Goal: Information Seeking & Learning: Learn about a topic

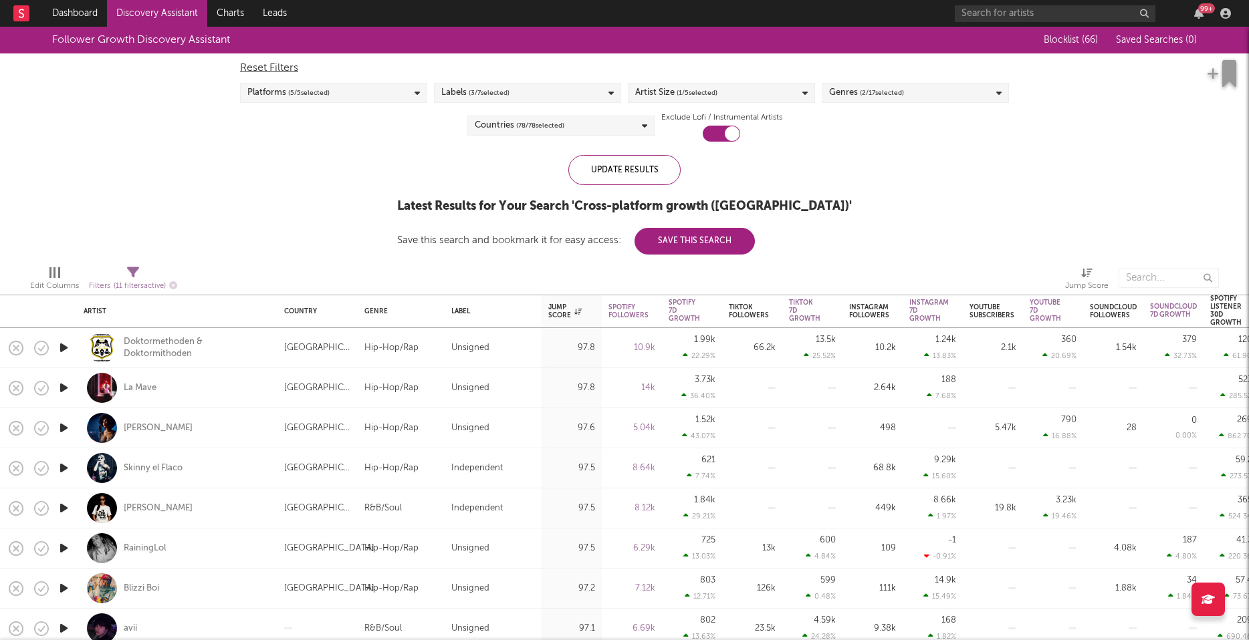
click at [717, 92] on span "( 1 / 5 selected)" at bounding box center [696, 93] width 41 height 16
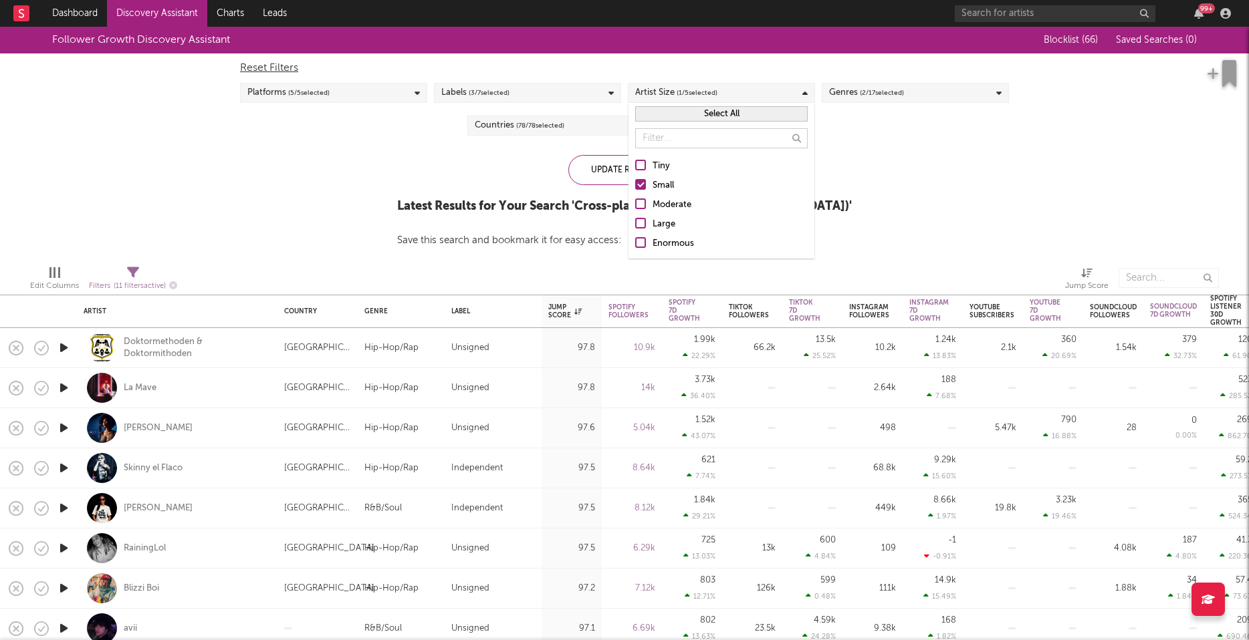
click at [994, 209] on div "Follower Growth Discovery Assistant Blocklist ( 66 ) Saved Searches ( 0 ) Reset…" at bounding box center [624, 141] width 1249 height 228
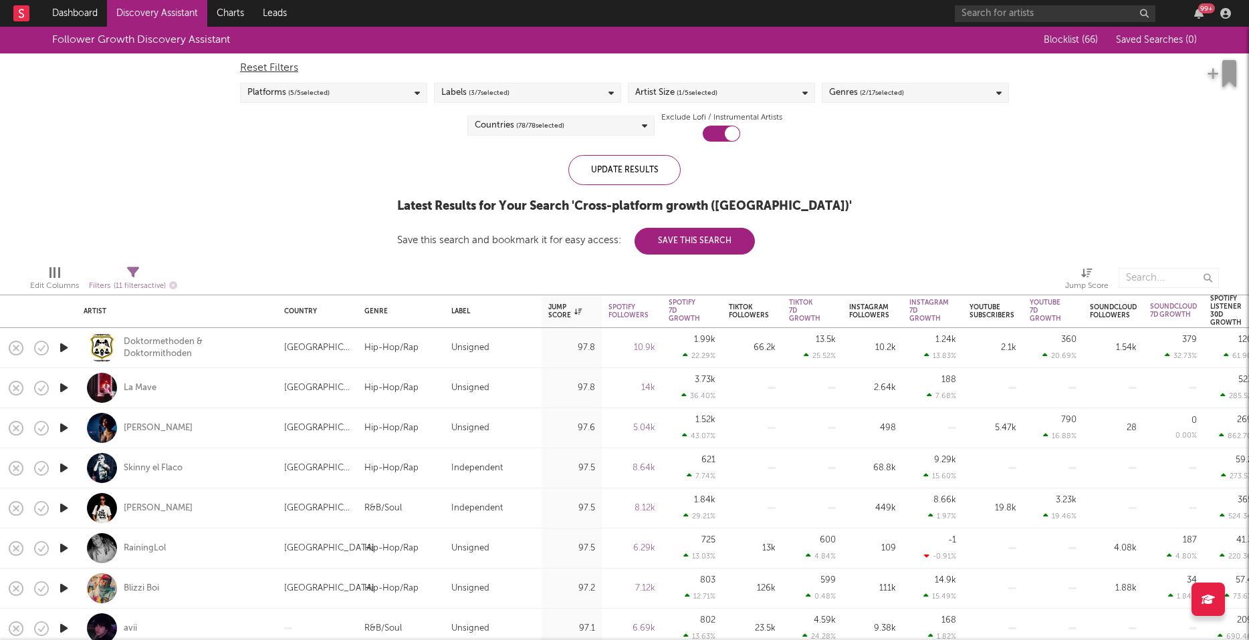
click at [950, 95] on div "Genres ( 2 / 17 selected)" at bounding box center [915, 93] width 187 height 20
click at [1063, 169] on div "Follower Growth Discovery Assistant Blocklist ( 66 ) Saved Searches ( 0 ) Reset…" at bounding box center [624, 141] width 1249 height 228
click at [979, 100] on div "Genres ( 2 / 17 selected)" at bounding box center [915, 93] width 187 height 20
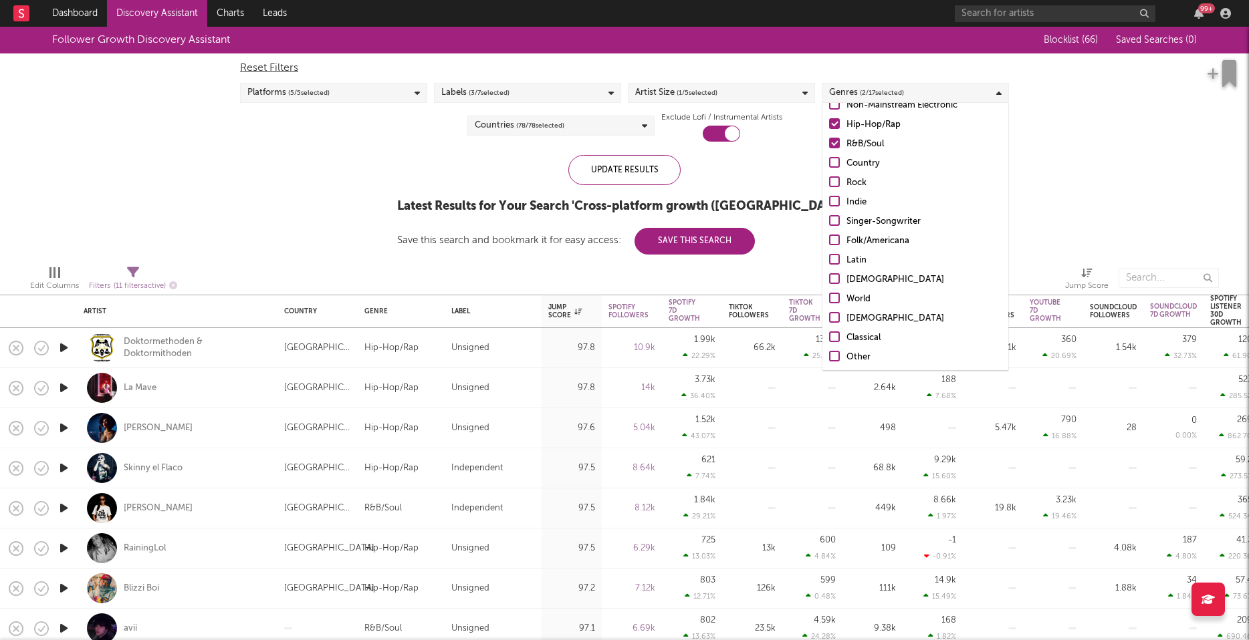
scroll to position [94, 0]
click at [856, 340] on div "Other" at bounding box center [923, 337] width 155 height 16
click at [829, 340] on input "Other" at bounding box center [829, 337] width 0 height 16
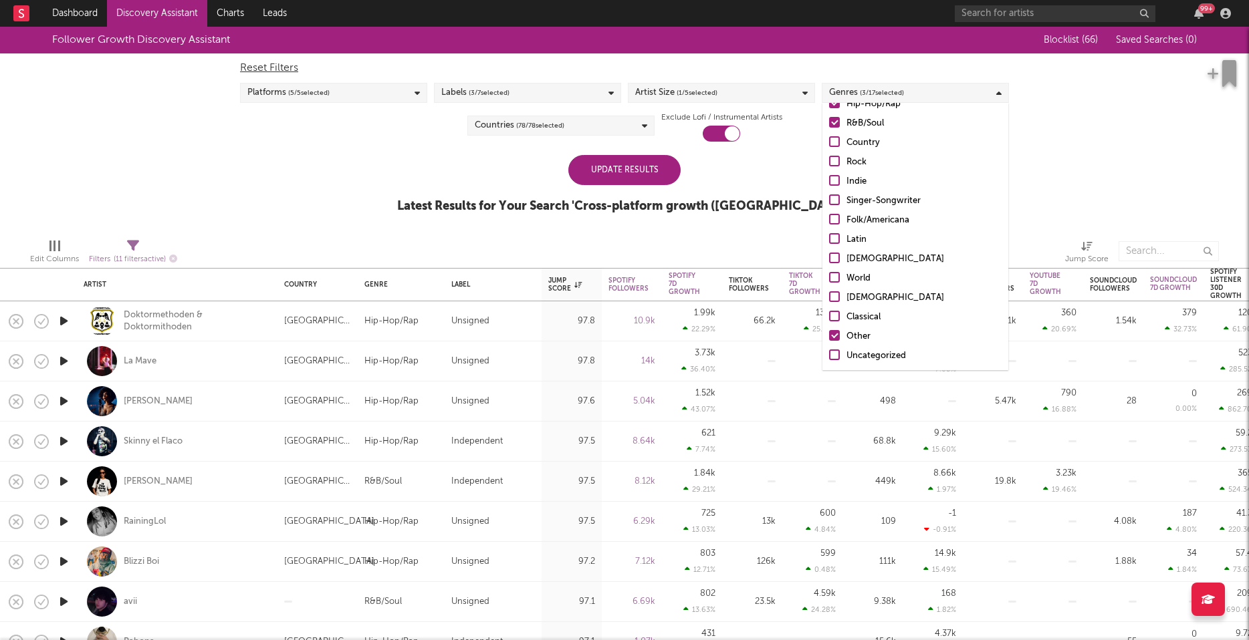
click at [870, 357] on div "Uncategorized" at bounding box center [923, 356] width 155 height 16
click at [829, 357] on input "Uncategorized" at bounding box center [829, 356] width 0 height 16
click at [1071, 191] on div "Follower Growth Discovery Assistant Blocklist ( 66 ) Saved Searches ( 0 ) Reset…" at bounding box center [624, 127] width 1249 height 201
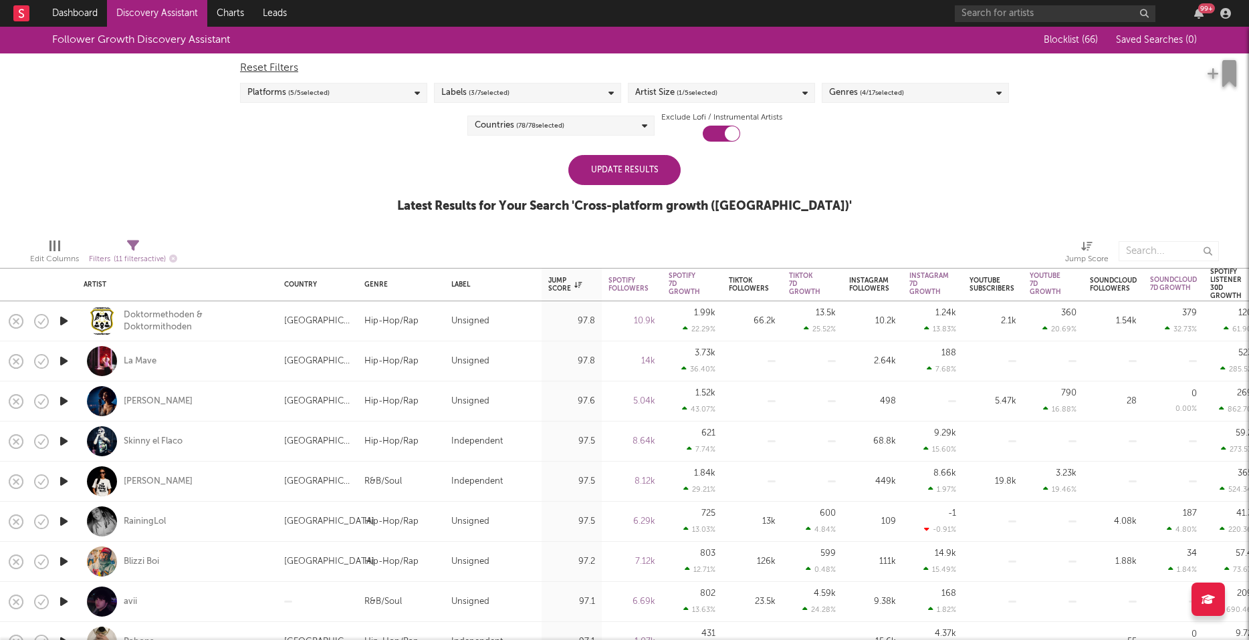
click at [621, 173] on div "Update Results" at bounding box center [624, 170] width 112 height 30
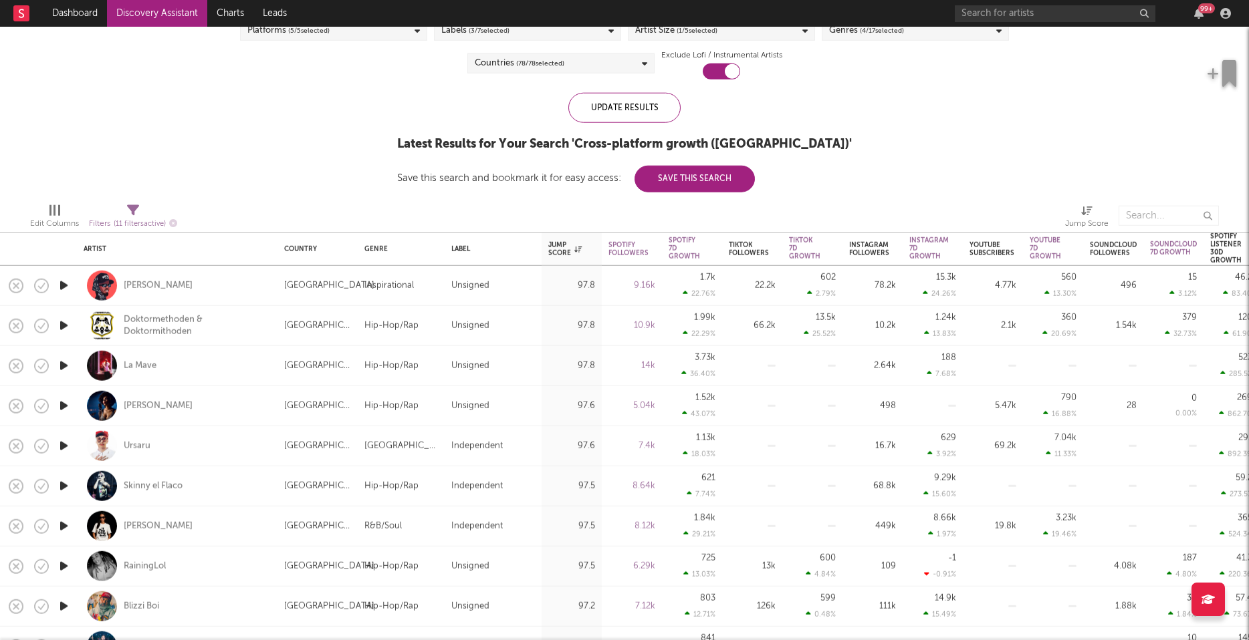
click at [61, 402] on icon "button" at bounding box center [64, 406] width 14 height 17
click at [63, 403] on icon "button" at bounding box center [63, 406] width 13 height 17
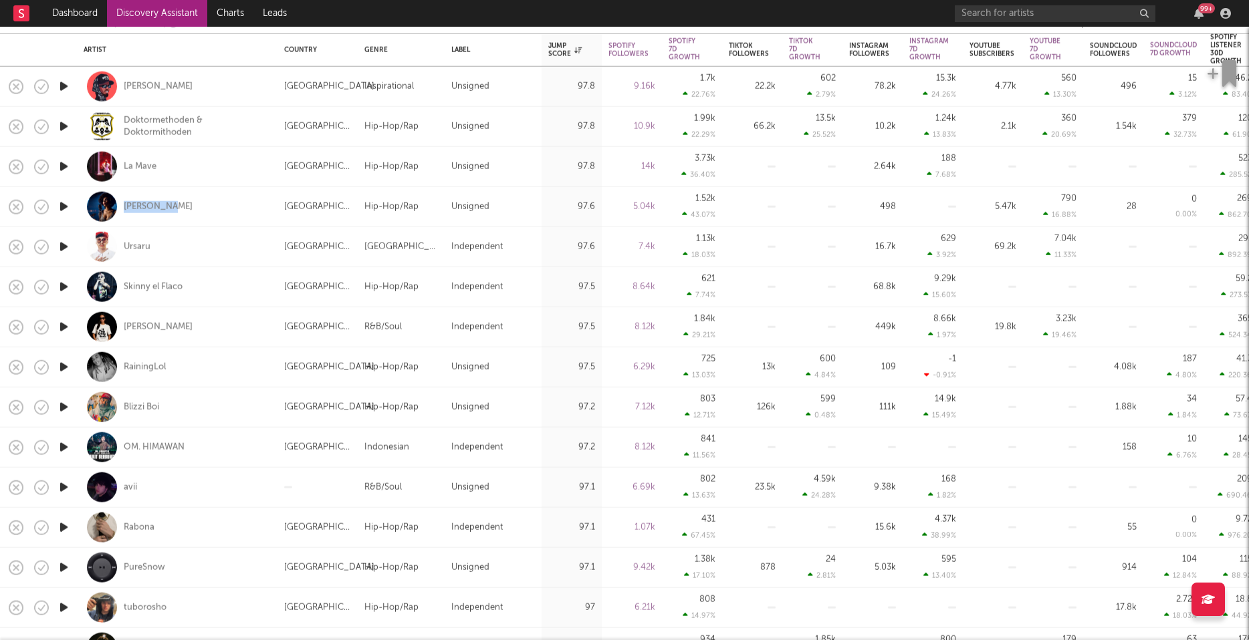
click at [64, 445] on icon "button" at bounding box center [64, 447] width 14 height 17
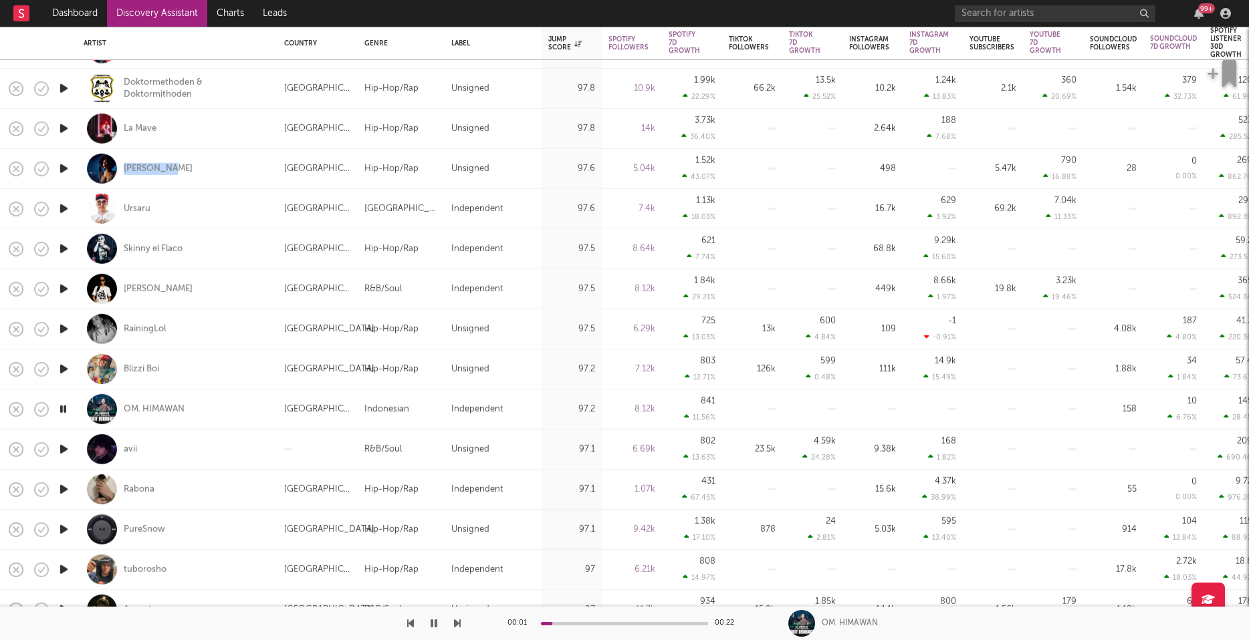
click at [62, 447] on icon "button" at bounding box center [64, 449] width 14 height 17
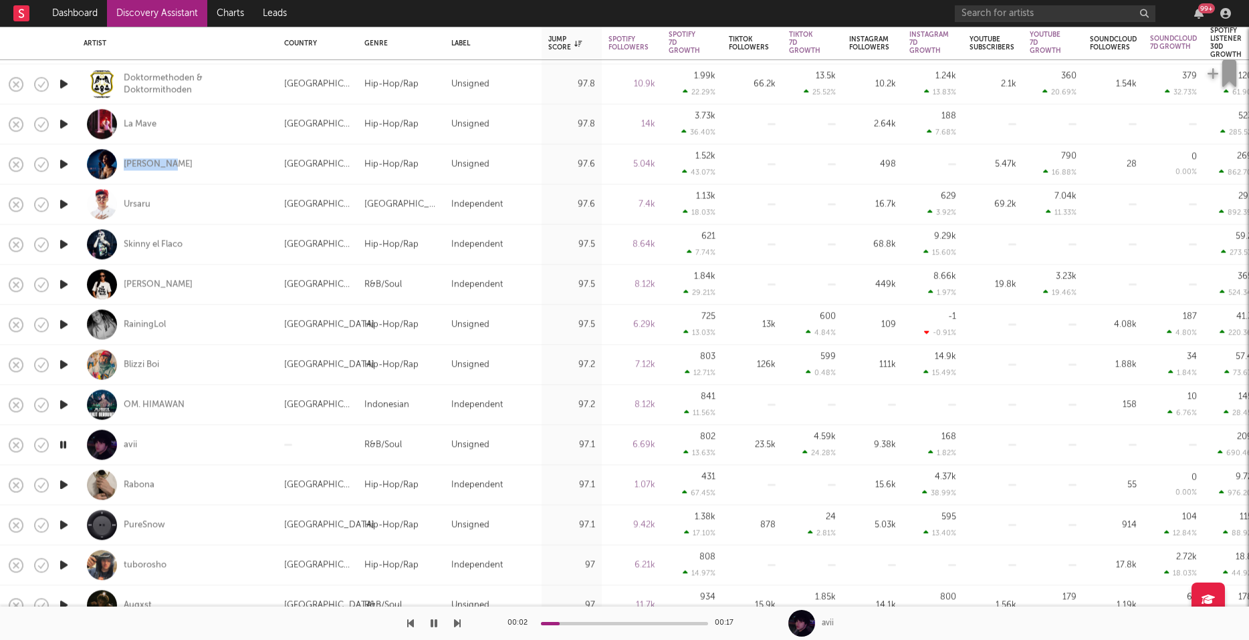
click at [66, 485] on icon "button" at bounding box center [64, 485] width 14 height 17
click at [61, 487] on icon "button" at bounding box center [63, 485] width 13 height 17
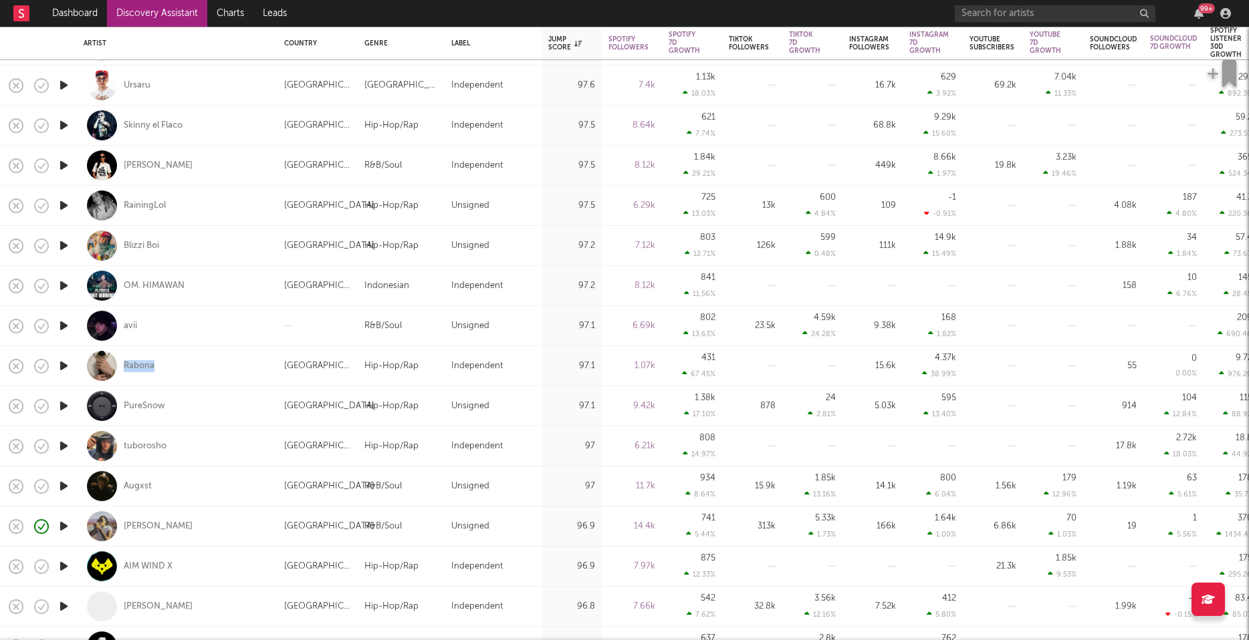
click at [64, 445] on icon "button" at bounding box center [64, 446] width 14 height 17
click at [65, 484] on icon "button" at bounding box center [64, 486] width 14 height 17
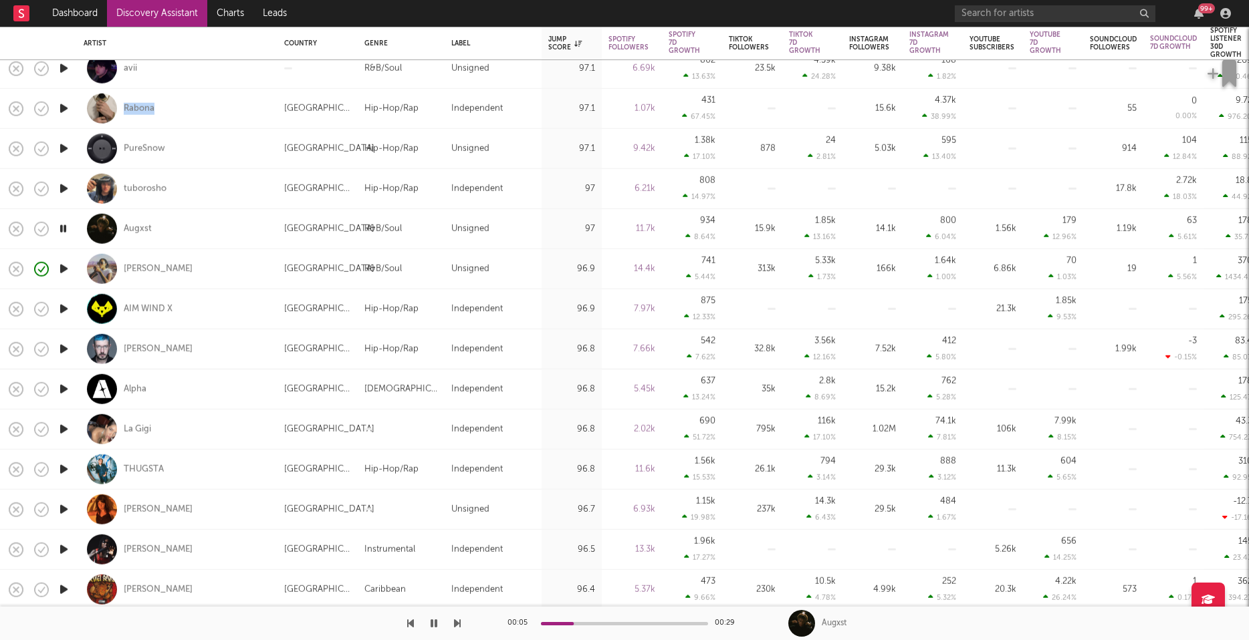
click at [63, 510] on icon "button" at bounding box center [64, 509] width 14 height 17
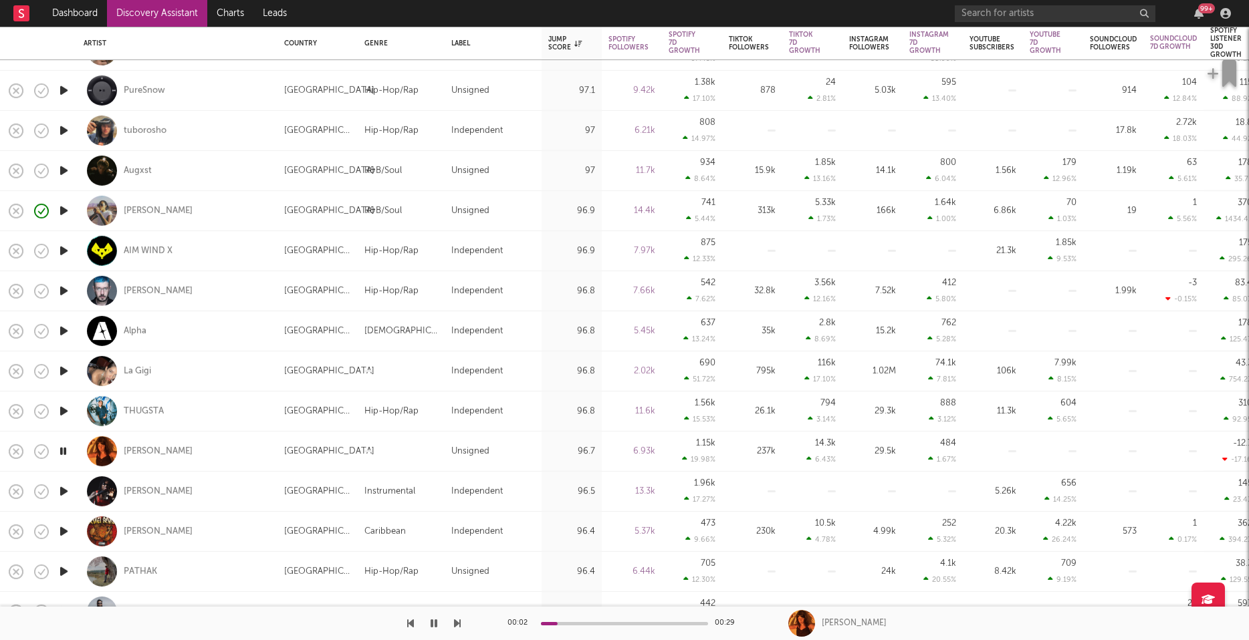
click at [61, 490] on icon "button" at bounding box center [64, 491] width 14 height 17
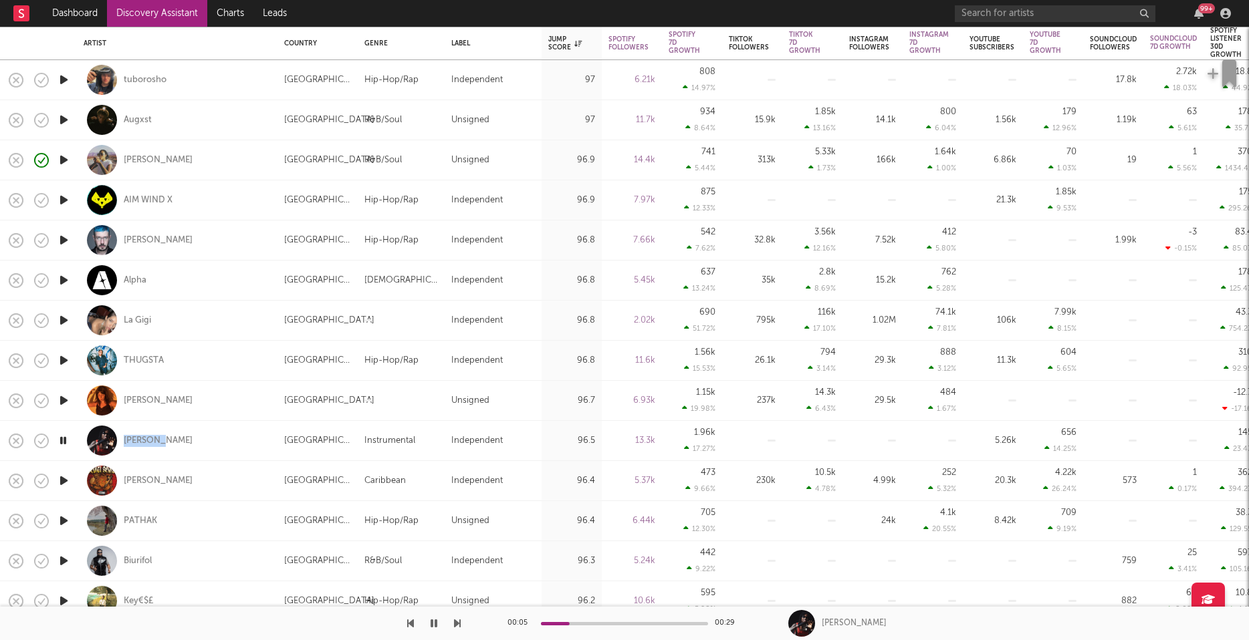
click at [67, 518] on icon "button" at bounding box center [64, 521] width 14 height 17
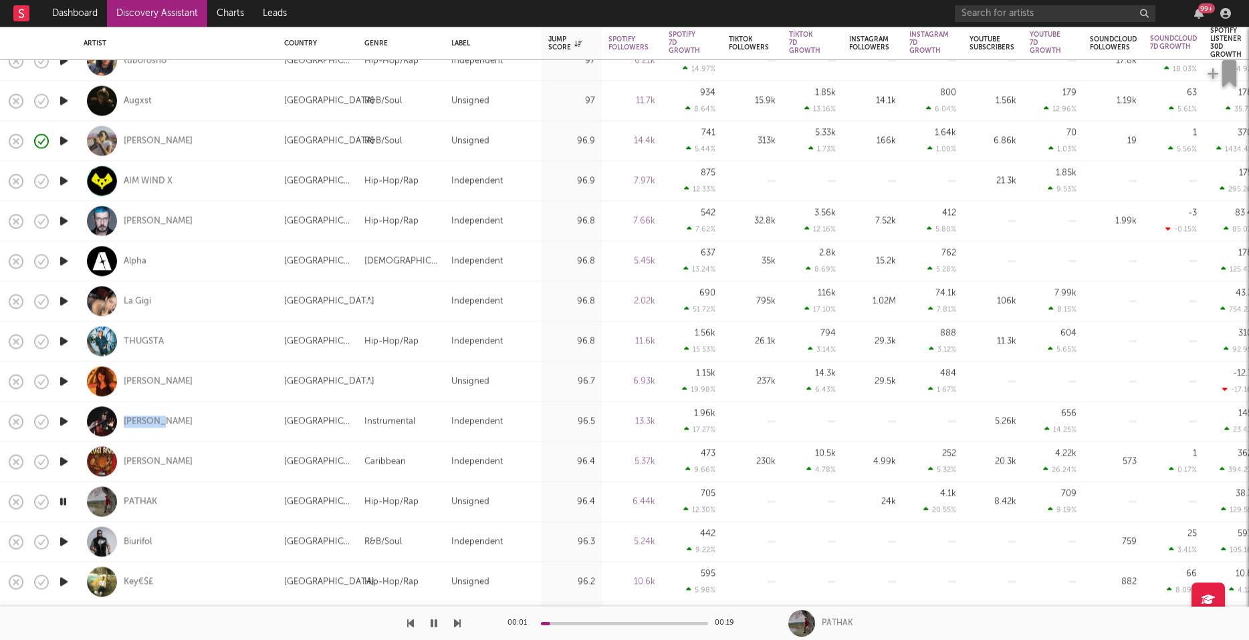
click at [64, 541] on icon "button" at bounding box center [64, 541] width 14 height 17
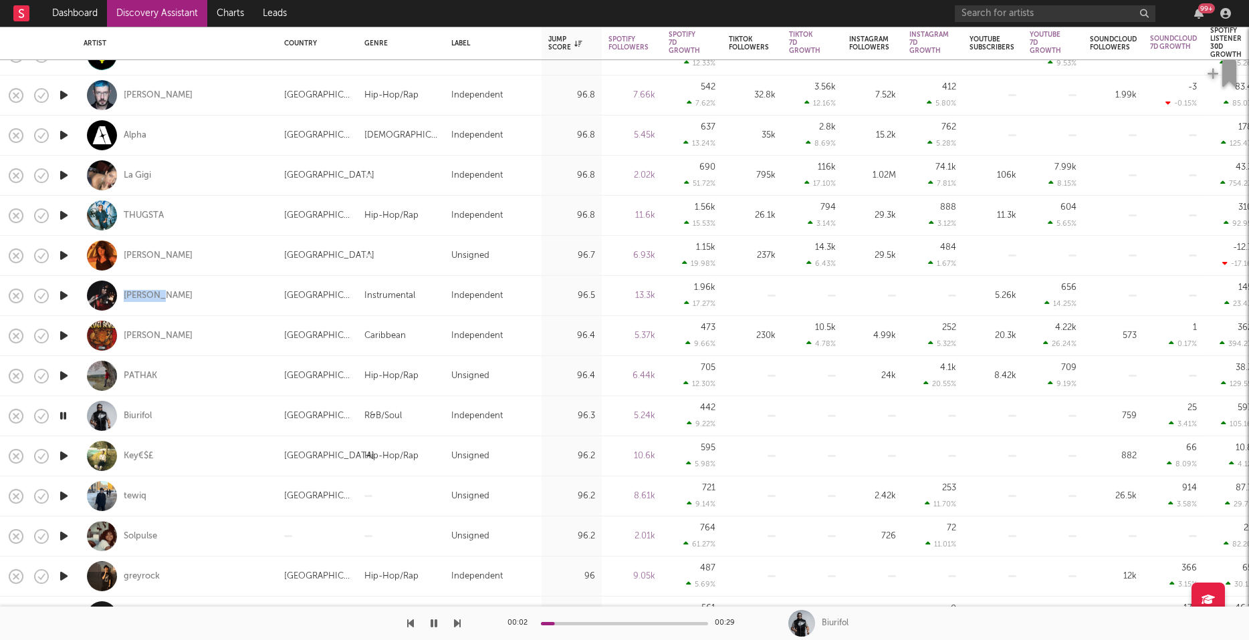
click at [62, 538] on icon "button" at bounding box center [64, 536] width 14 height 17
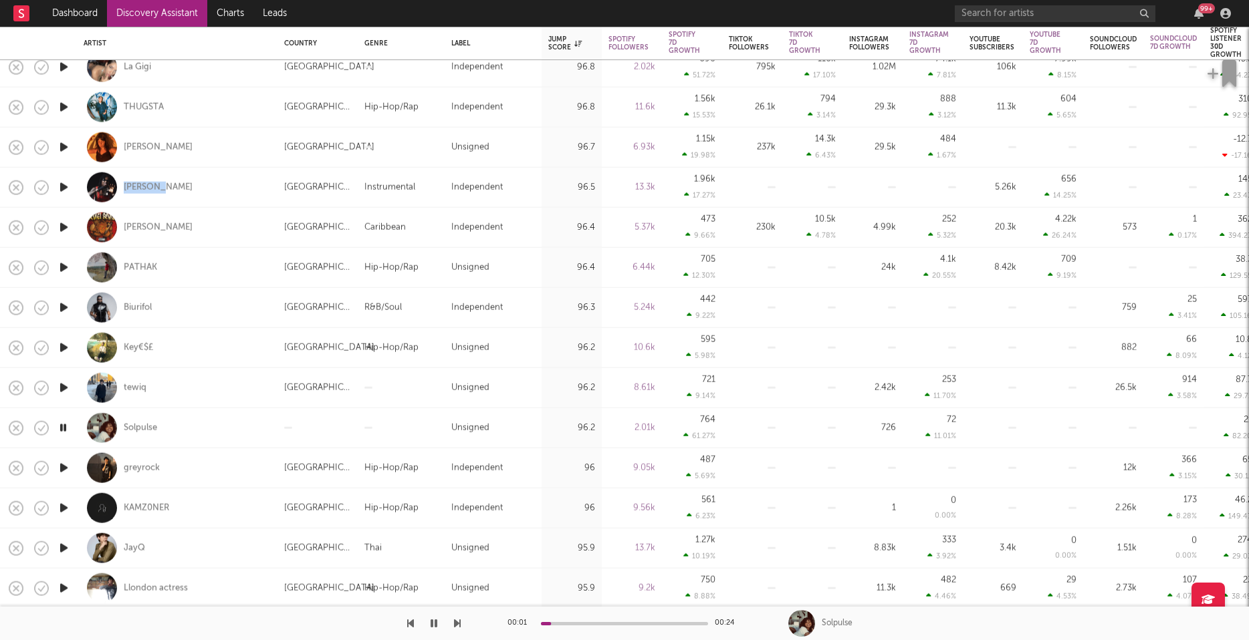
click at [64, 509] on icon "button" at bounding box center [64, 508] width 14 height 17
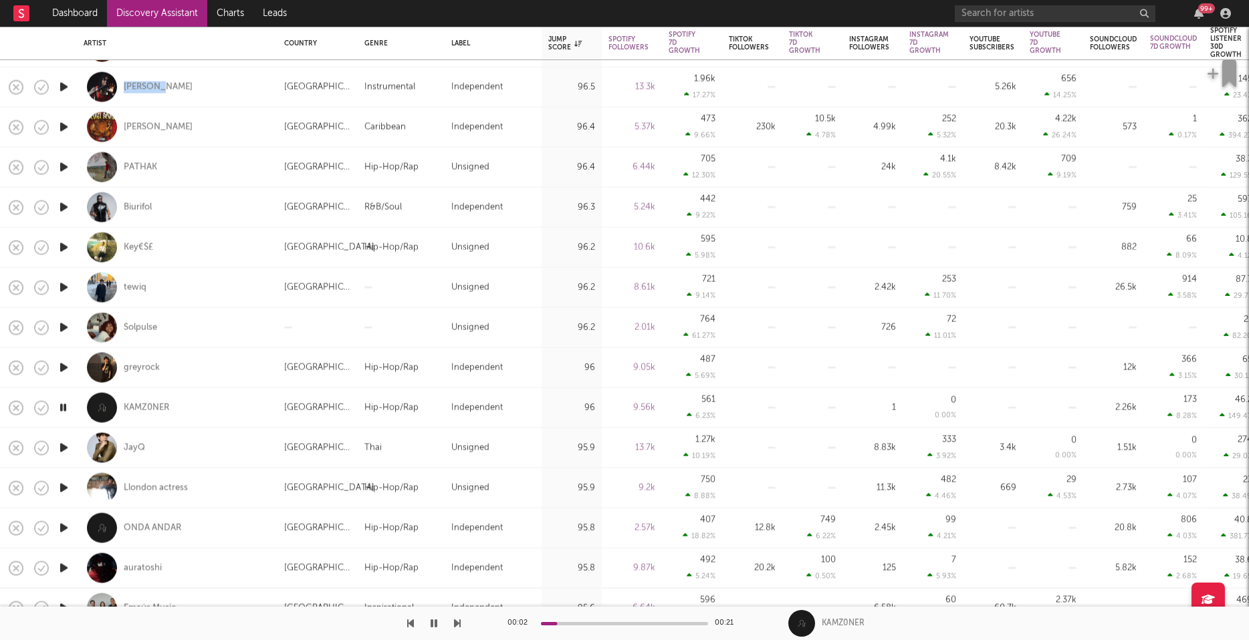
click at [59, 441] on icon "button" at bounding box center [64, 448] width 14 height 17
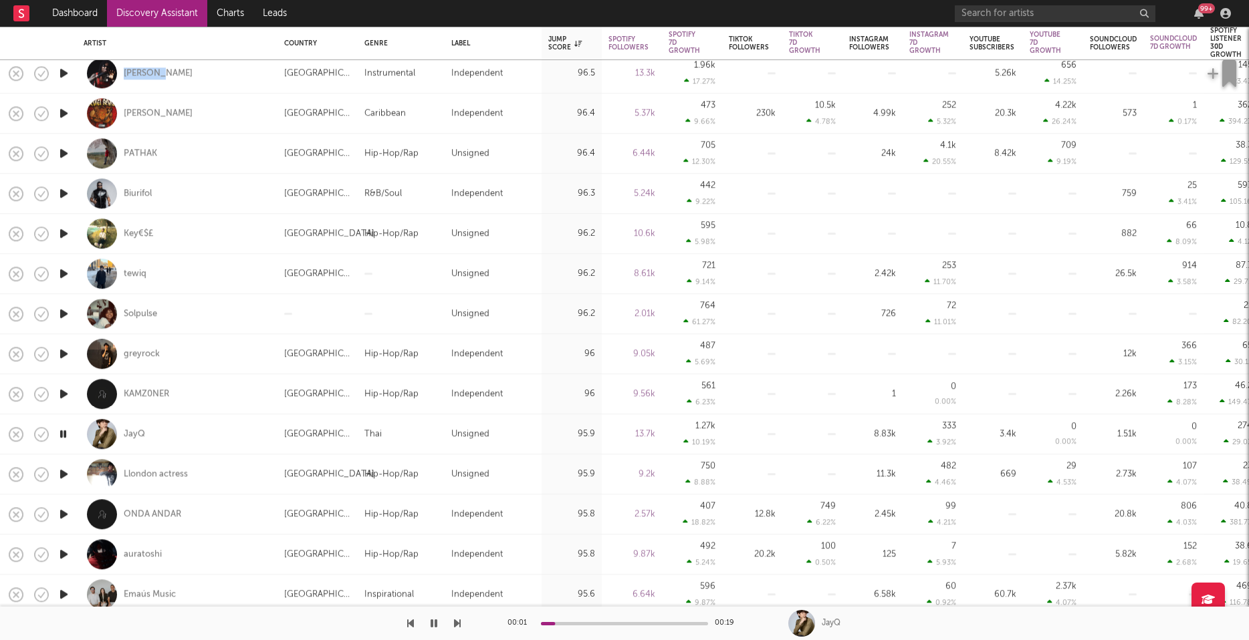
click at [64, 473] on icon "button" at bounding box center [64, 474] width 14 height 17
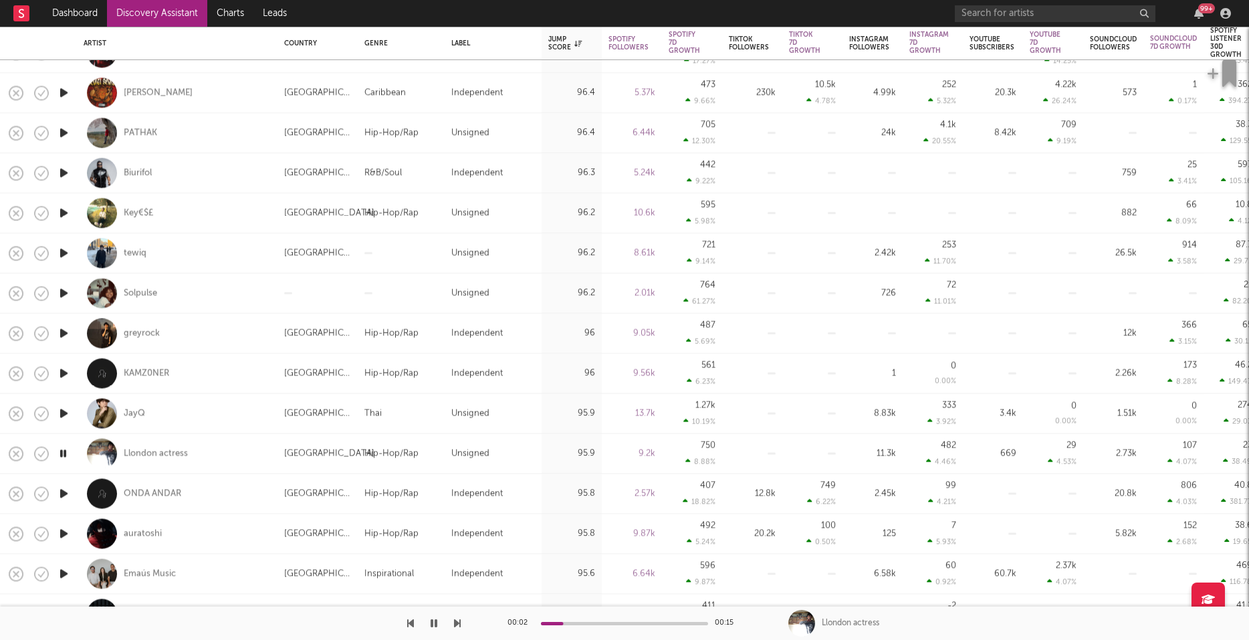
click at [61, 492] on icon "button" at bounding box center [64, 493] width 14 height 17
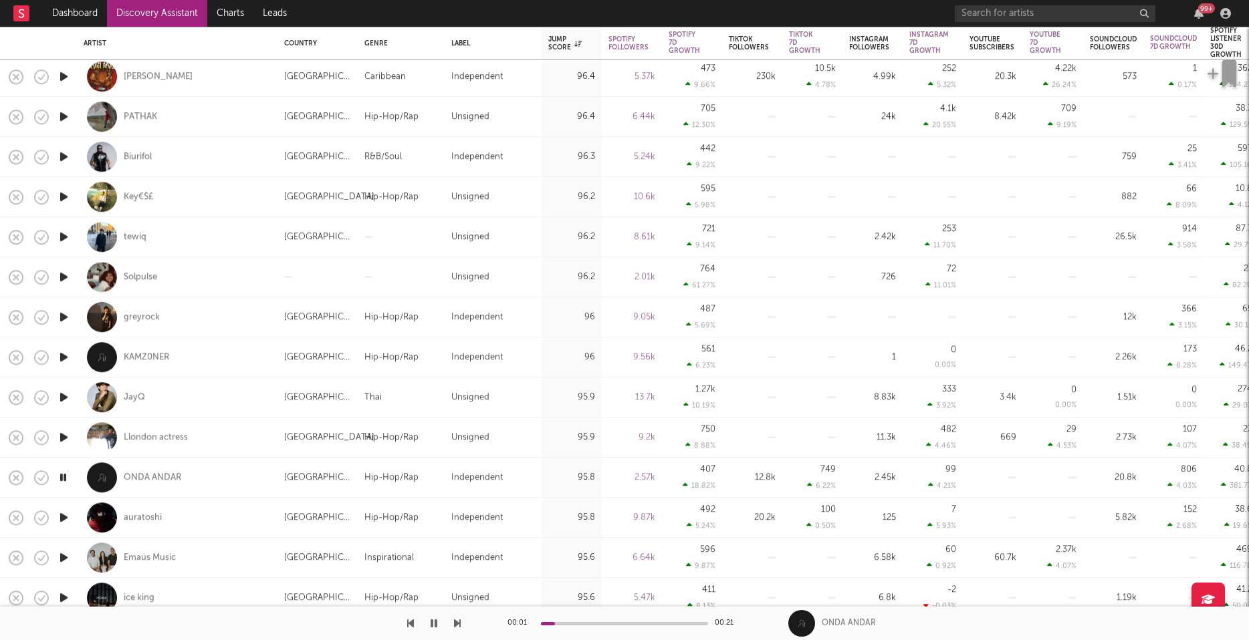
click at [64, 514] on icon "button" at bounding box center [64, 517] width 14 height 17
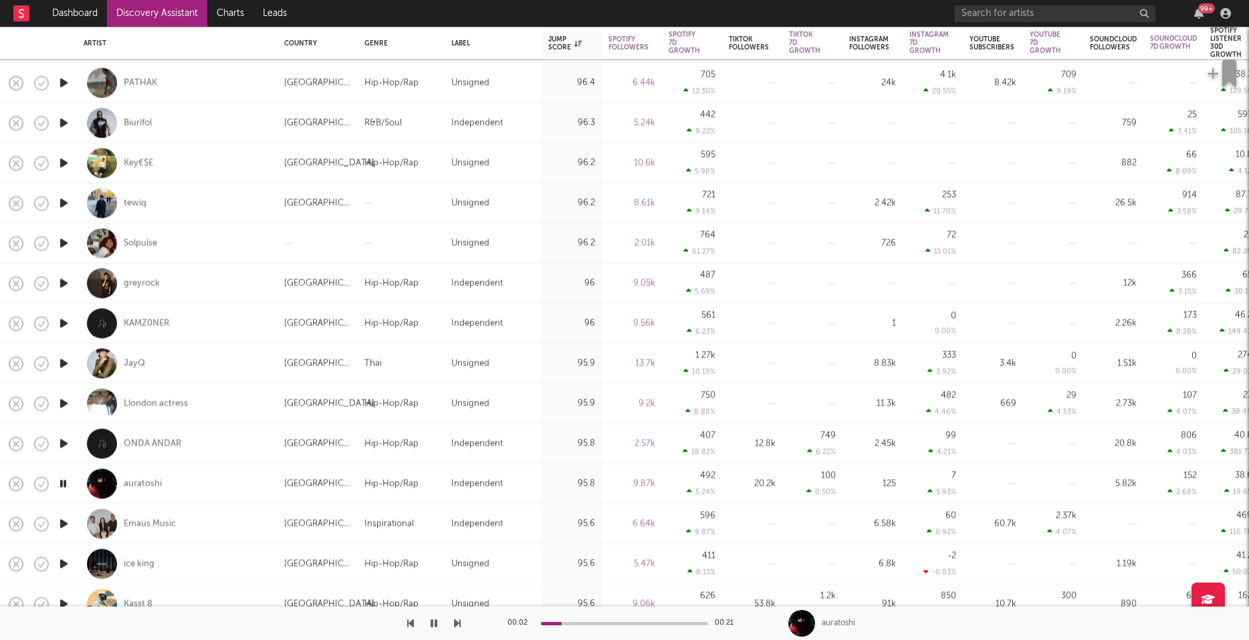
click at [61, 521] on icon "button" at bounding box center [64, 524] width 14 height 17
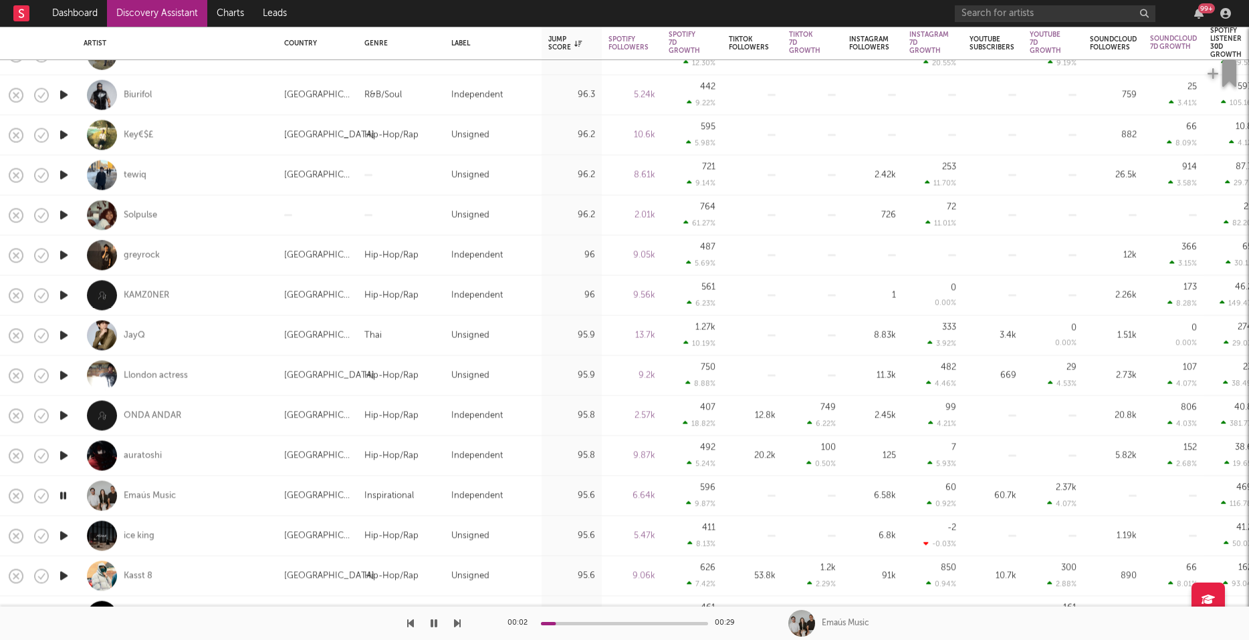
click at [64, 533] on icon "button" at bounding box center [64, 536] width 14 height 17
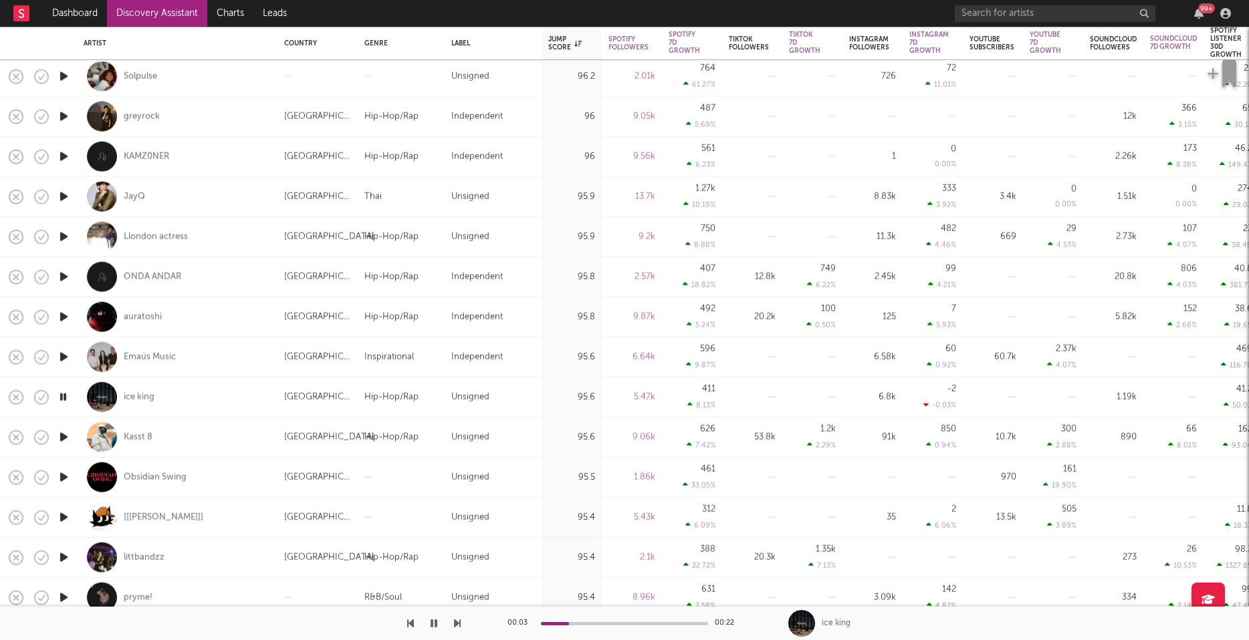
click at [64, 514] on icon "button" at bounding box center [64, 517] width 14 height 17
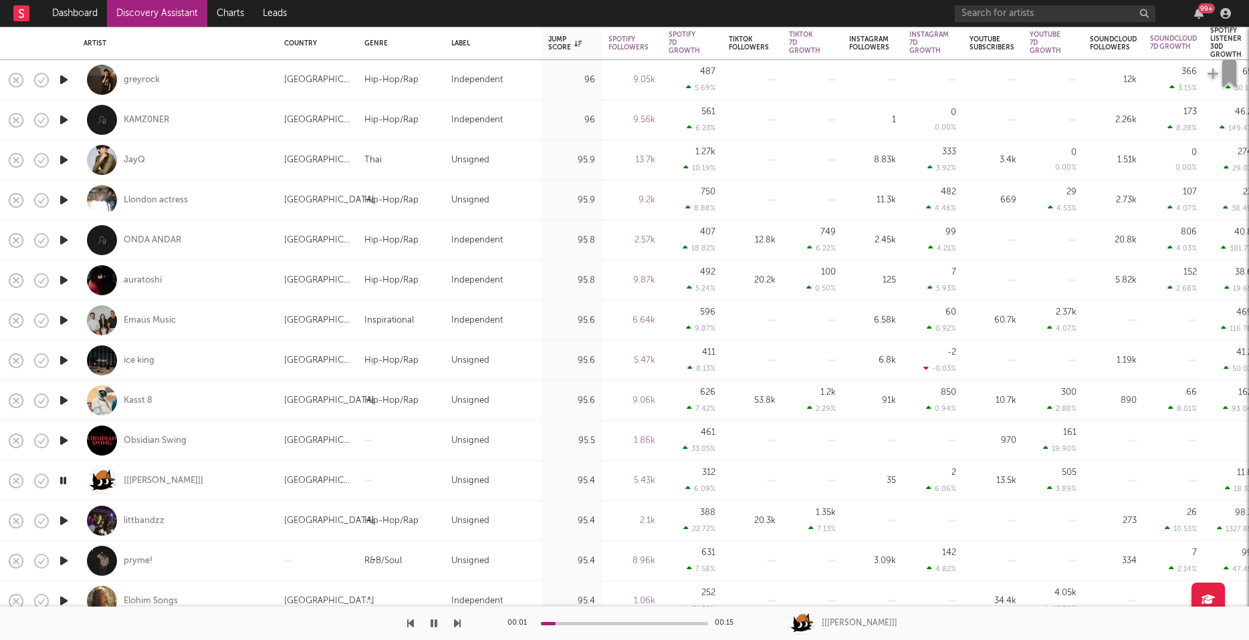
click at [61, 519] on icon "button" at bounding box center [64, 521] width 14 height 17
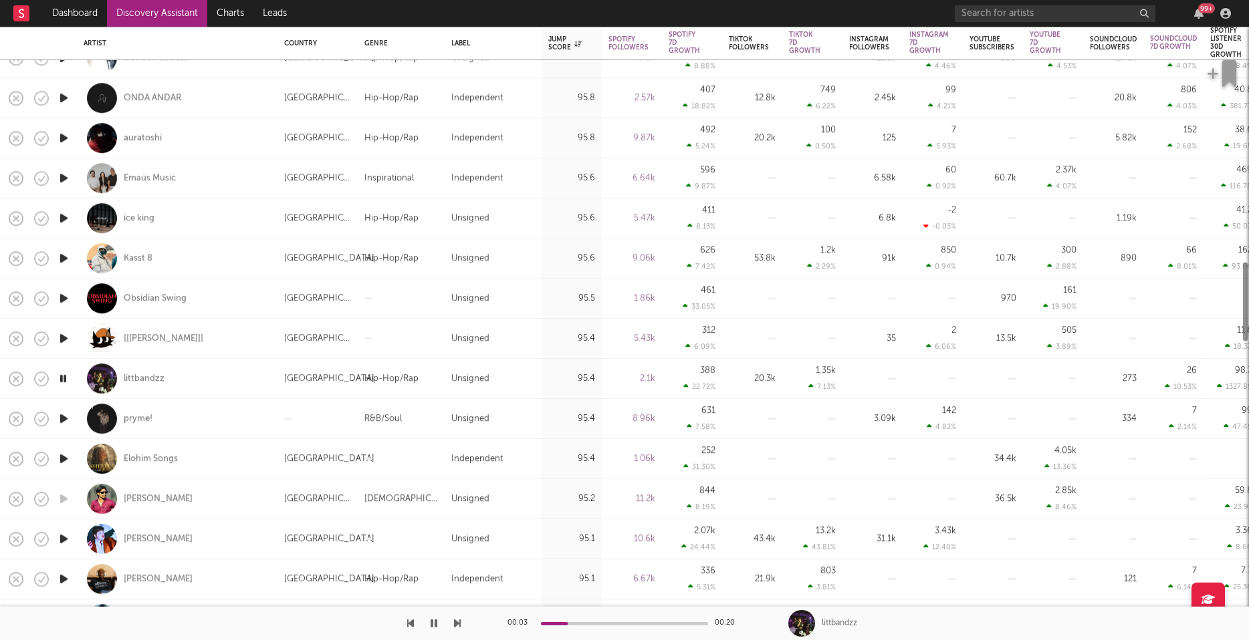
click at [65, 541] on icon "button" at bounding box center [64, 539] width 14 height 17
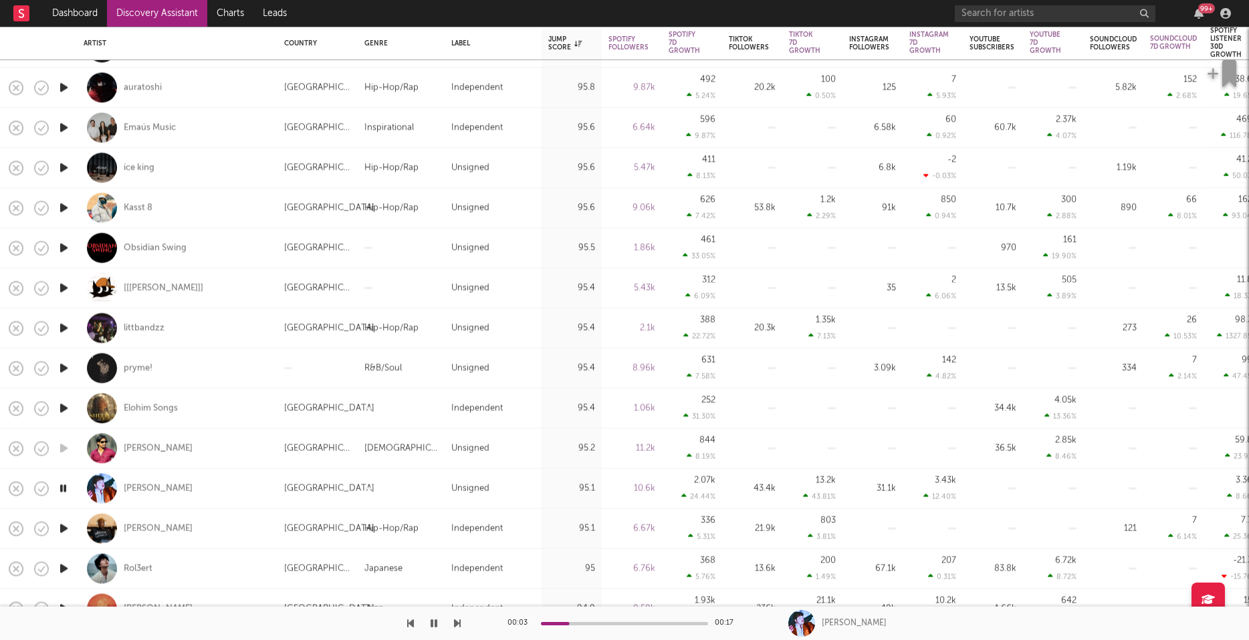
click at [65, 525] on icon "button" at bounding box center [64, 529] width 14 height 17
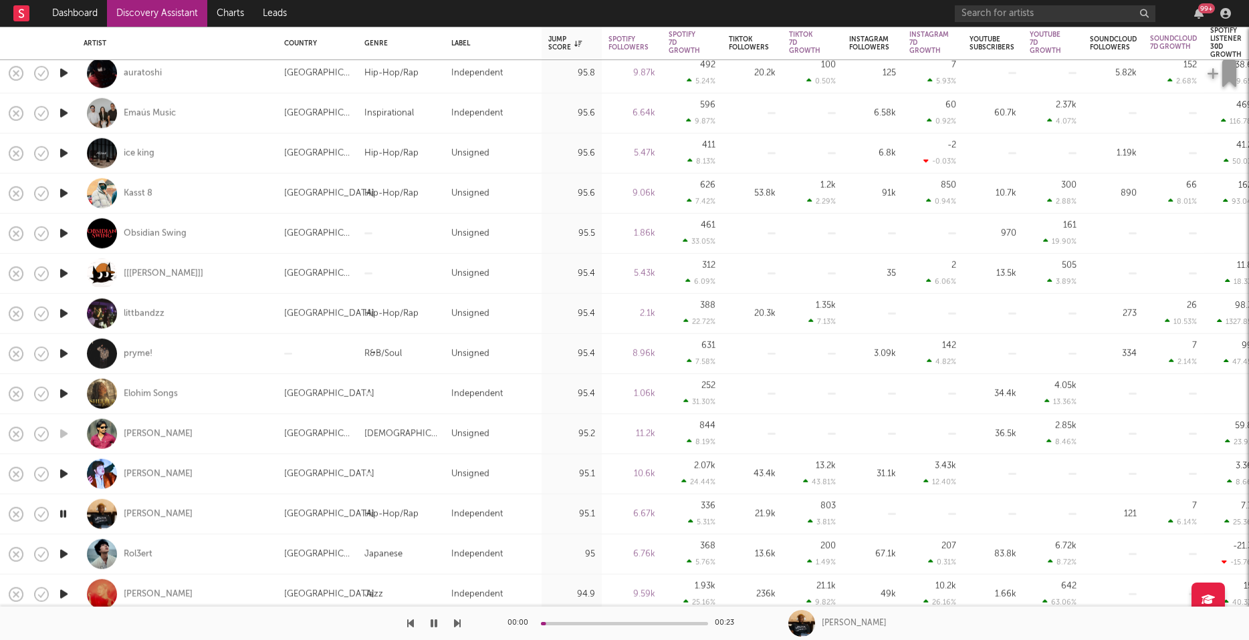
click at [61, 554] on icon "button" at bounding box center [64, 554] width 14 height 17
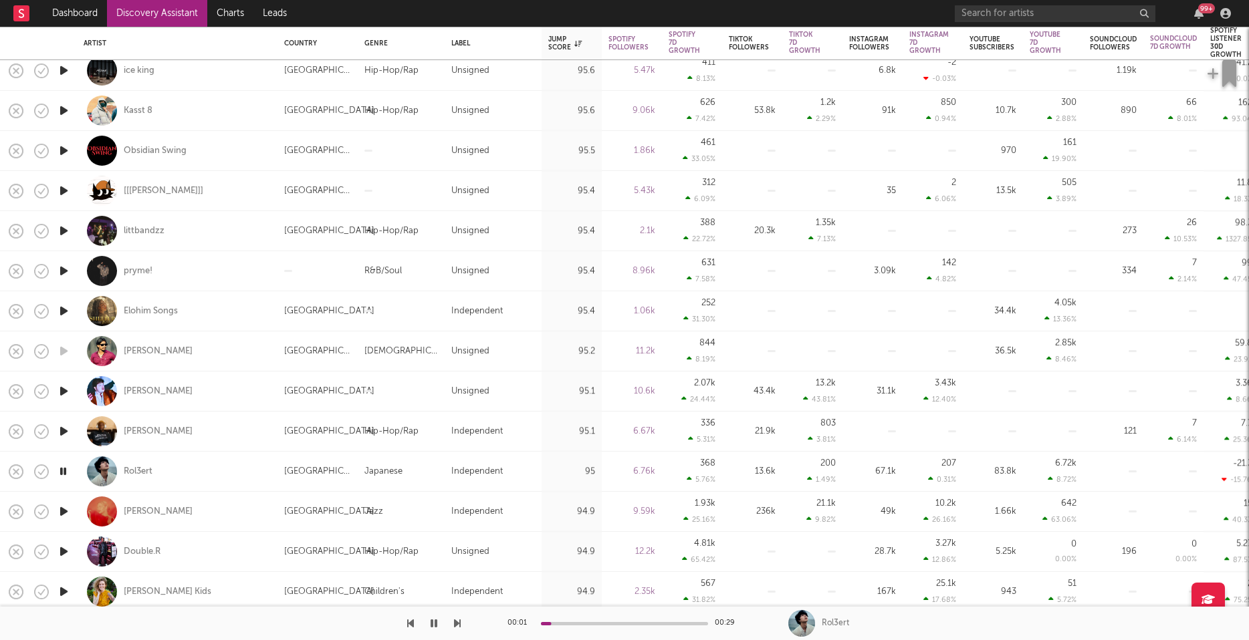
click at [65, 511] on icon "button" at bounding box center [64, 511] width 14 height 17
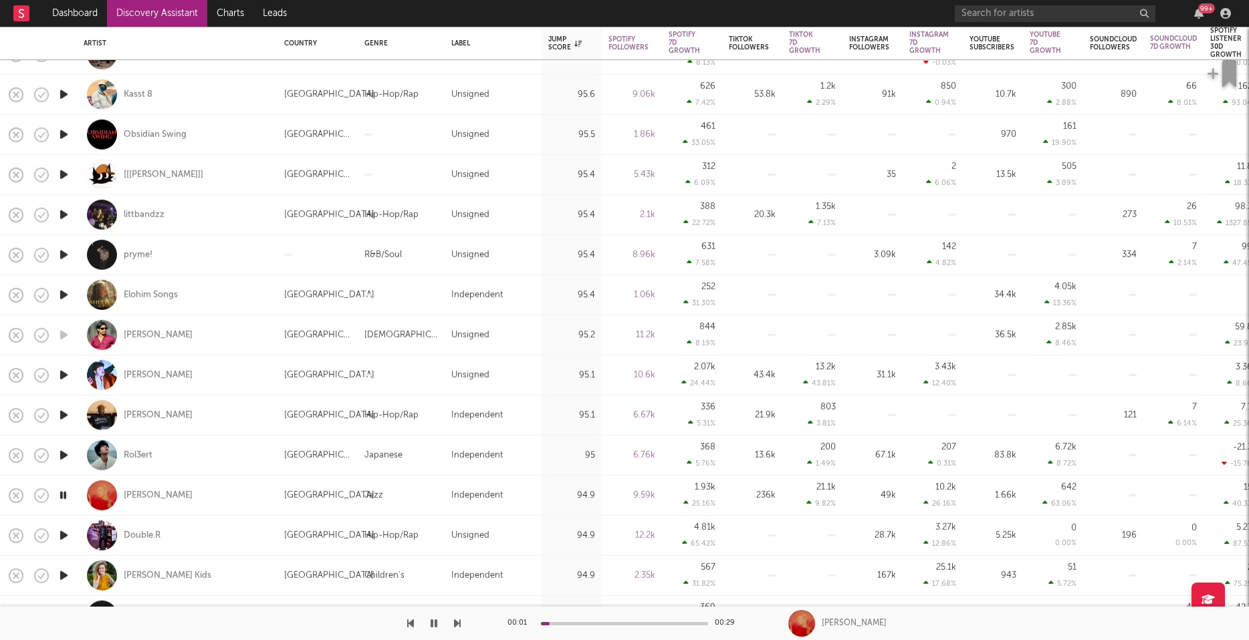
click at [64, 538] on icon "button" at bounding box center [64, 535] width 14 height 17
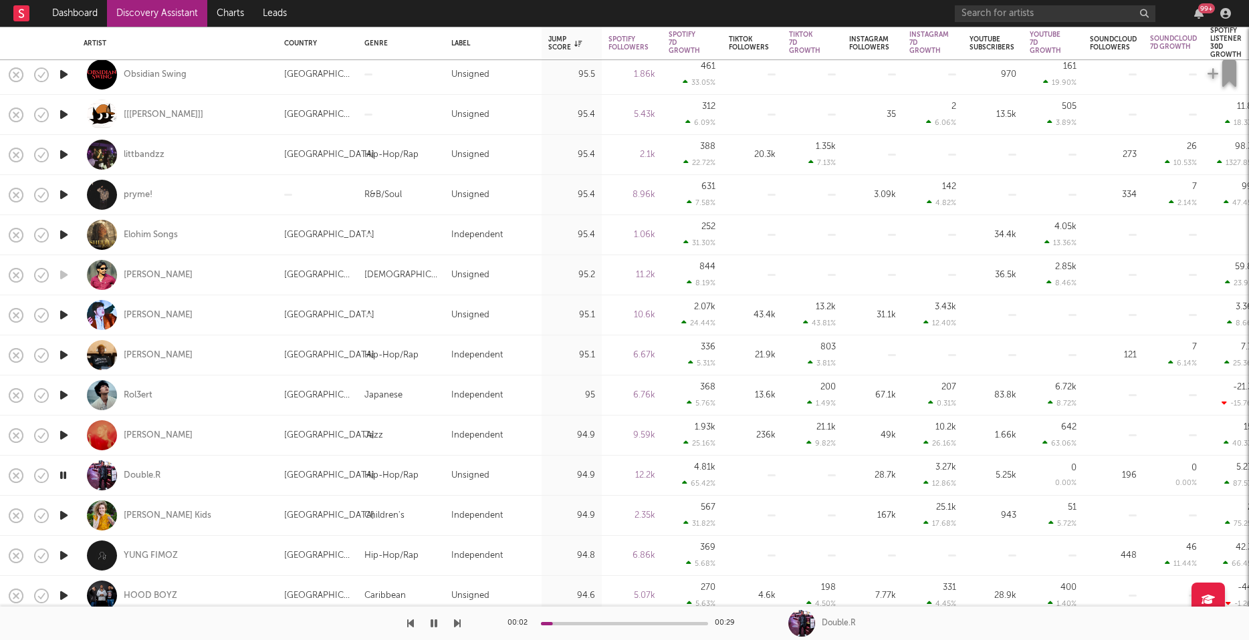
click at [66, 557] on icon "button" at bounding box center [64, 555] width 14 height 17
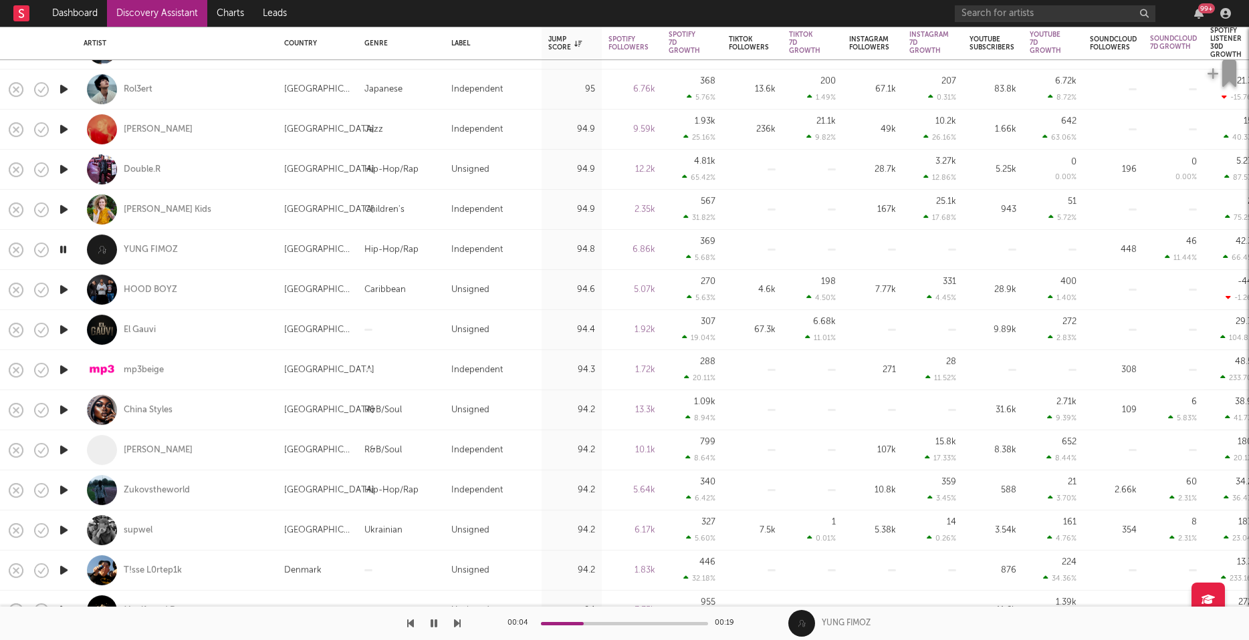
click at [65, 529] on icon "button" at bounding box center [64, 530] width 14 height 17
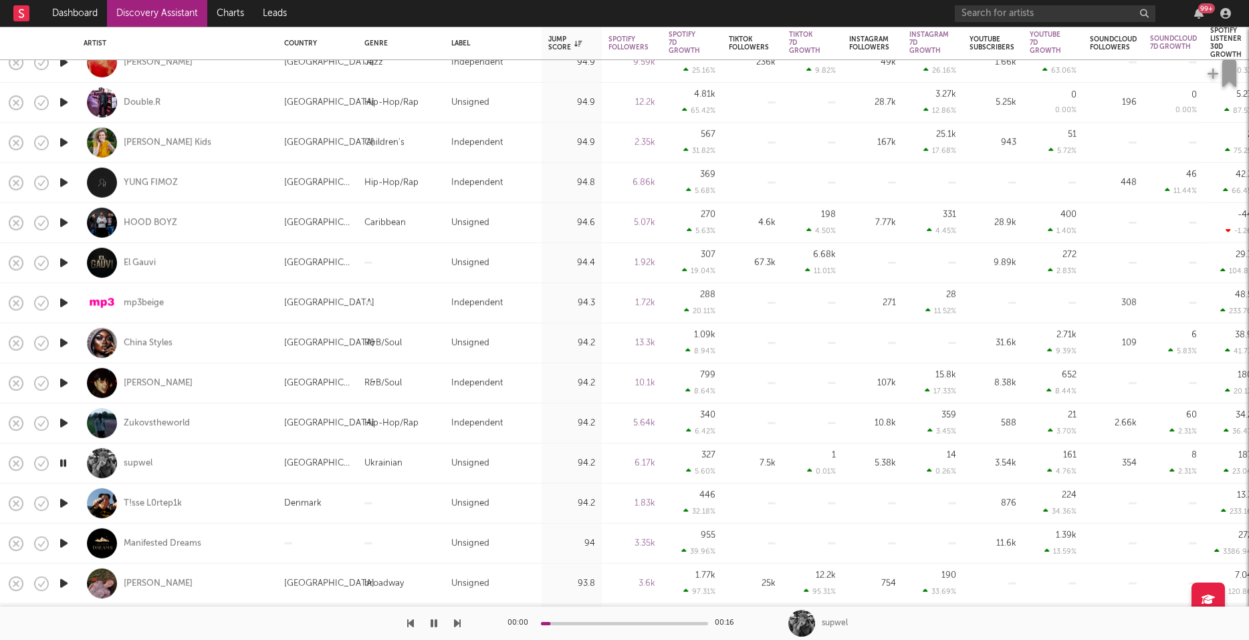
click at [61, 501] on icon "button" at bounding box center [64, 503] width 14 height 17
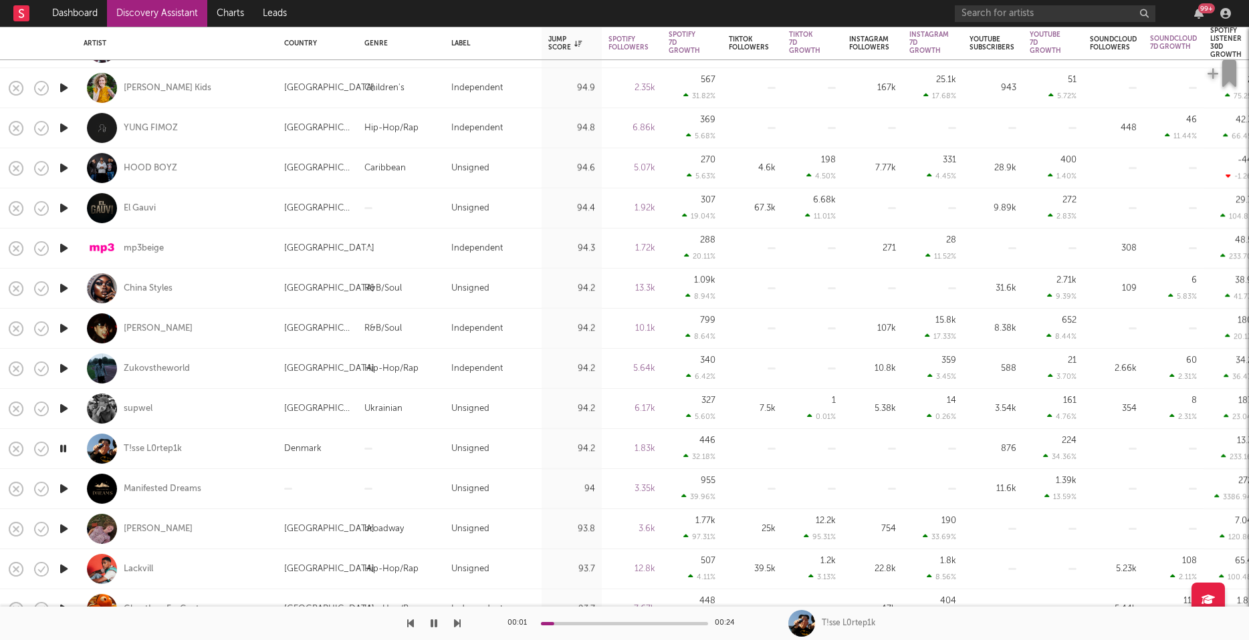
click at [64, 525] on icon "button" at bounding box center [64, 529] width 14 height 17
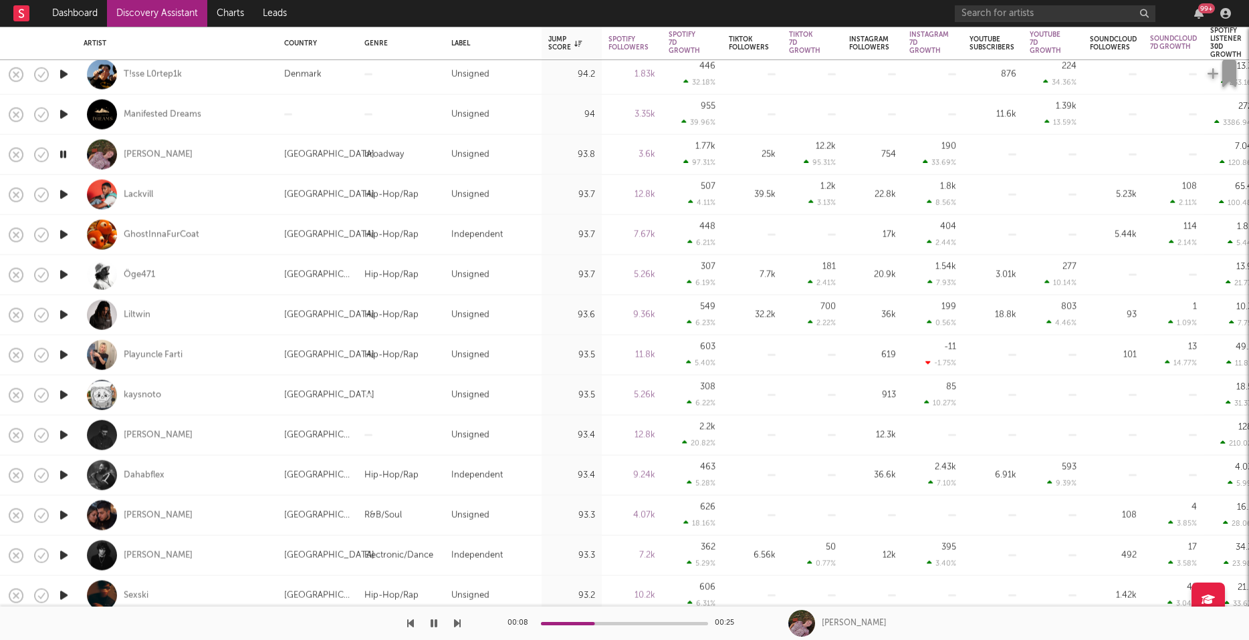
click at [64, 513] on icon "button" at bounding box center [64, 515] width 14 height 17
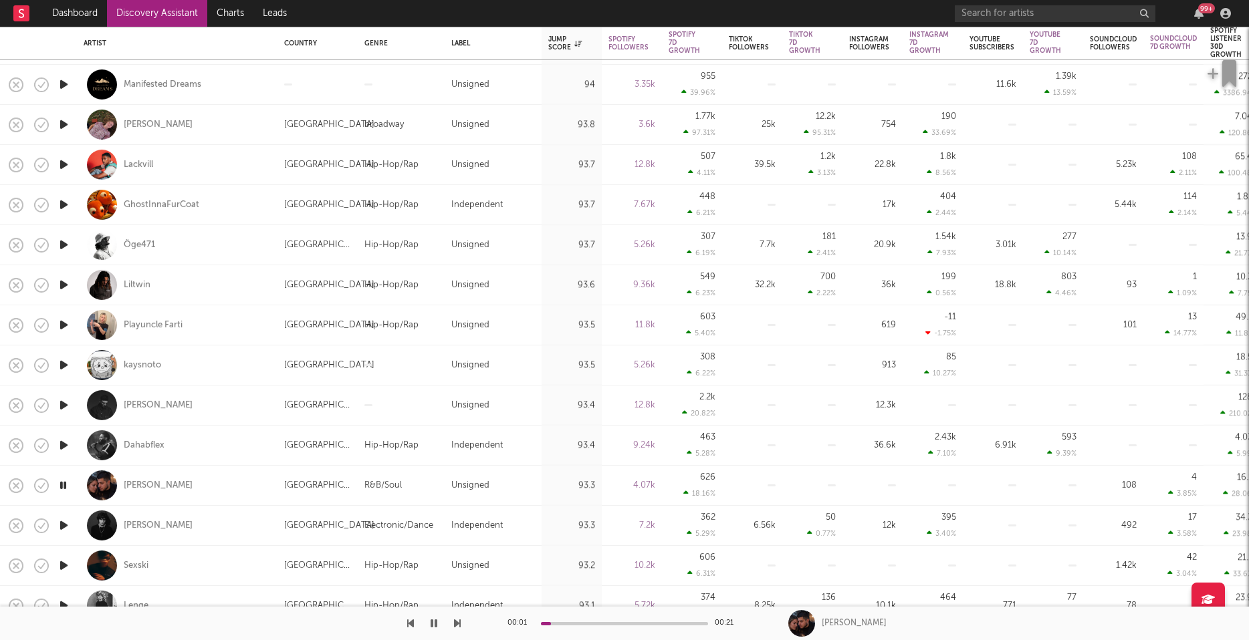
click at [63, 523] on icon "button" at bounding box center [64, 525] width 14 height 17
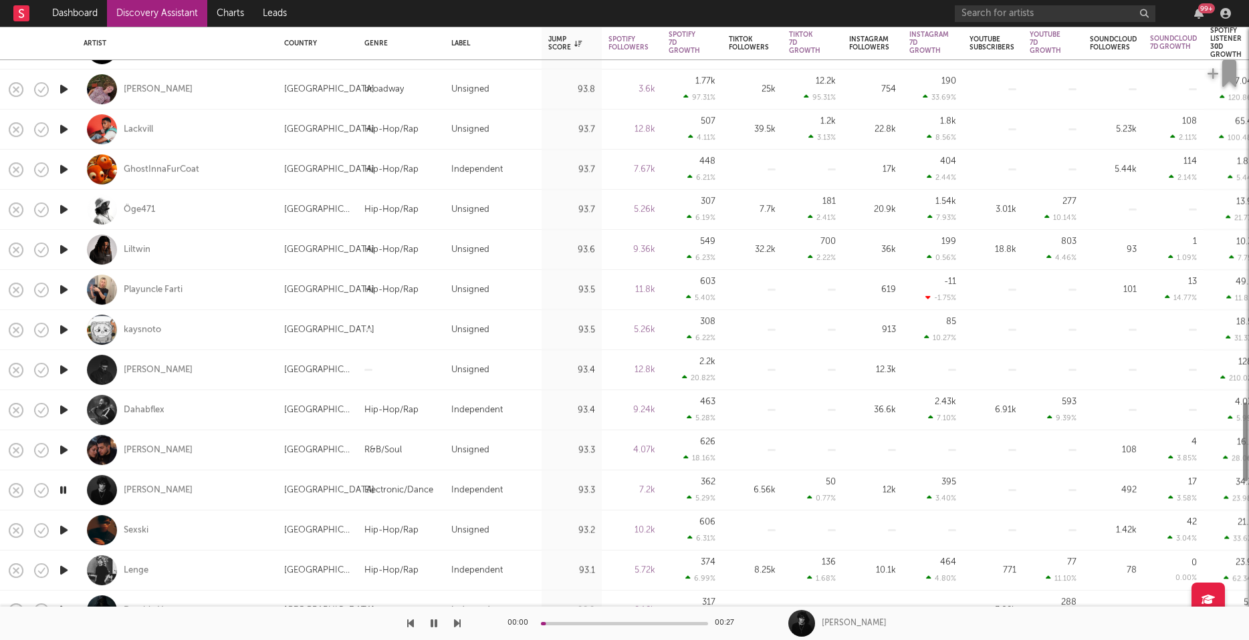
click at [64, 531] on icon "button" at bounding box center [64, 530] width 14 height 17
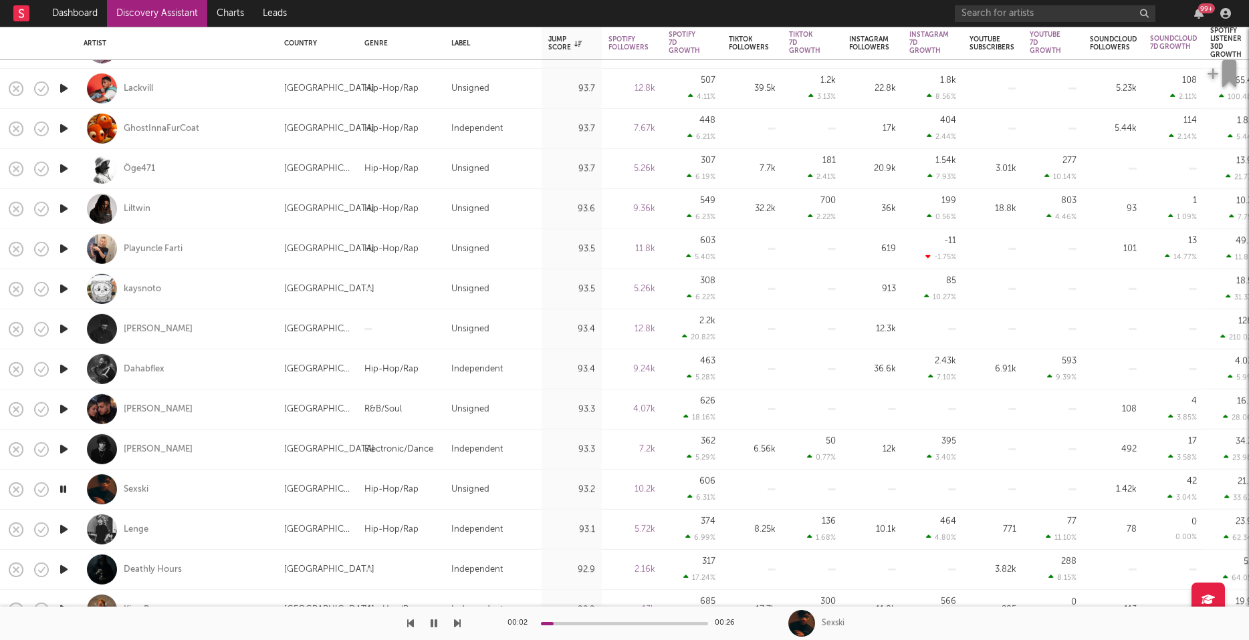
click at [61, 531] on icon "button" at bounding box center [64, 529] width 14 height 17
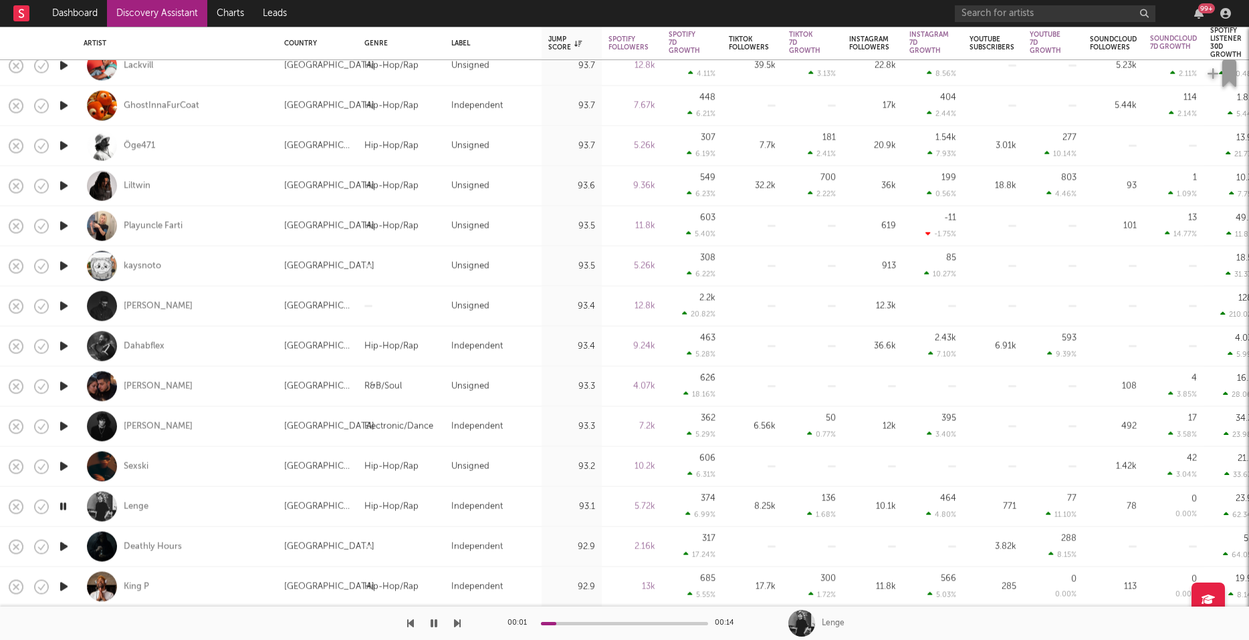
click at [65, 544] on icon "button" at bounding box center [64, 547] width 14 height 17
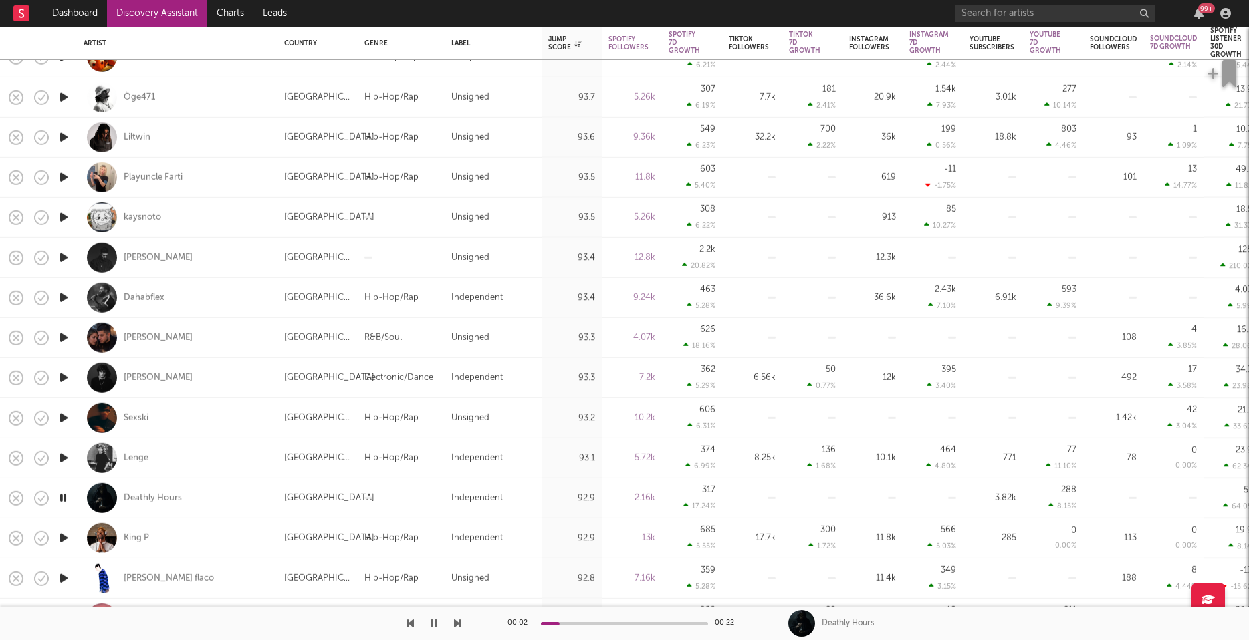
click at [65, 537] on icon "button" at bounding box center [64, 538] width 14 height 17
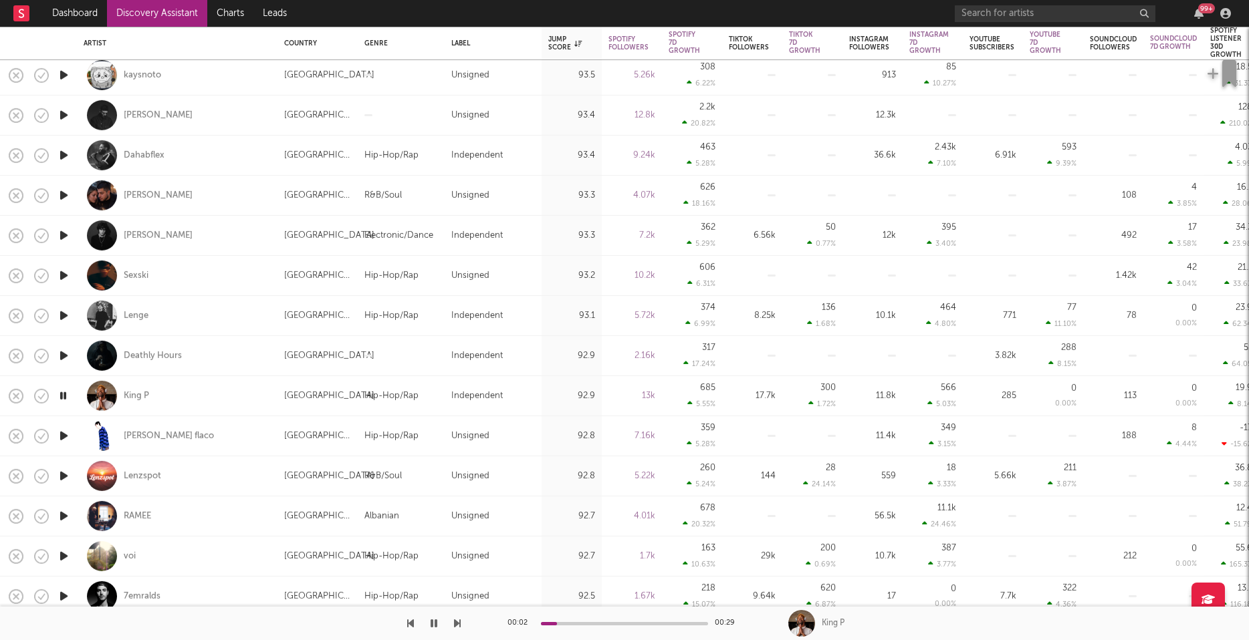
click at [63, 513] on icon "button" at bounding box center [64, 516] width 14 height 17
click at [63, 555] on icon "button" at bounding box center [64, 556] width 14 height 17
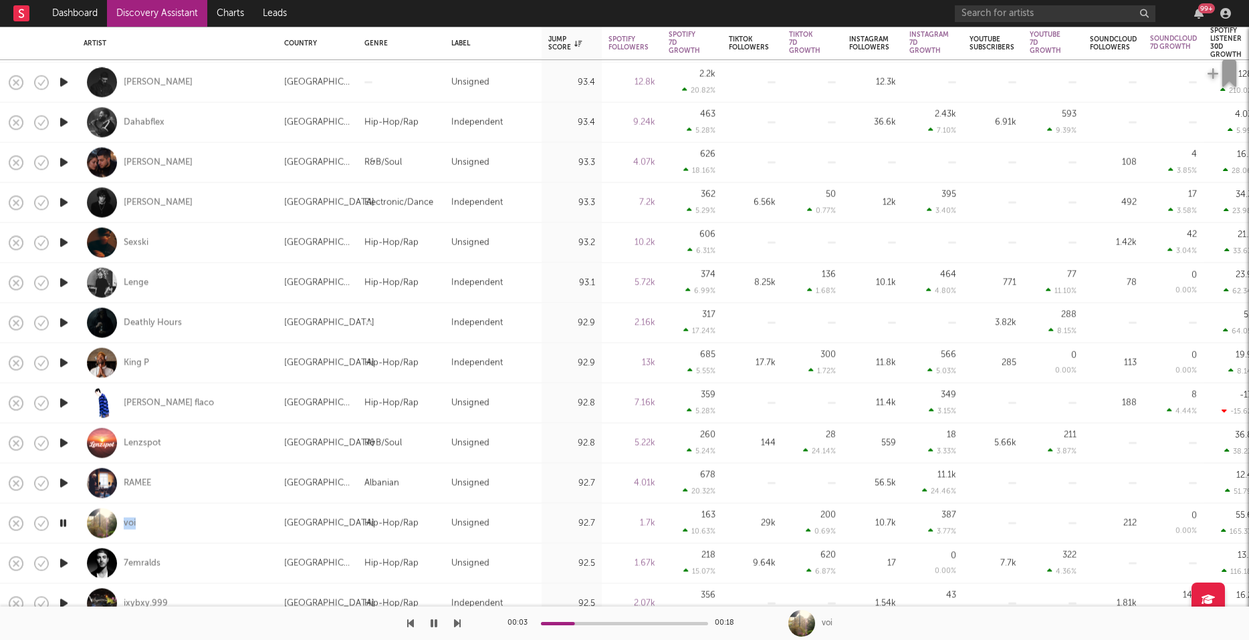
click at [63, 563] on icon "button" at bounding box center [64, 563] width 14 height 17
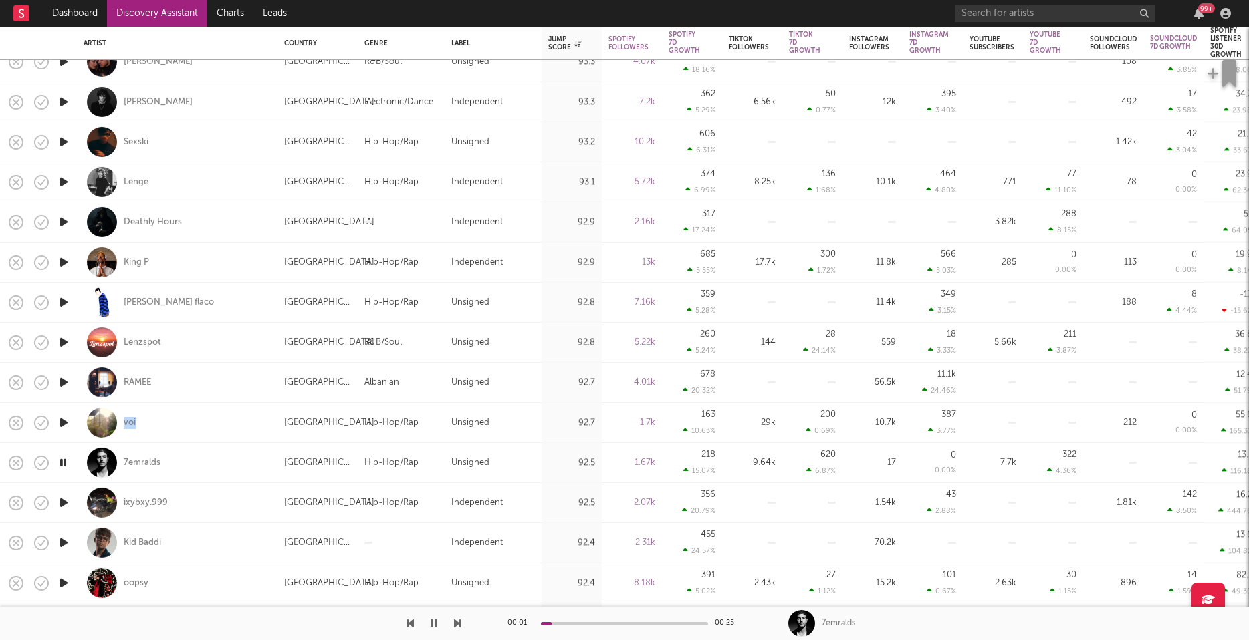
click at [64, 503] on icon "button" at bounding box center [64, 503] width 14 height 17
click at [59, 544] on icon "button" at bounding box center [64, 543] width 14 height 17
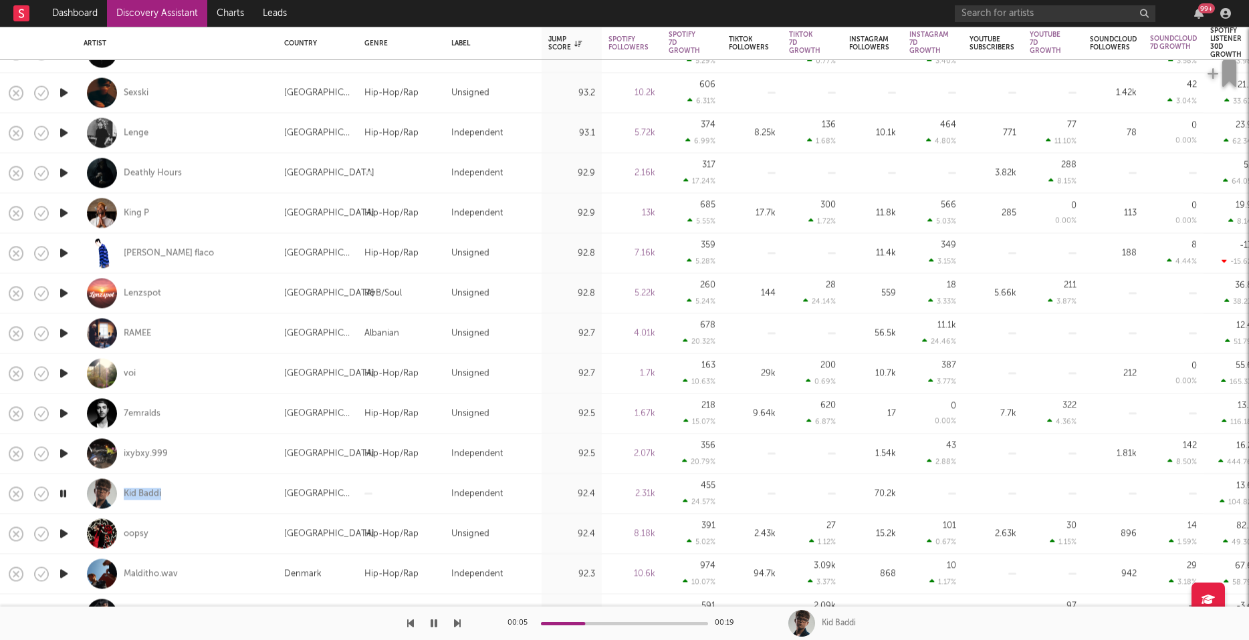
click at [66, 572] on icon "button" at bounding box center [64, 573] width 14 height 17
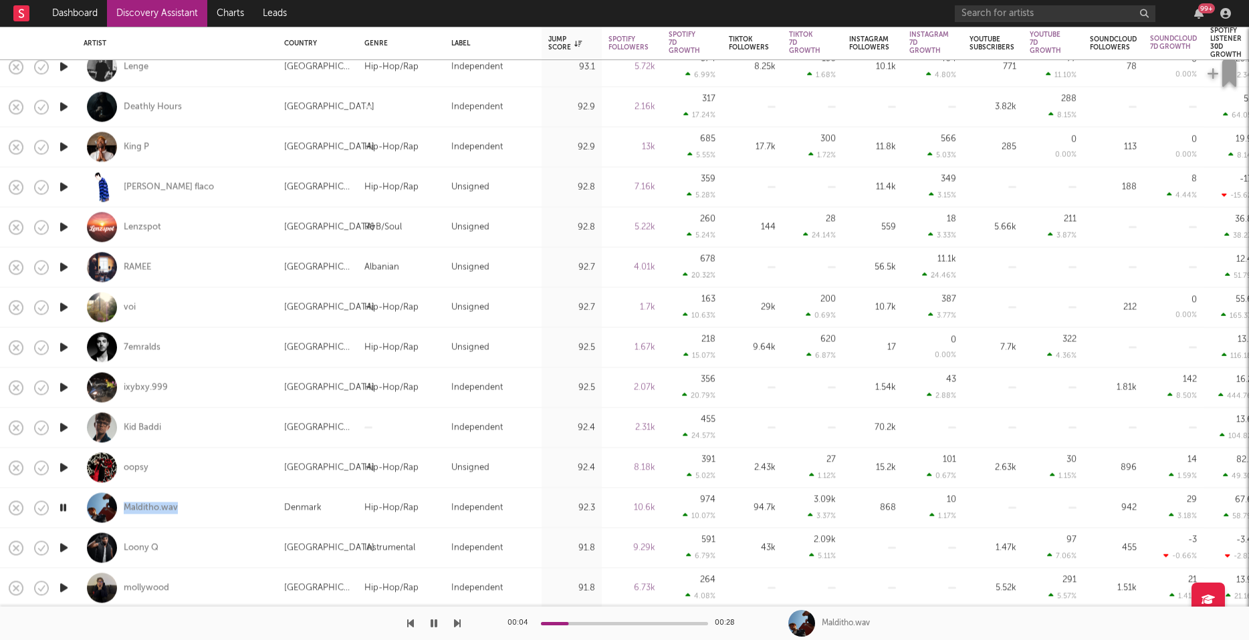
click at [61, 547] on icon "button" at bounding box center [64, 547] width 14 height 17
click at [61, 547] on icon "button" at bounding box center [63, 547] width 13 height 17
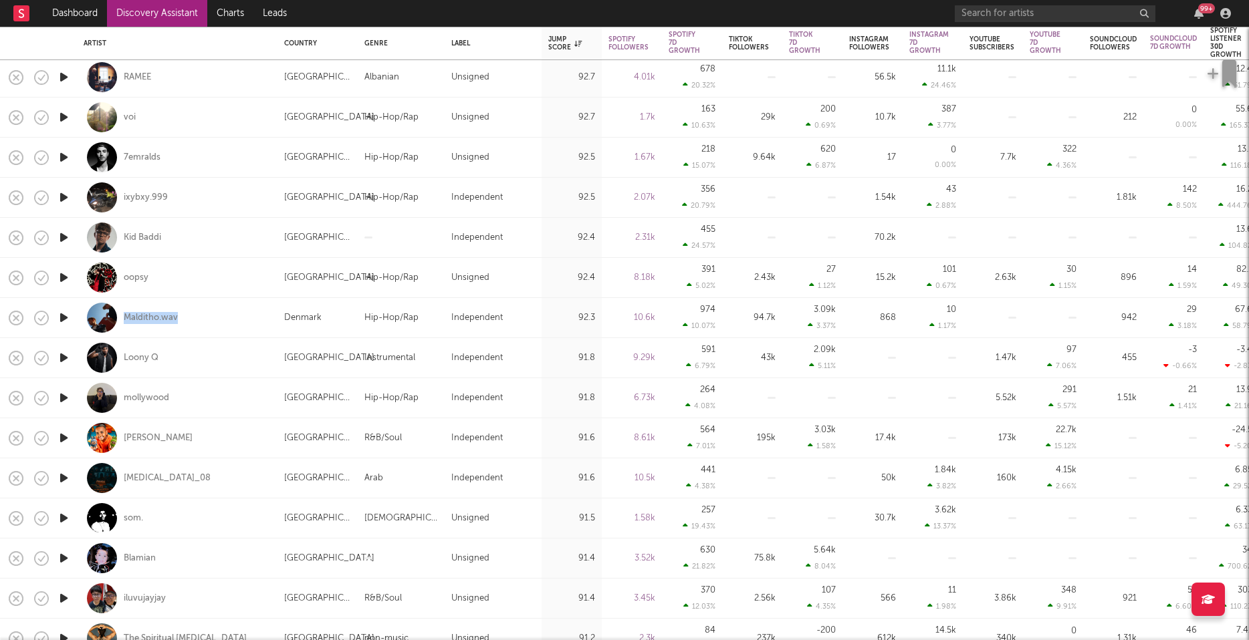
click at [67, 396] on icon "button" at bounding box center [64, 398] width 14 height 17
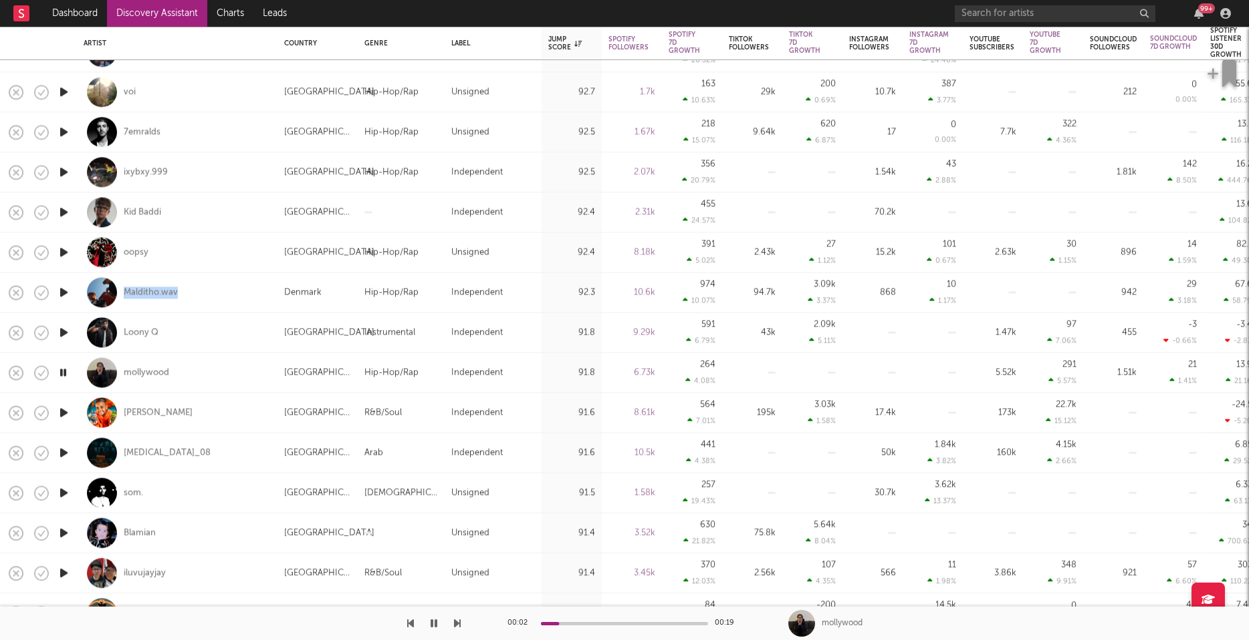
click at [62, 449] on icon "button" at bounding box center [64, 453] width 14 height 17
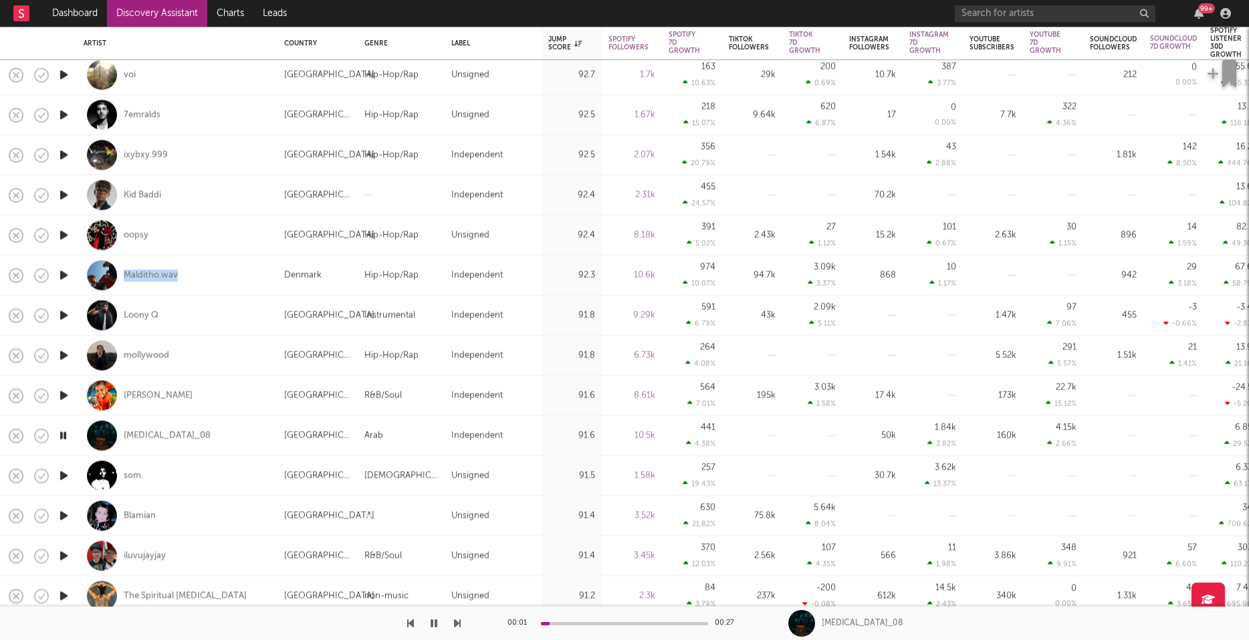
click at [66, 474] on icon "button" at bounding box center [64, 475] width 14 height 17
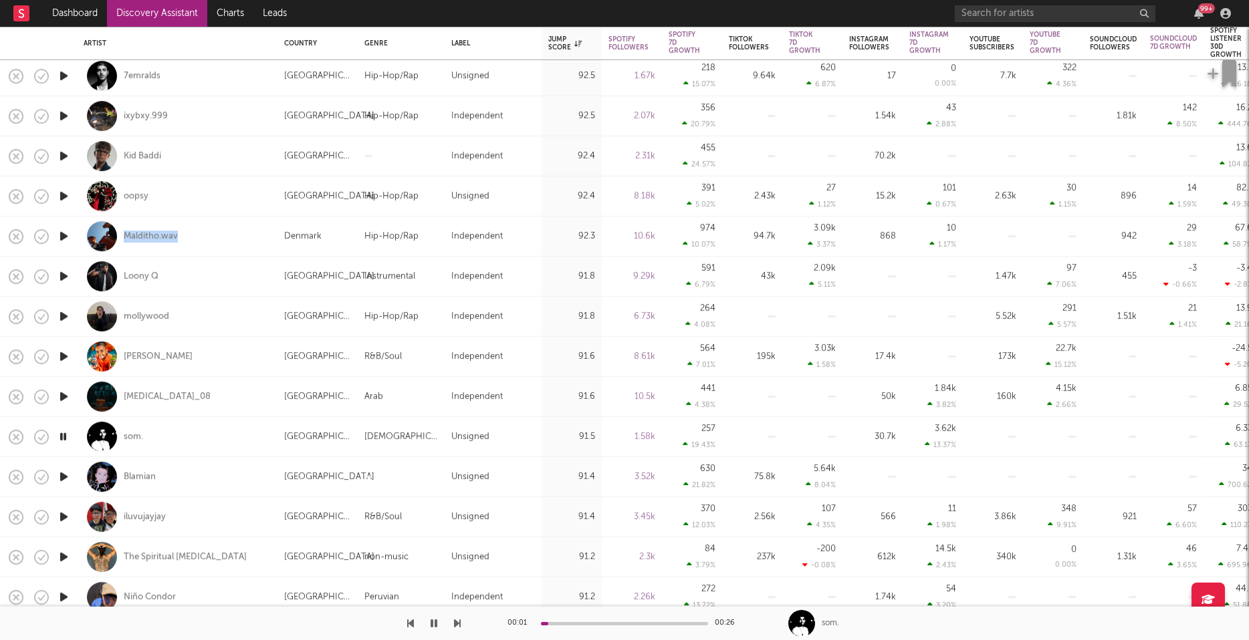
click at [62, 476] on icon "button" at bounding box center [64, 477] width 14 height 17
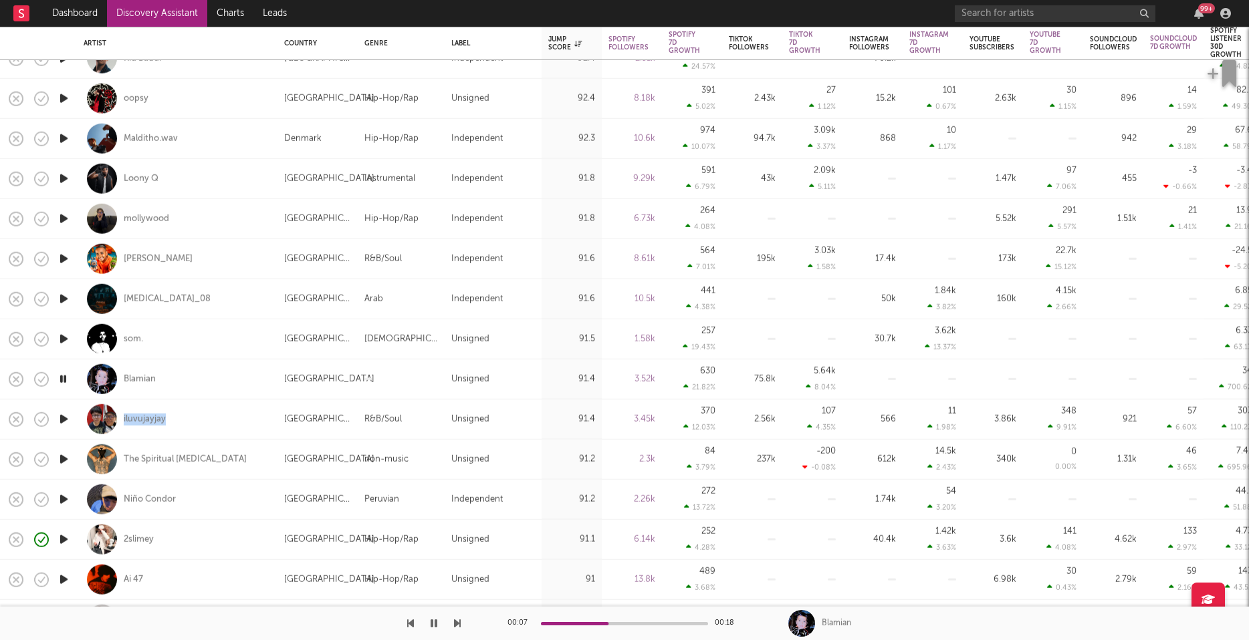
click at [63, 456] on icon "button" at bounding box center [64, 459] width 14 height 17
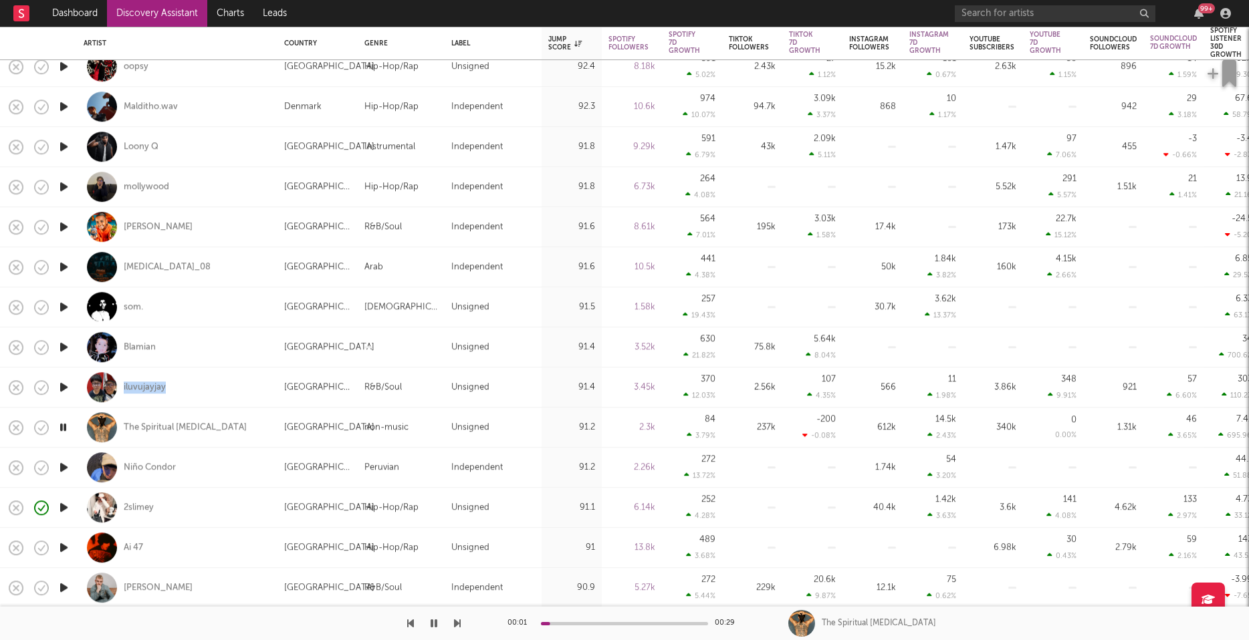
click at [63, 464] on icon "button" at bounding box center [64, 467] width 14 height 17
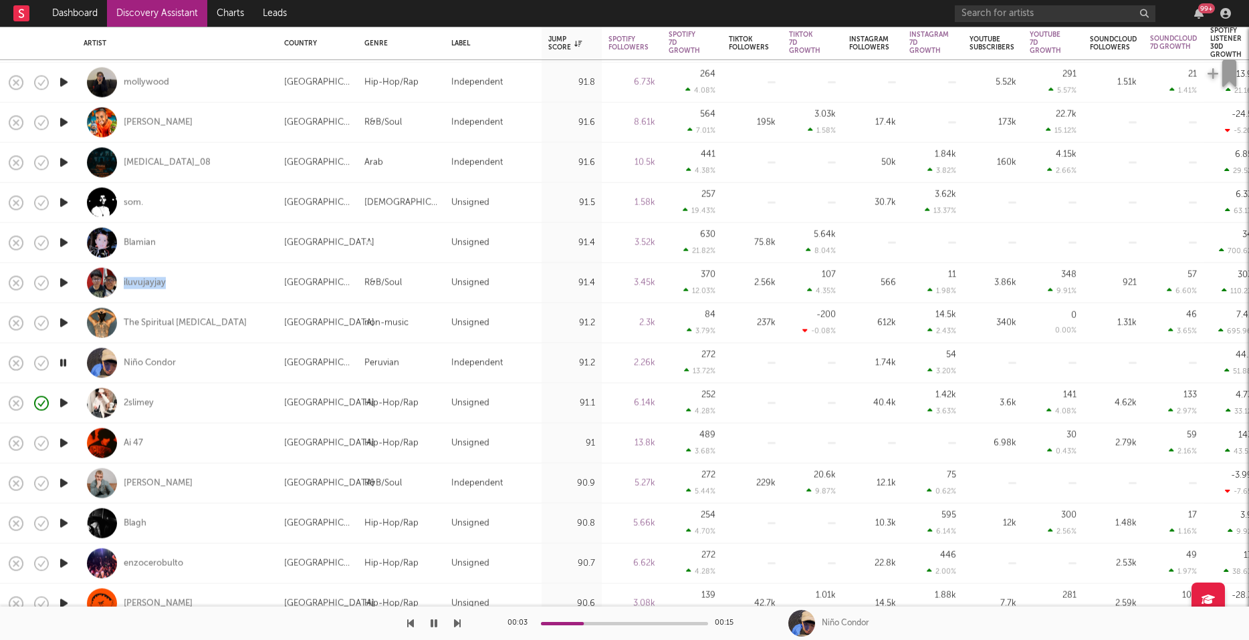
click at [61, 481] on icon "button" at bounding box center [64, 483] width 14 height 17
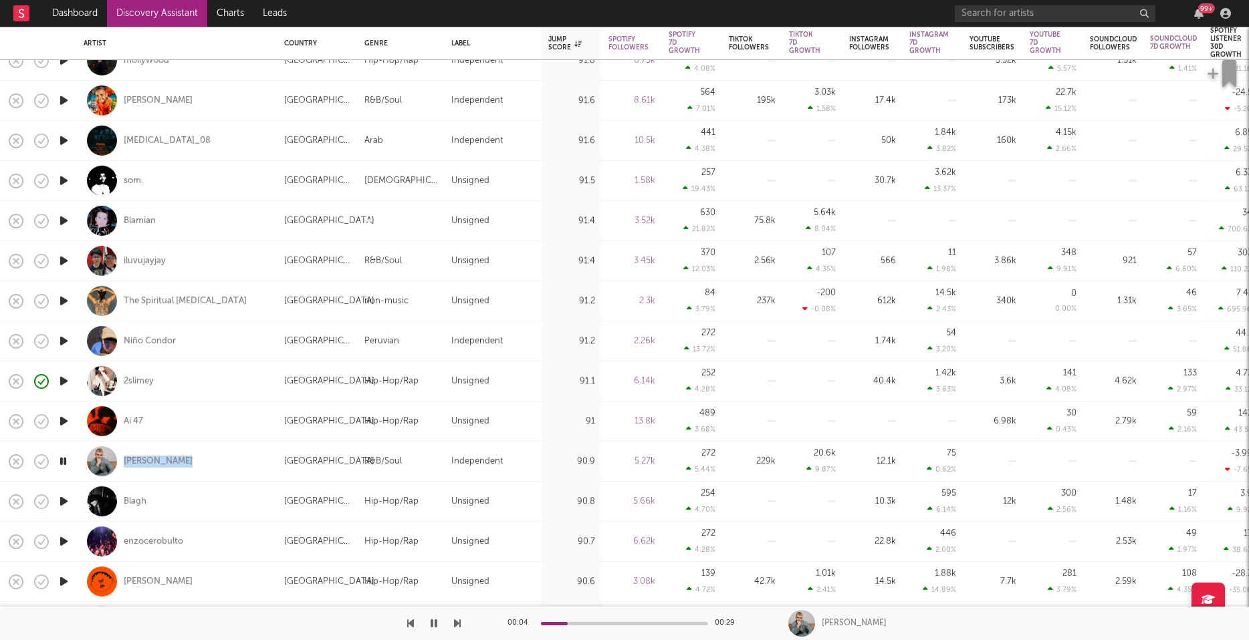
click at [66, 501] on icon "button" at bounding box center [64, 501] width 14 height 17
click at [62, 501] on icon "button" at bounding box center [63, 501] width 13 height 17
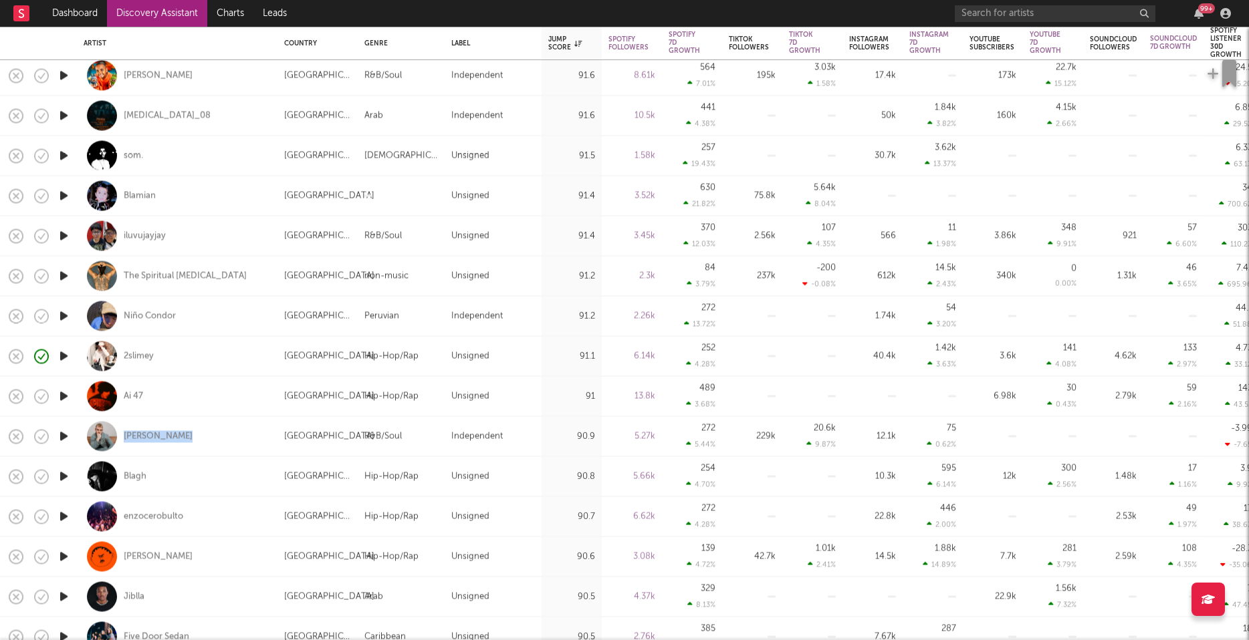
click at [64, 474] on icon "button" at bounding box center [64, 476] width 14 height 17
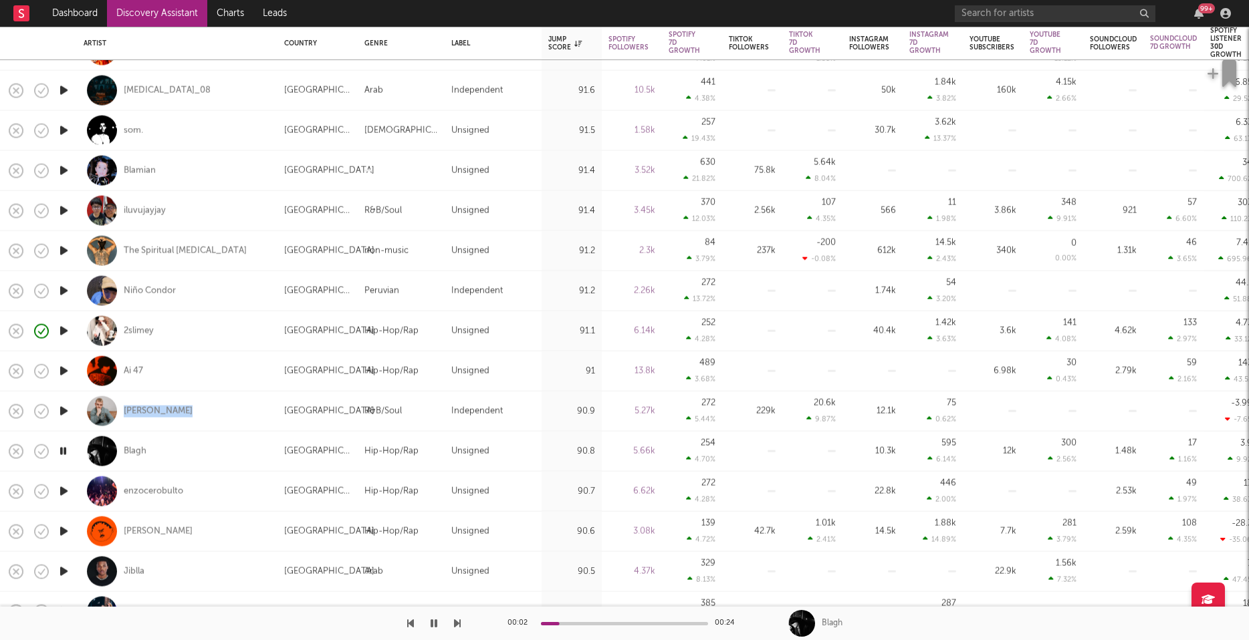
click at [62, 489] on icon "button" at bounding box center [64, 491] width 14 height 17
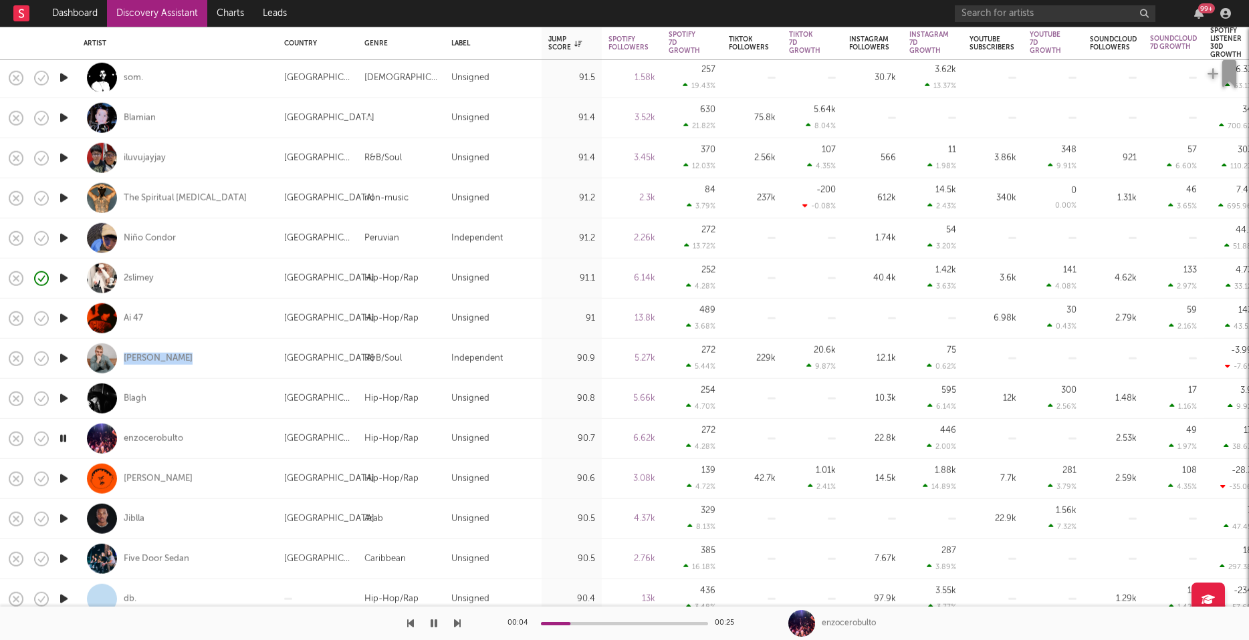
click at [60, 517] on icon "button" at bounding box center [64, 519] width 14 height 17
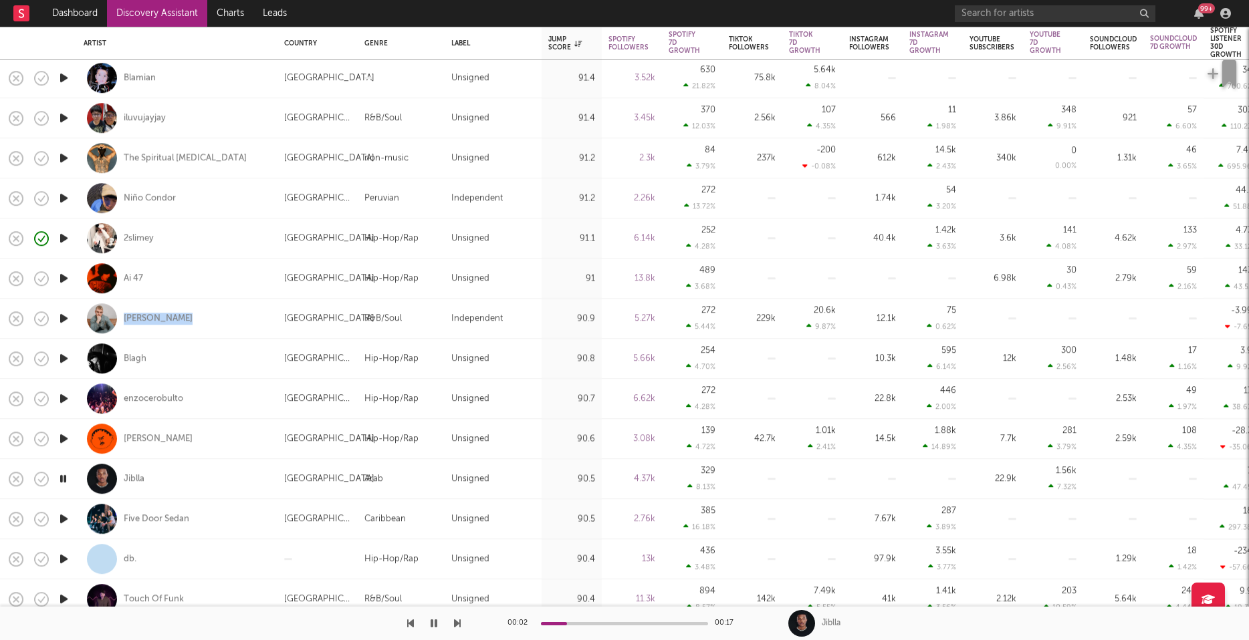
click at [64, 517] on icon "button" at bounding box center [64, 519] width 14 height 17
click at [64, 517] on icon "button" at bounding box center [63, 519] width 13 height 17
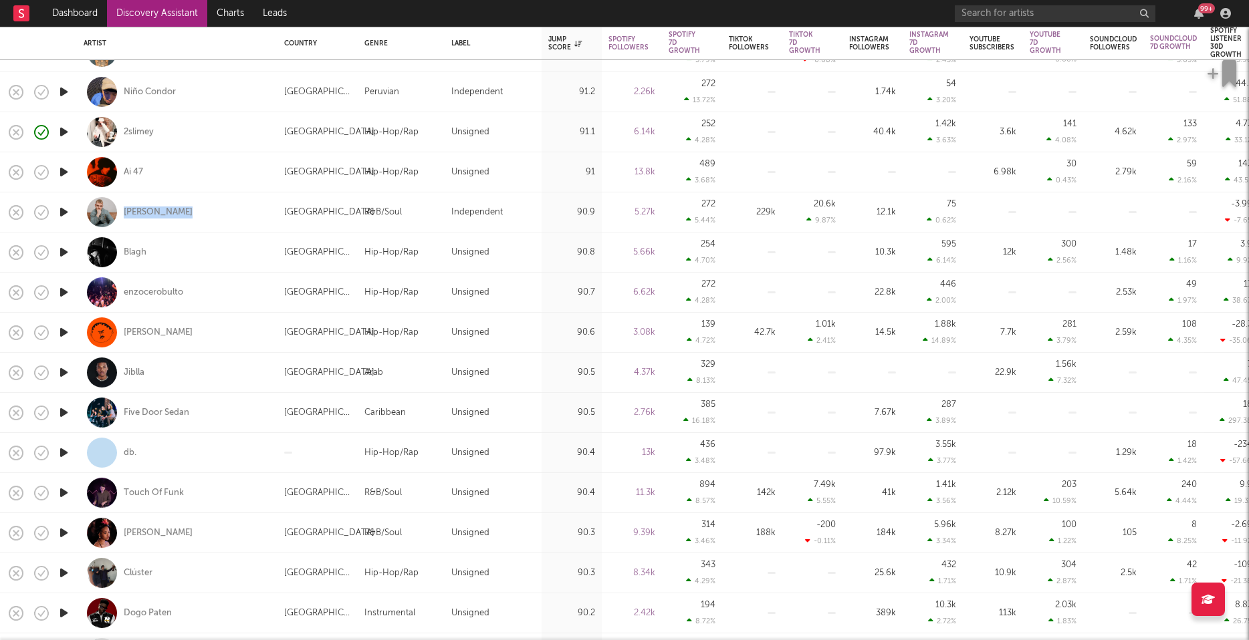
click at [64, 452] on icon "button" at bounding box center [64, 453] width 14 height 17
click at [60, 409] on icon "button" at bounding box center [64, 412] width 14 height 17
click at [62, 490] on icon "button" at bounding box center [64, 493] width 14 height 17
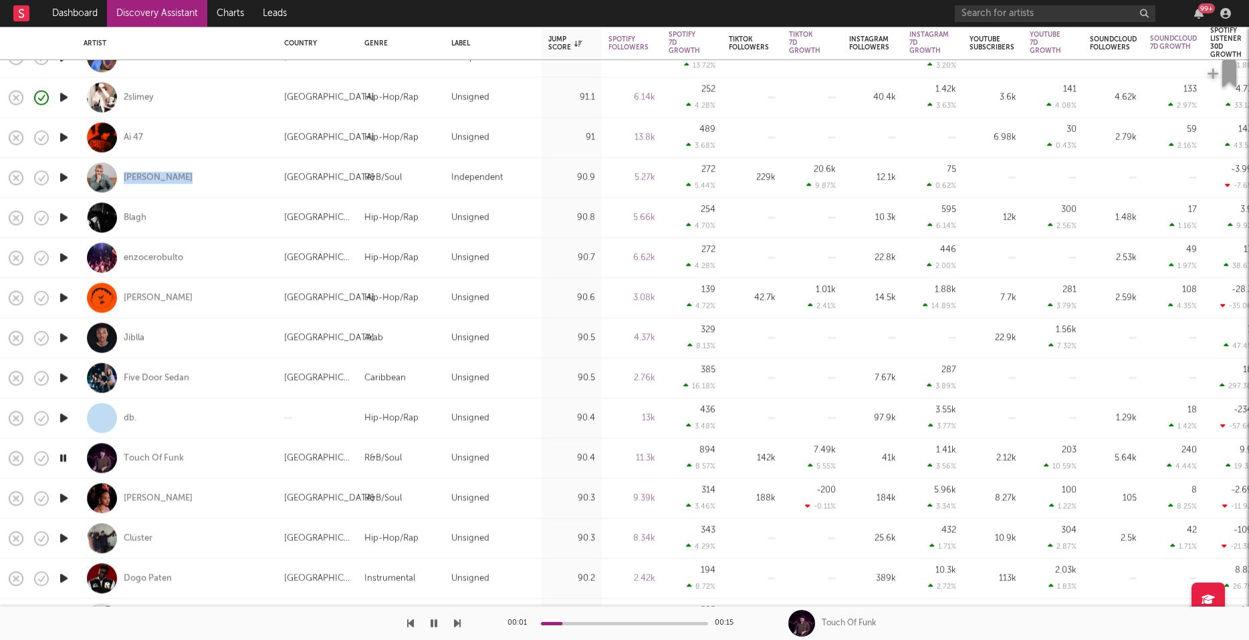
click at [64, 494] on icon "button" at bounding box center [64, 498] width 14 height 17
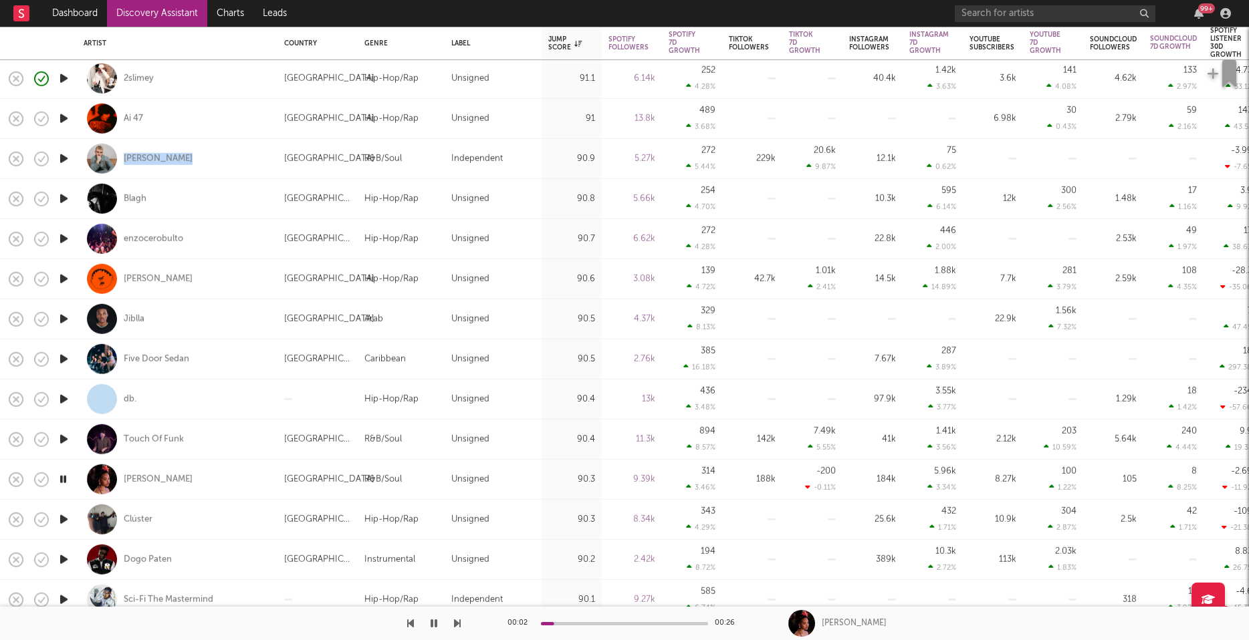
click at [61, 477] on icon "button" at bounding box center [63, 479] width 13 height 17
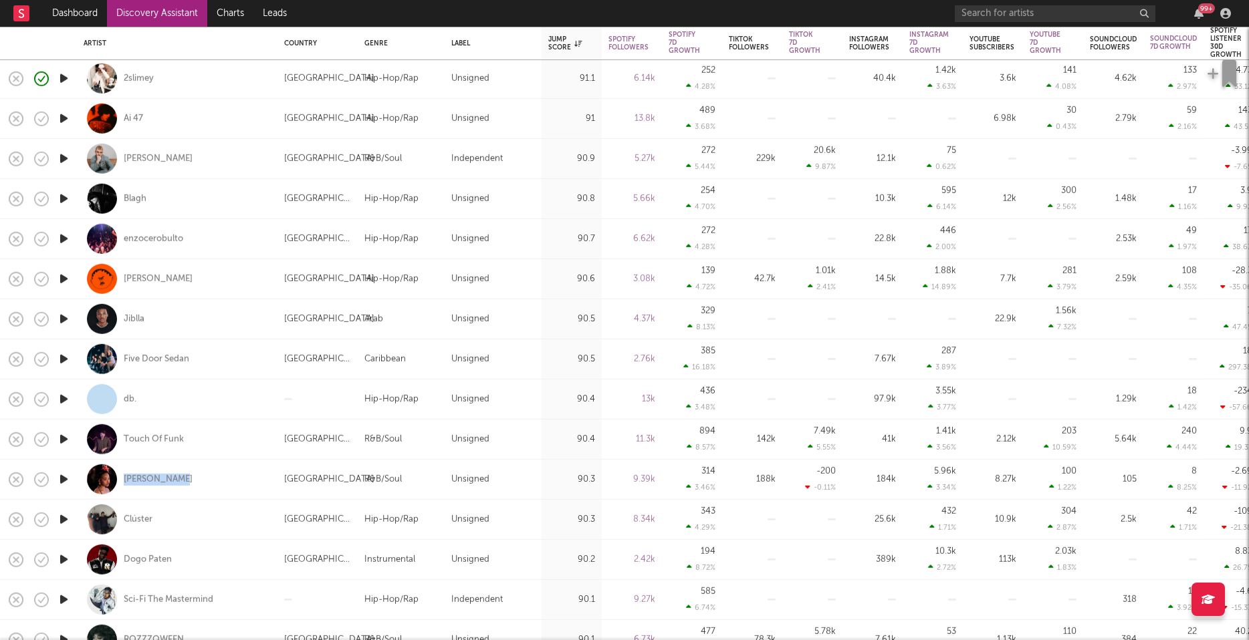
click at [63, 521] on icon "button" at bounding box center [64, 519] width 14 height 17
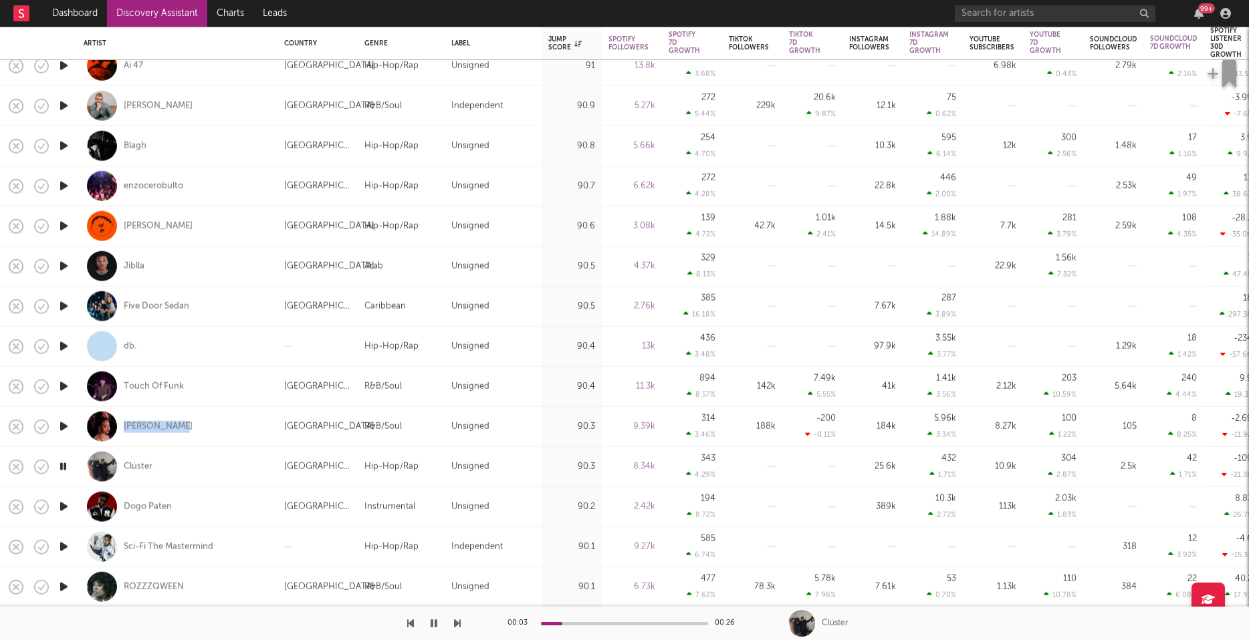
click at [63, 507] on icon "button" at bounding box center [64, 507] width 14 height 17
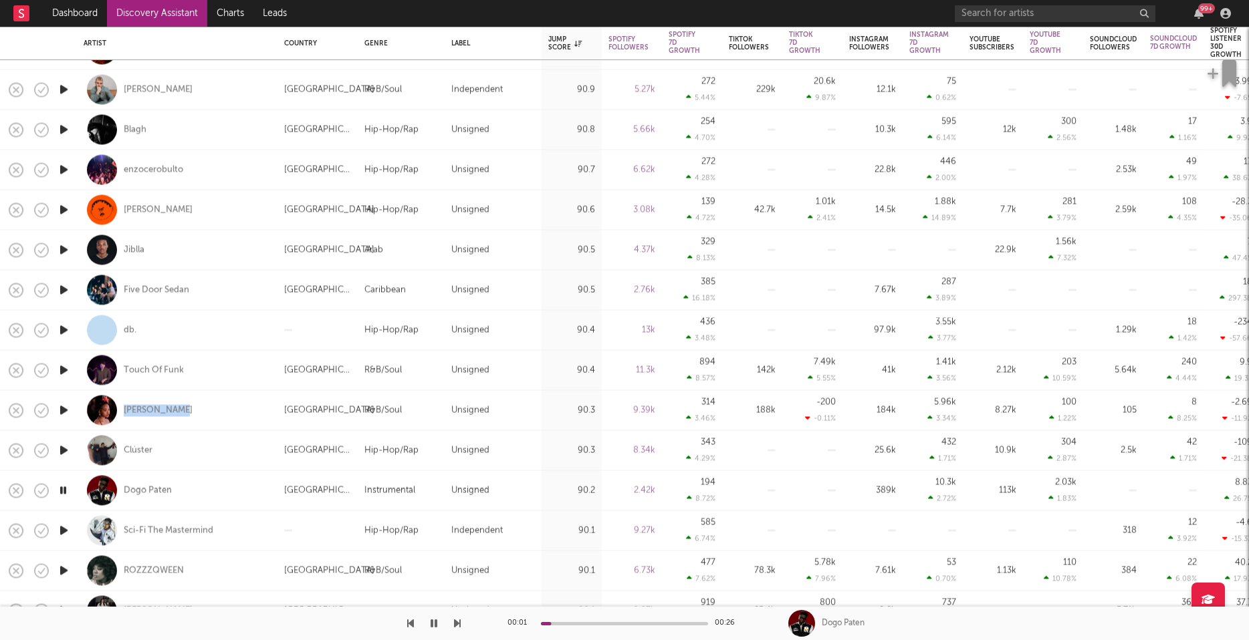
click at [65, 530] on icon "button" at bounding box center [64, 530] width 14 height 17
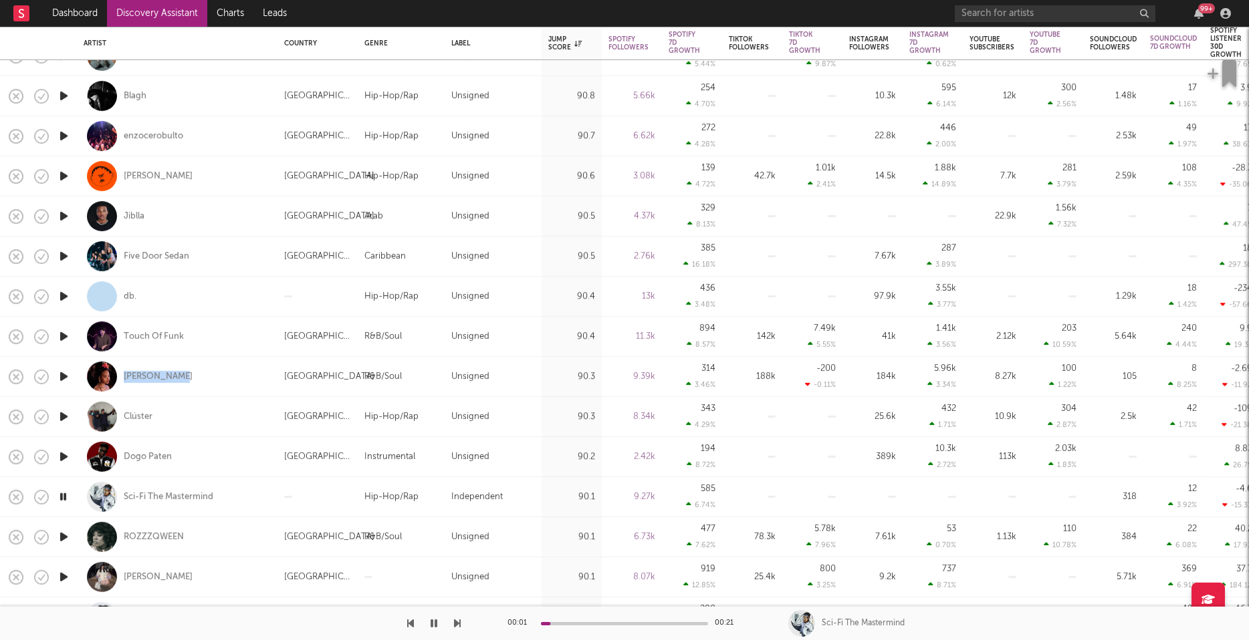
click at [65, 533] on icon "button" at bounding box center [64, 537] width 14 height 17
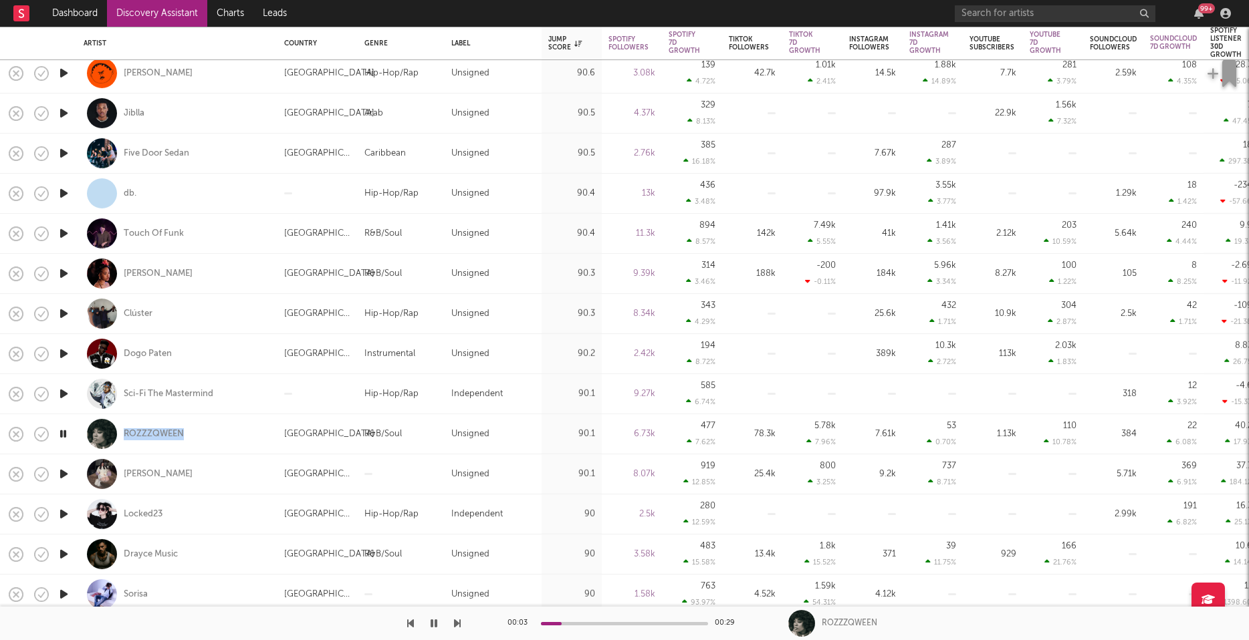
click at [63, 477] on icon "button" at bounding box center [64, 474] width 14 height 17
click at [65, 511] on icon "button" at bounding box center [64, 514] width 14 height 17
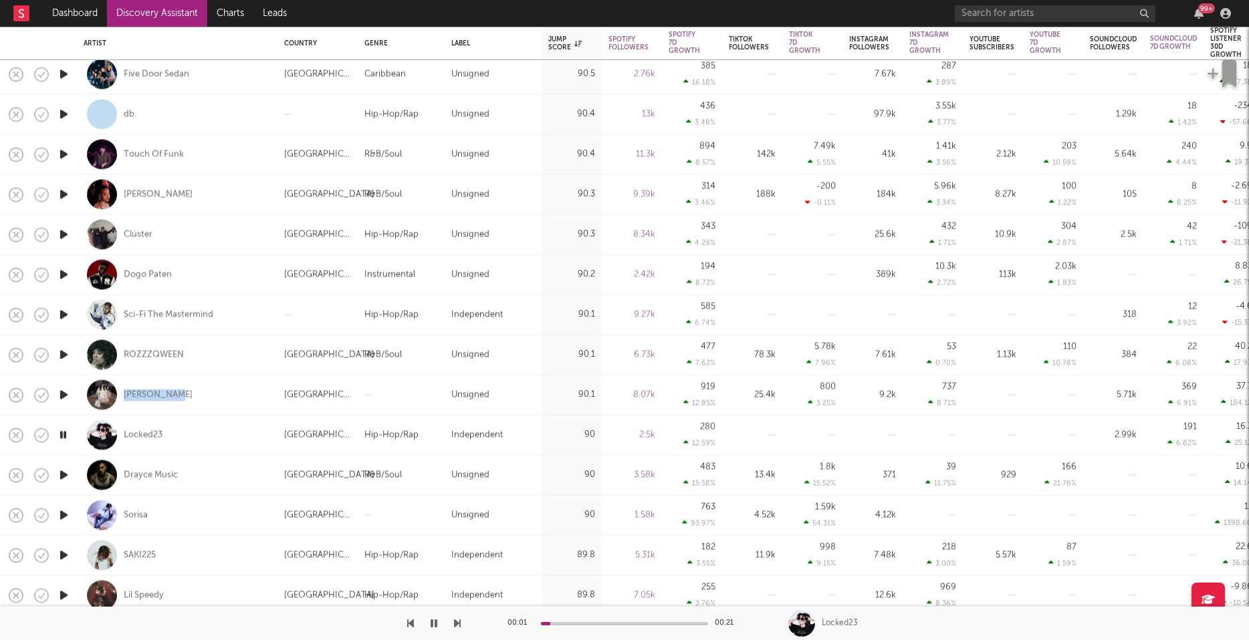
click at [60, 475] on icon "button" at bounding box center [64, 475] width 14 height 17
click at [64, 514] on icon "button" at bounding box center [64, 515] width 14 height 17
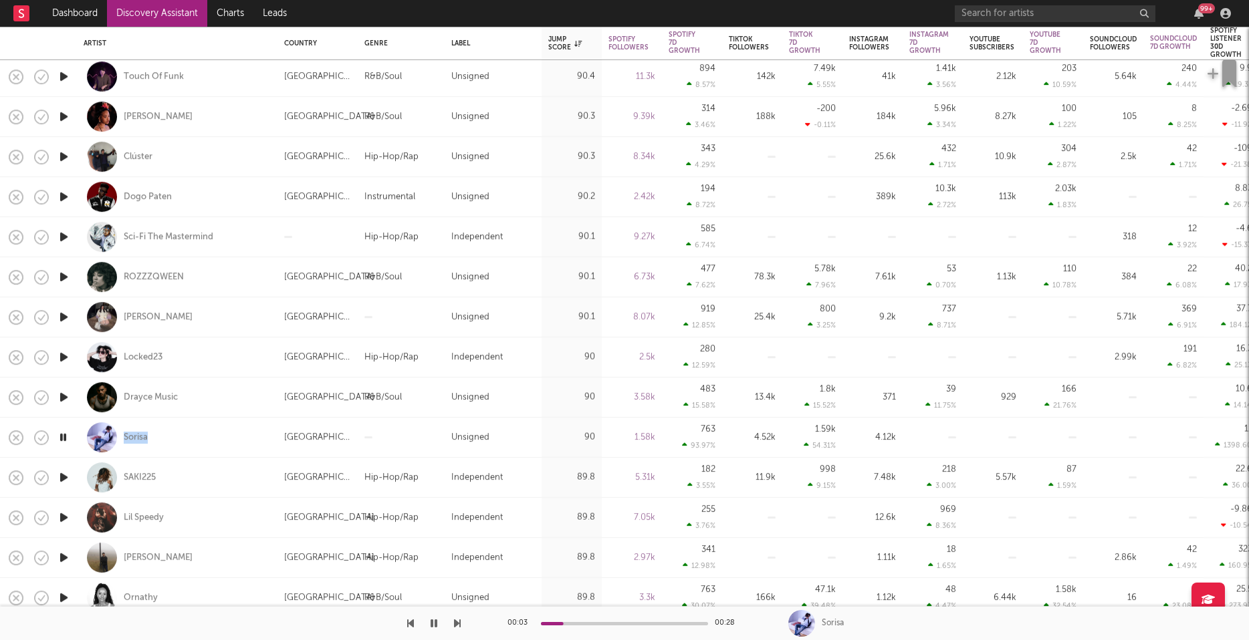
click at [62, 474] on icon "button" at bounding box center [64, 477] width 14 height 17
click at [63, 519] on icon "button" at bounding box center [64, 517] width 14 height 17
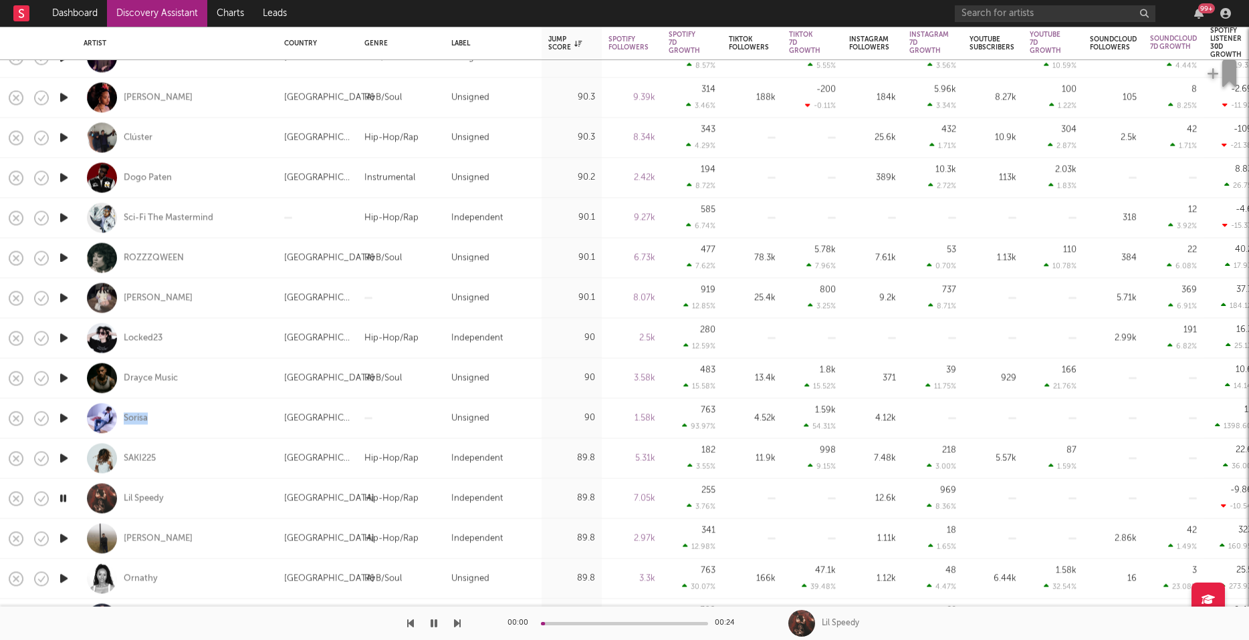
click at [66, 536] on icon "button" at bounding box center [64, 538] width 14 height 17
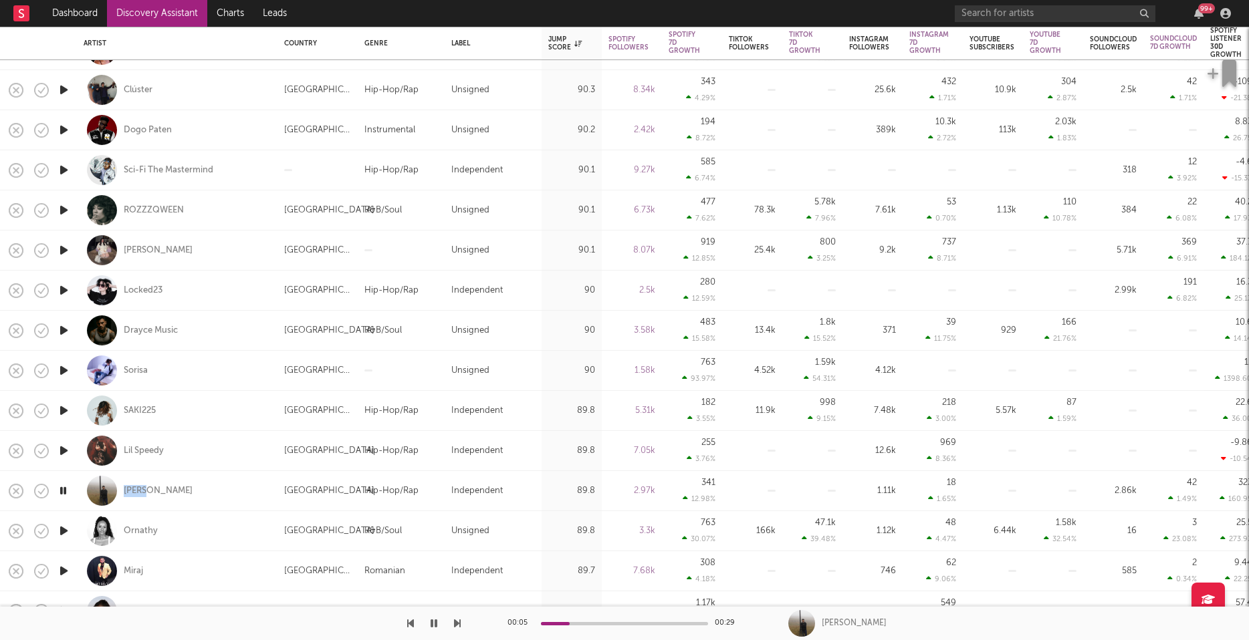
click at [66, 529] on icon "button" at bounding box center [64, 531] width 14 height 17
click at [65, 529] on icon "button" at bounding box center [63, 531] width 13 height 17
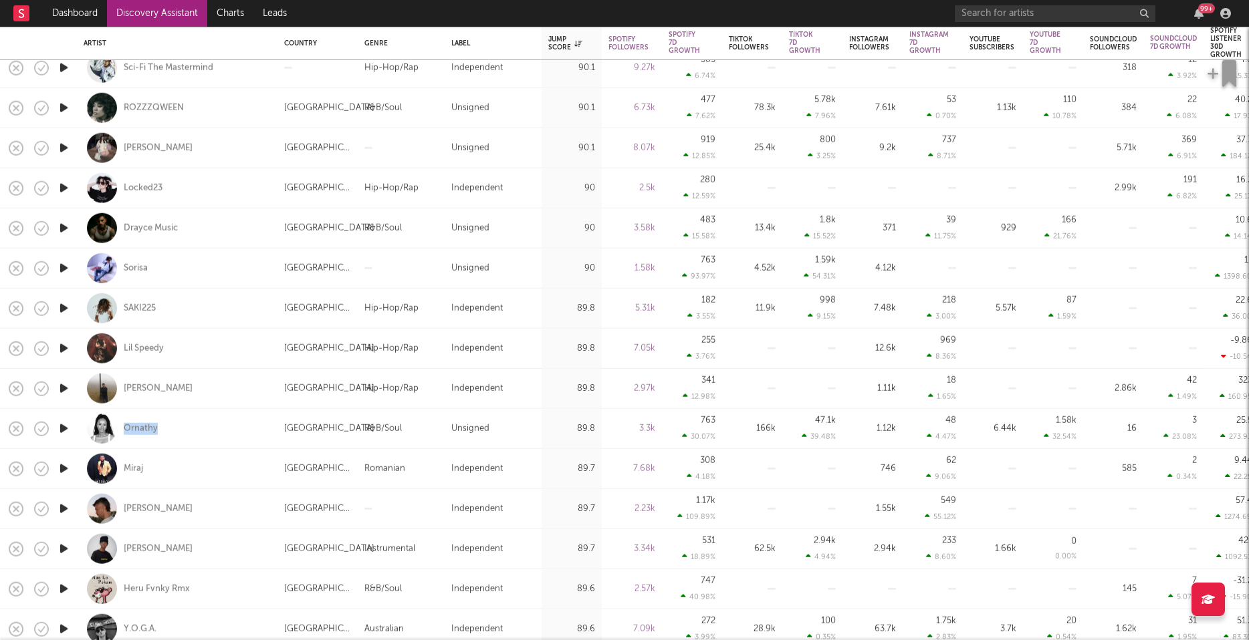
click at [62, 470] on icon "button" at bounding box center [64, 469] width 14 height 17
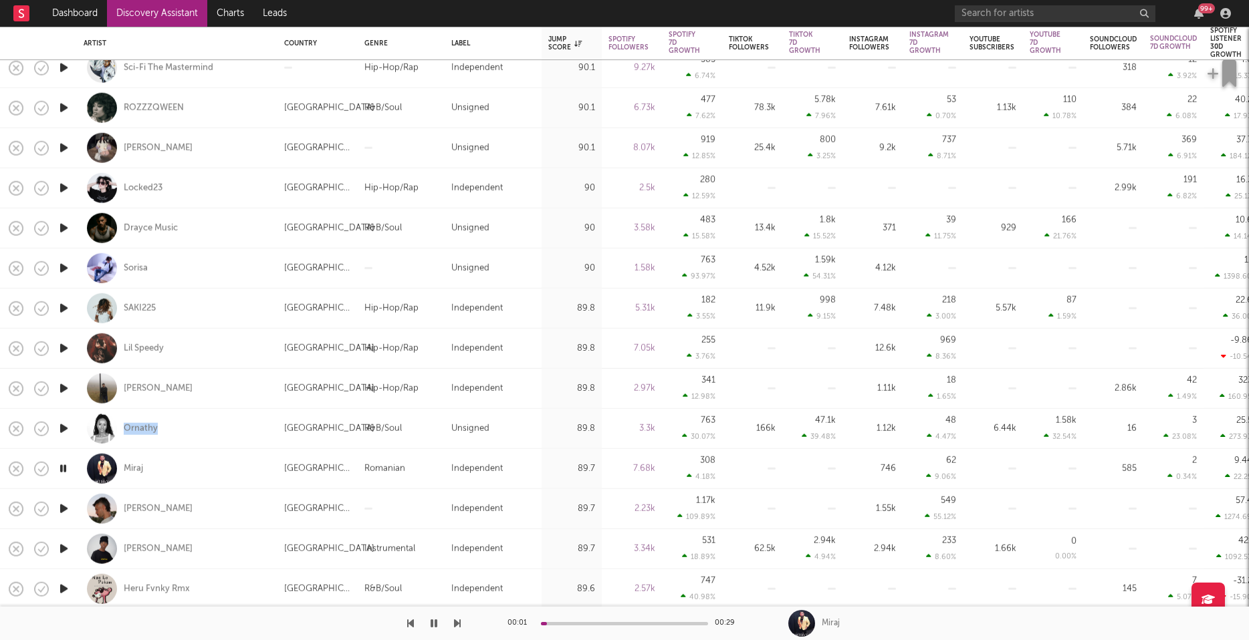
click at [61, 507] on icon "button" at bounding box center [64, 509] width 14 height 17
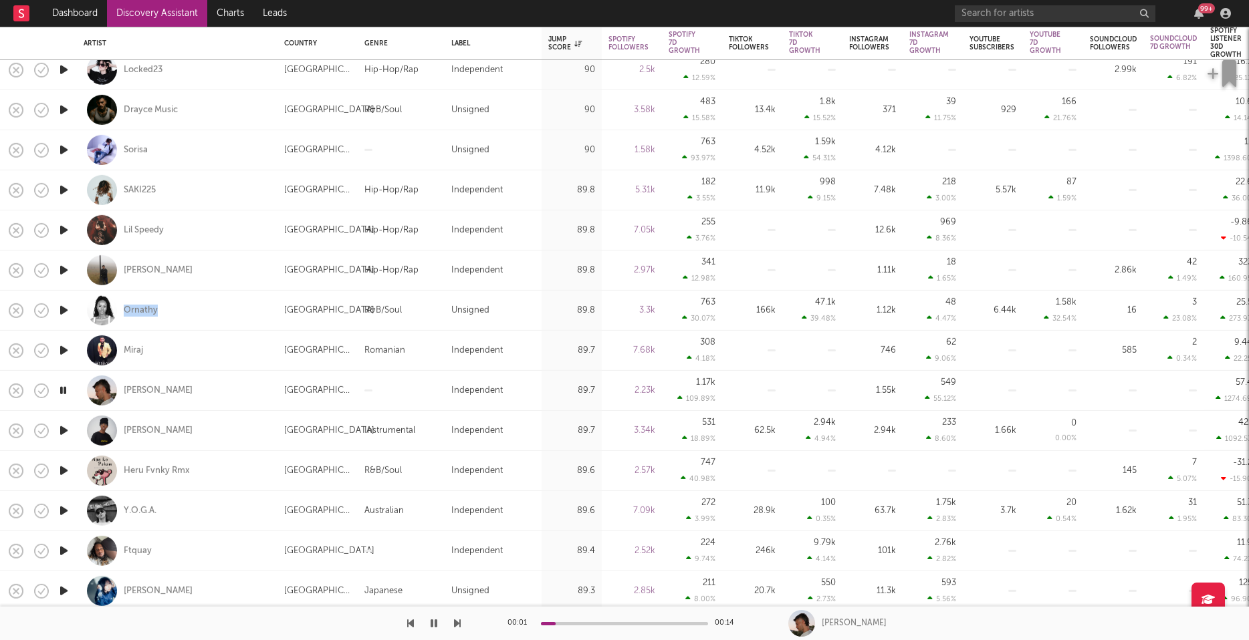
click at [64, 429] on icon "button" at bounding box center [64, 430] width 14 height 17
click at [64, 469] on icon "button" at bounding box center [64, 471] width 14 height 17
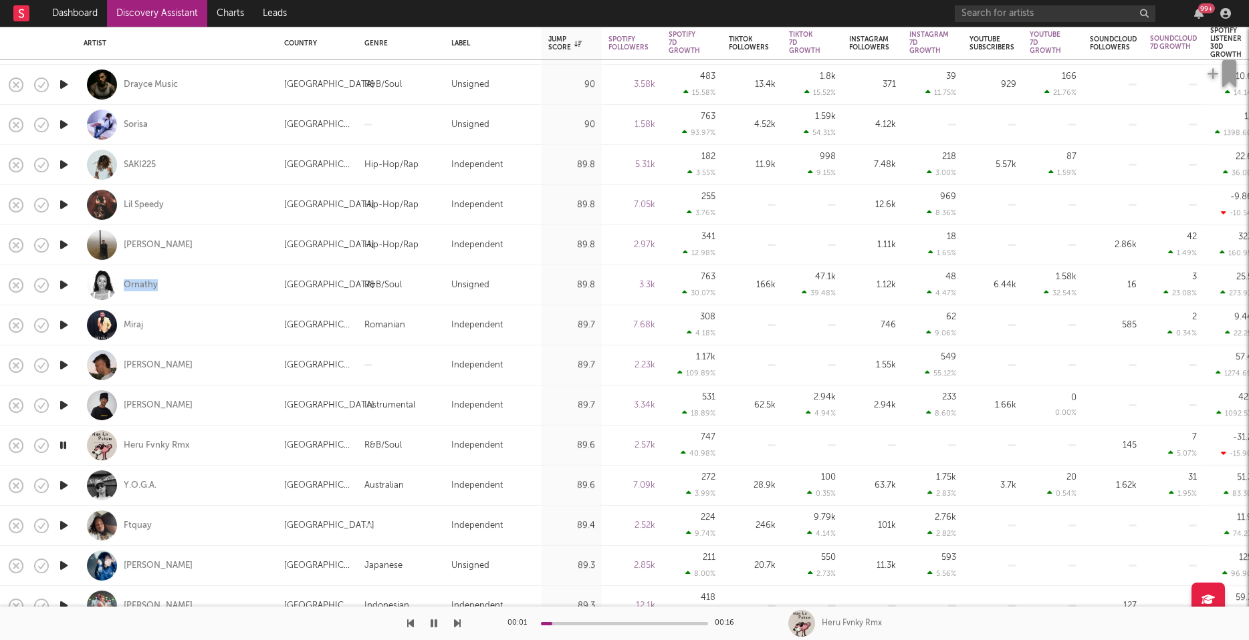
click at [61, 486] on icon "button" at bounding box center [64, 485] width 14 height 17
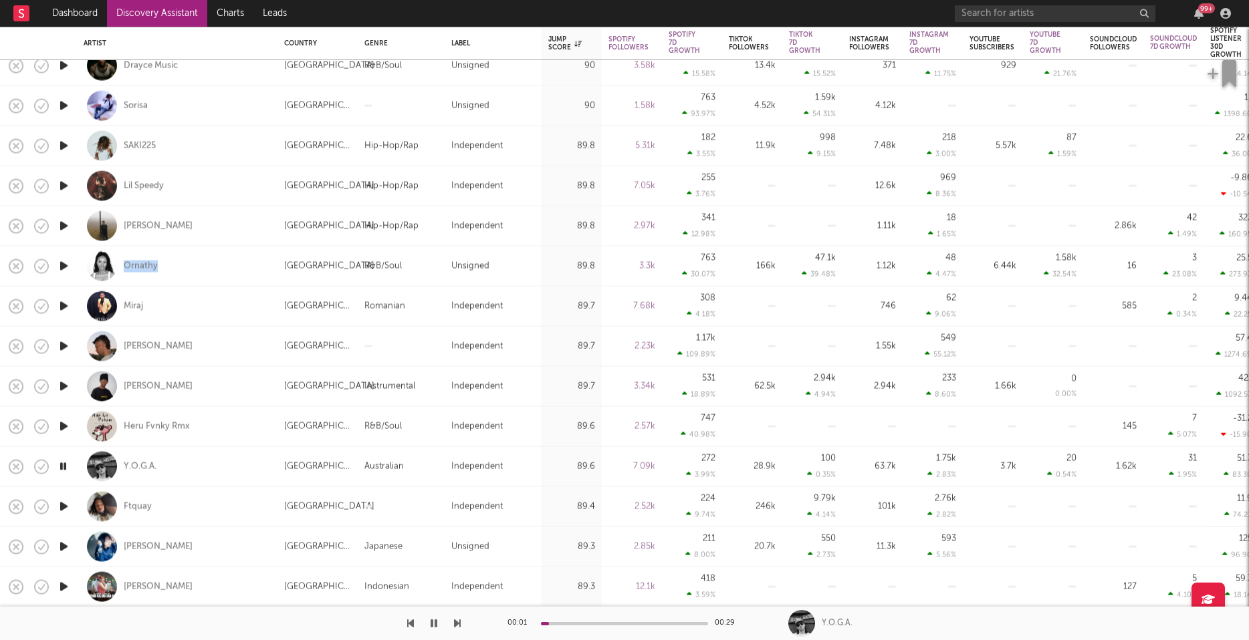
click at [61, 506] on icon "button" at bounding box center [64, 507] width 14 height 17
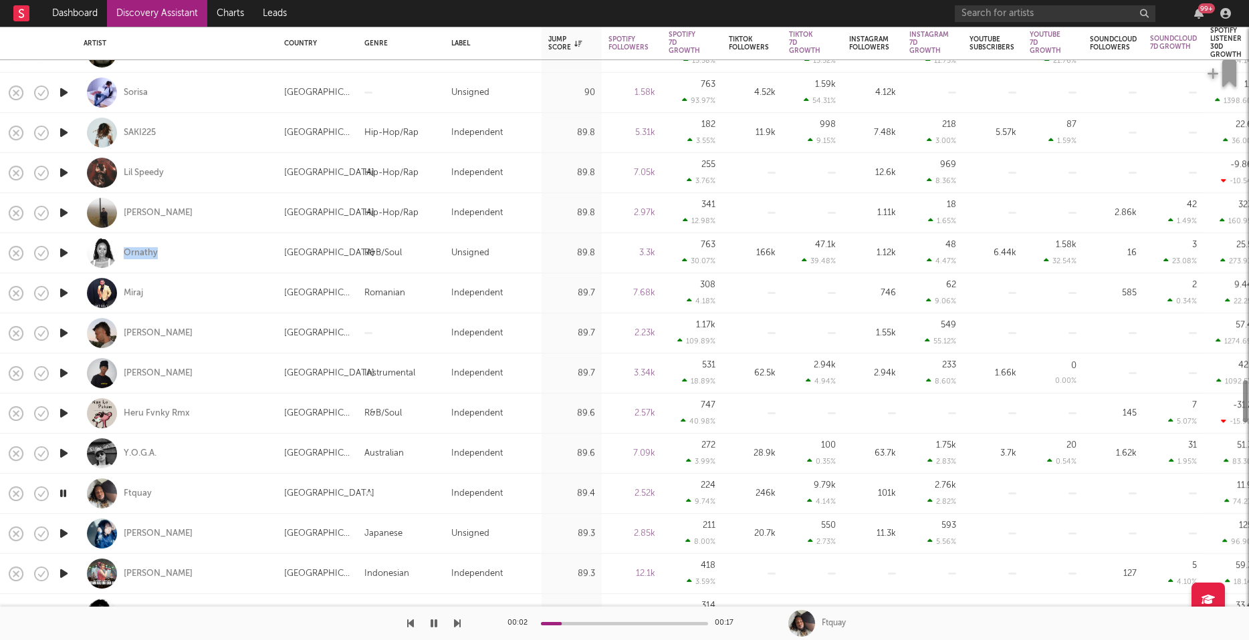
click at [63, 534] on icon "button" at bounding box center [64, 533] width 14 height 17
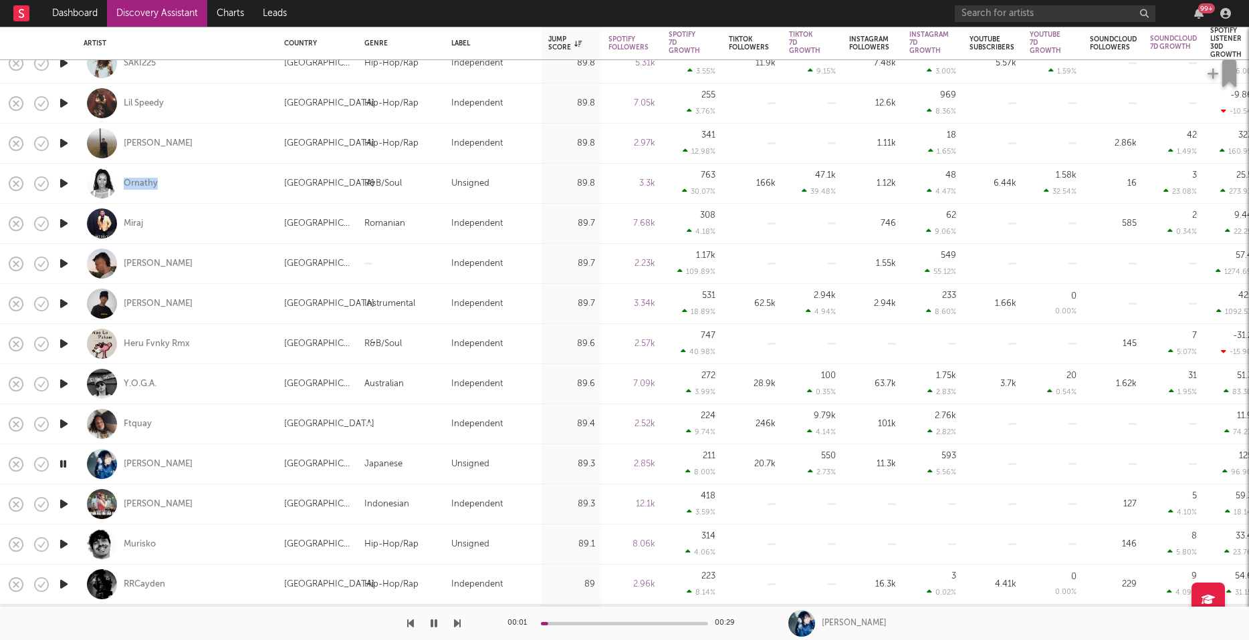
click at [66, 500] on icon "button" at bounding box center [64, 504] width 14 height 17
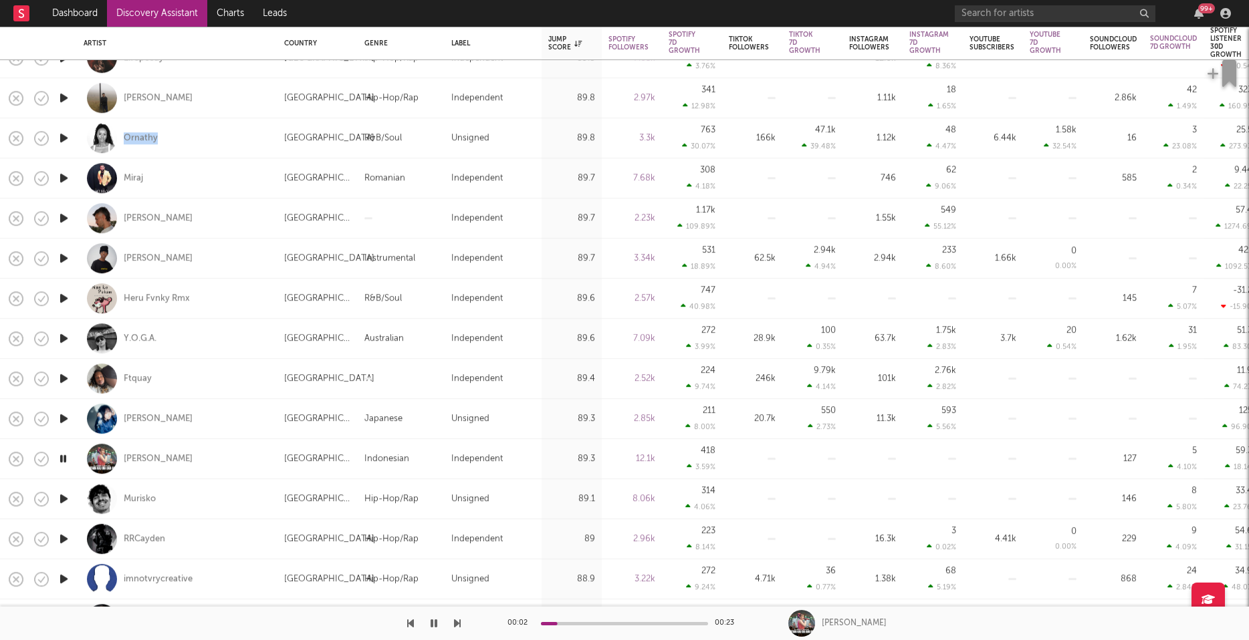
click at [65, 536] on icon "button" at bounding box center [64, 539] width 14 height 17
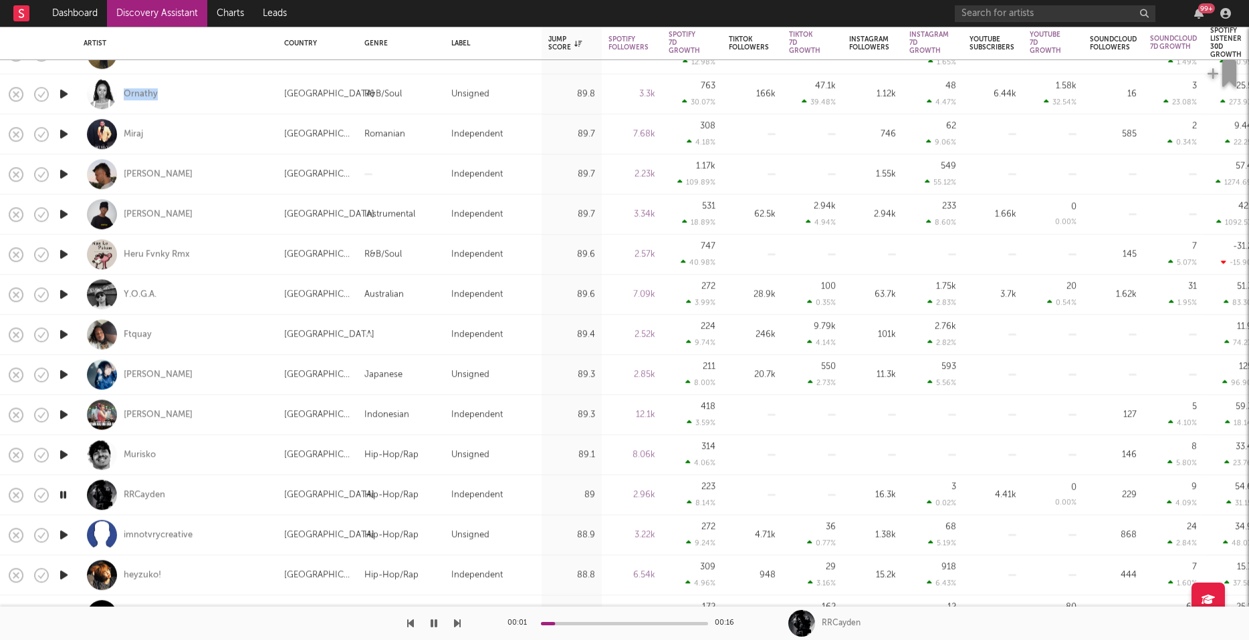
click at [65, 535] on icon "button" at bounding box center [64, 535] width 14 height 17
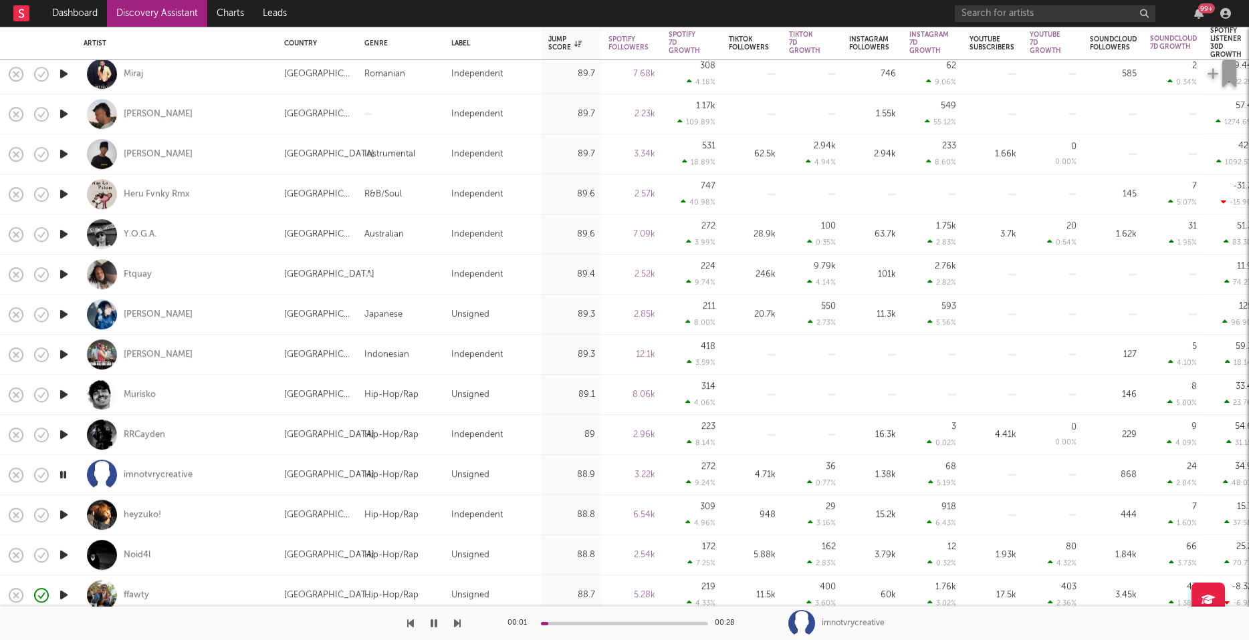
click at [62, 513] on icon "button" at bounding box center [64, 515] width 14 height 17
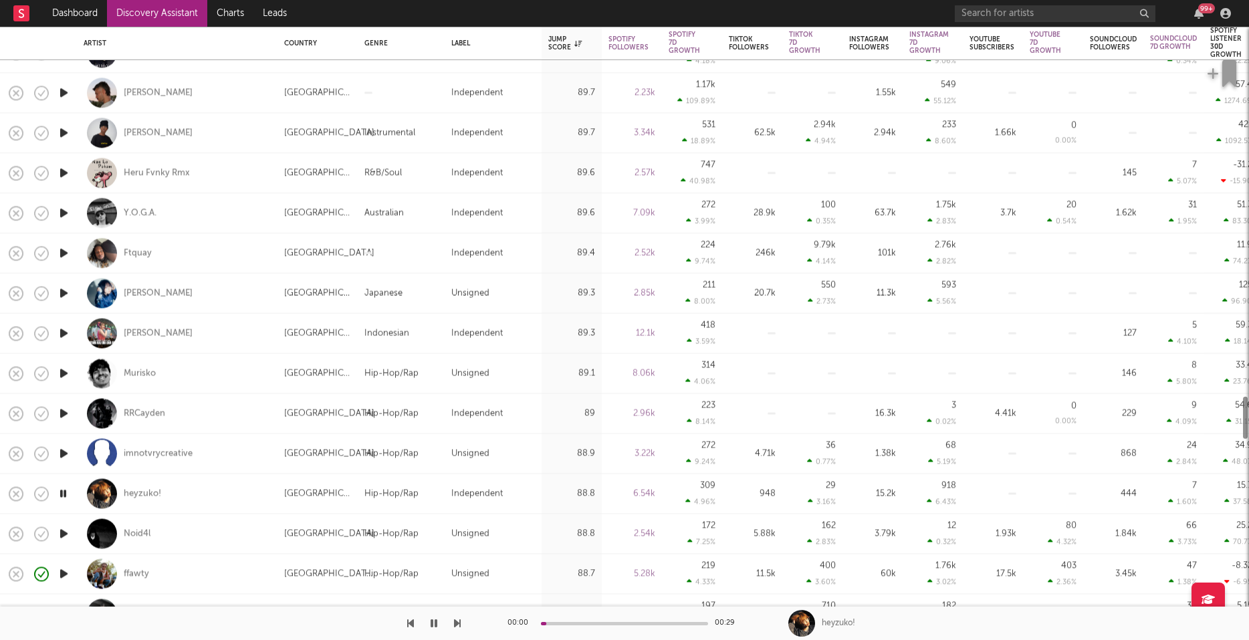
click at [64, 533] on icon "button" at bounding box center [64, 533] width 14 height 17
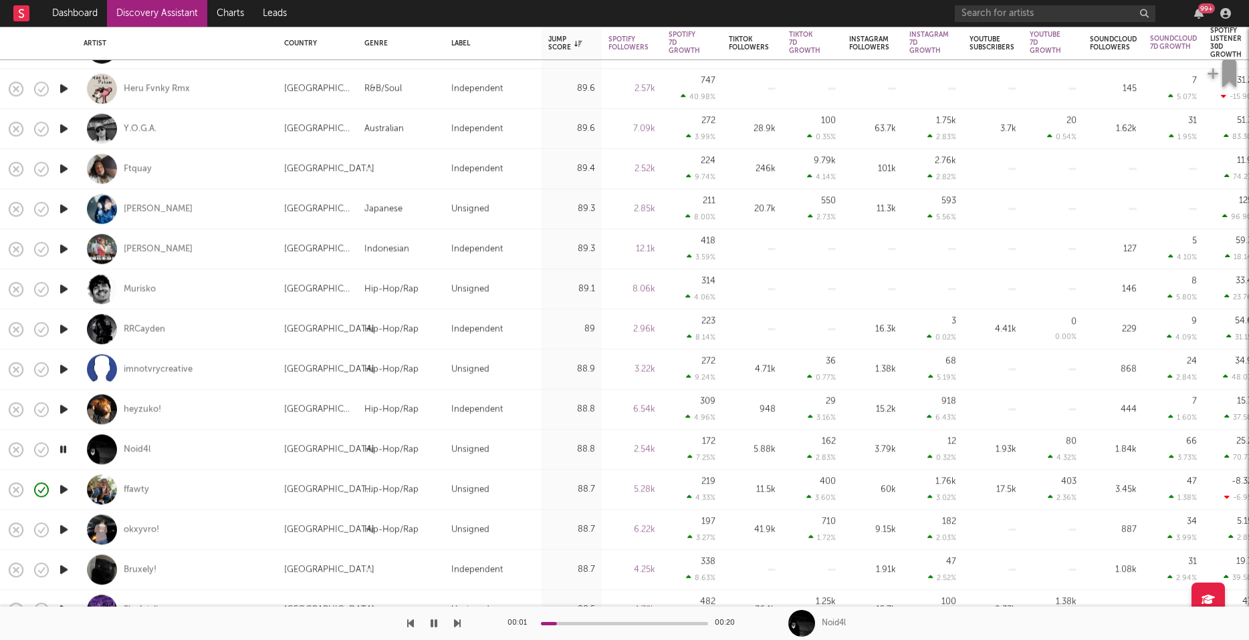
click at [64, 531] on icon "button" at bounding box center [64, 529] width 14 height 17
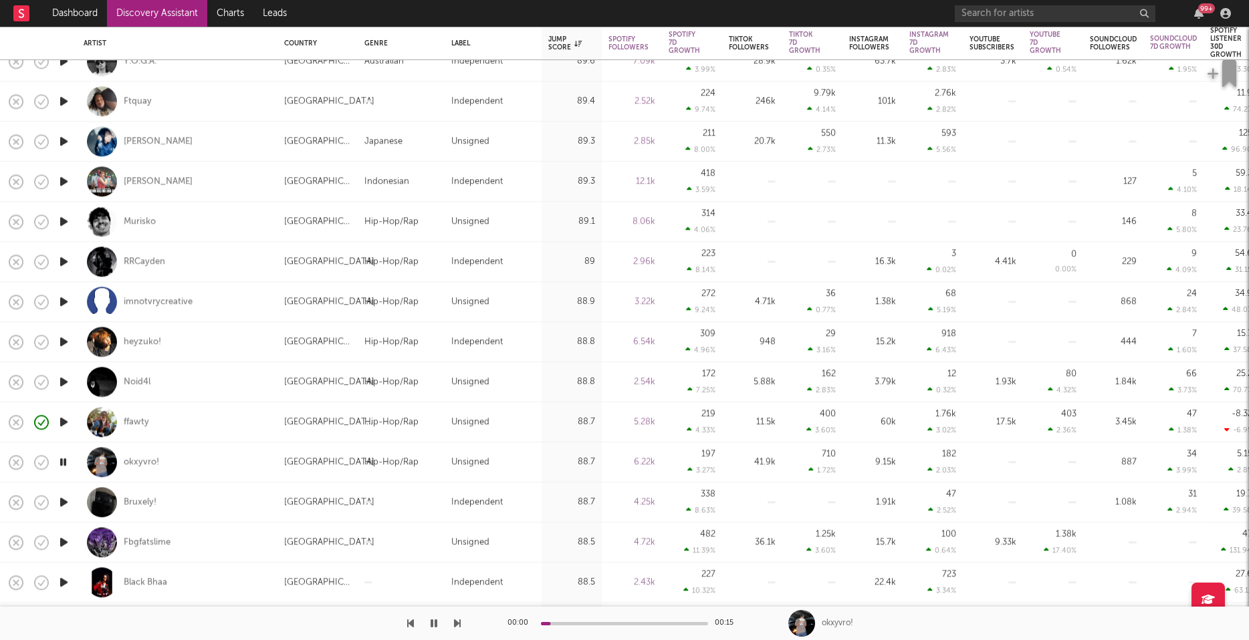
click at [59, 504] on icon "button" at bounding box center [64, 502] width 14 height 17
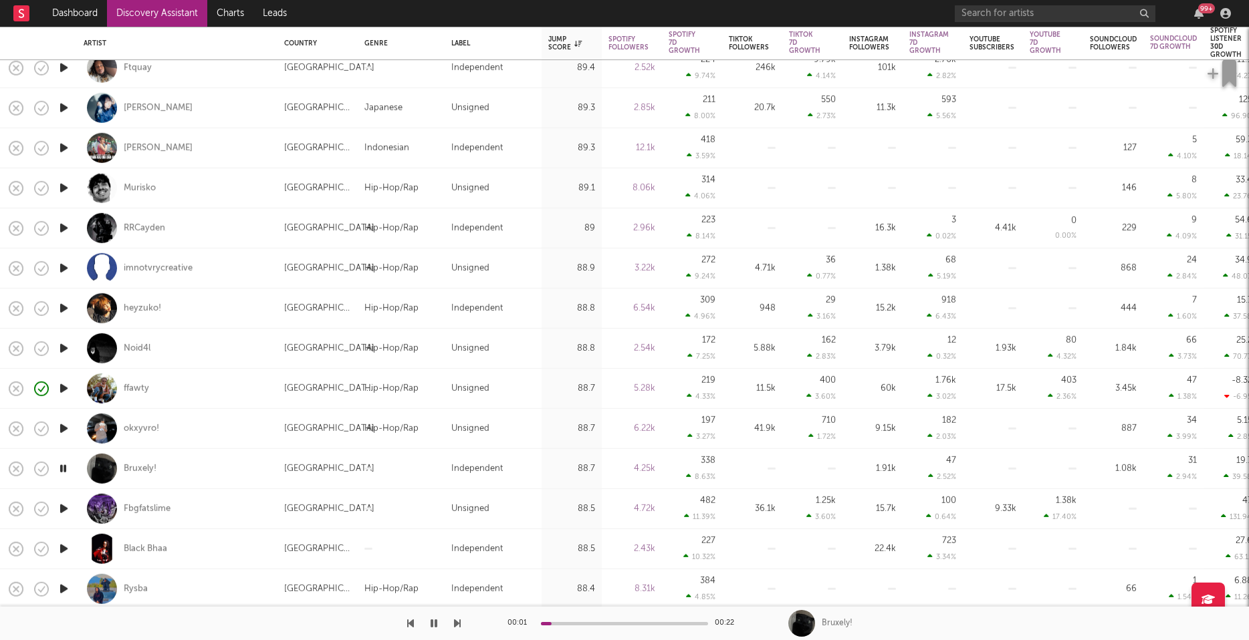
click at [64, 546] on icon "button" at bounding box center [64, 549] width 14 height 17
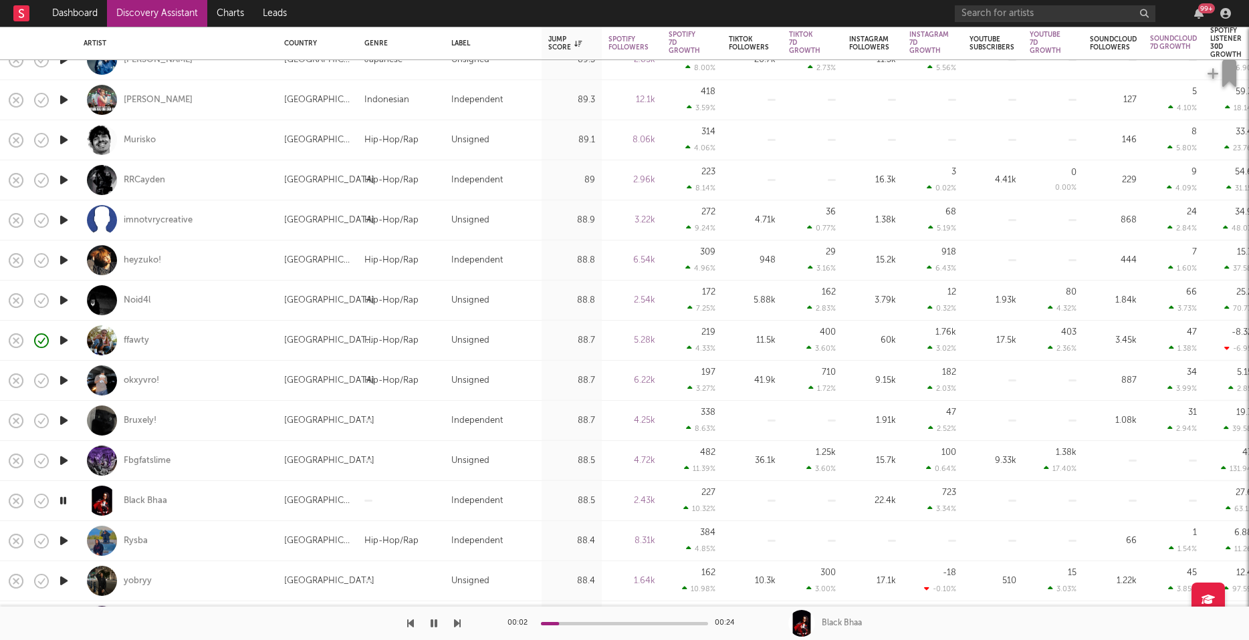
click at [64, 539] on icon "button" at bounding box center [64, 541] width 14 height 17
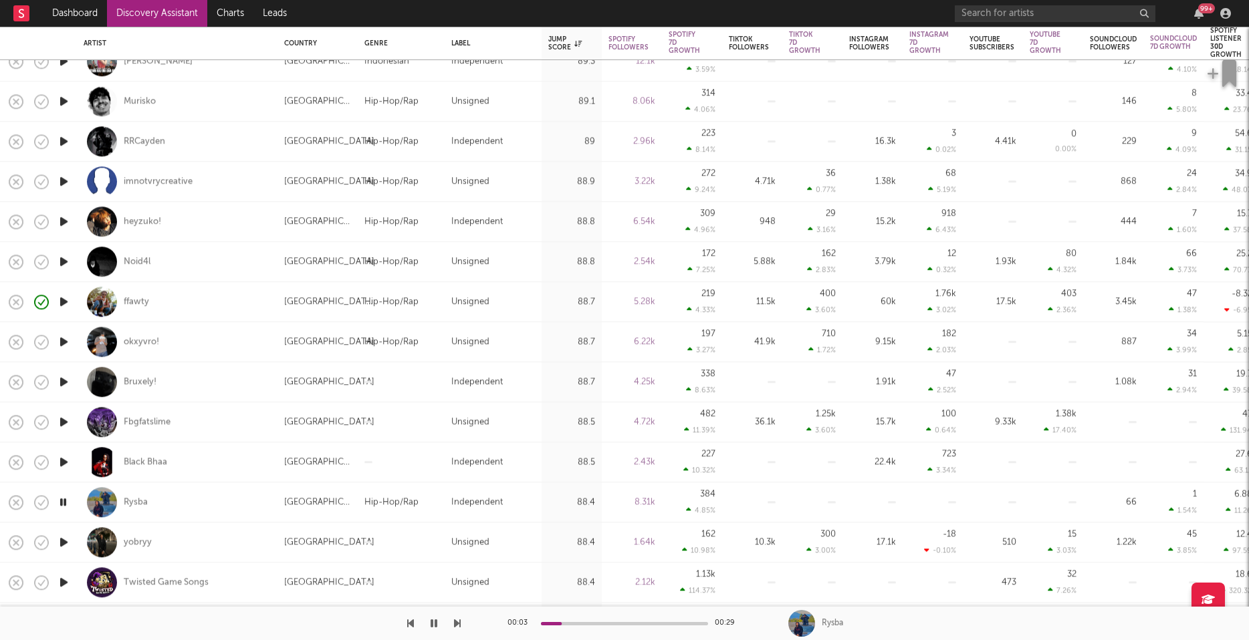
click at [64, 540] on icon "button" at bounding box center [64, 542] width 14 height 17
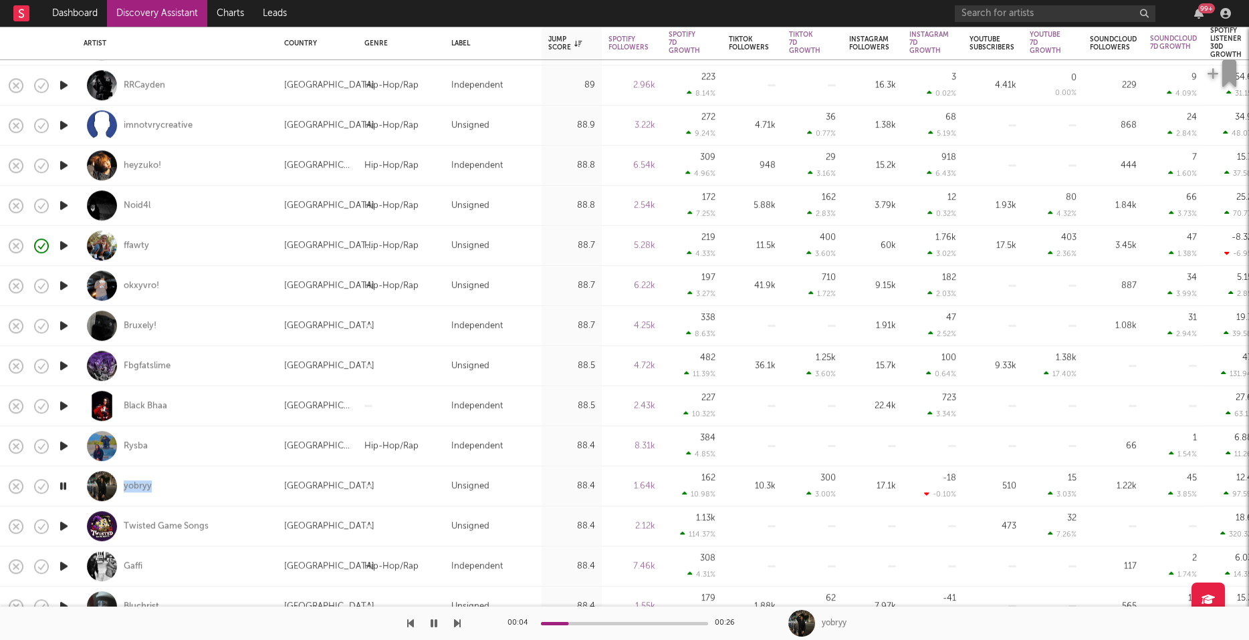
click at [60, 524] on icon "button" at bounding box center [64, 526] width 14 height 17
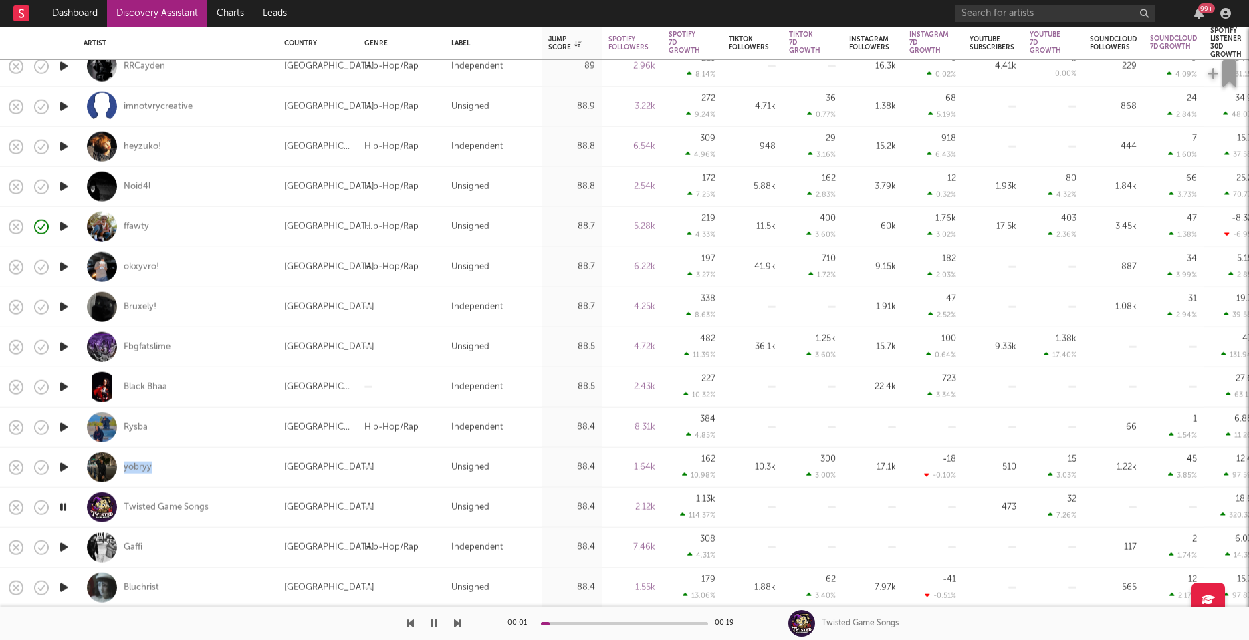
click at [65, 545] on icon "button" at bounding box center [64, 547] width 14 height 17
click at [65, 545] on icon "button" at bounding box center [63, 547] width 13 height 17
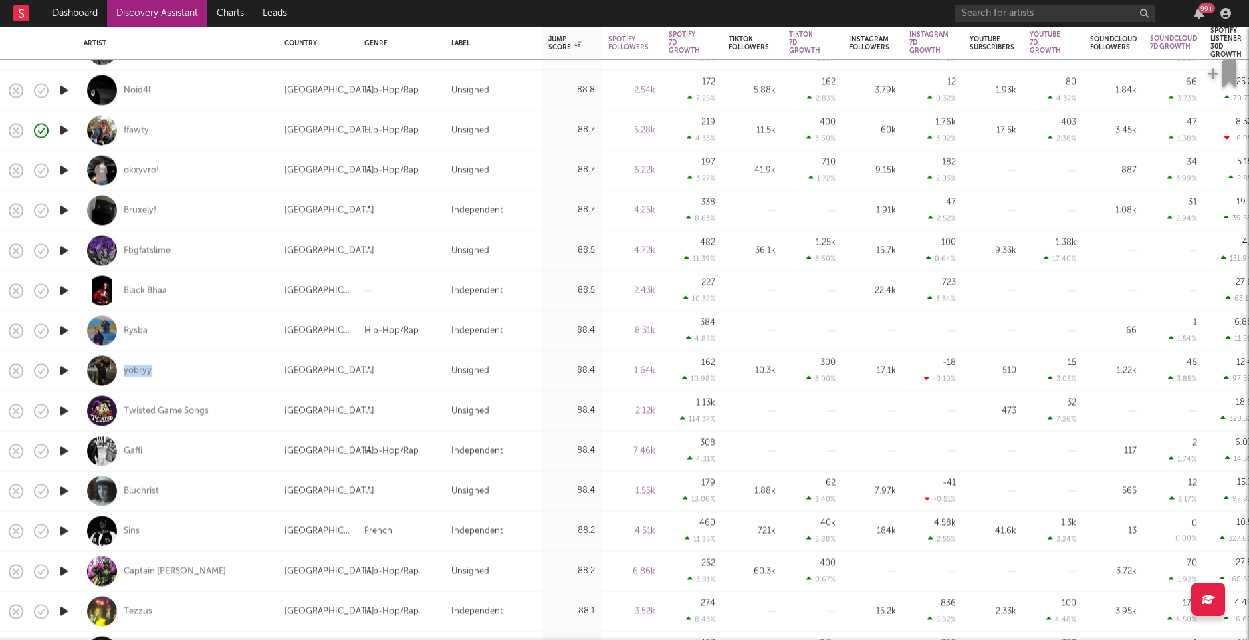
click at [64, 448] on icon "button" at bounding box center [64, 451] width 14 height 17
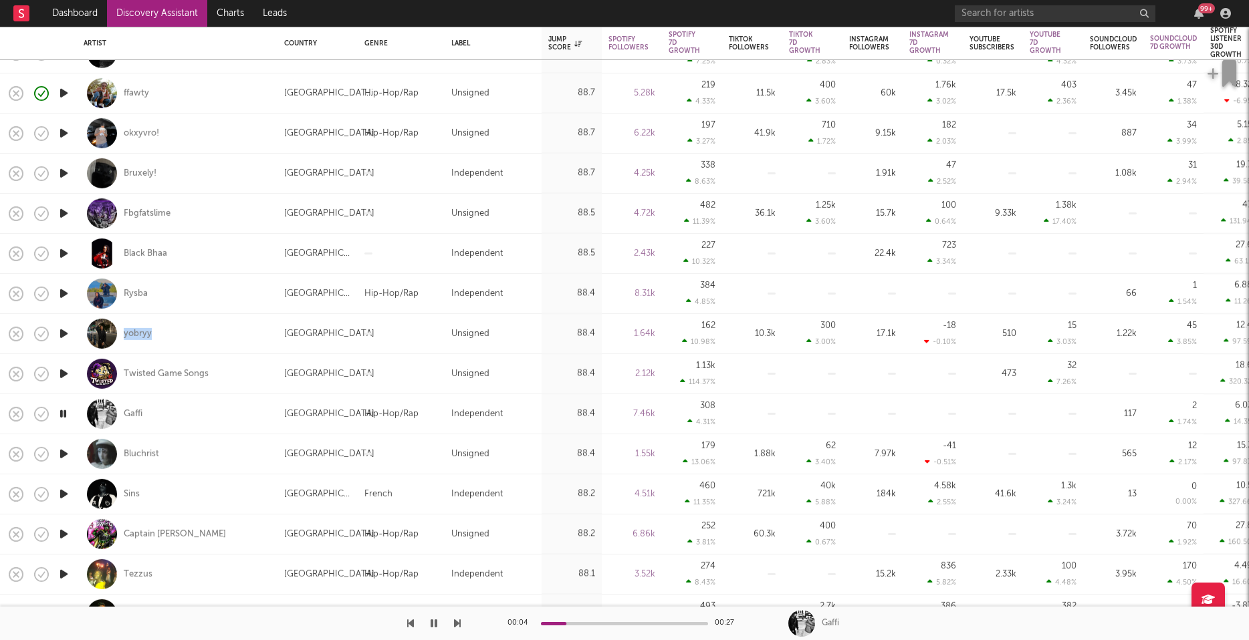
click at [61, 451] on icon "button" at bounding box center [64, 454] width 14 height 17
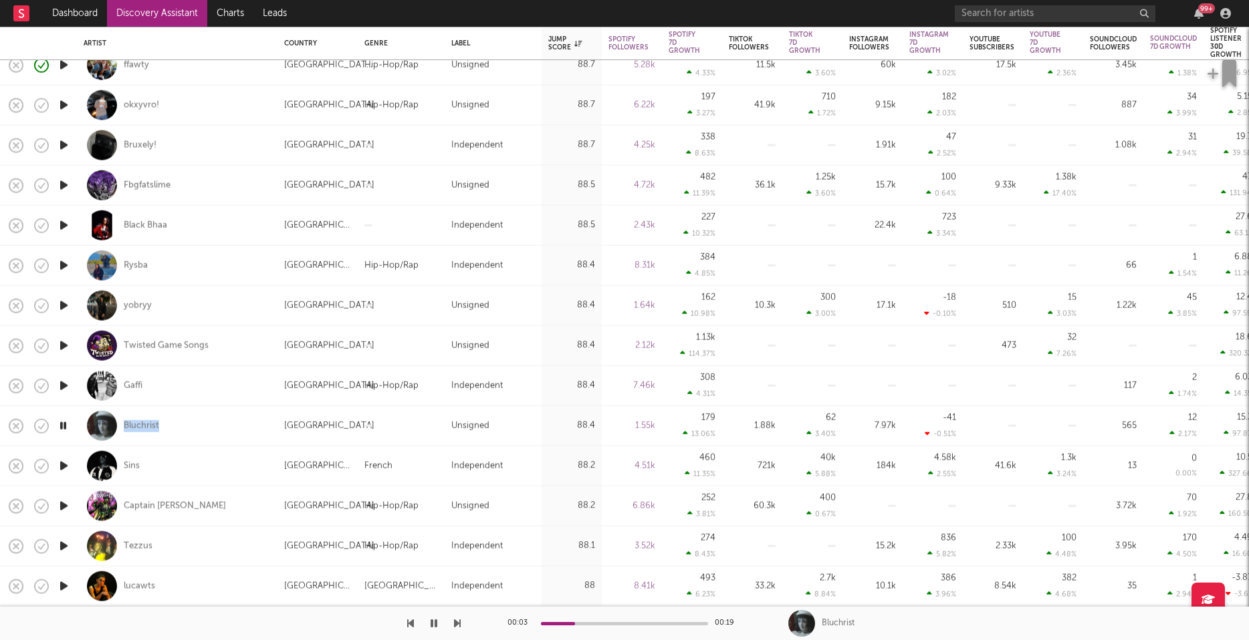
click at [64, 467] on icon "button" at bounding box center [64, 466] width 14 height 17
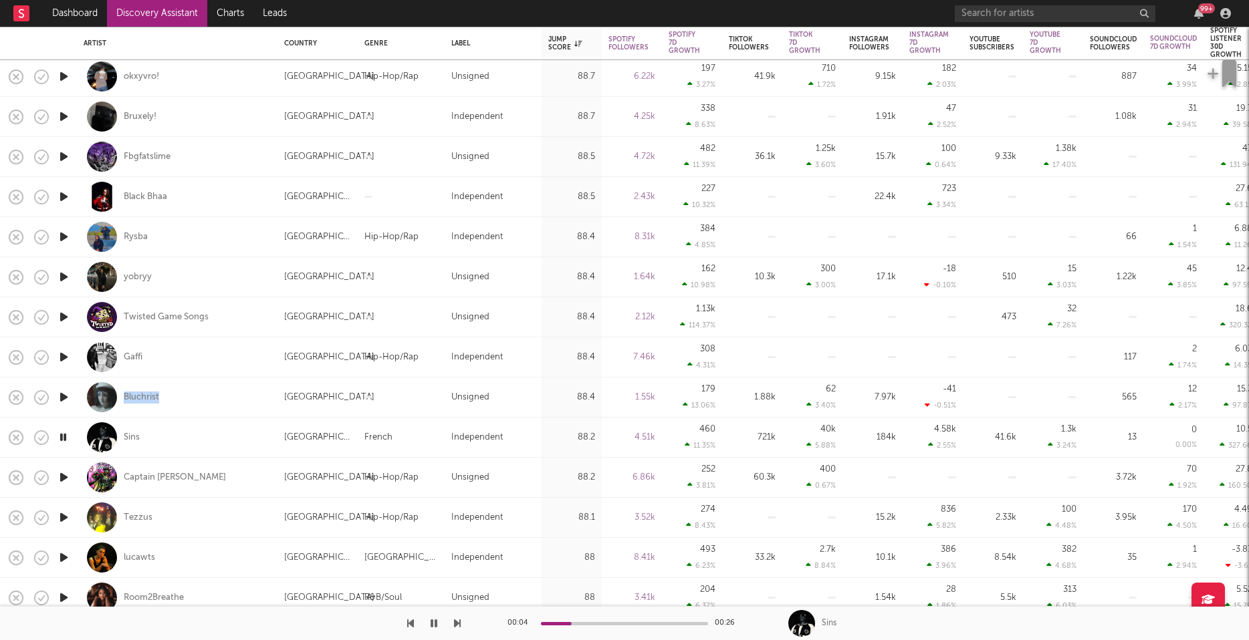
click at [64, 475] on icon "button" at bounding box center [64, 477] width 14 height 17
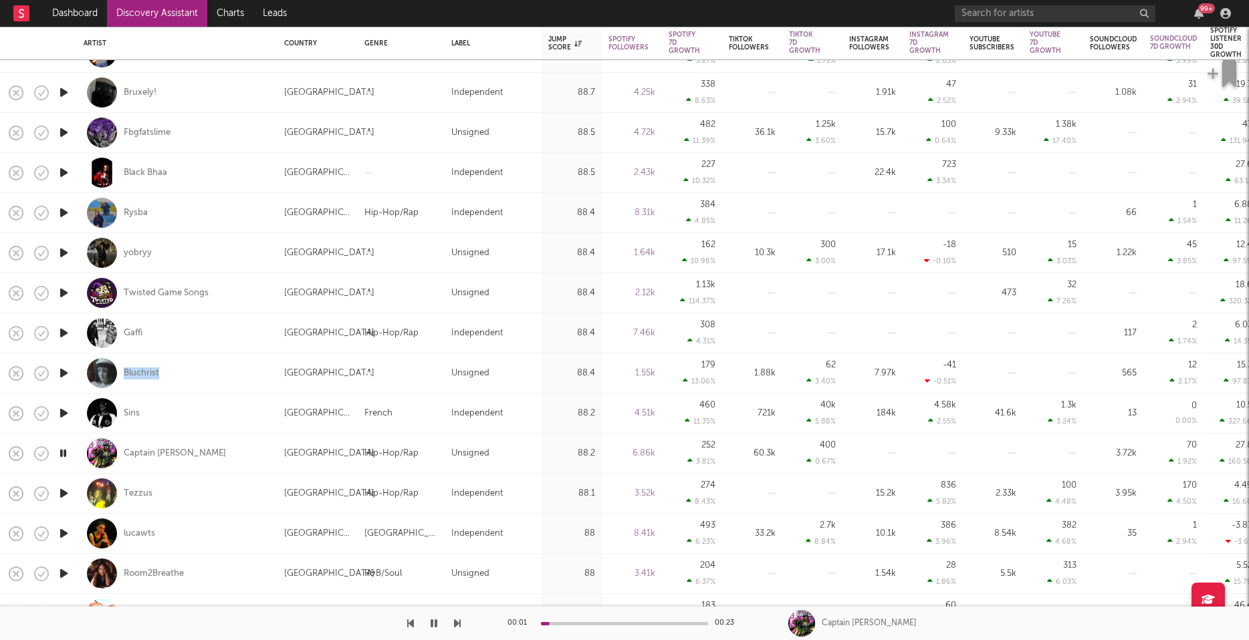
click at [65, 494] on icon "button" at bounding box center [64, 493] width 14 height 17
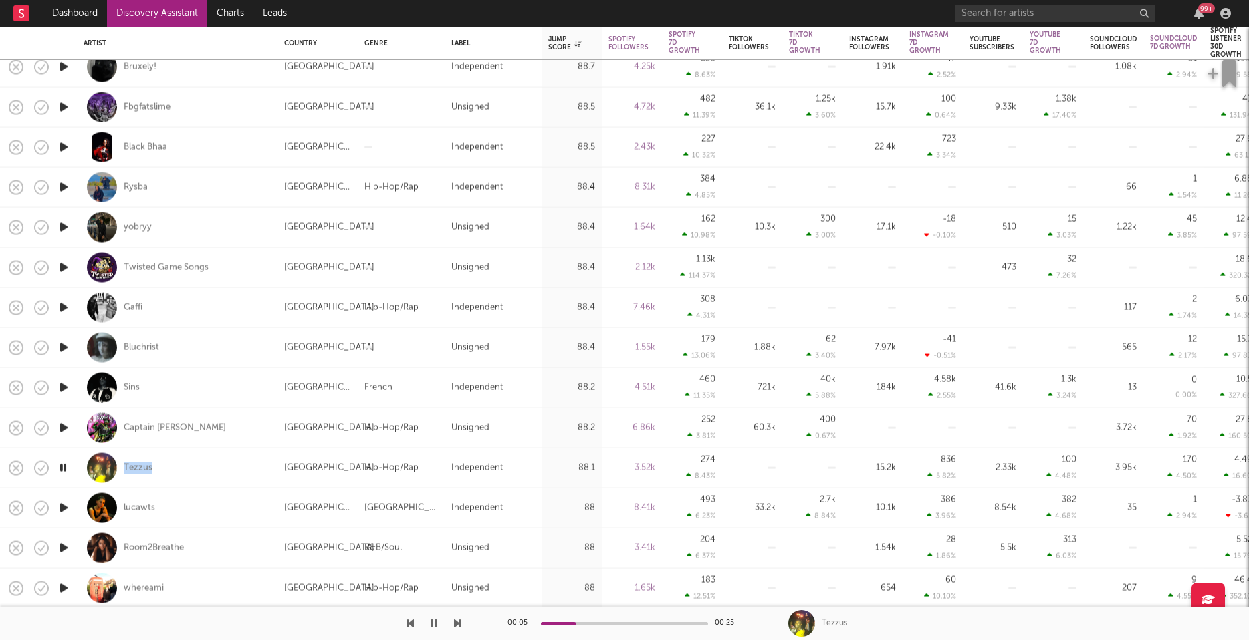
click at [65, 505] on icon "button" at bounding box center [64, 508] width 14 height 17
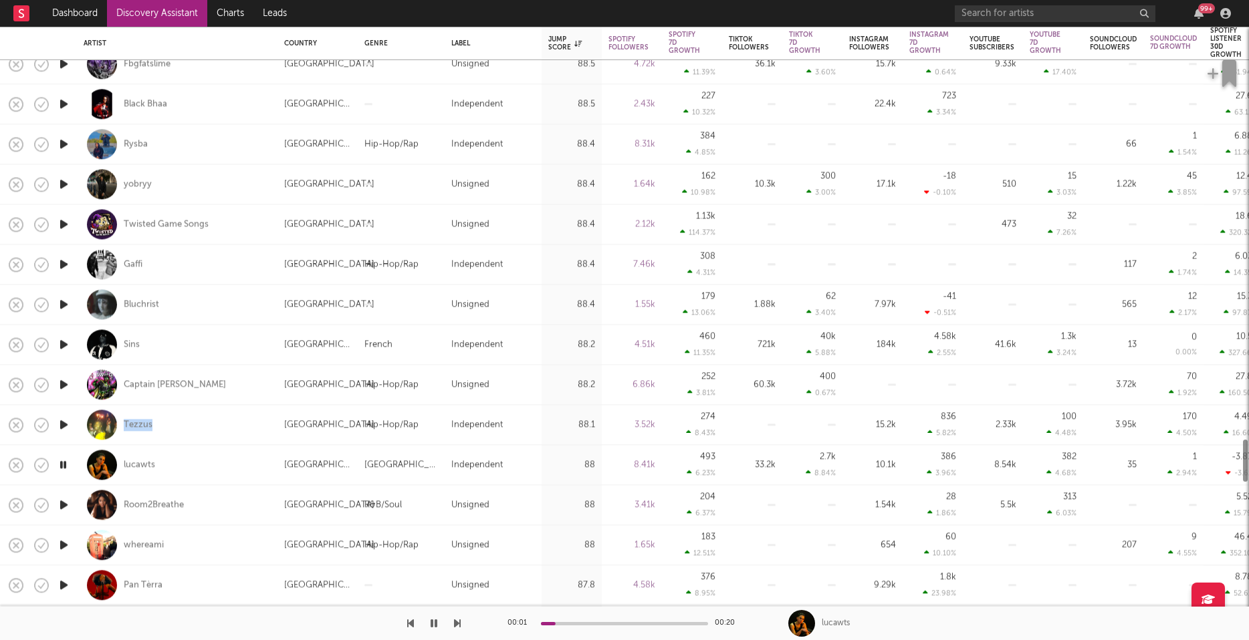
click at [65, 505] on icon "button" at bounding box center [64, 505] width 14 height 17
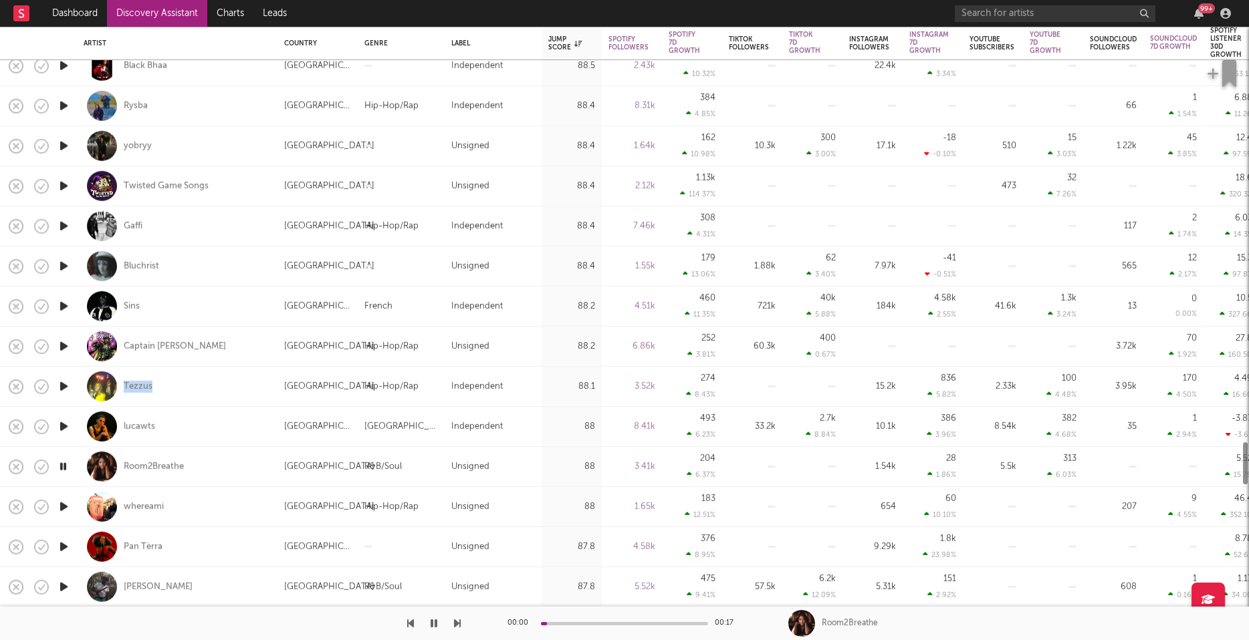
click at [65, 505] on icon "button" at bounding box center [64, 507] width 14 height 17
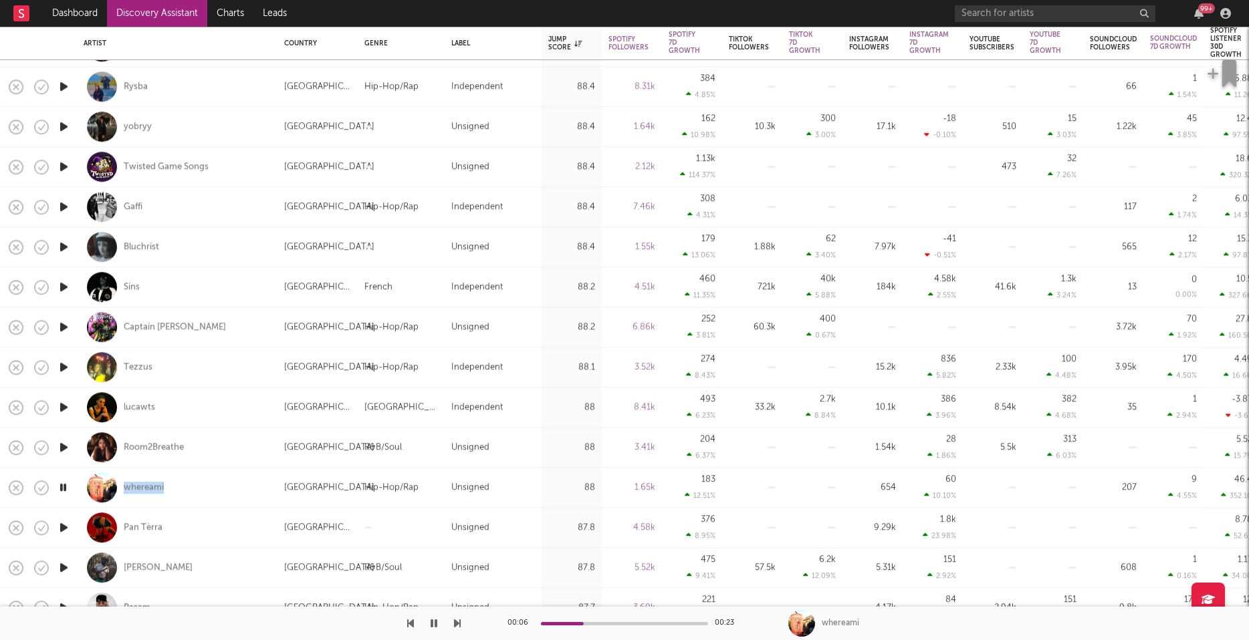
click at [66, 487] on icon "button" at bounding box center [63, 487] width 13 height 17
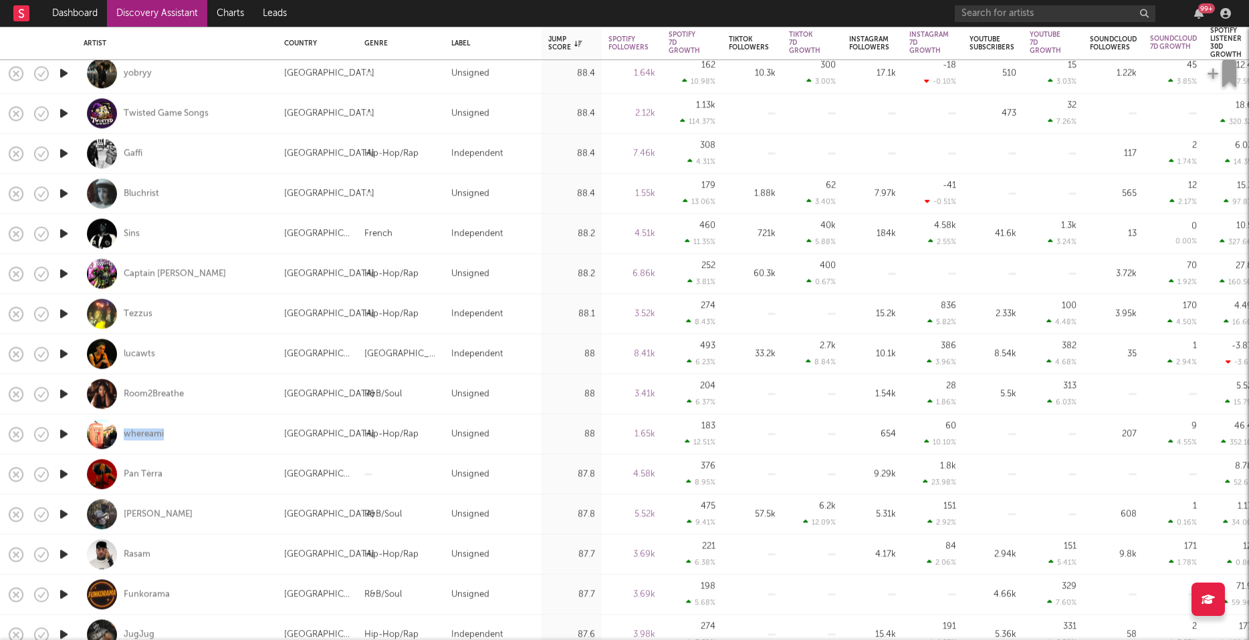
click at [64, 469] on icon "button" at bounding box center [64, 474] width 14 height 17
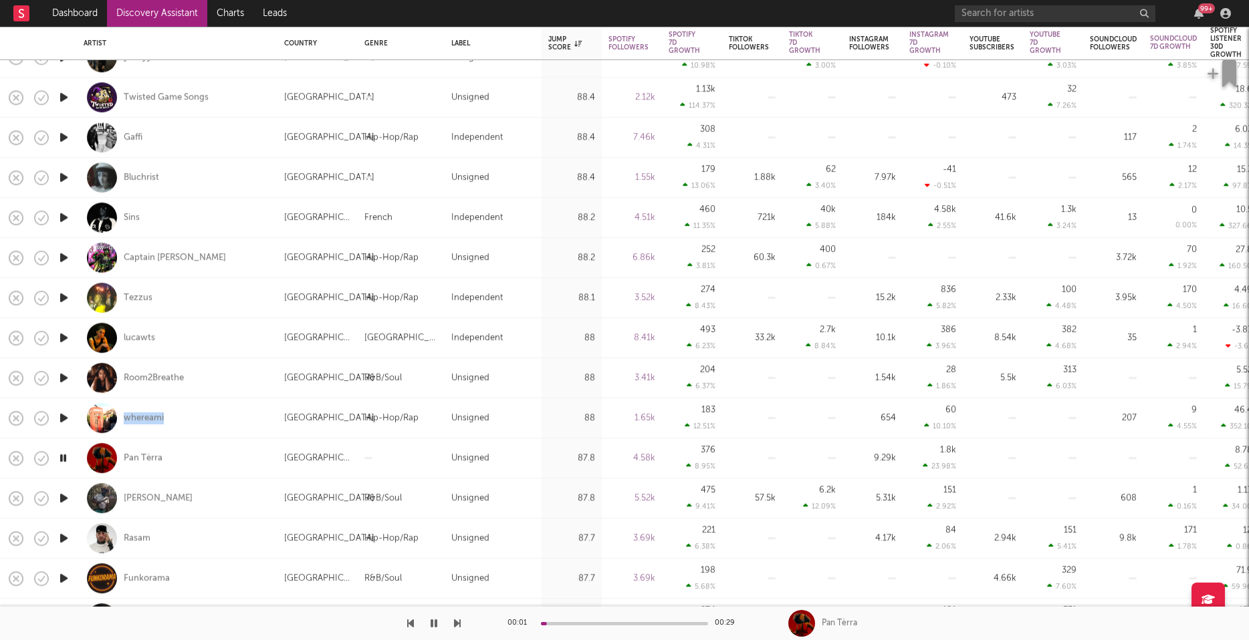
click at [64, 500] on icon "button" at bounding box center [64, 498] width 14 height 17
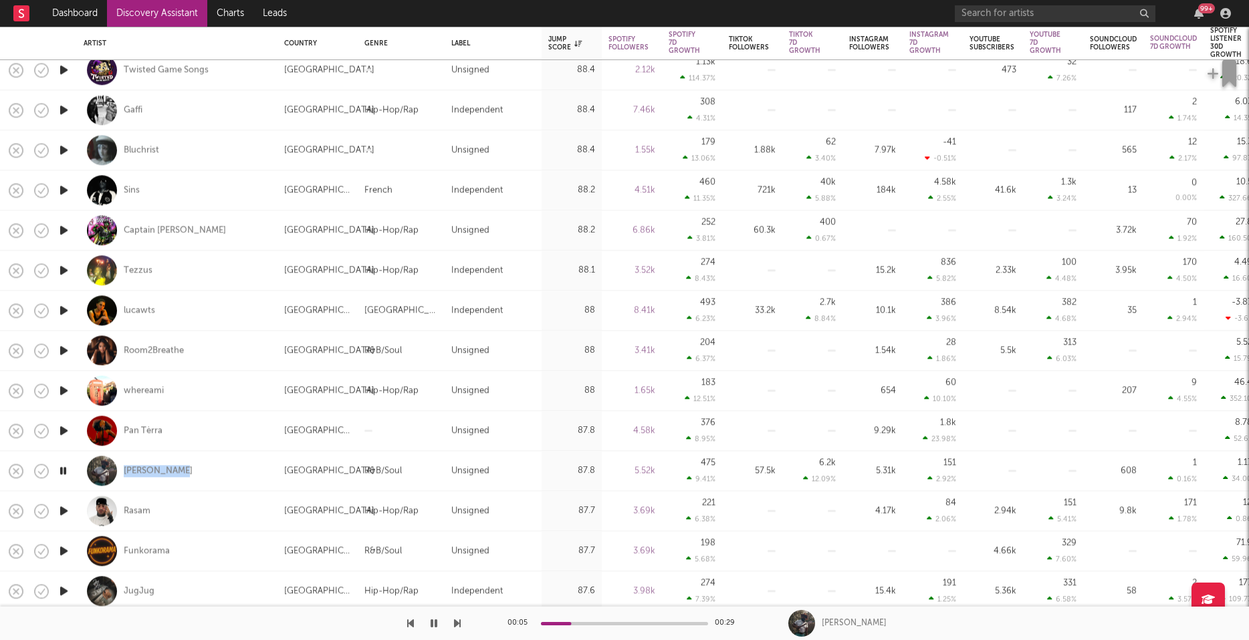
click at [61, 511] on icon "button" at bounding box center [64, 511] width 14 height 17
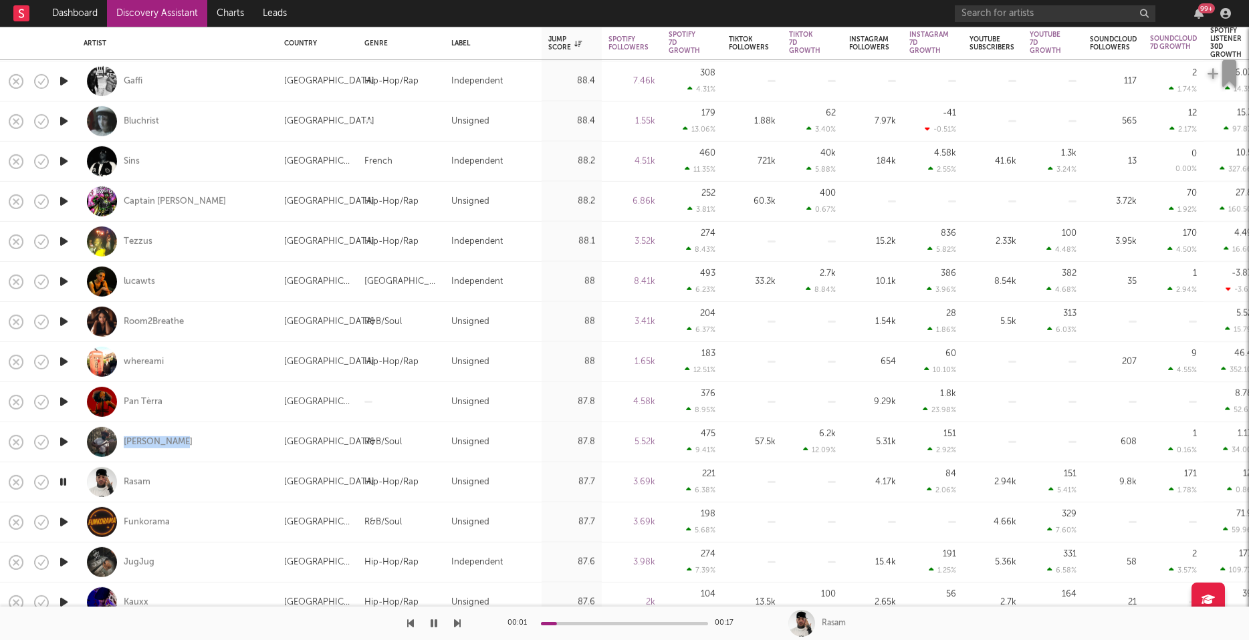
click at [61, 520] on icon "button" at bounding box center [64, 522] width 14 height 17
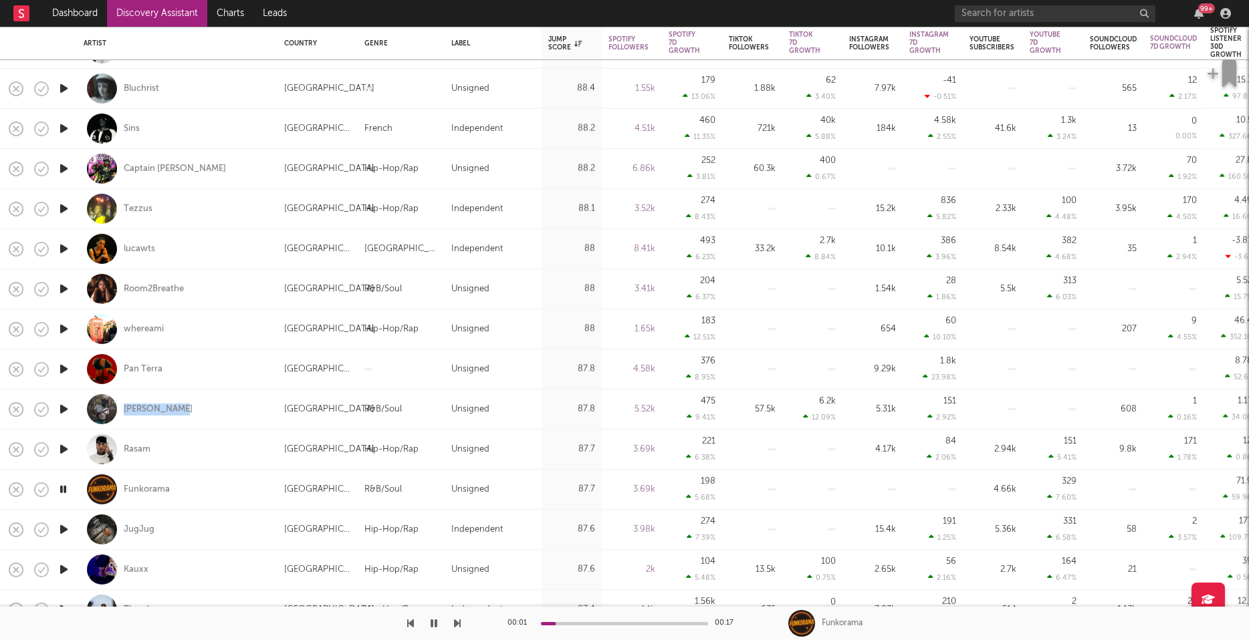
click at [66, 529] on icon "button" at bounding box center [64, 529] width 14 height 17
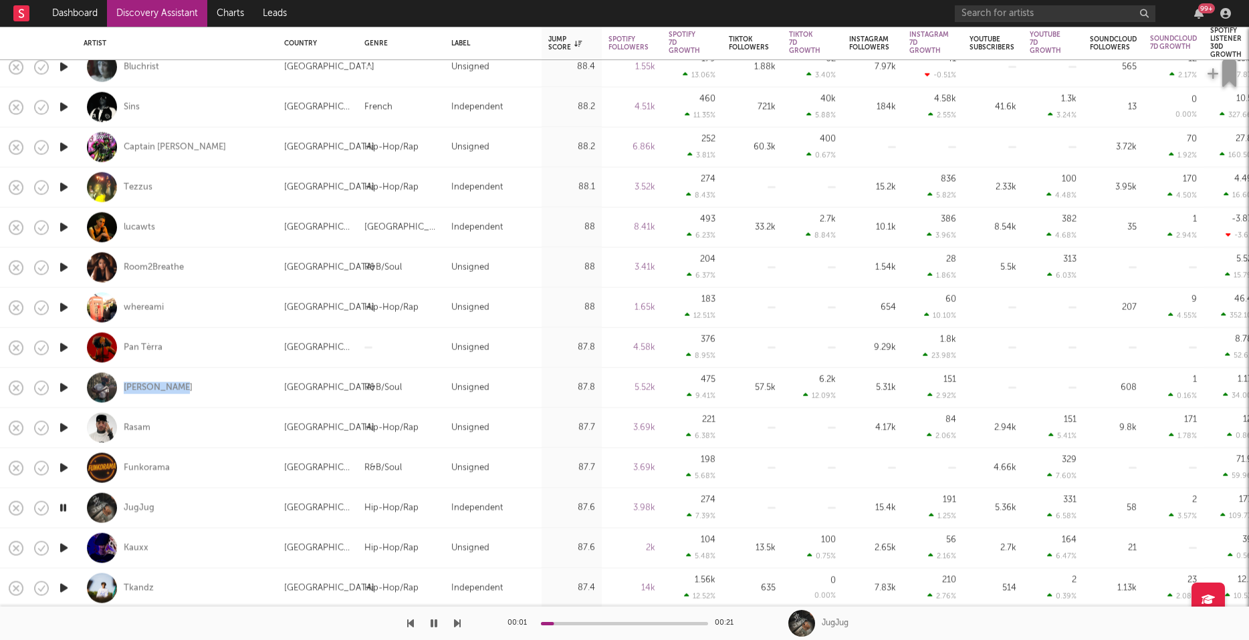
click at [64, 544] on icon "button" at bounding box center [64, 548] width 14 height 17
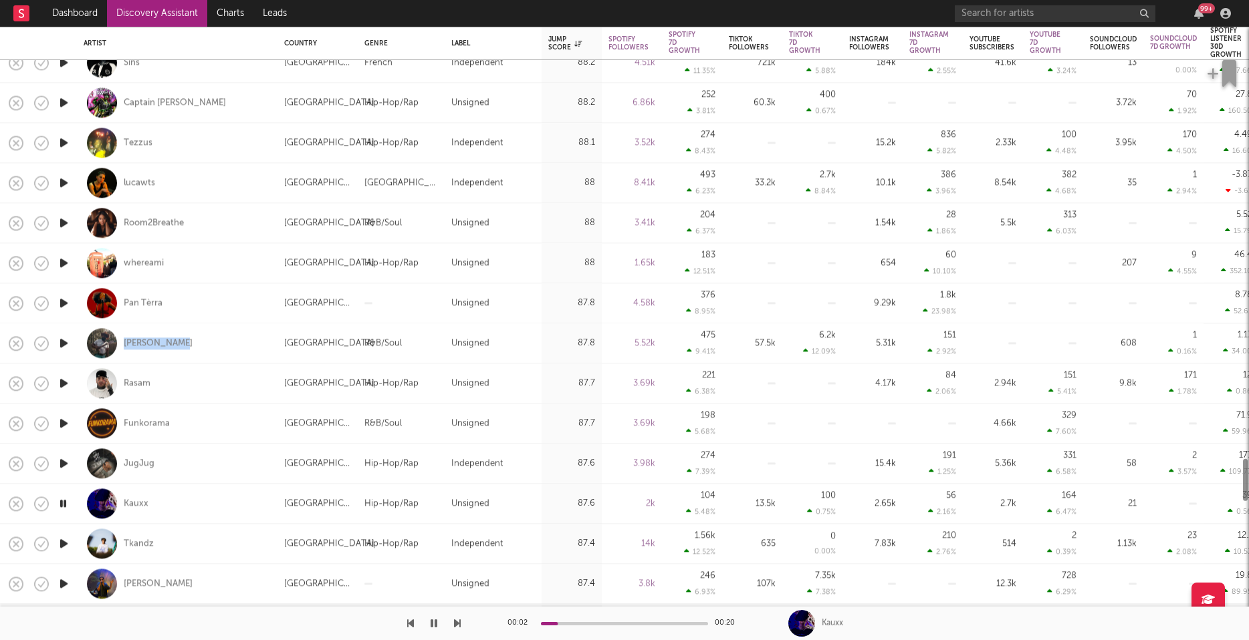
click at [65, 541] on icon "button" at bounding box center [64, 543] width 14 height 17
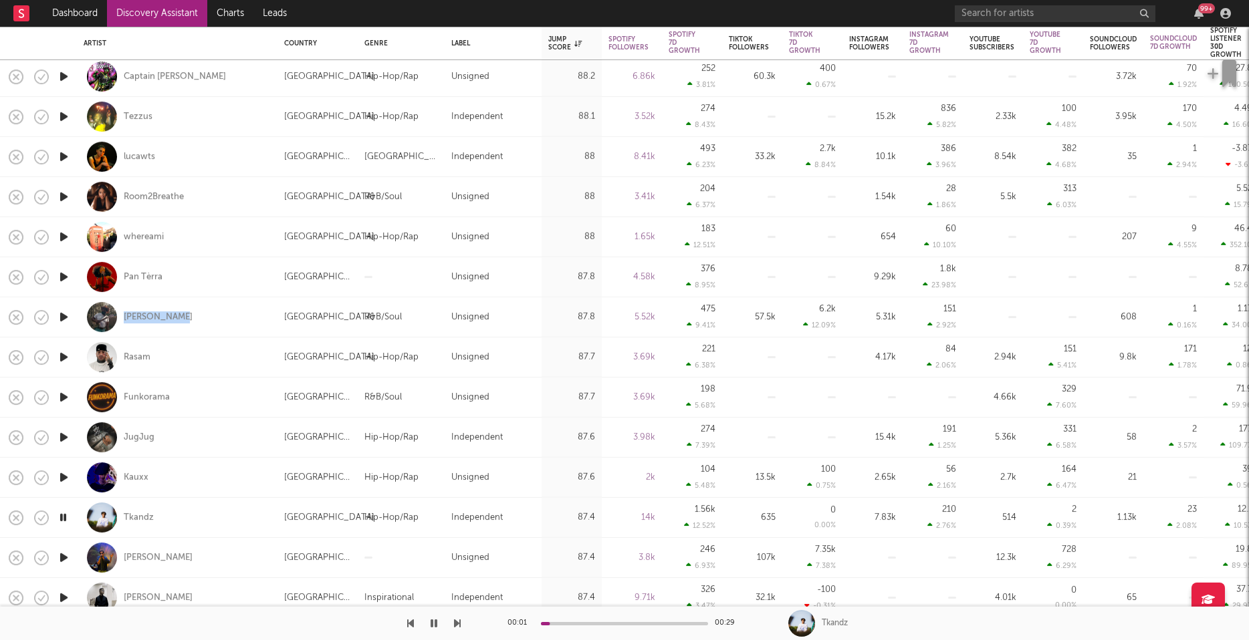
click at [62, 551] on icon "button" at bounding box center [64, 557] width 14 height 17
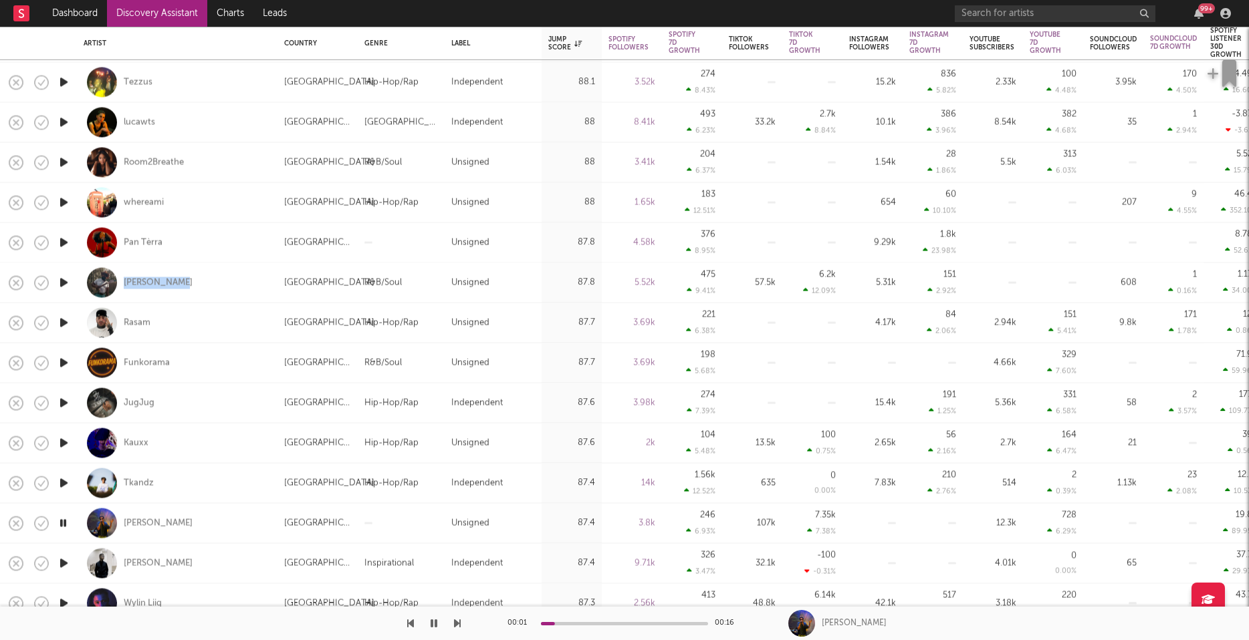
click at [63, 565] on icon "button" at bounding box center [64, 563] width 14 height 17
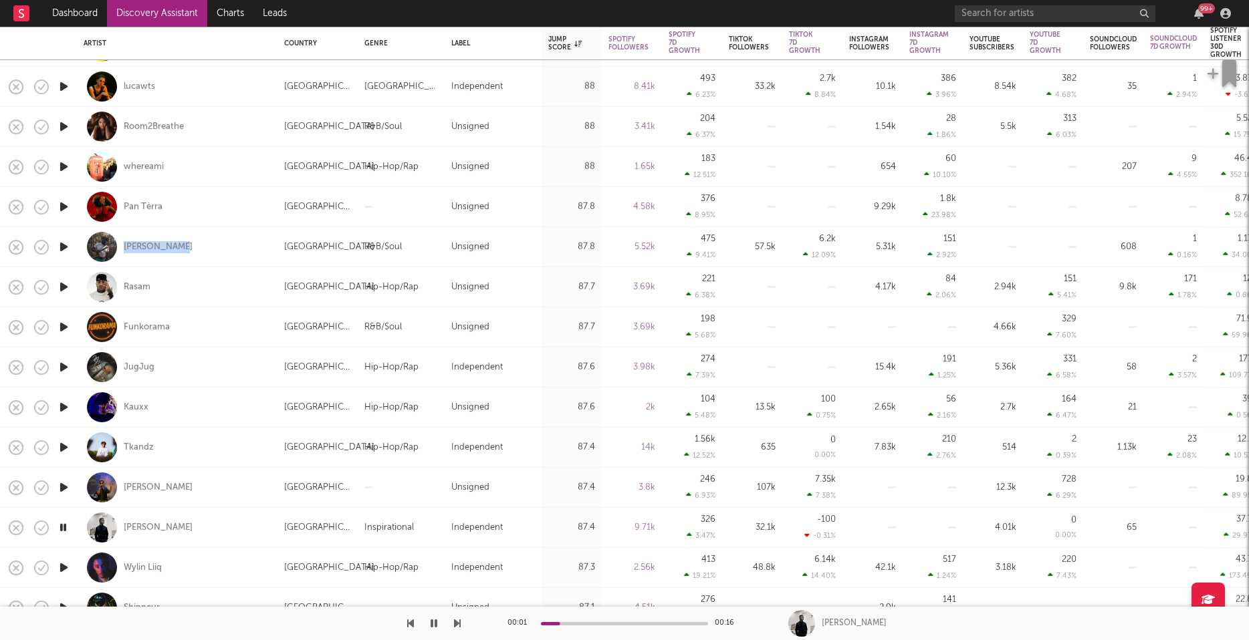
click at [64, 566] on icon "button" at bounding box center [64, 567] width 14 height 17
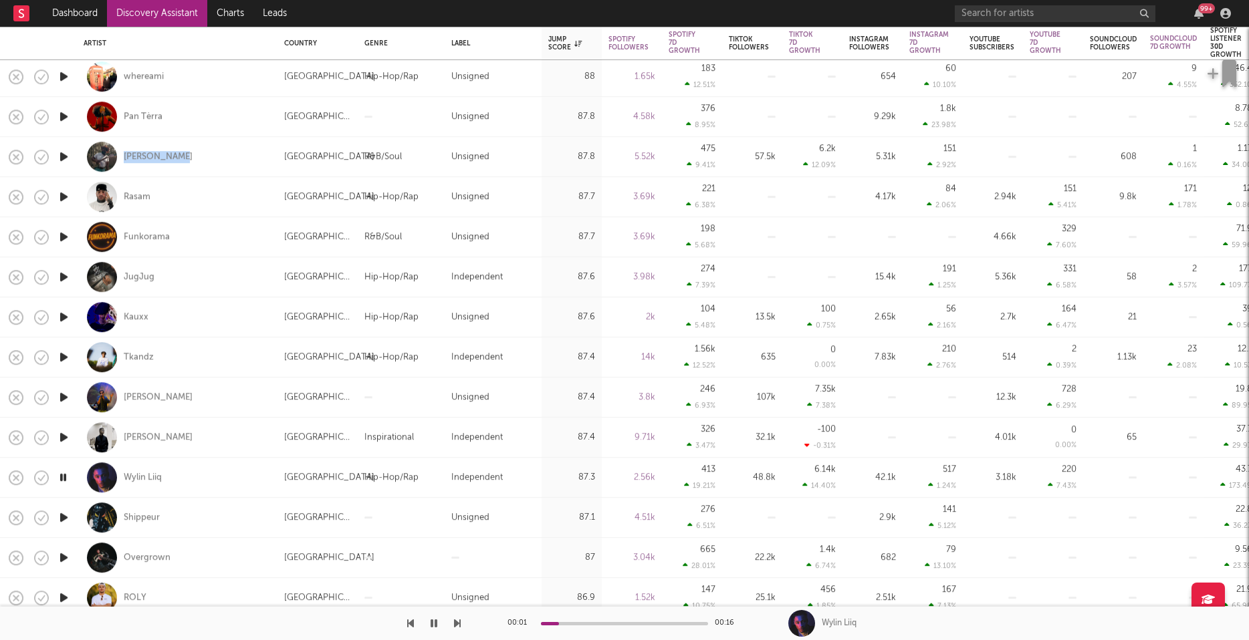
click at [60, 513] on icon "button" at bounding box center [64, 517] width 14 height 17
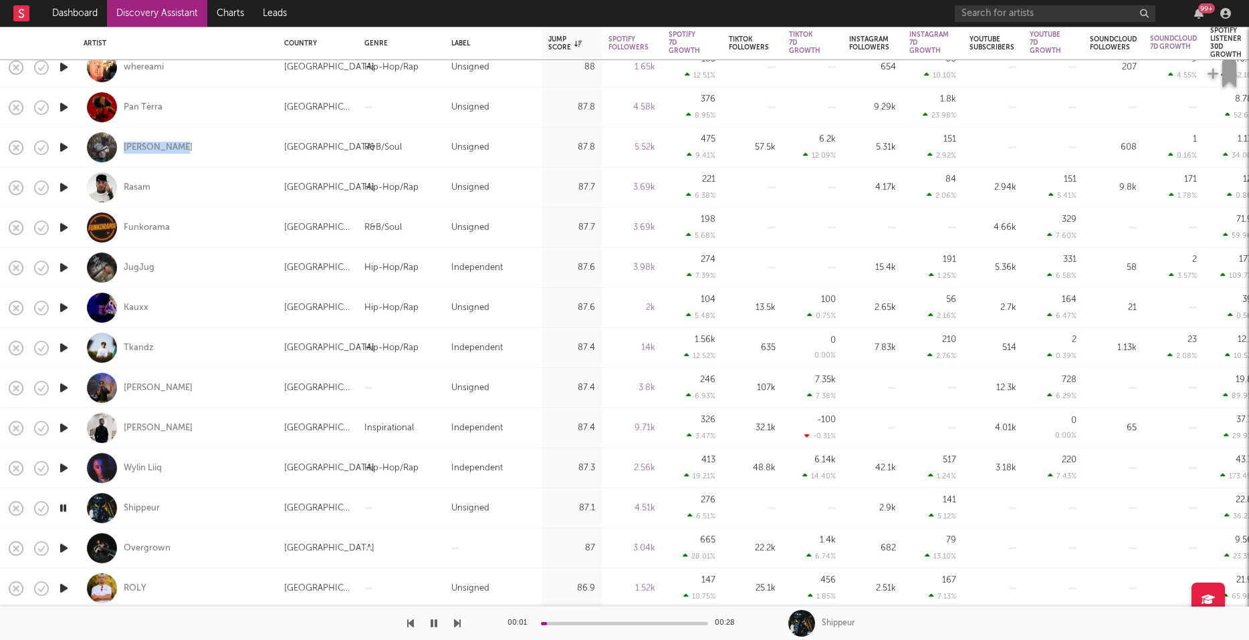
click at [62, 546] on icon "button" at bounding box center [64, 548] width 14 height 17
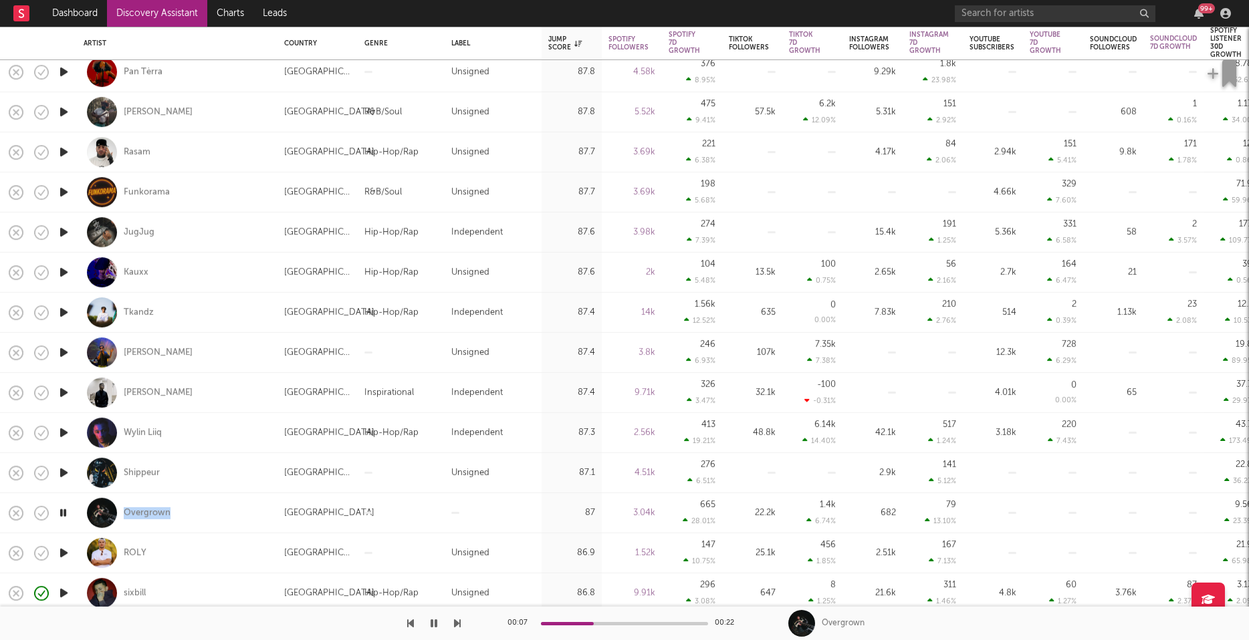
click at [59, 555] on icon "button" at bounding box center [64, 553] width 14 height 17
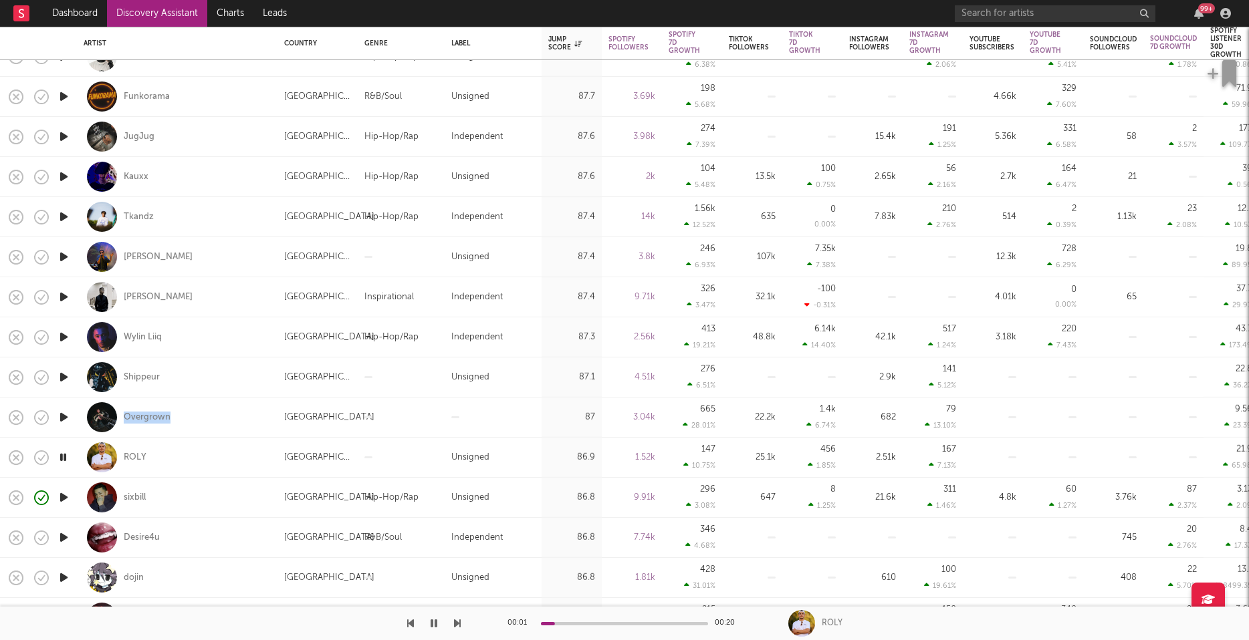
click at [63, 535] on icon "button" at bounding box center [64, 537] width 14 height 17
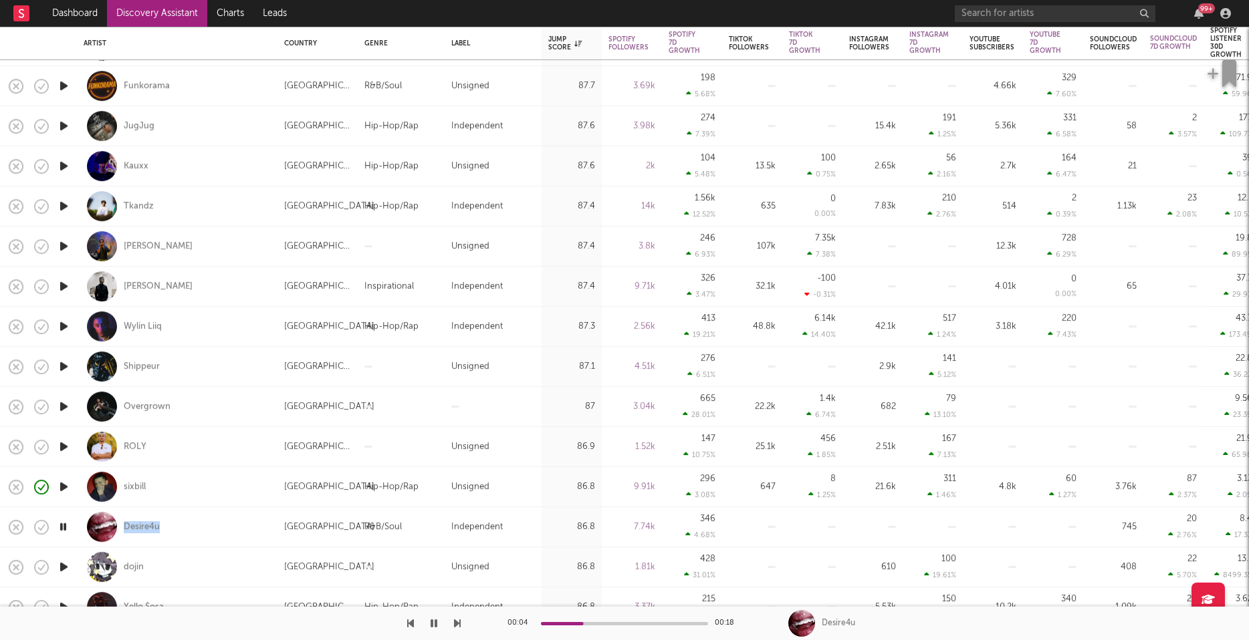
click at [64, 523] on icon "button" at bounding box center [63, 527] width 13 height 17
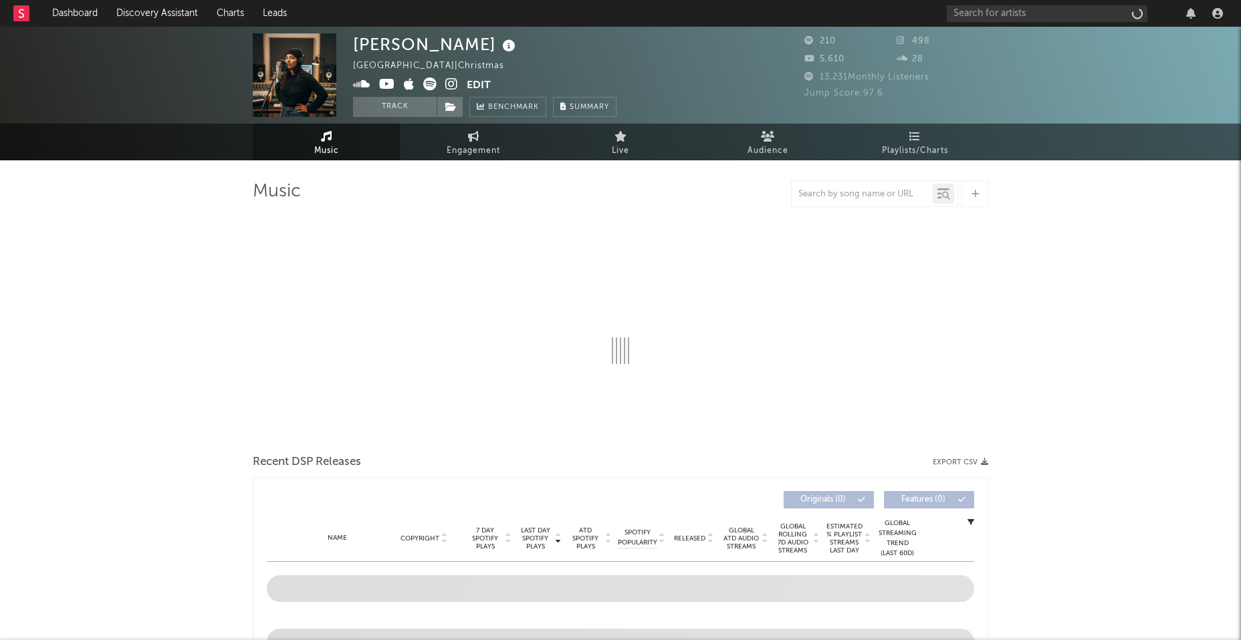
select select "1w"
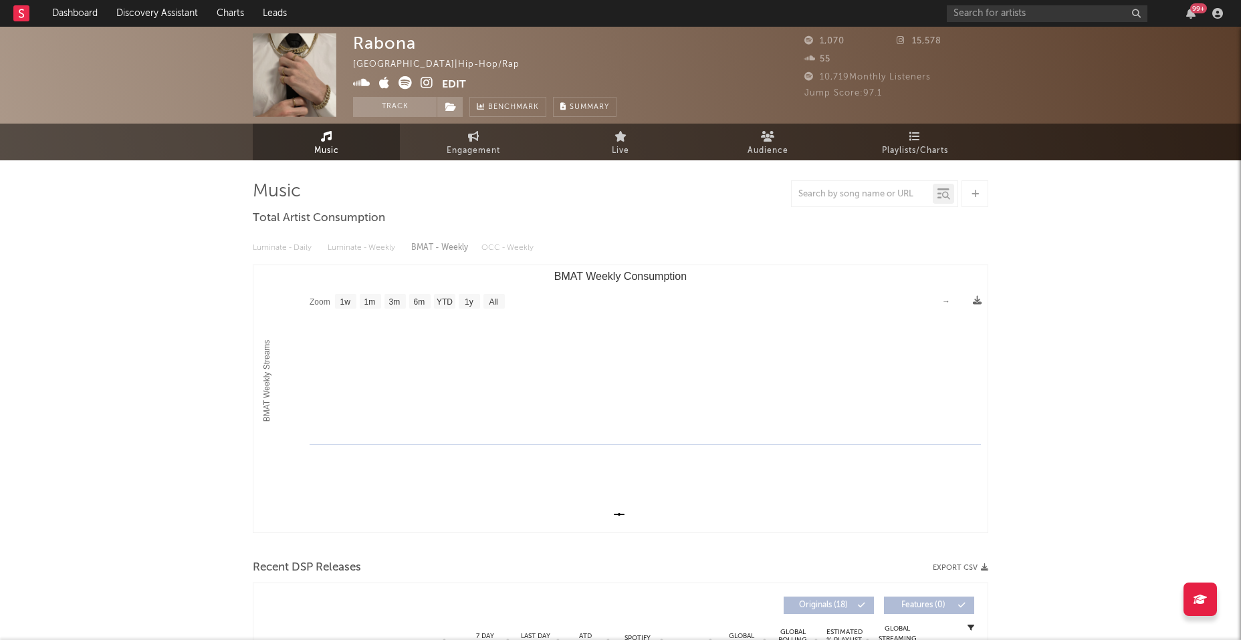
select select "1w"
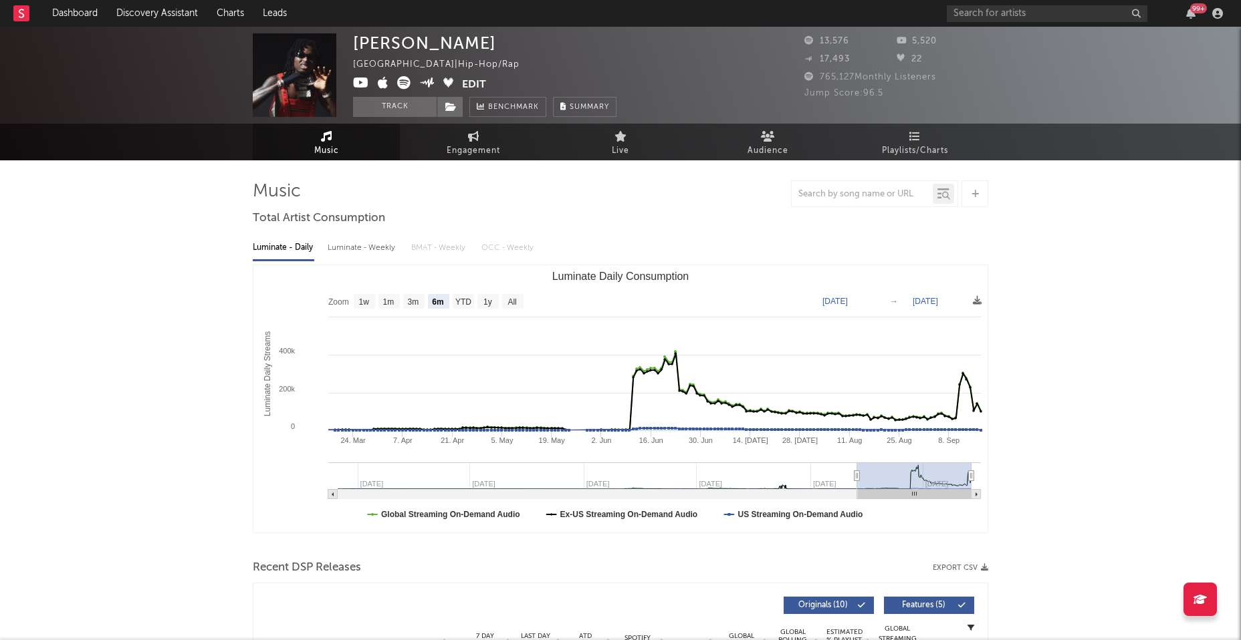
select select "6m"
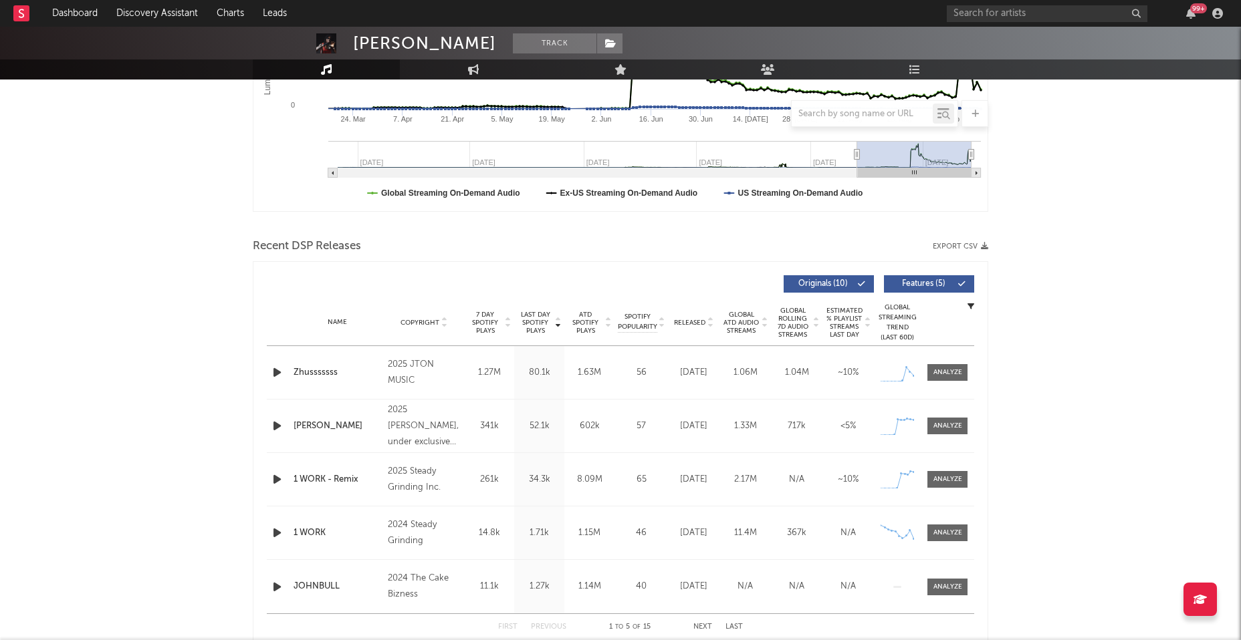
click at [281, 369] on icon "button" at bounding box center [277, 372] width 14 height 17
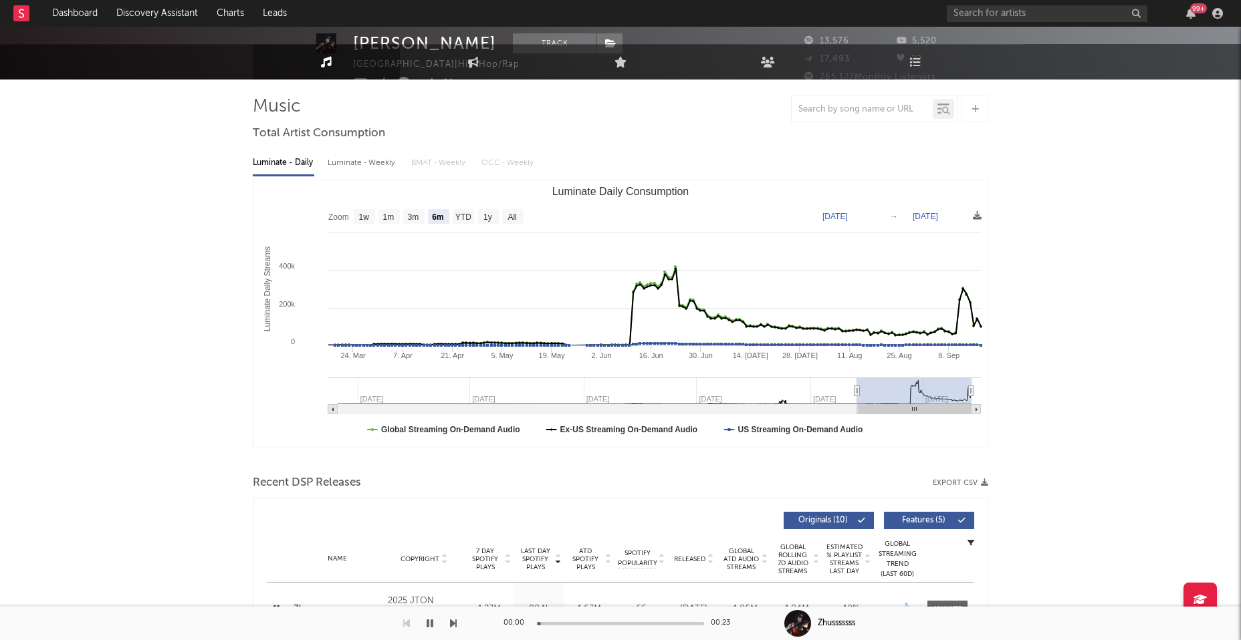
scroll to position [0, 0]
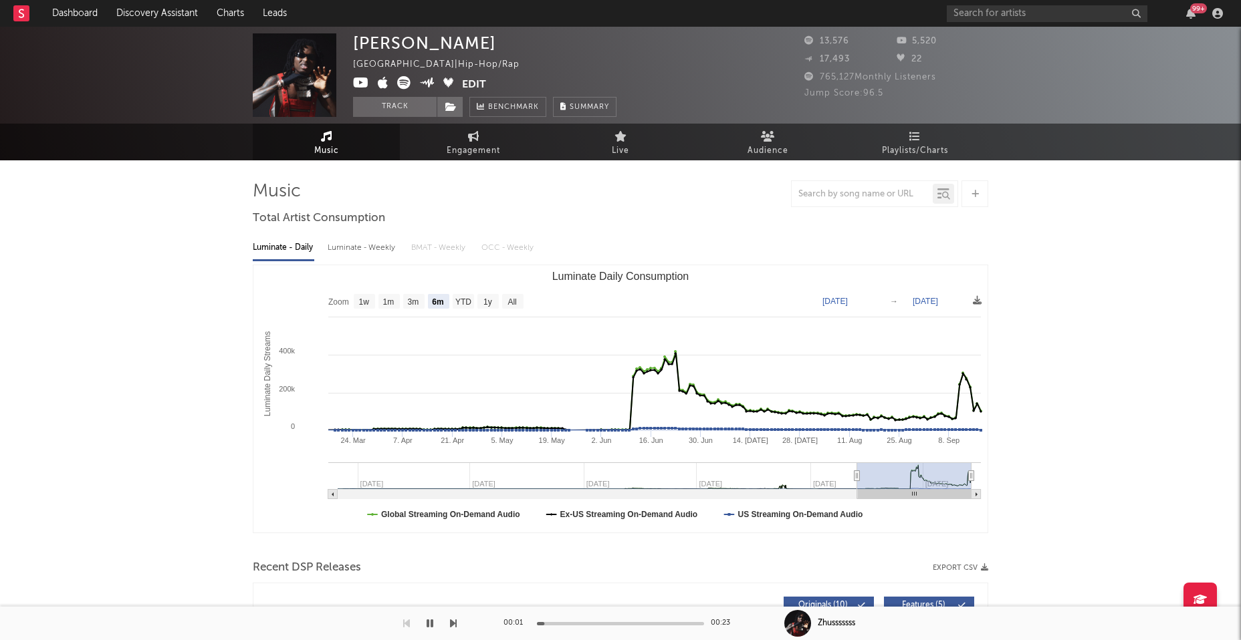
click at [355, 247] on div "Luminate - Weekly" at bounding box center [363, 248] width 70 height 23
select select "1w"
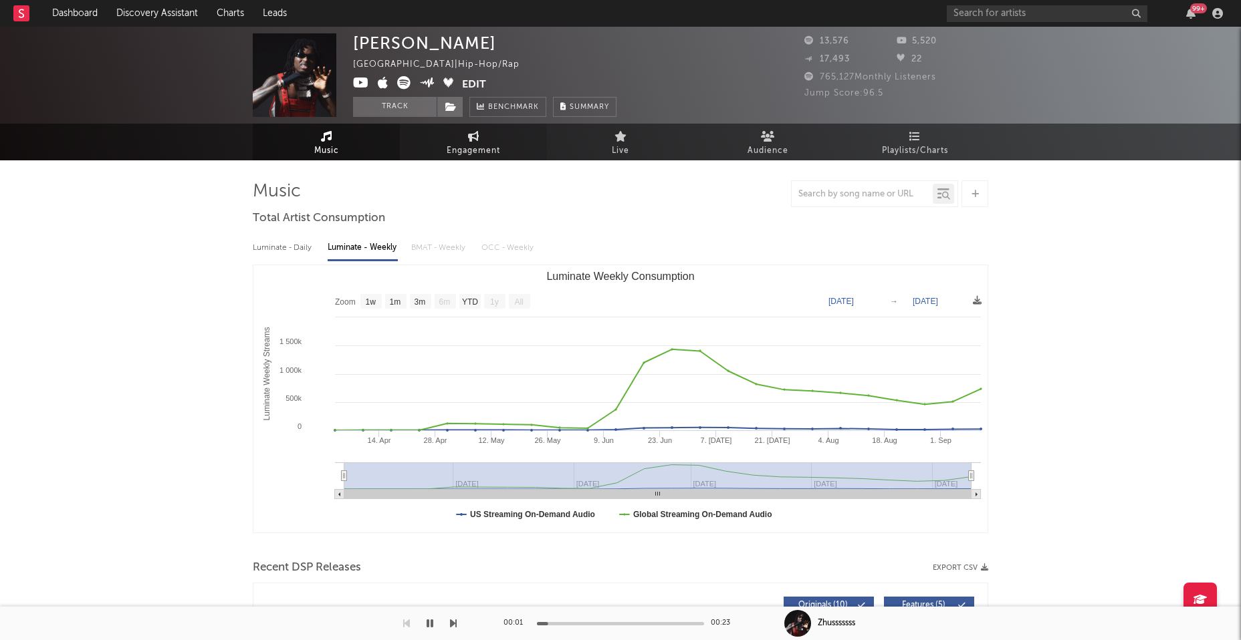
click at [455, 152] on span "Engagement" at bounding box center [473, 151] width 53 height 16
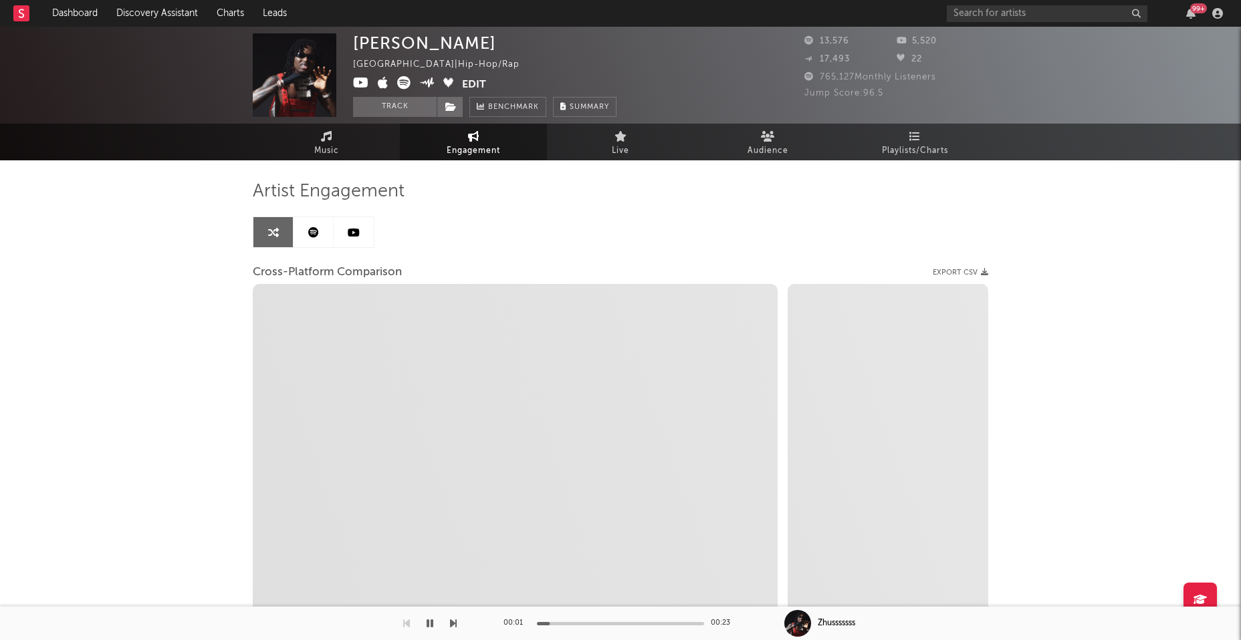
select select "1w"
click at [365, 79] on icon at bounding box center [361, 82] width 16 height 13
select select "1m"
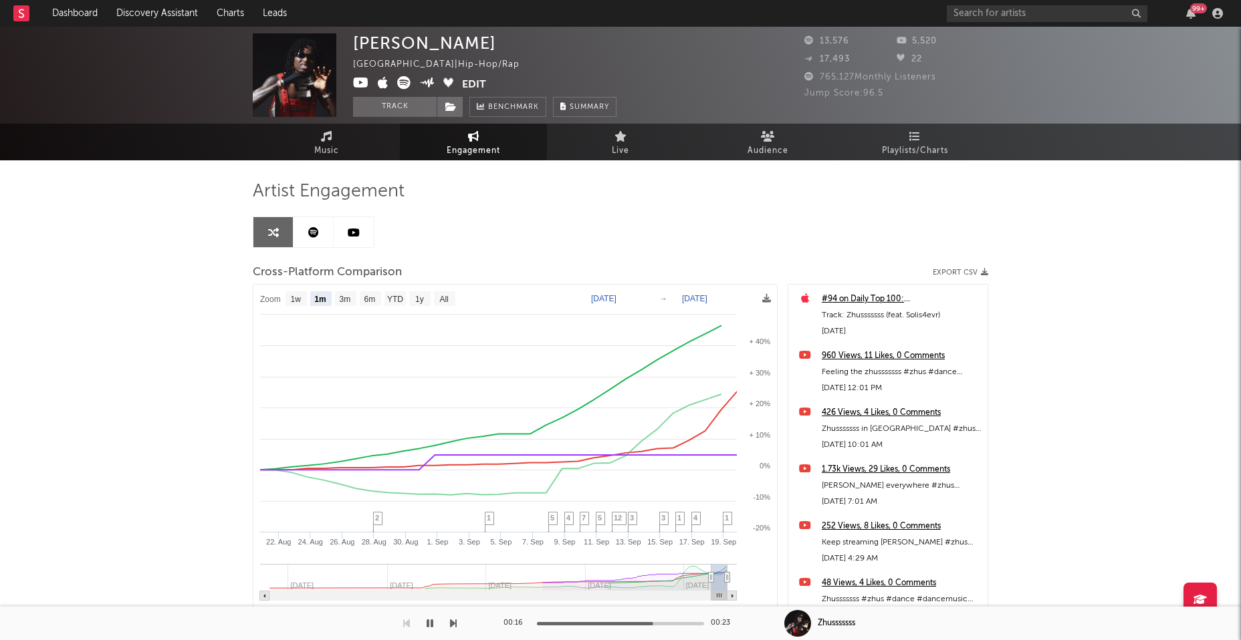
click at [431, 624] on icon "button" at bounding box center [429, 623] width 7 height 11
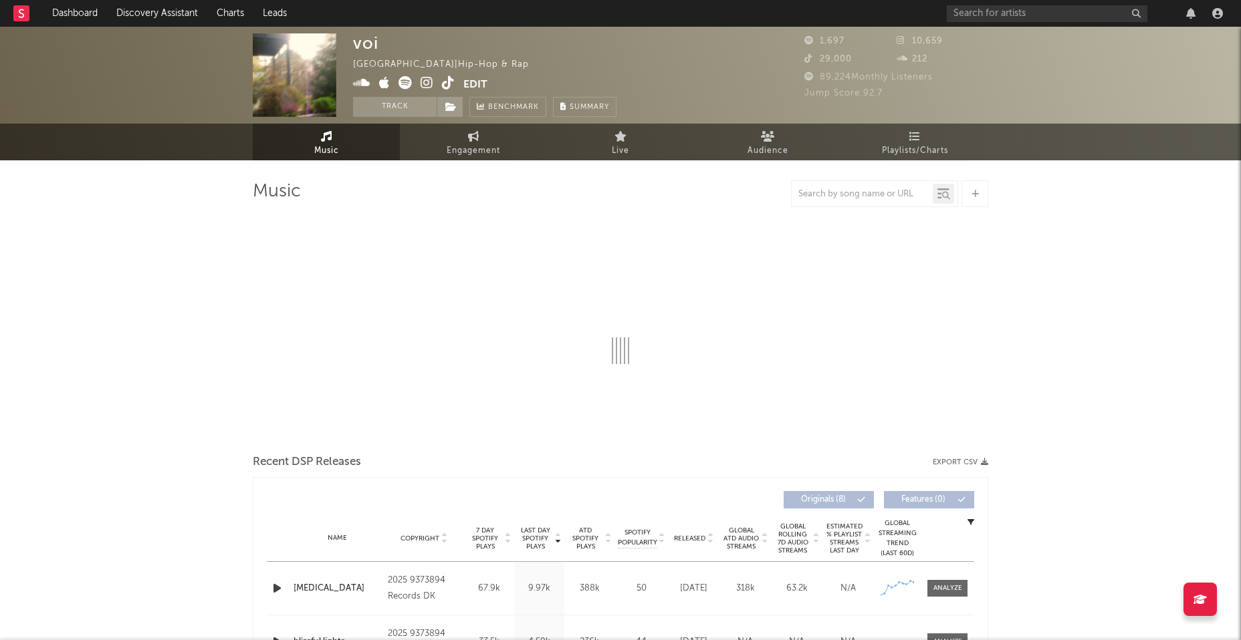
select select "1w"
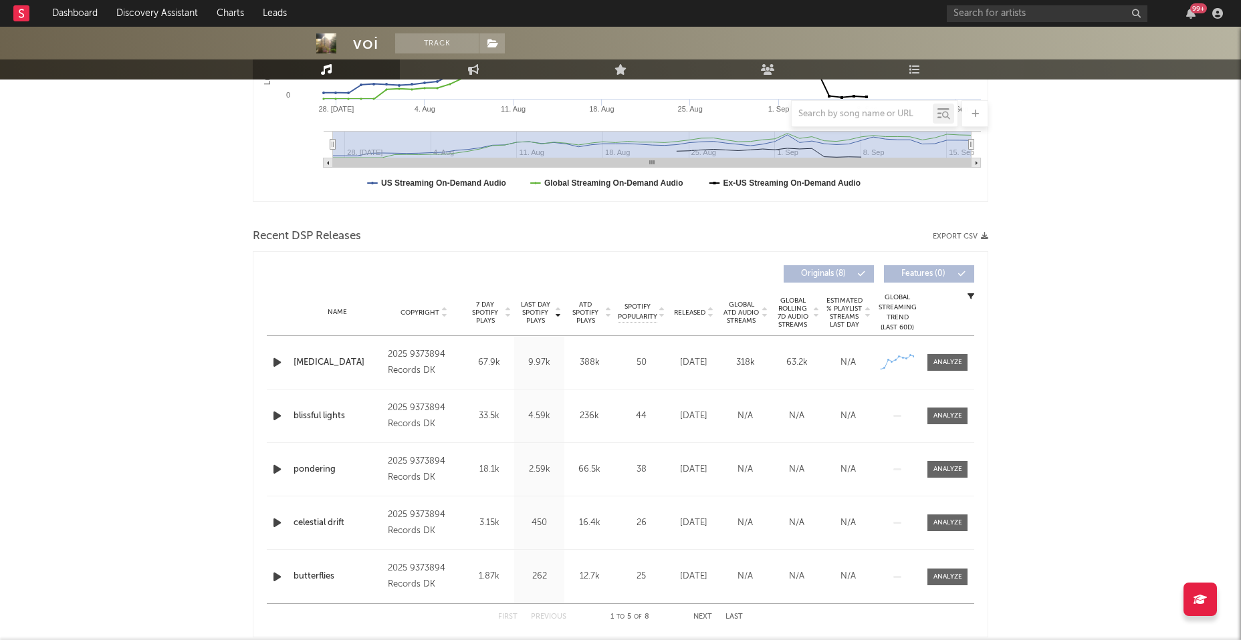
scroll to position [360, 0]
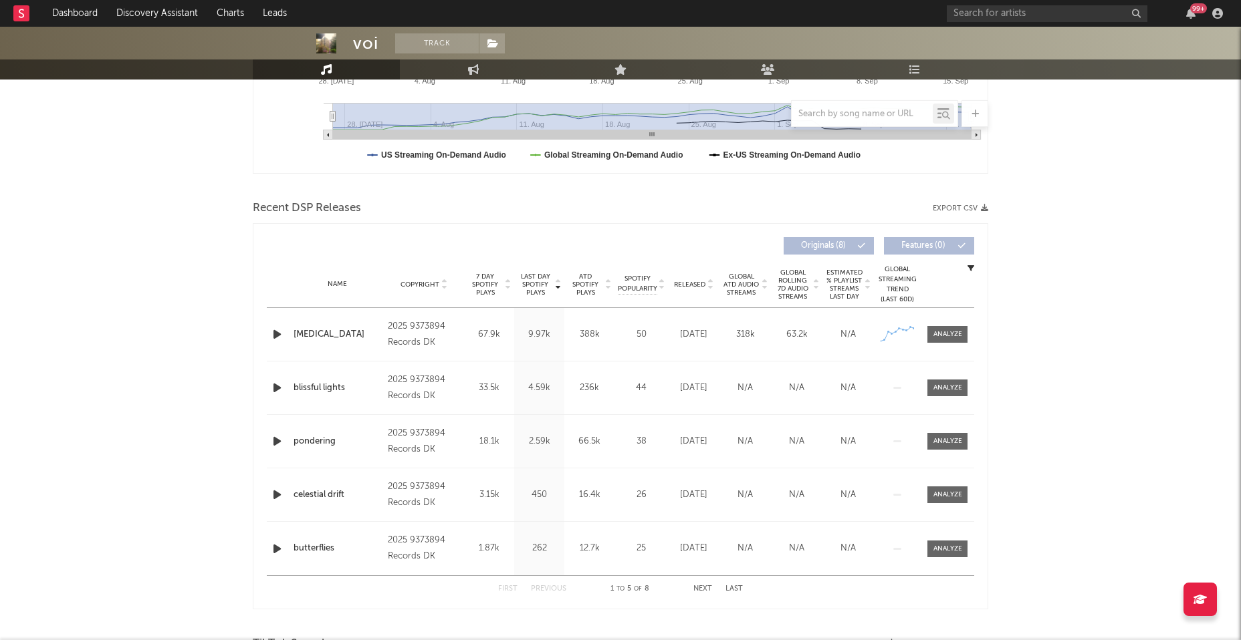
click at [277, 328] on icon "button" at bounding box center [277, 334] width 14 height 17
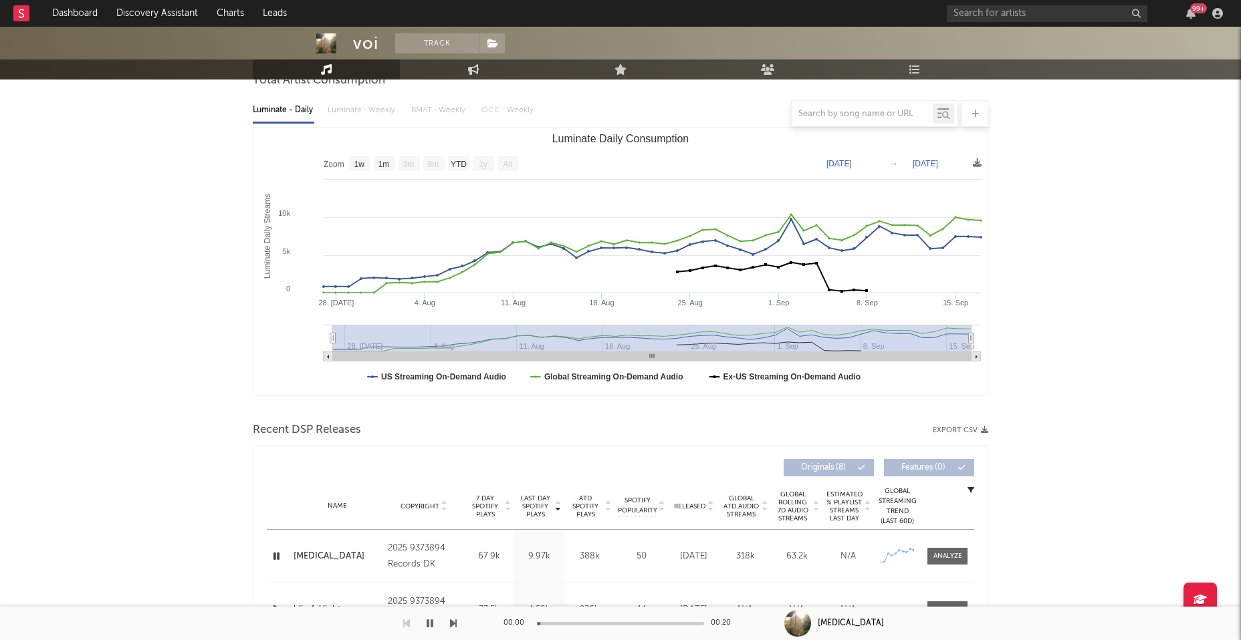
scroll to position [0, 0]
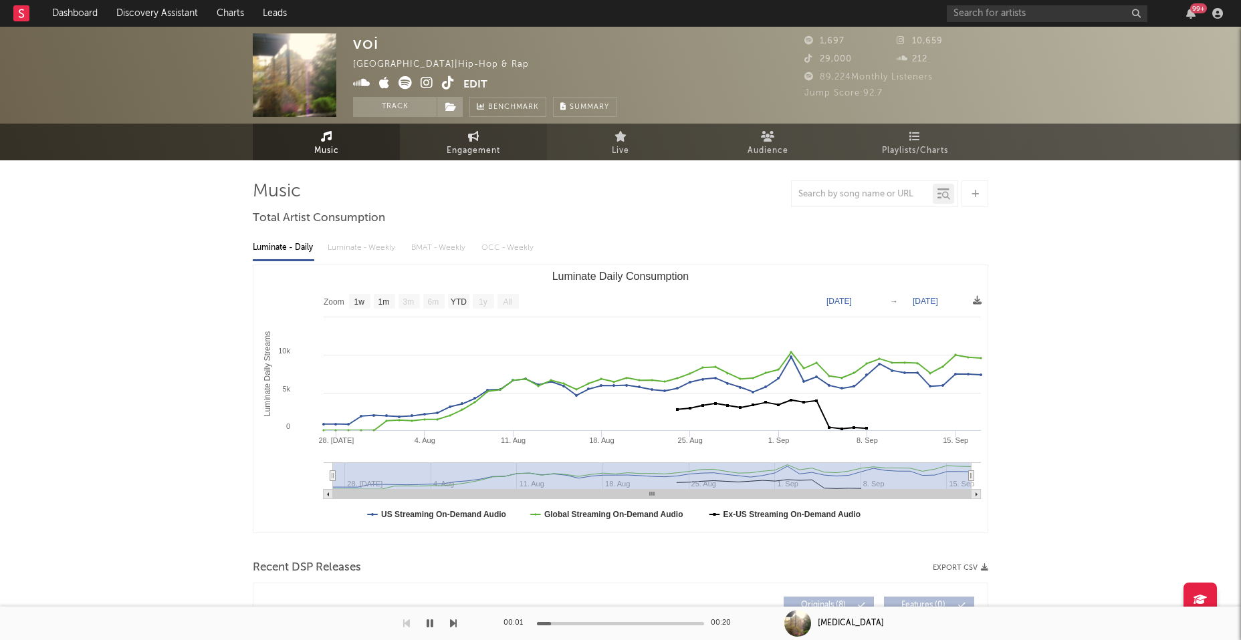
click at [470, 148] on span "Engagement" at bounding box center [473, 151] width 53 height 16
select select "1w"
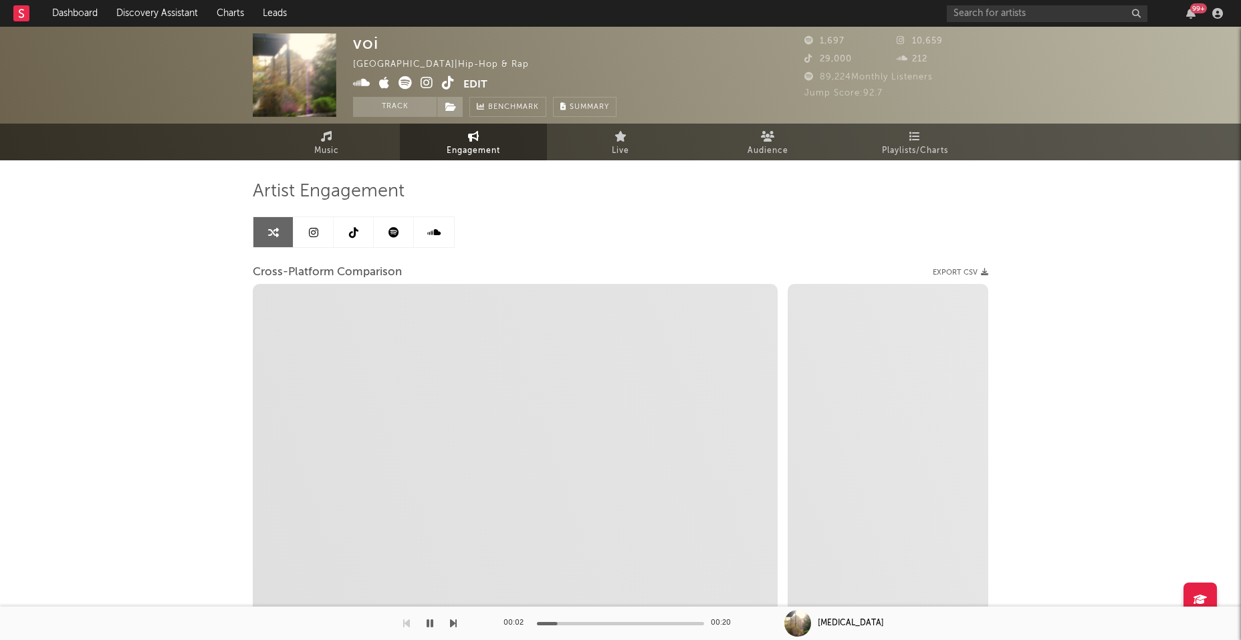
click at [426, 82] on icon at bounding box center [426, 82] width 13 height 13
select select "1m"
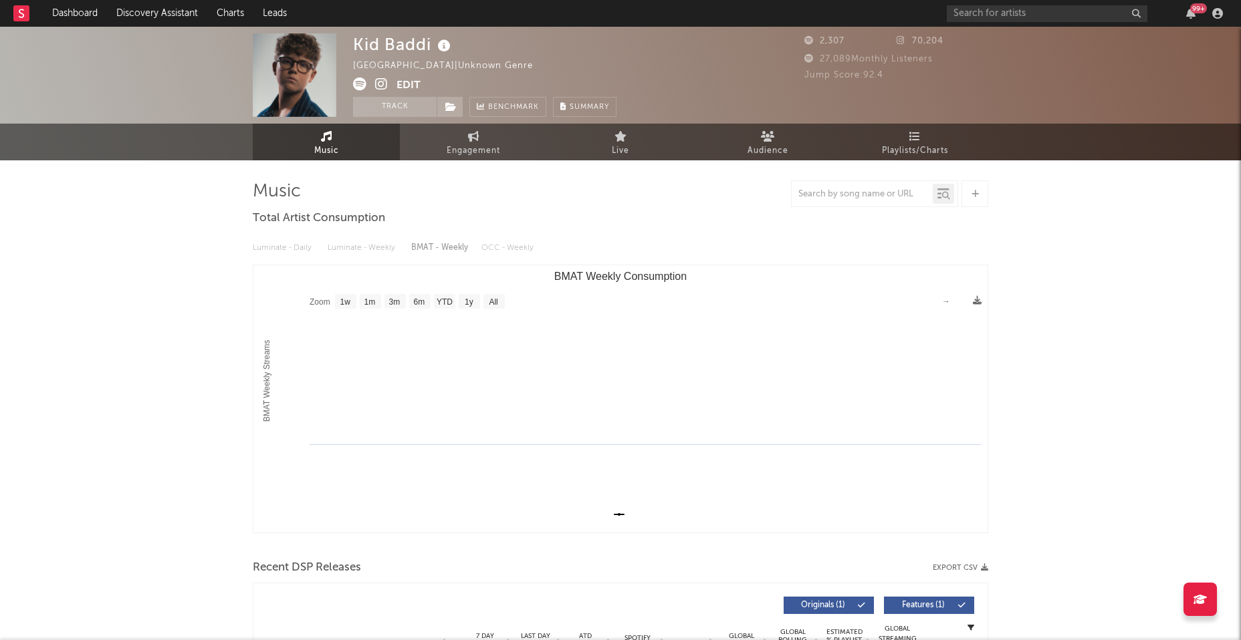
select select "1w"
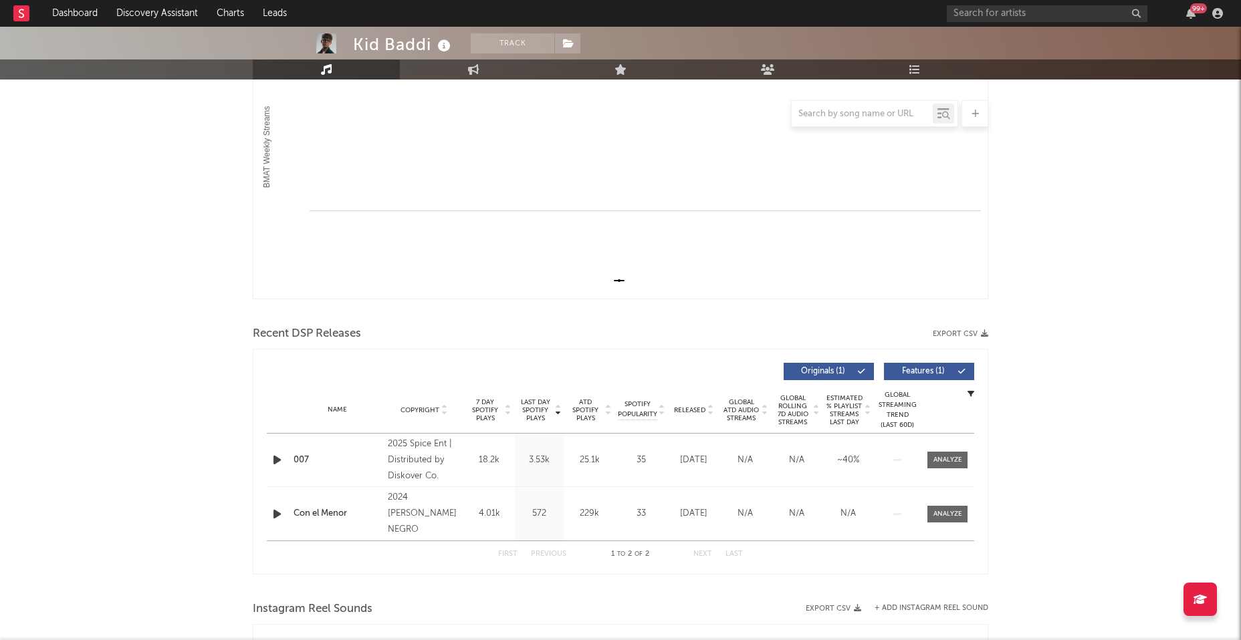
scroll to position [284, 0]
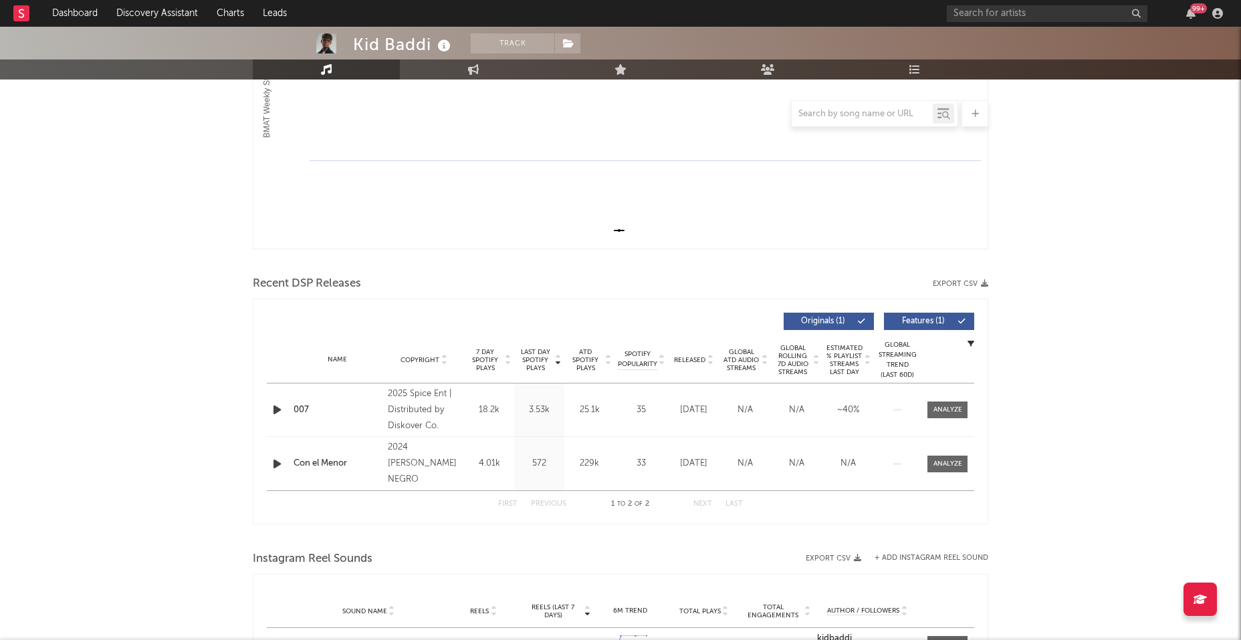
click at [277, 408] on icon "button" at bounding box center [277, 410] width 14 height 17
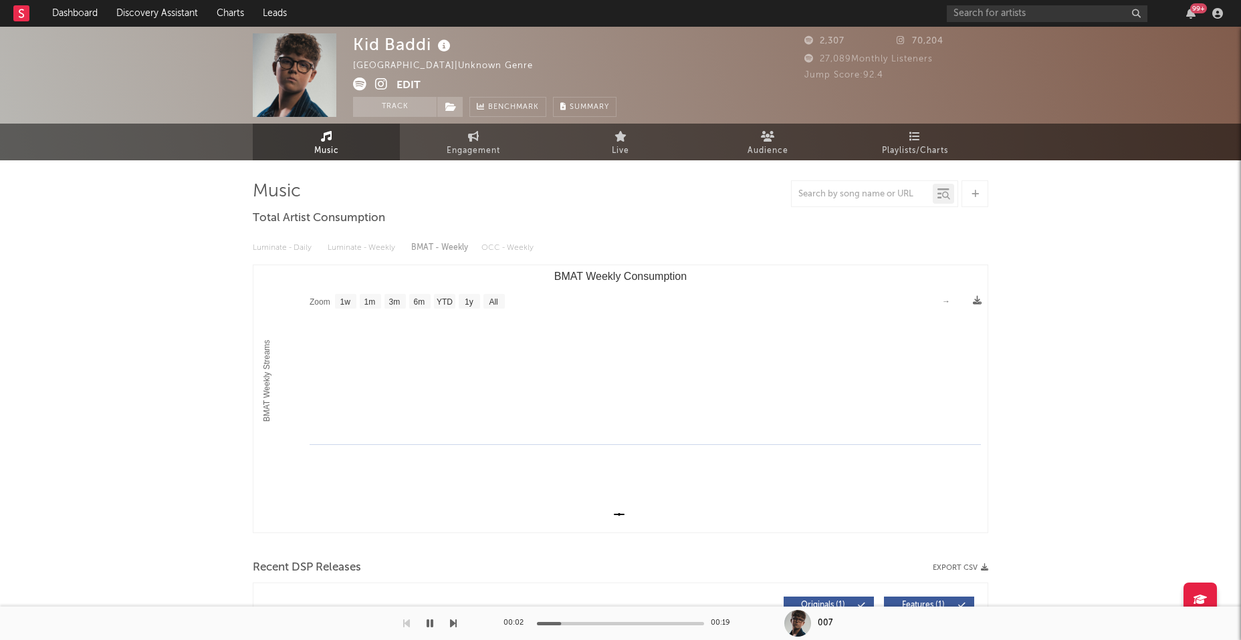
click at [378, 85] on icon at bounding box center [381, 84] width 13 height 13
click at [379, 86] on icon at bounding box center [381, 84] width 13 height 13
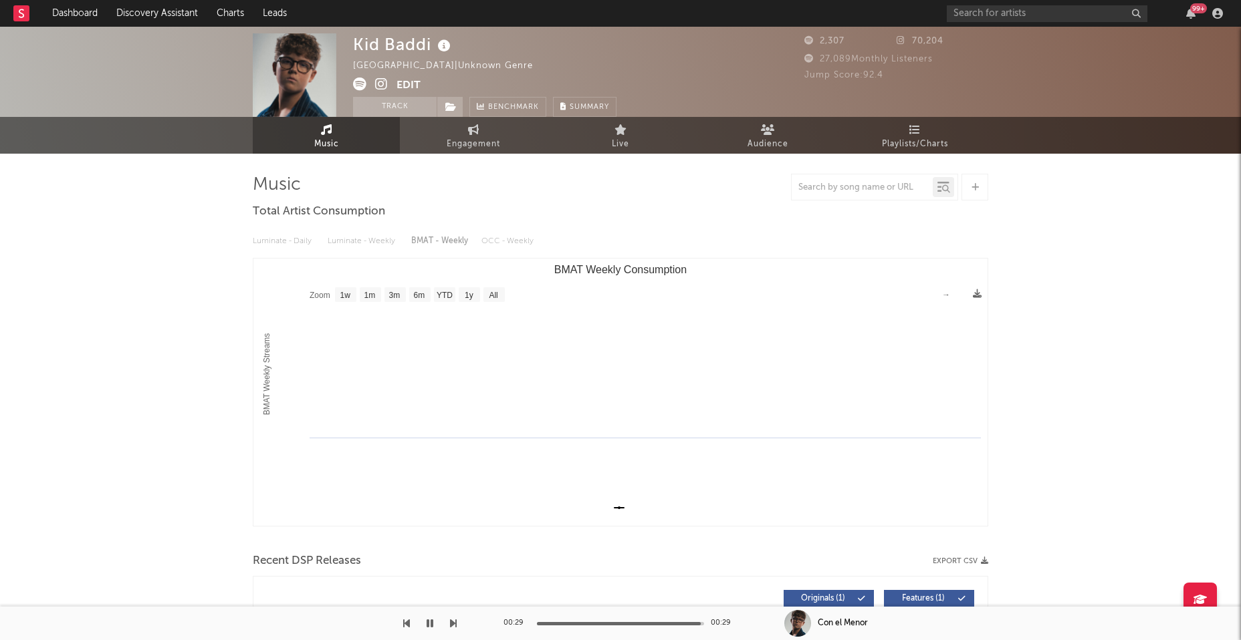
scroll to position [229, 0]
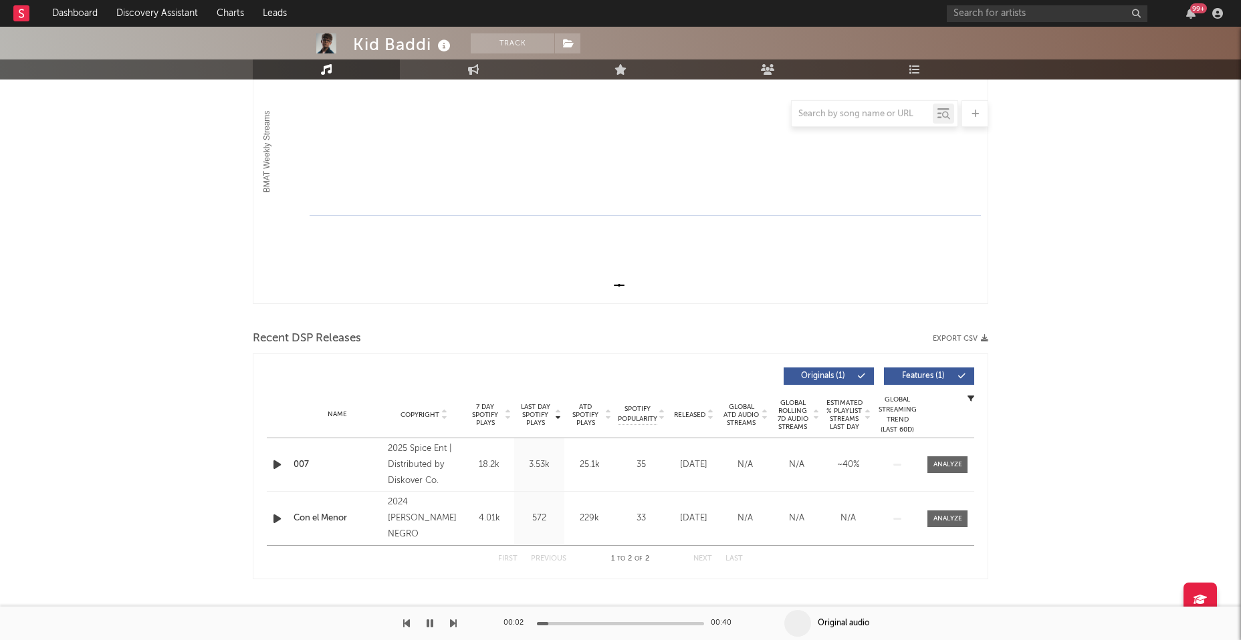
click at [273, 465] on icon "button" at bounding box center [277, 465] width 14 height 17
click at [275, 463] on icon "button" at bounding box center [276, 465] width 13 height 17
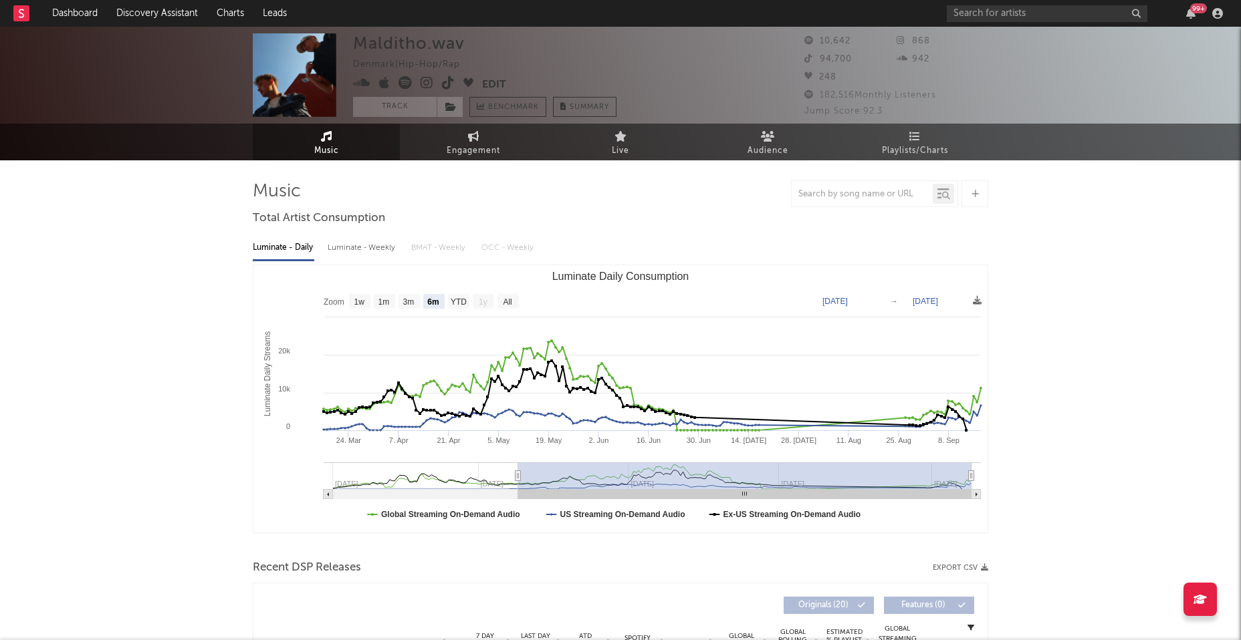
select select "6m"
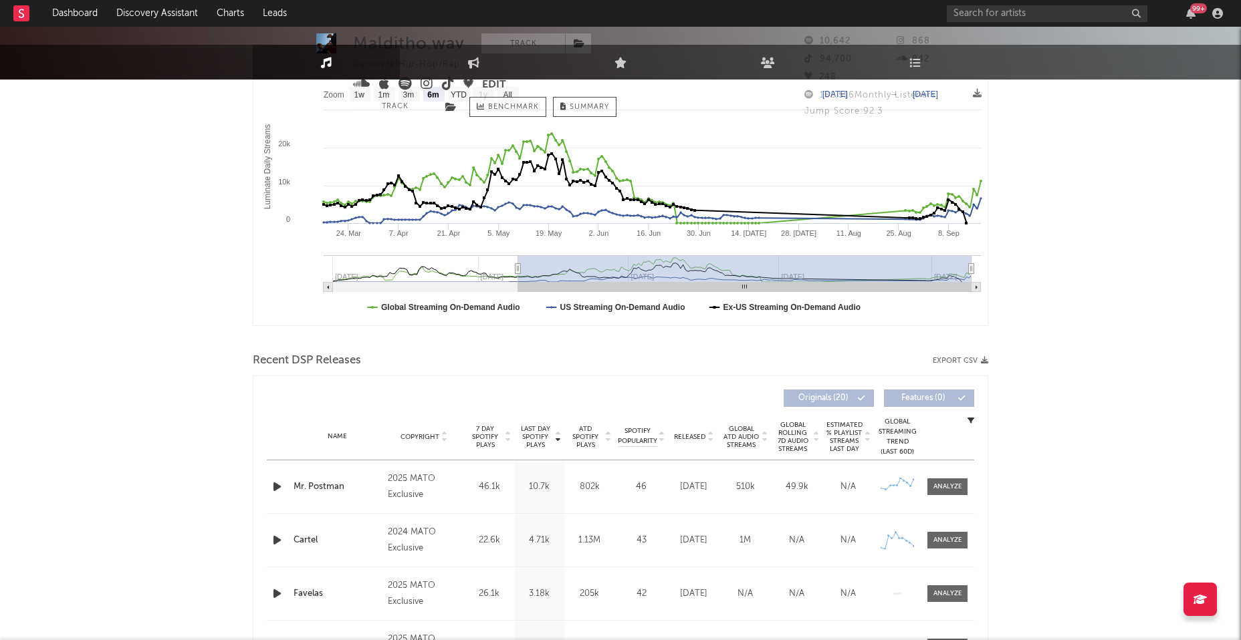
scroll to position [264, 0]
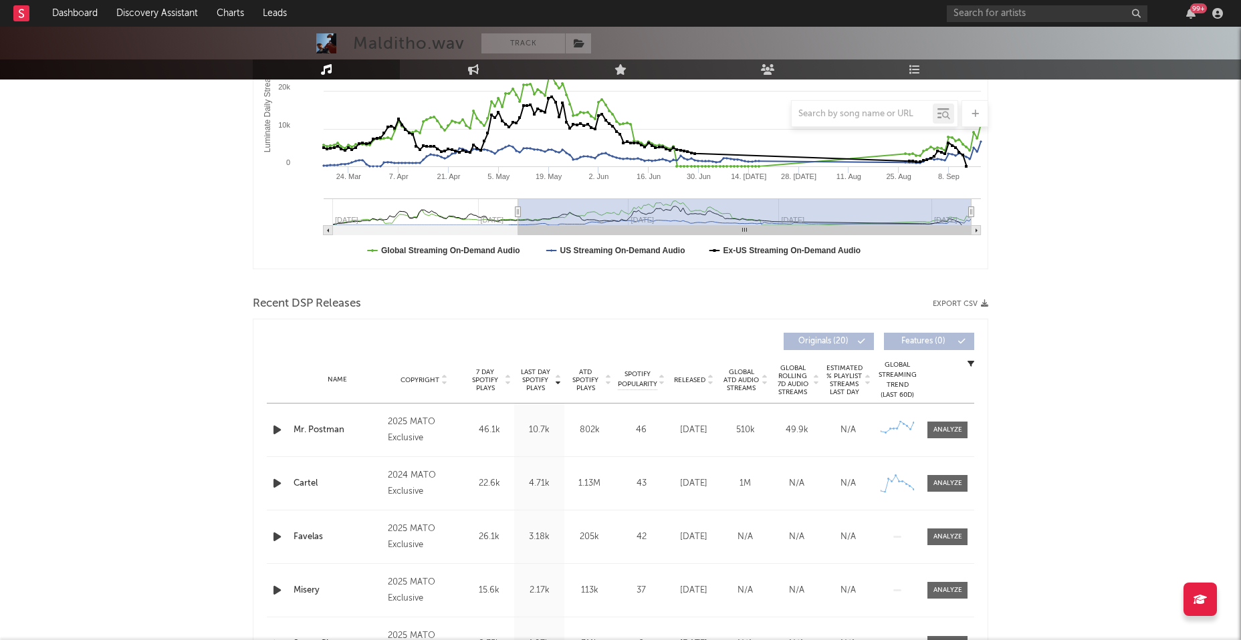
click at [271, 430] on icon "button" at bounding box center [277, 430] width 14 height 17
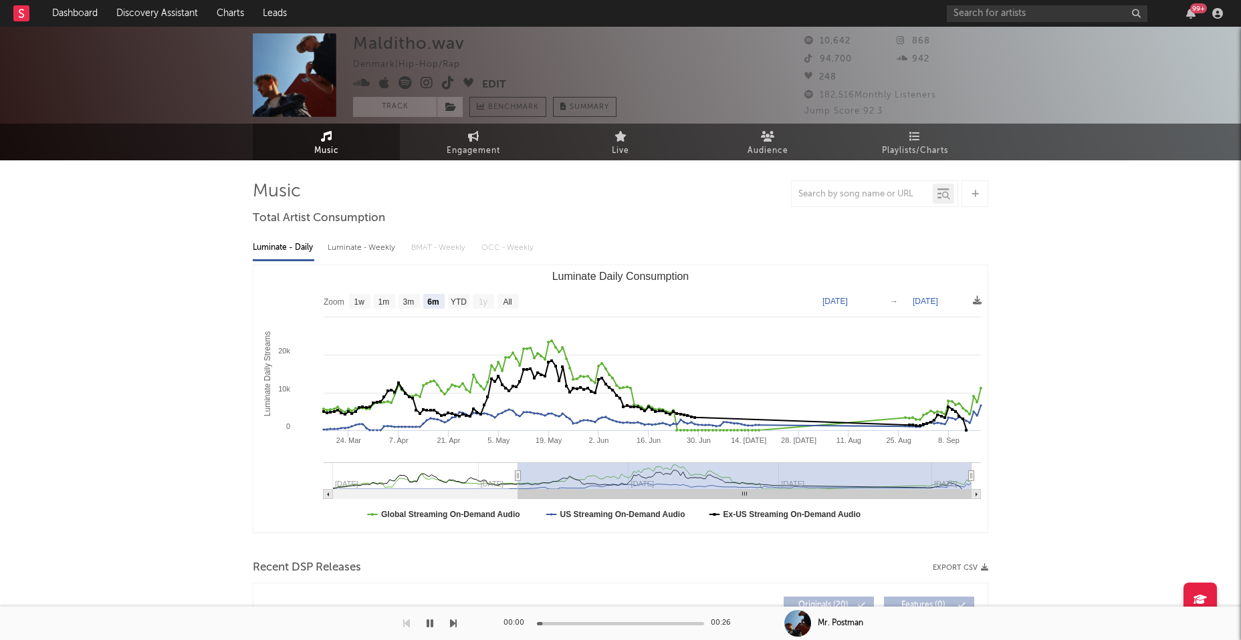
click at [362, 249] on div "Luminate - Weekly" at bounding box center [363, 248] width 70 height 23
select select "6m"
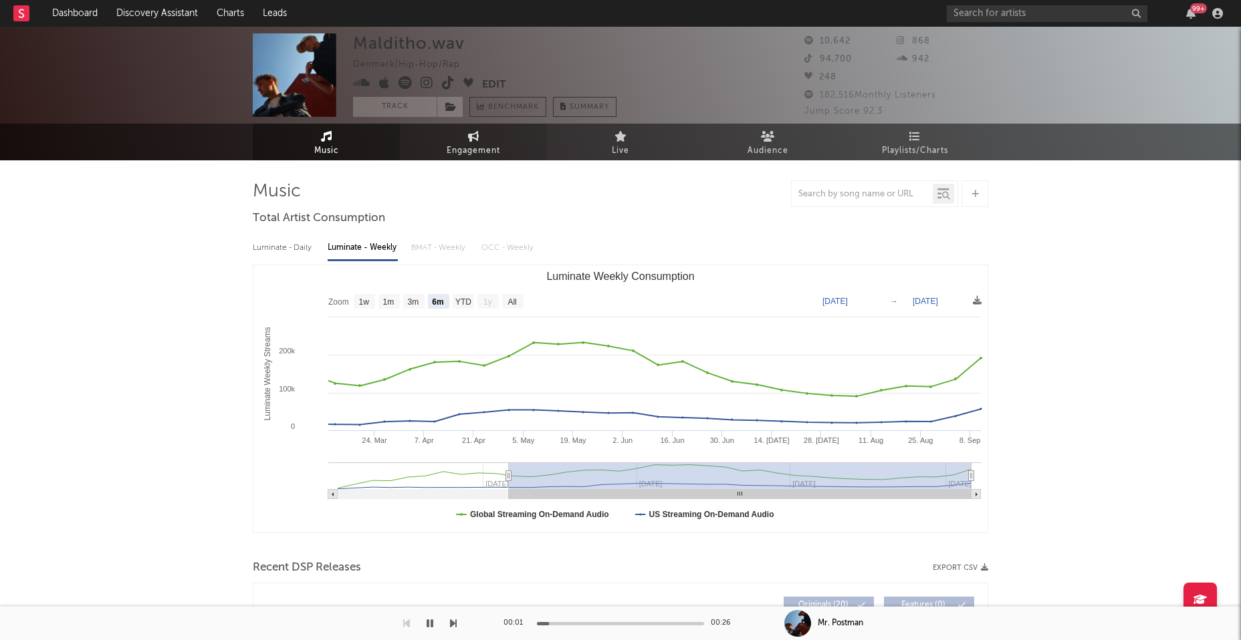
click at [486, 144] on span "Engagement" at bounding box center [473, 151] width 53 height 16
select select "1w"
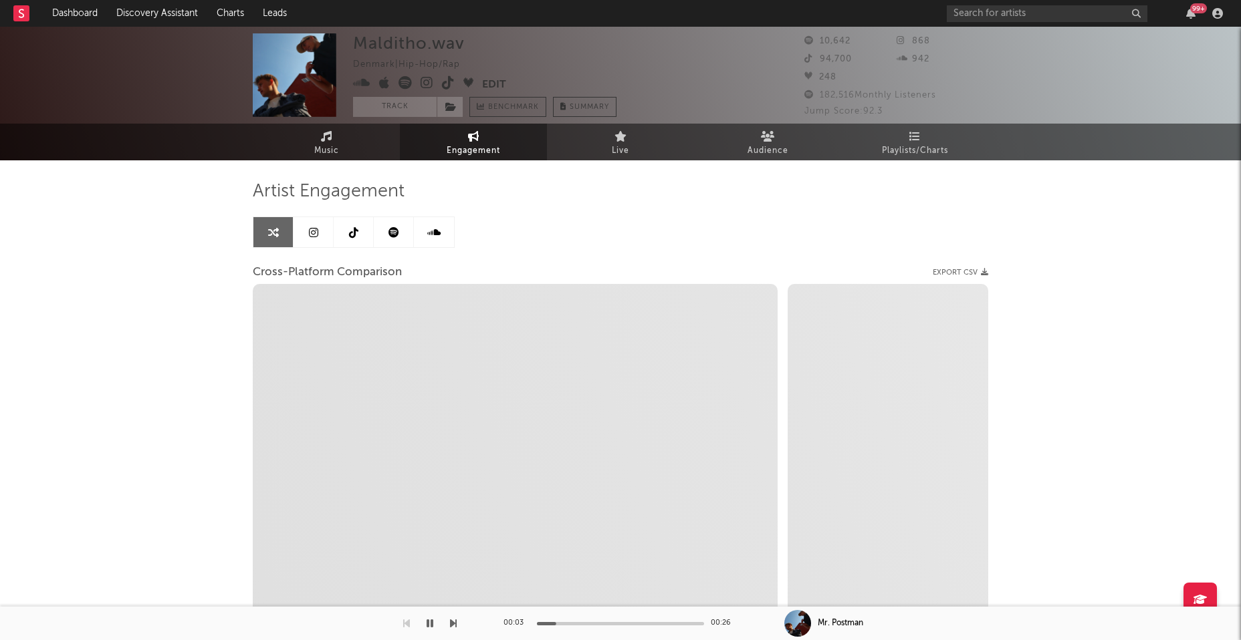
click at [430, 84] on icon at bounding box center [426, 82] width 13 height 13
select select "1m"
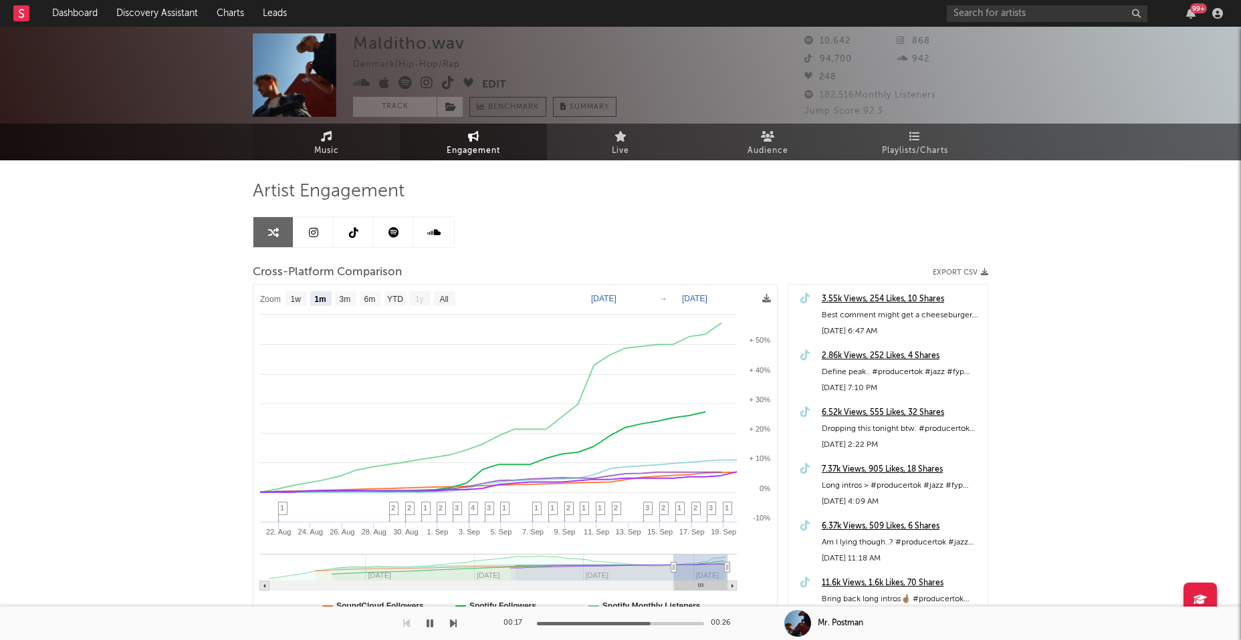
click at [310, 154] on link "Music" at bounding box center [326, 142] width 147 height 37
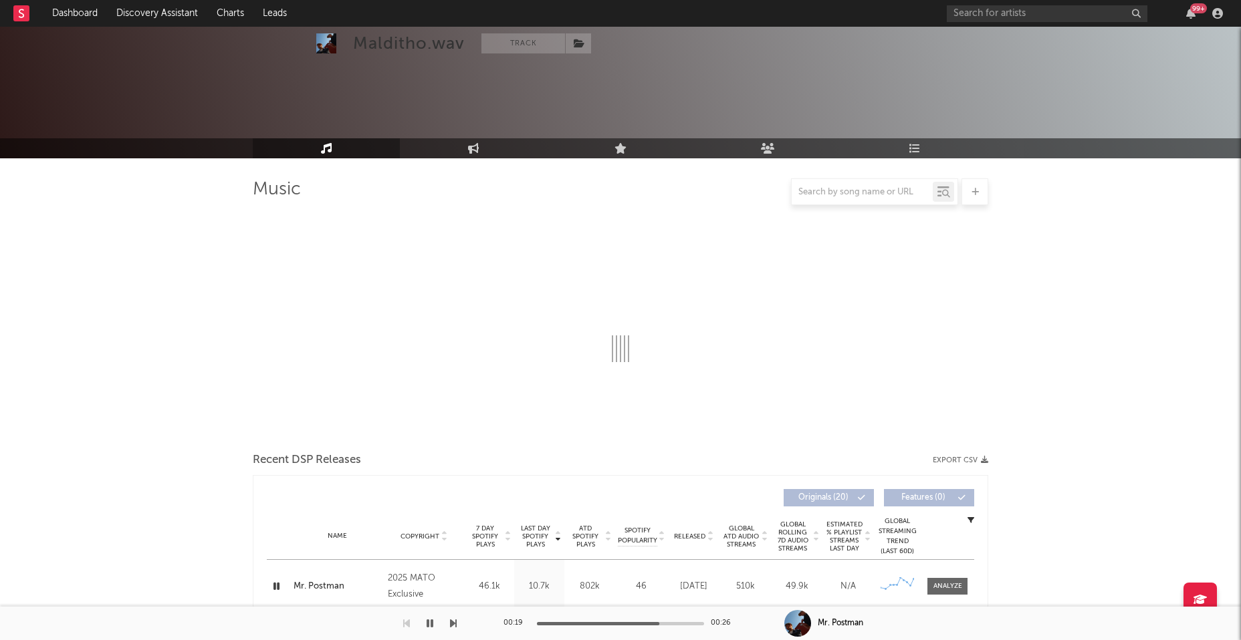
scroll to position [397, 0]
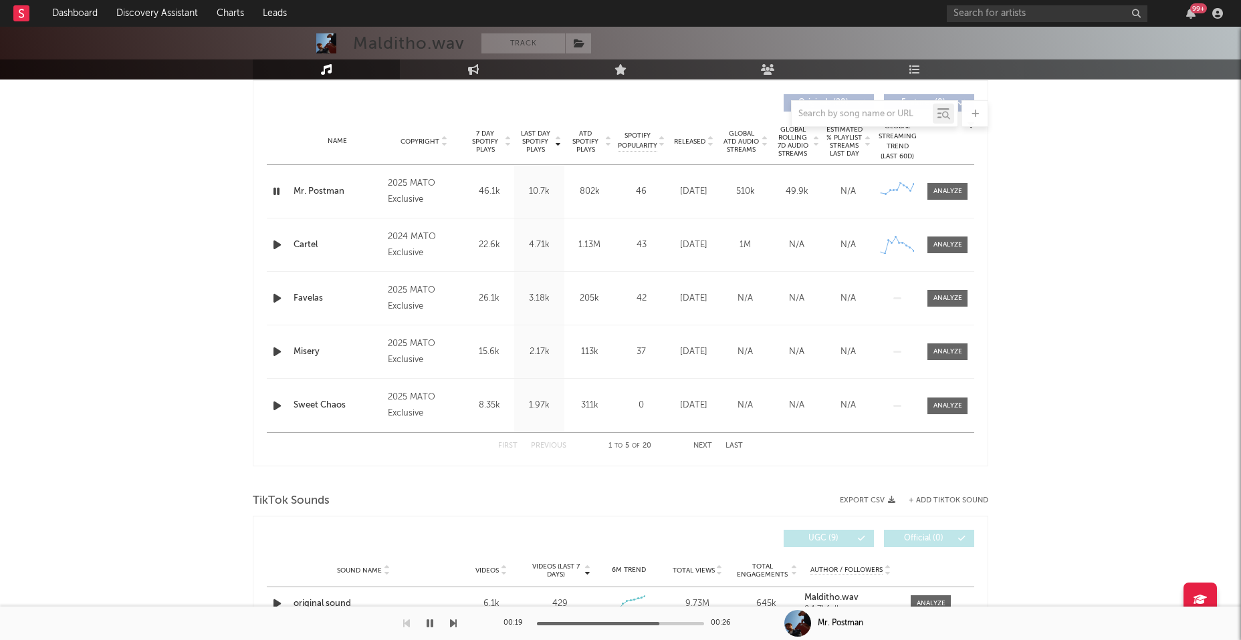
select select "6m"
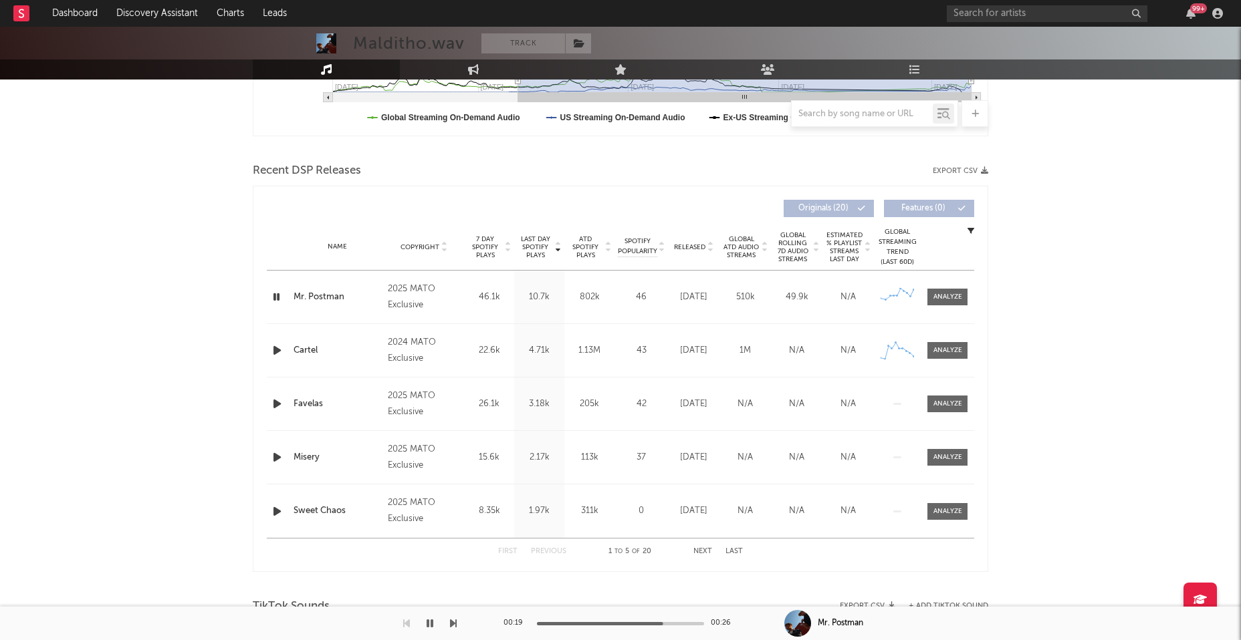
click at [276, 349] on icon "button" at bounding box center [277, 350] width 14 height 17
click at [611, 625] on div at bounding box center [620, 623] width 167 height 3
click at [273, 400] on icon "button" at bounding box center [277, 404] width 14 height 17
click at [592, 622] on div at bounding box center [620, 623] width 167 height 3
click at [273, 402] on icon "button" at bounding box center [276, 404] width 13 height 17
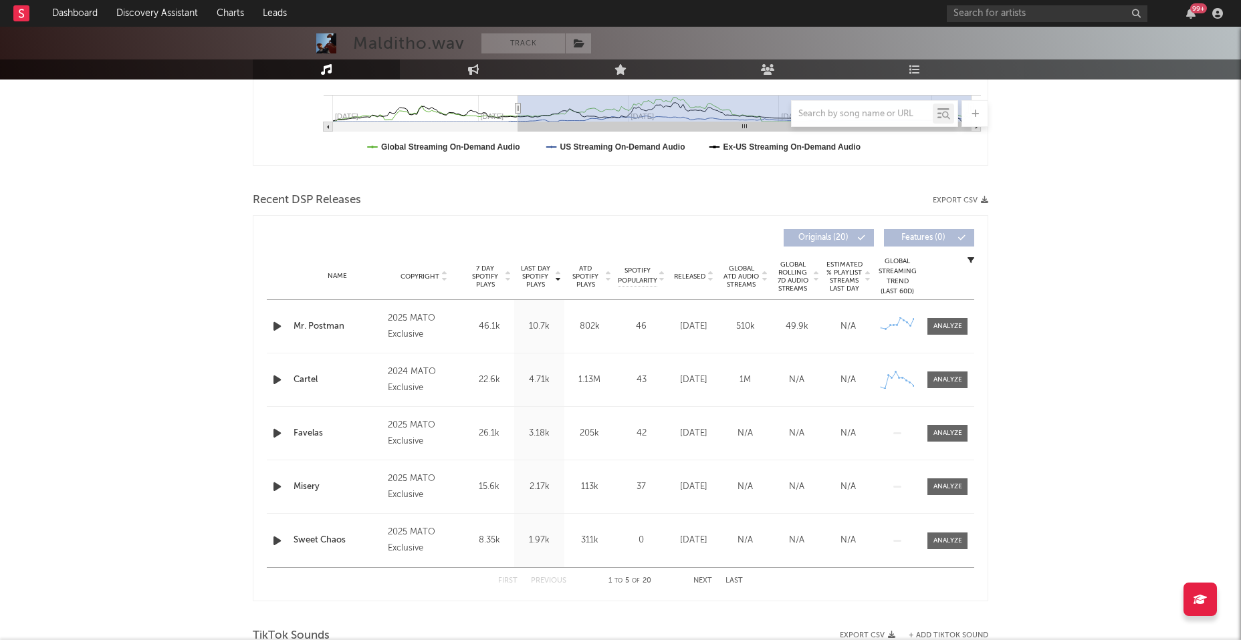
scroll to position [0, 0]
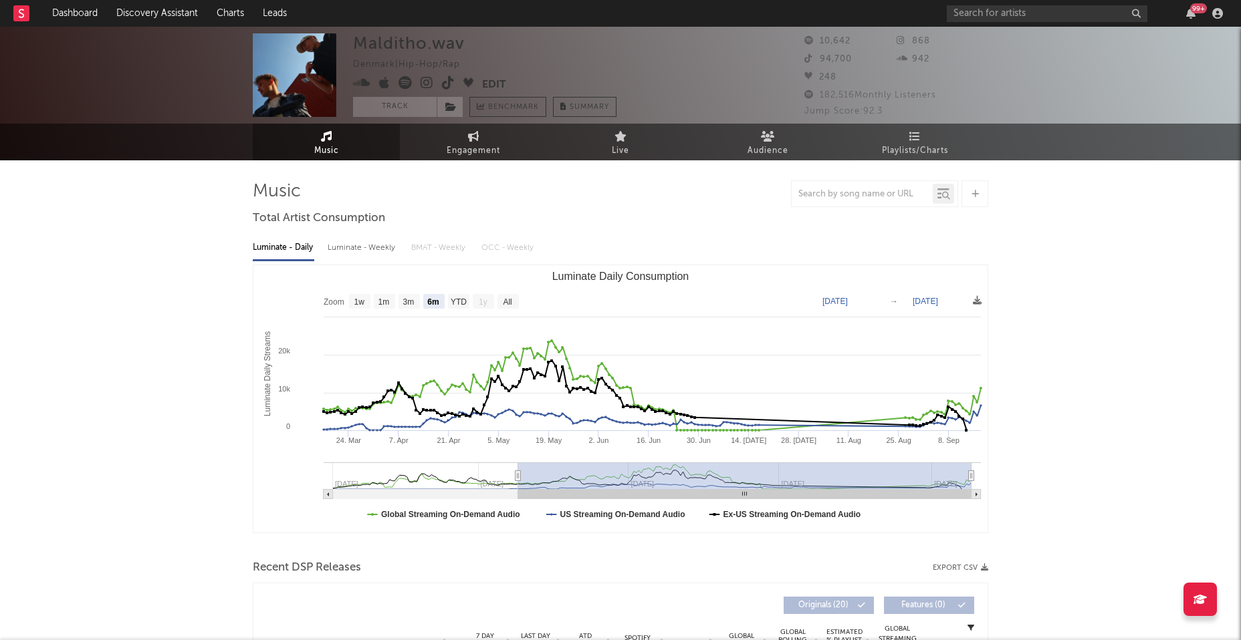
click at [360, 85] on icon at bounding box center [361, 82] width 17 height 13
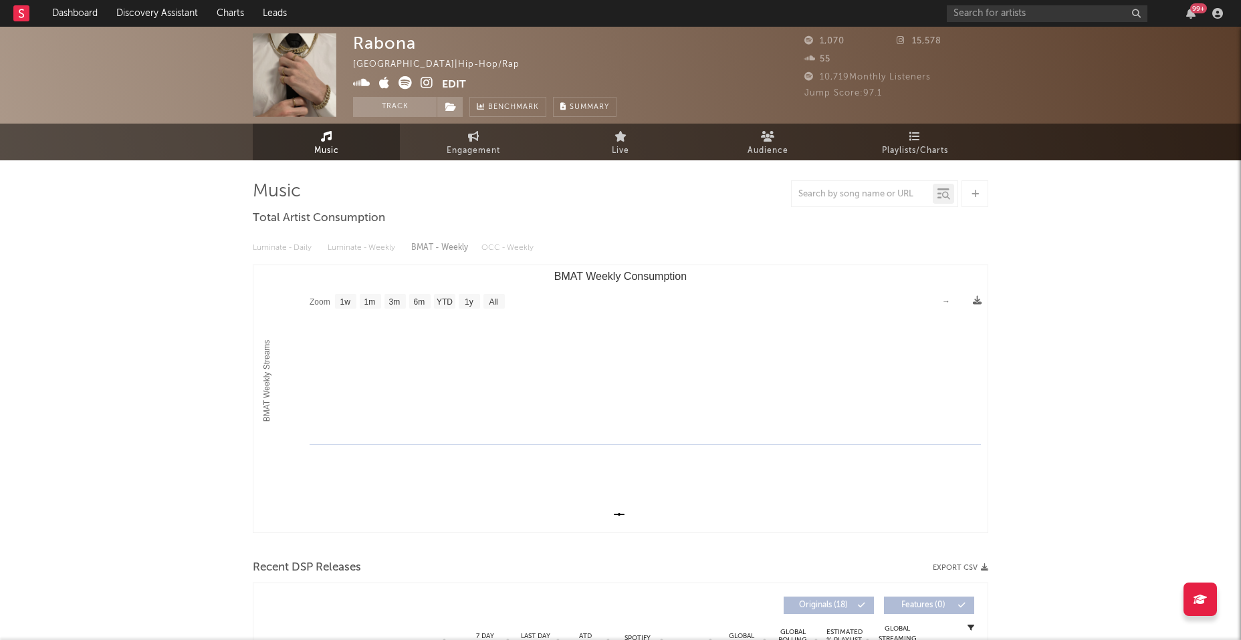
select select "1w"
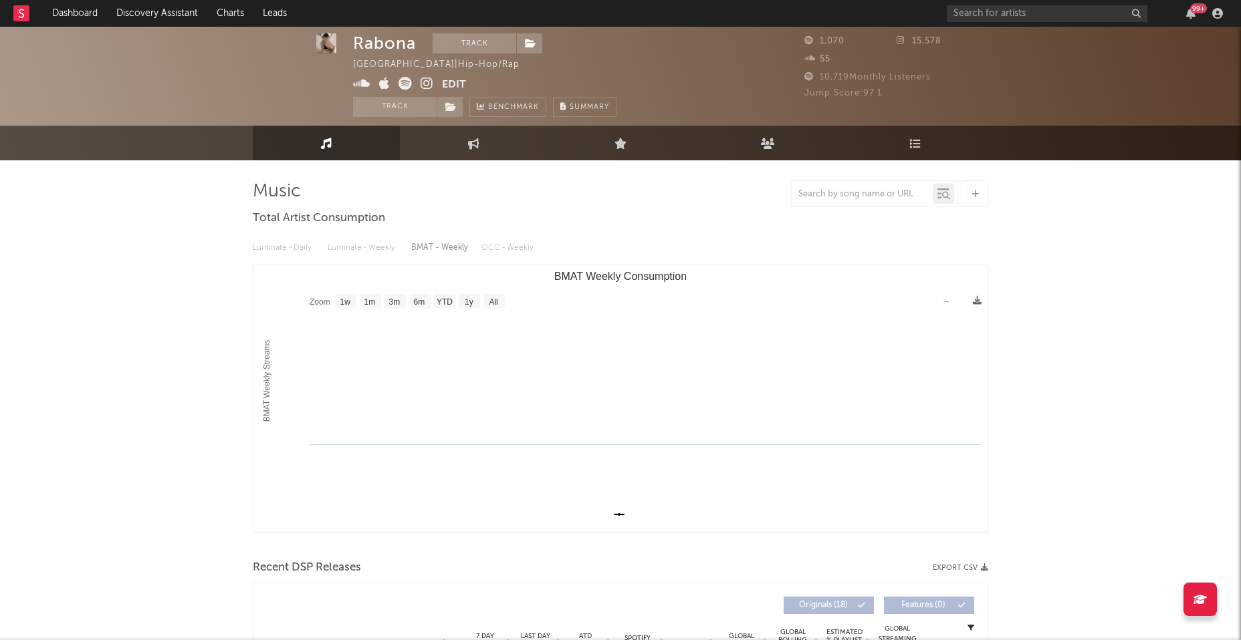
scroll to position [275, 0]
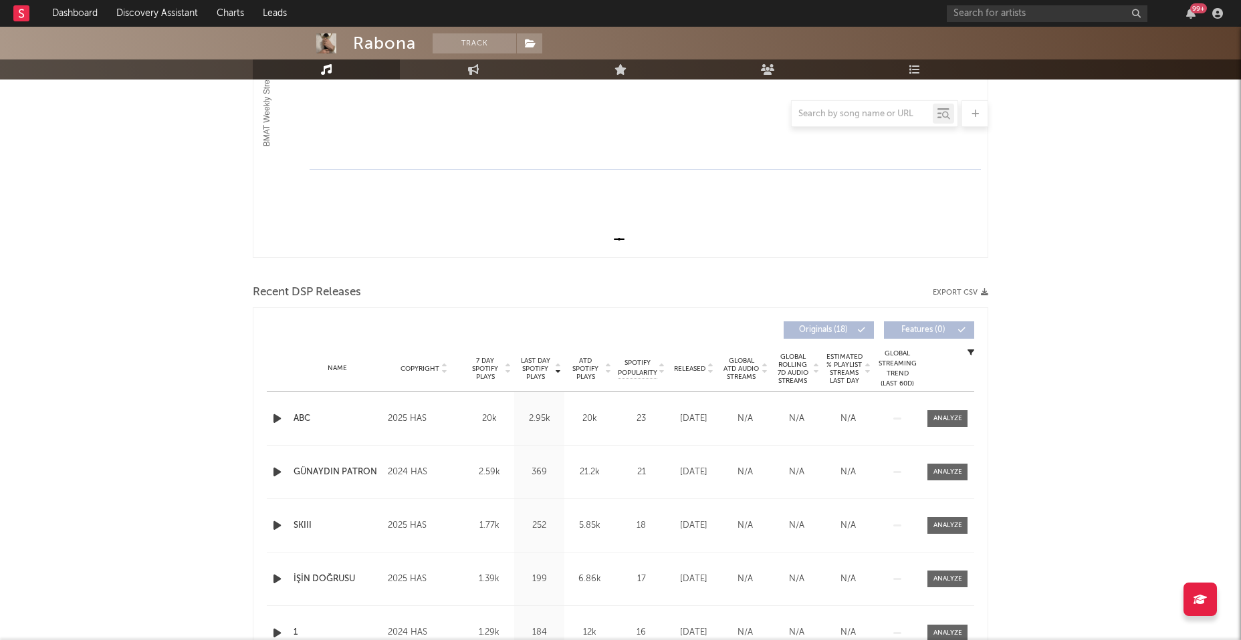
click at [274, 418] on icon "button" at bounding box center [277, 418] width 14 height 17
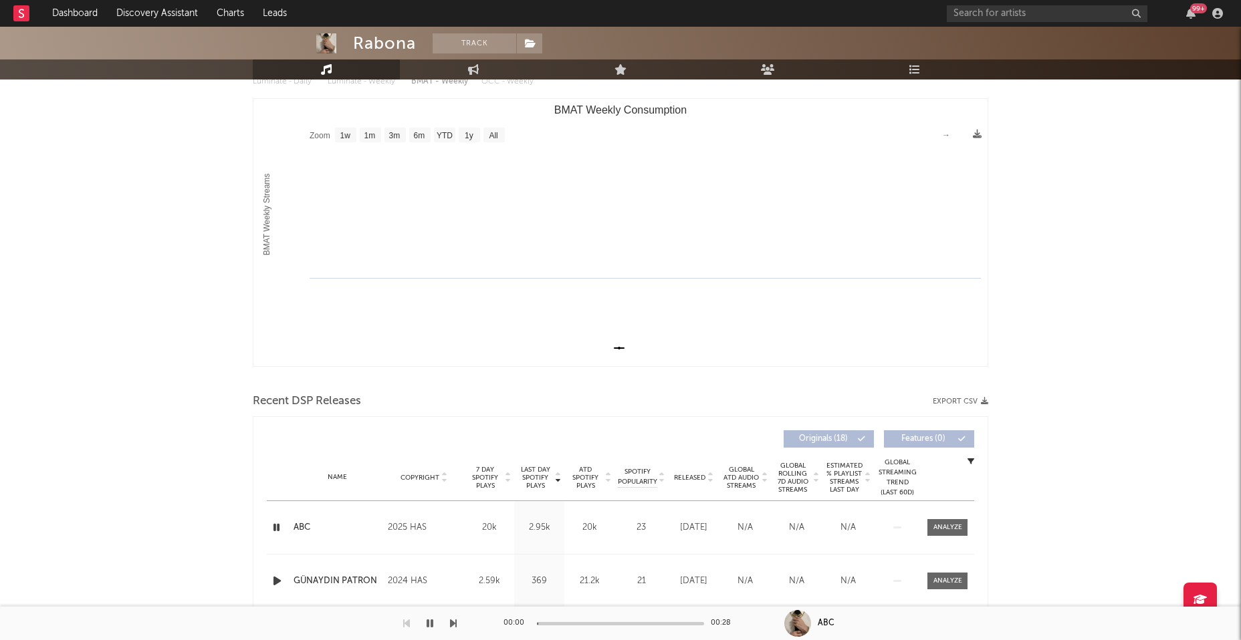
scroll to position [0, 0]
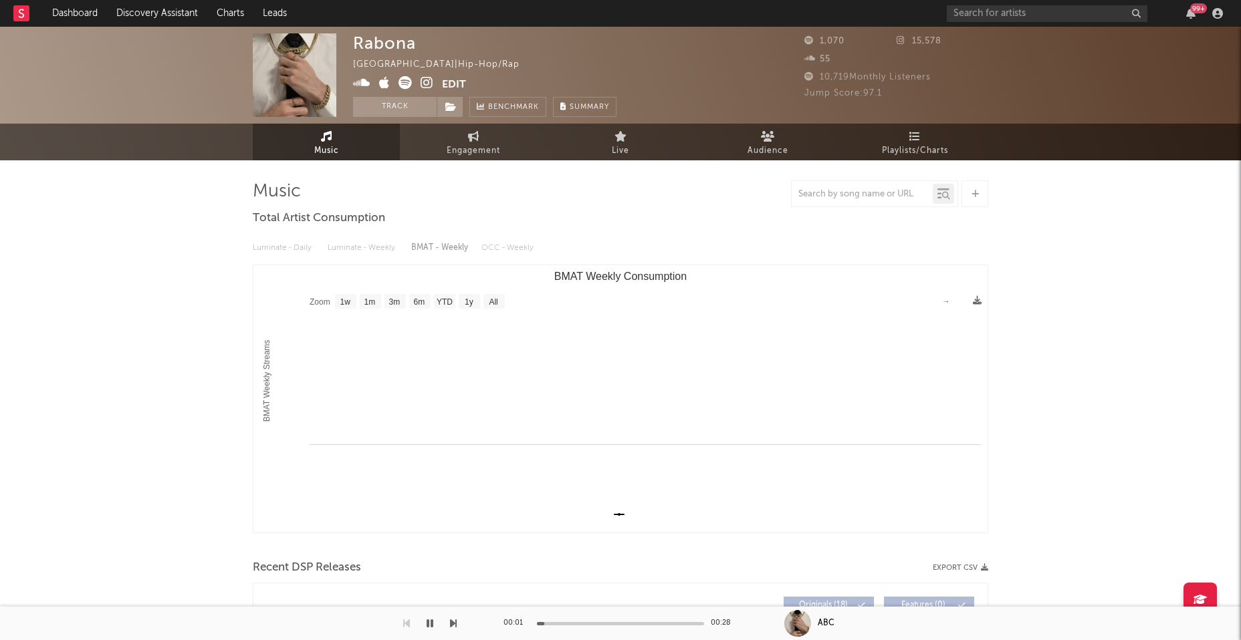
click at [428, 83] on icon at bounding box center [426, 82] width 13 height 13
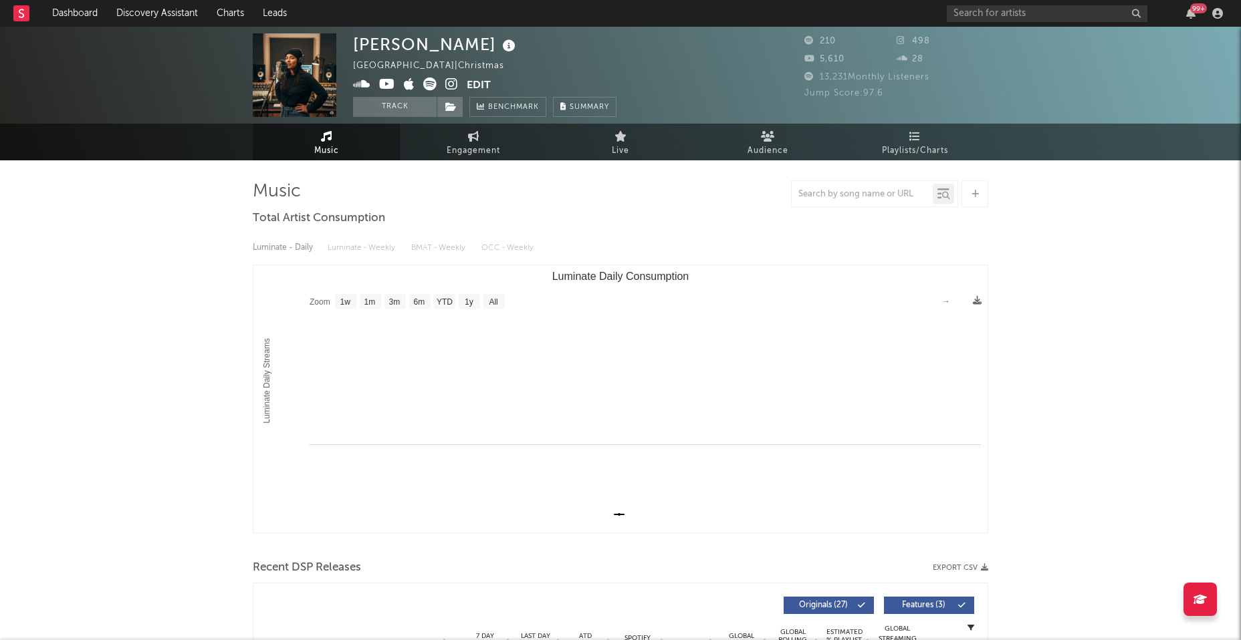
select select "1w"
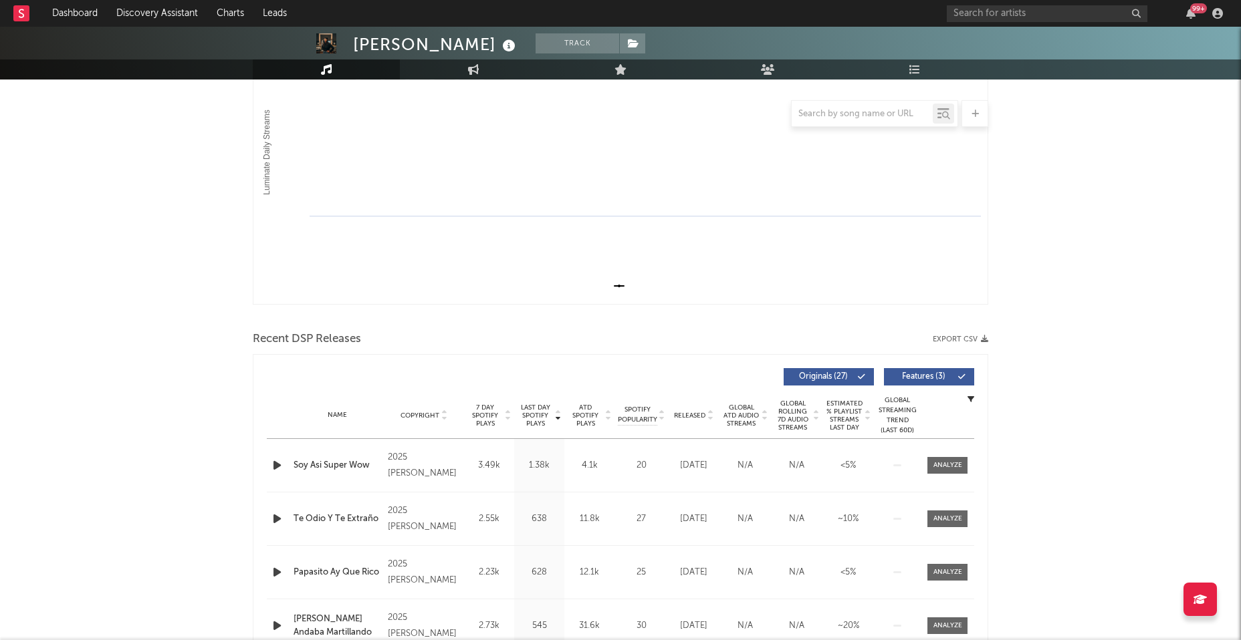
scroll to position [322, 0]
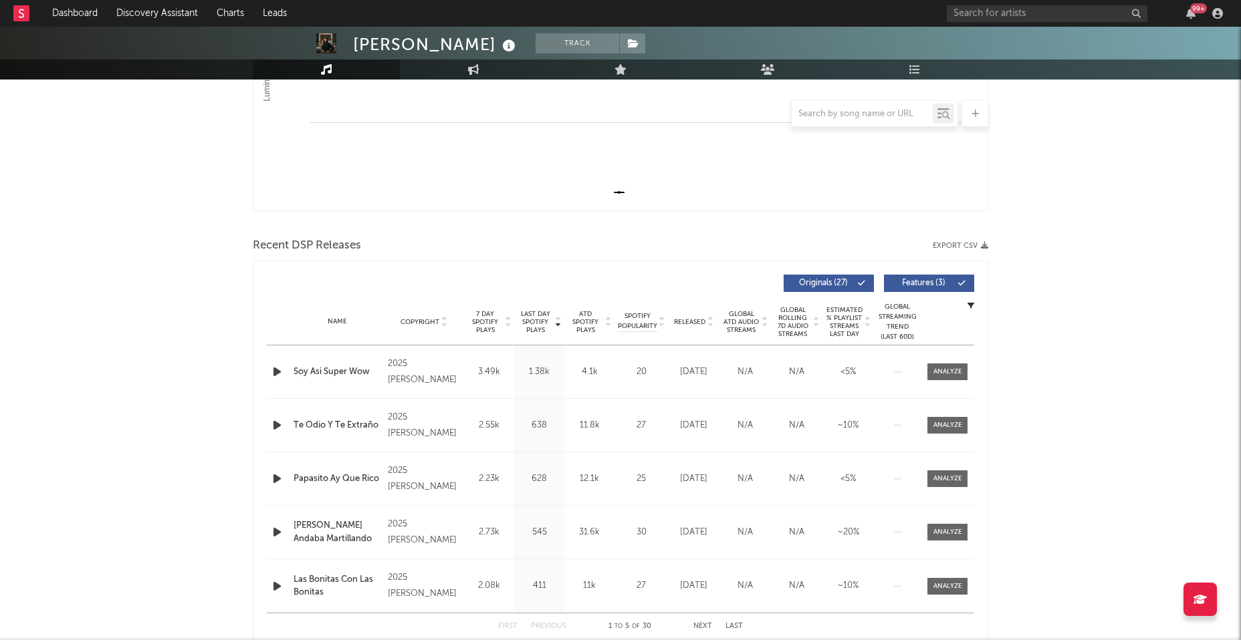
click at [272, 370] on icon "button" at bounding box center [277, 372] width 14 height 17
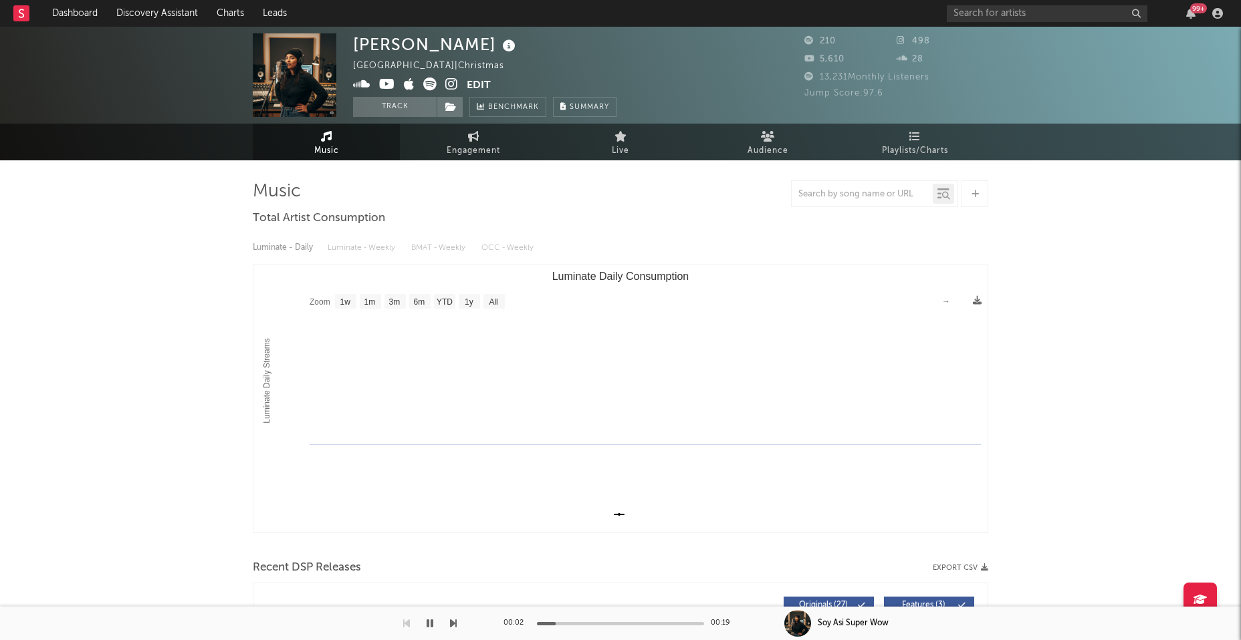
click at [448, 84] on icon at bounding box center [451, 84] width 13 height 13
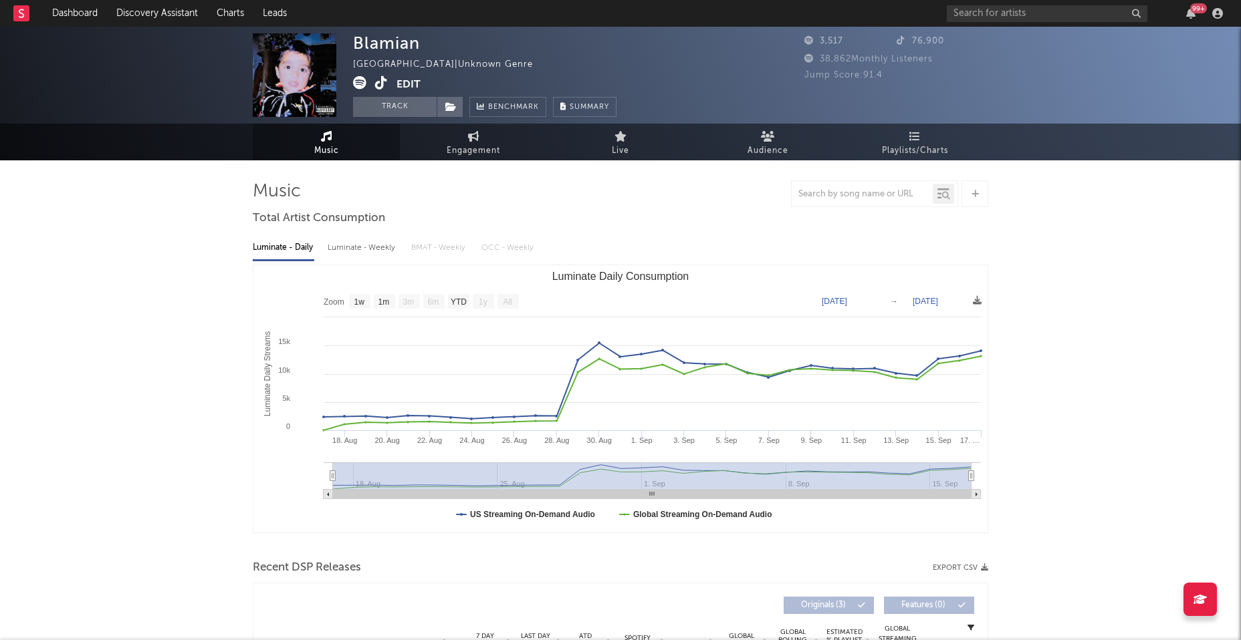
select select "1w"
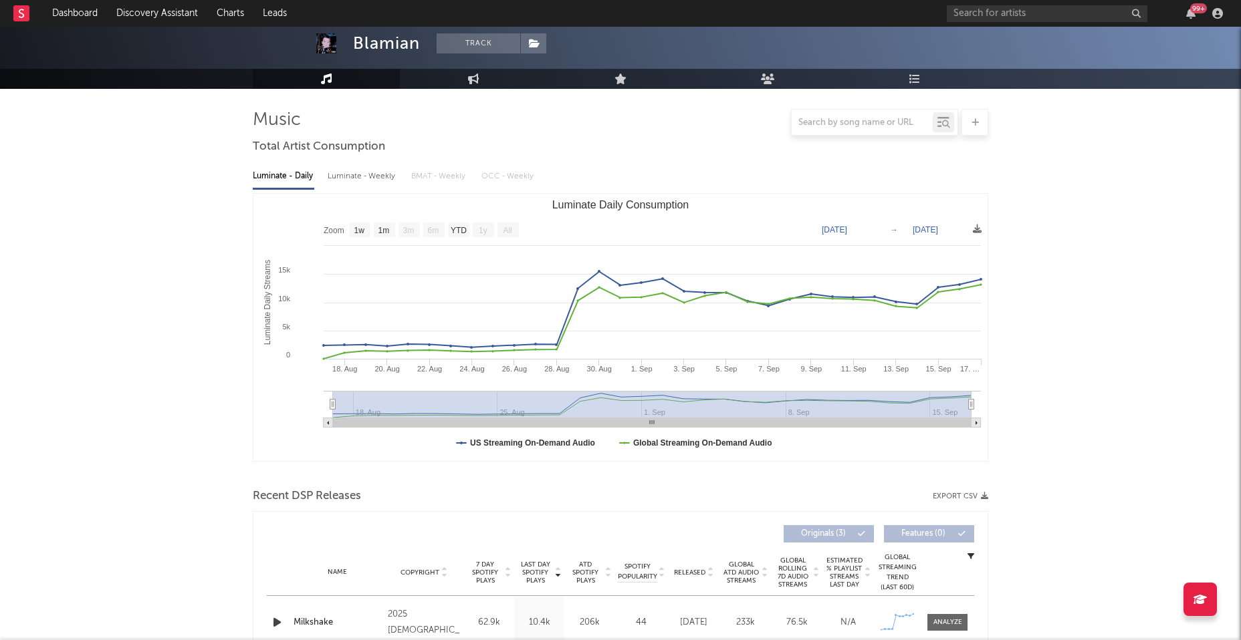
scroll to position [165, 0]
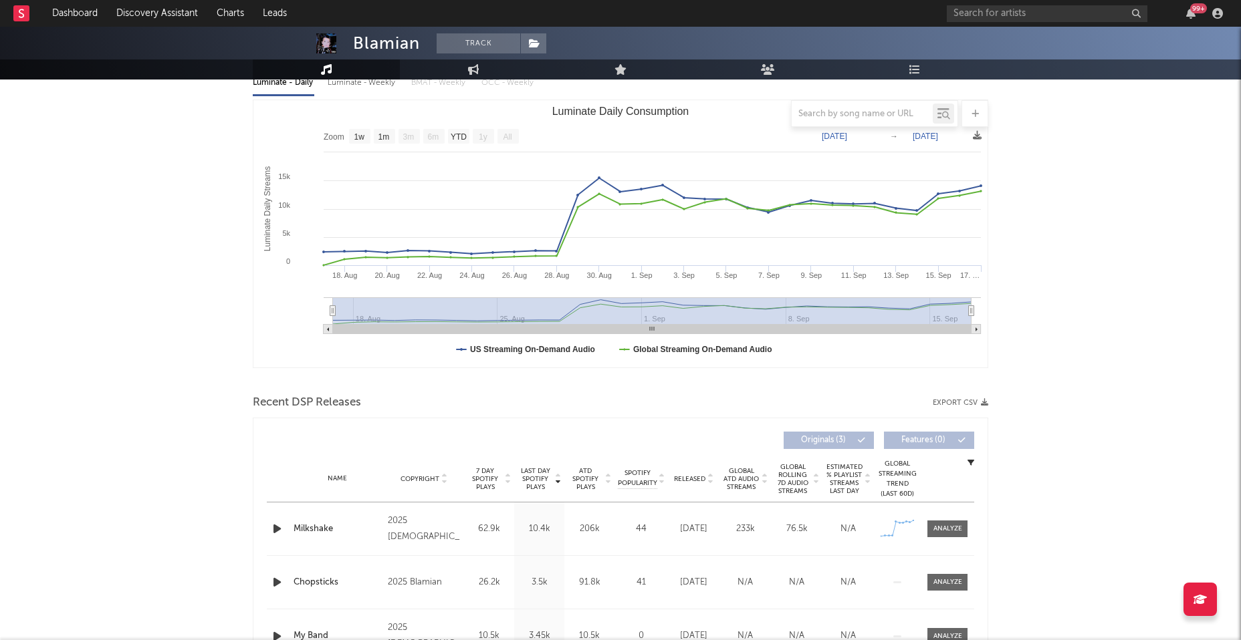
click at [272, 527] on icon "button" at bounding box center [277, 529] width 14 height 17
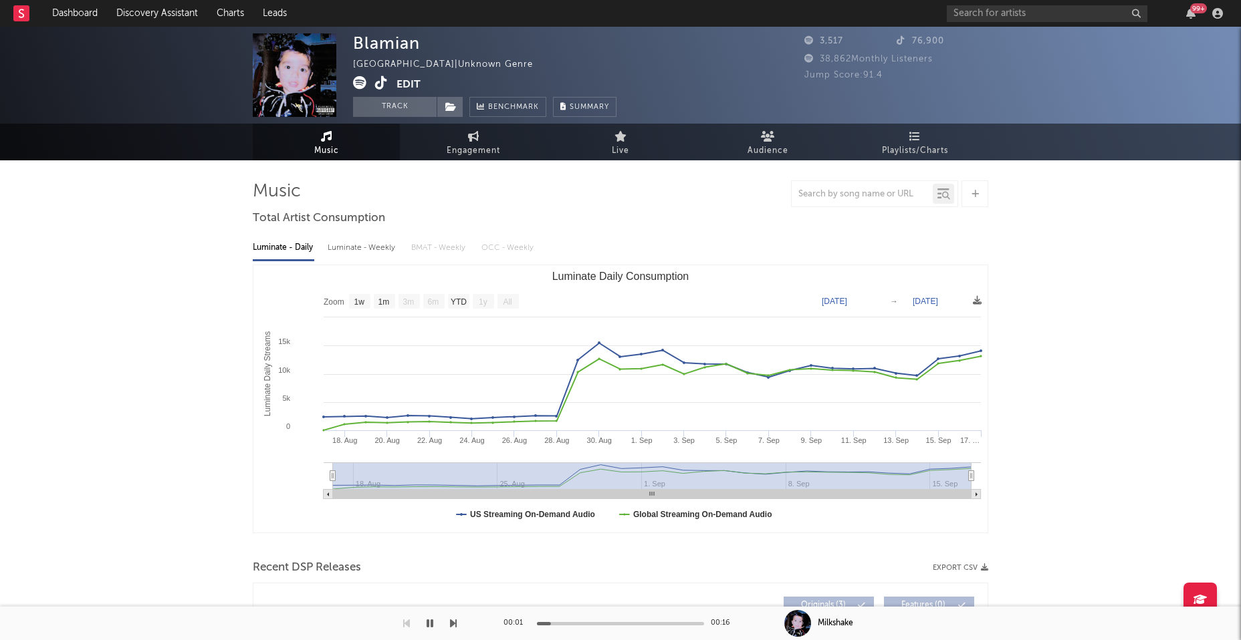
click at [351, 247] on div "Luminate - Weekly" at bounding box center [363, 248] width 70 height 23
select select "1w"
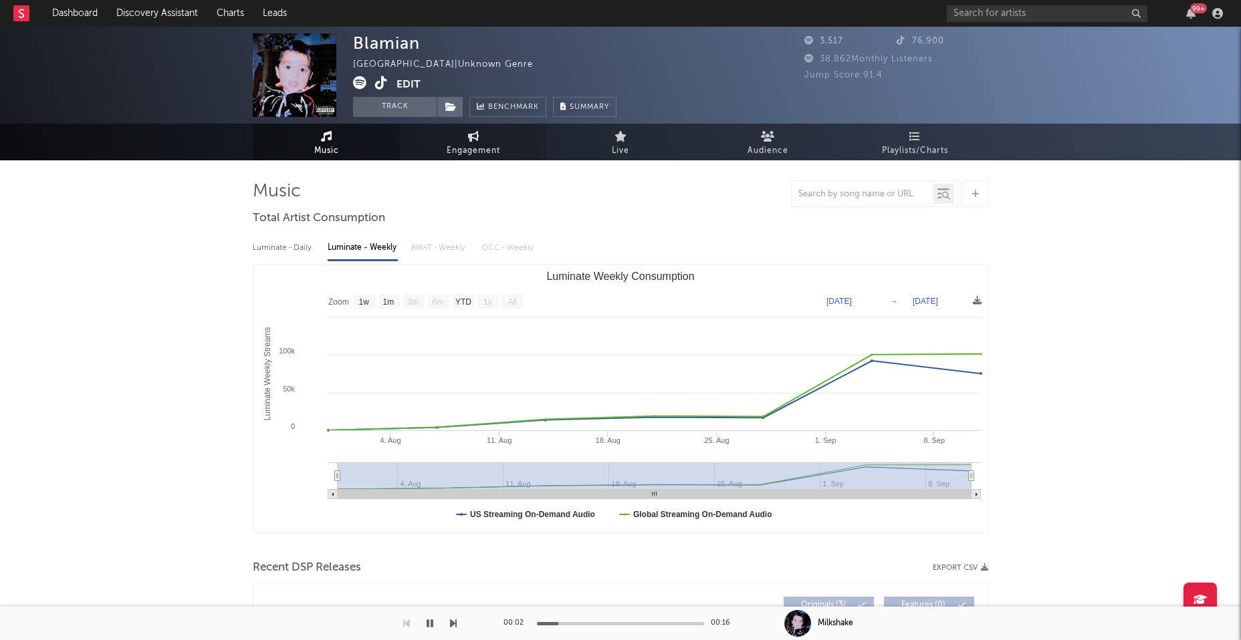
click at [481, 144] on span "Engagement" at bounding box center [473, 151] width 53 height 16
select select "1w"
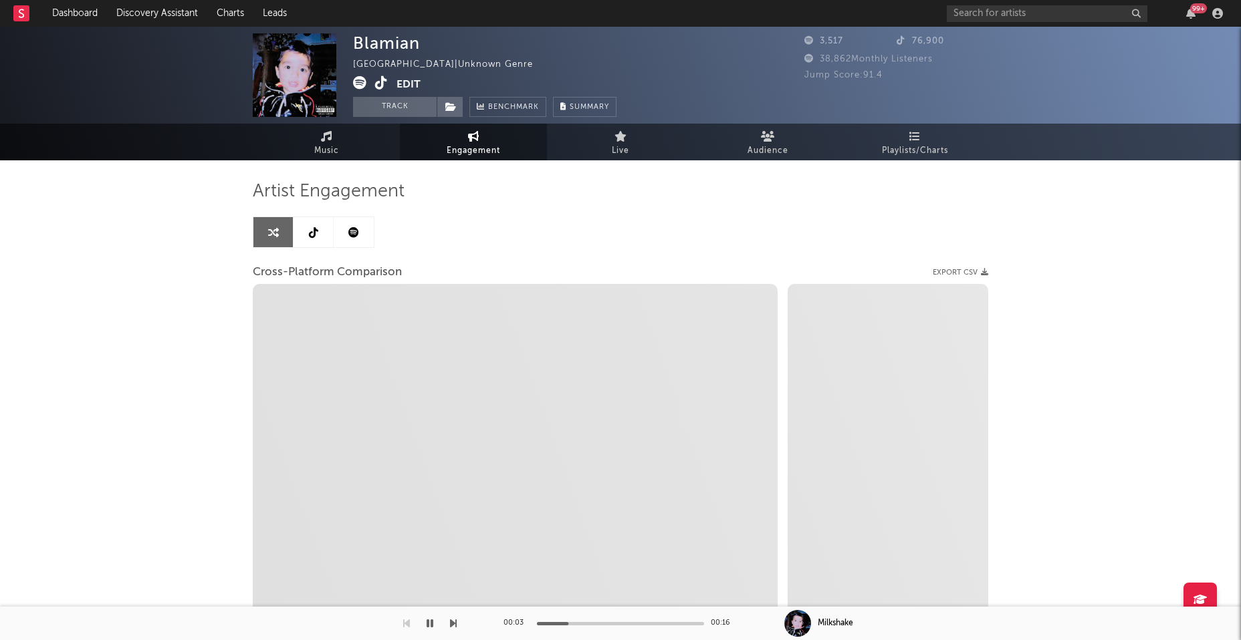
select select "1m"
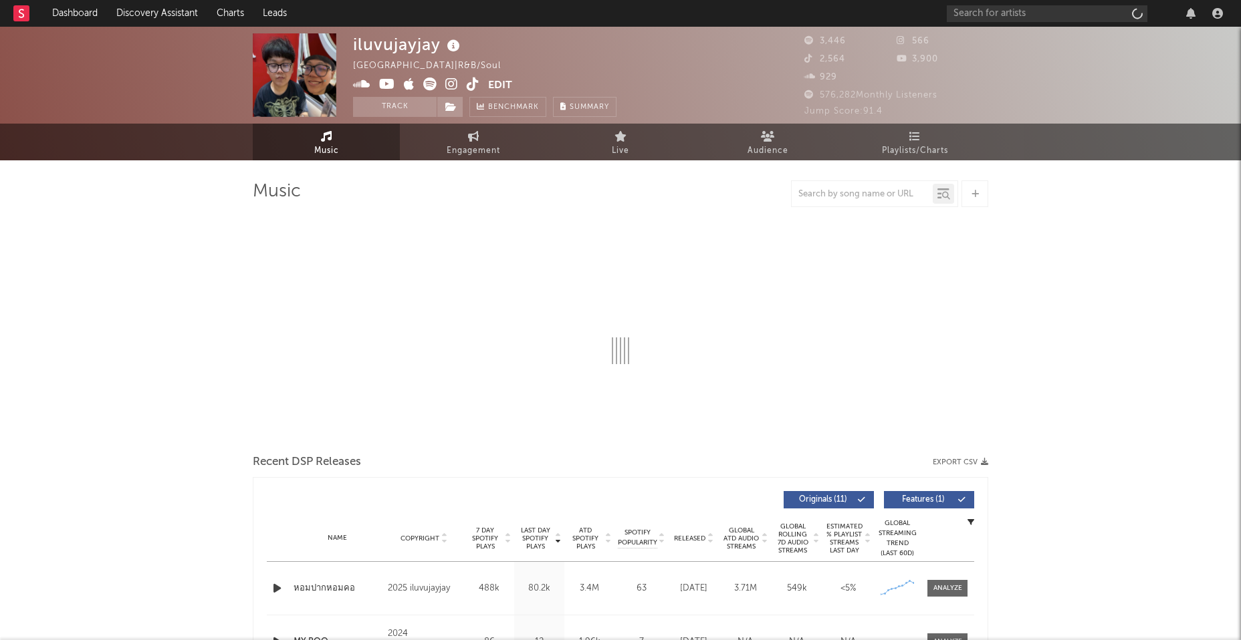
select select "1w"
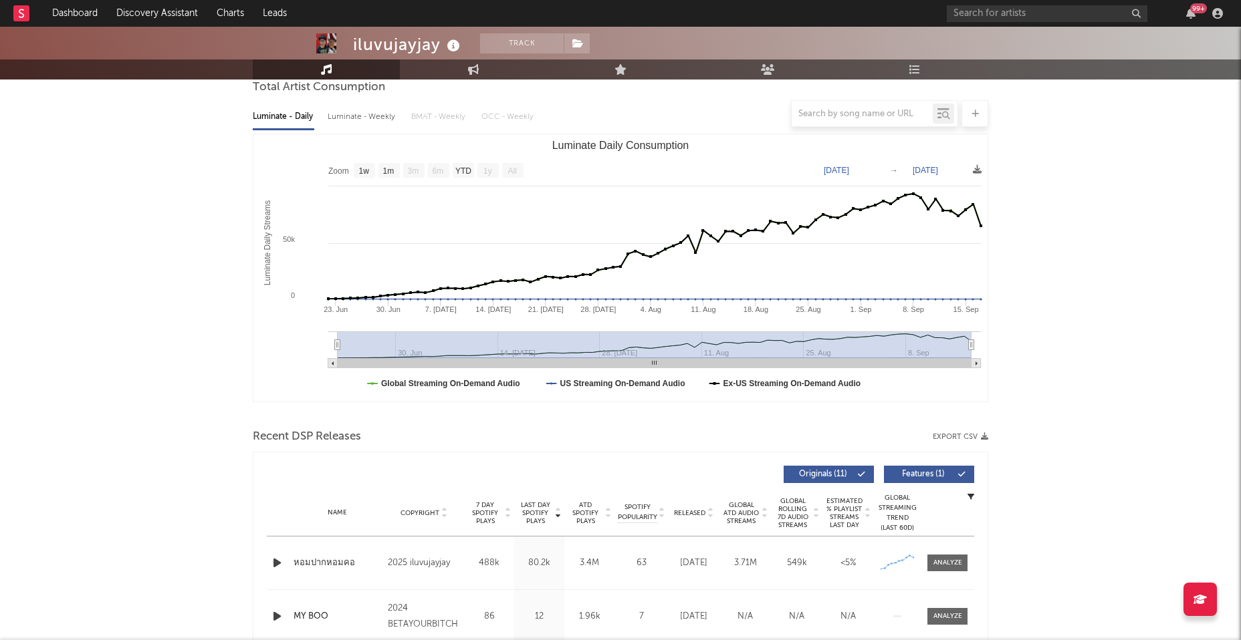
scroll to position [193, 0]
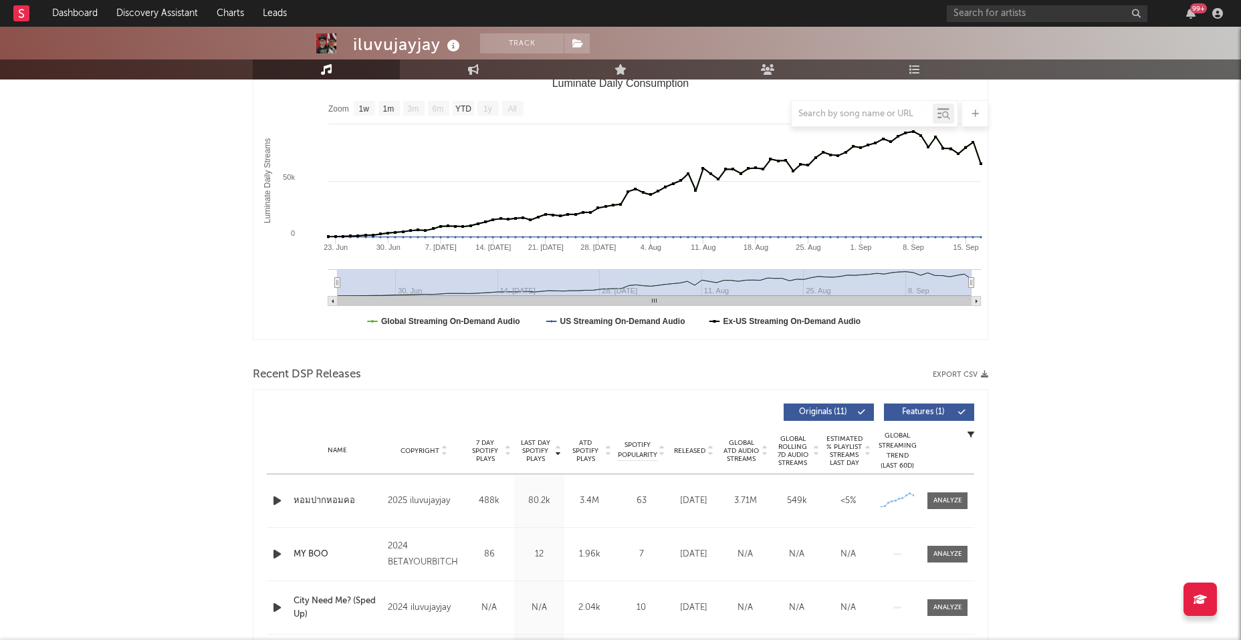
click at [269, 497] on div at bounding box center [278, 501] width 23 height 17
click at [277, 499] on icon "button" at bounding box center [277, 501] width 14 height 17
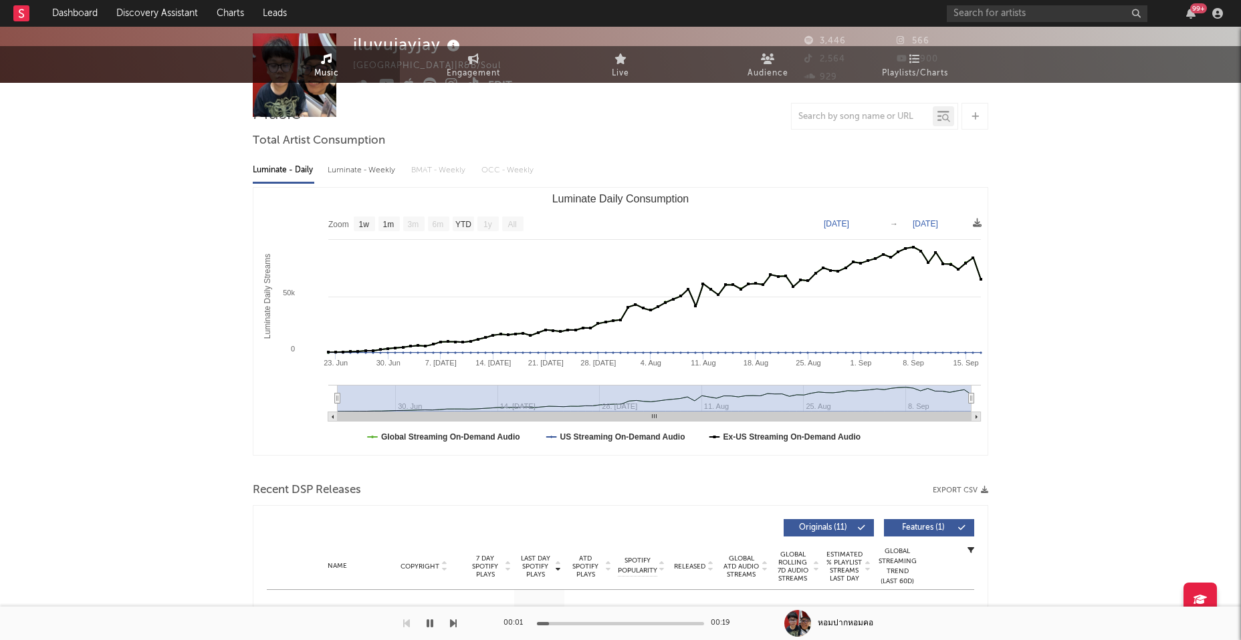
scroll to position [0, 0]
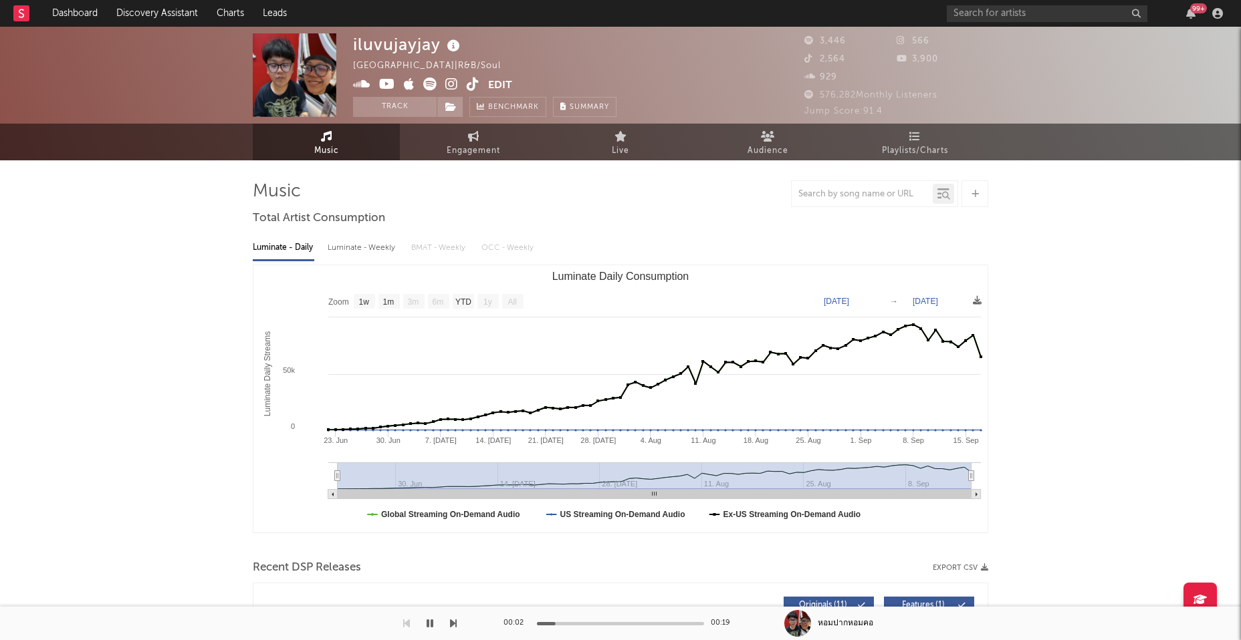
click at [350, 249] on div "Luminate - Weekly" at bounding box center [363, 248] width 70 height 23
select select "1w"
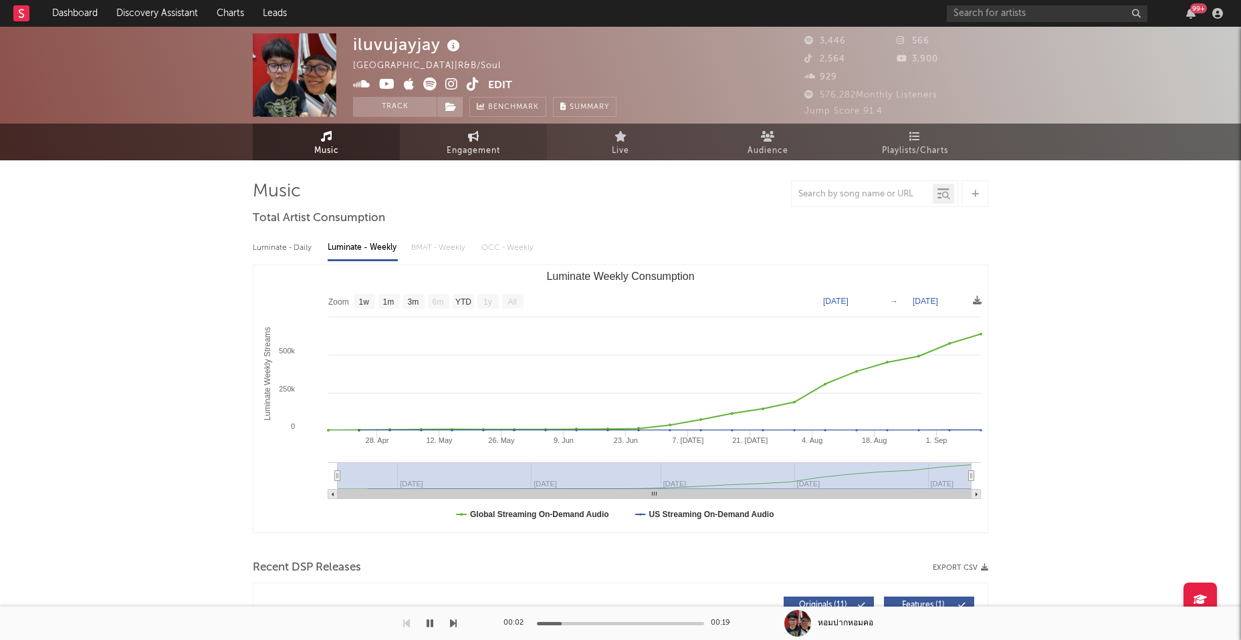
click at [476, 149] on span "Engagement" at bounding box center [473, 151] width 53 height 16
select select "1w"
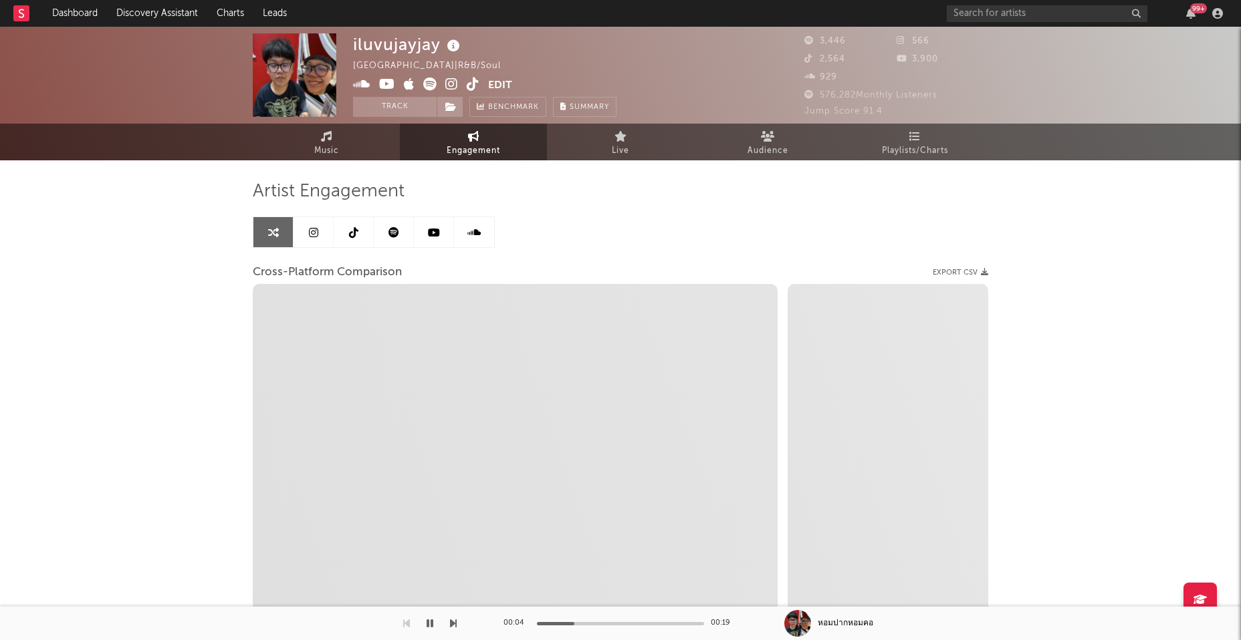
select select "1m"
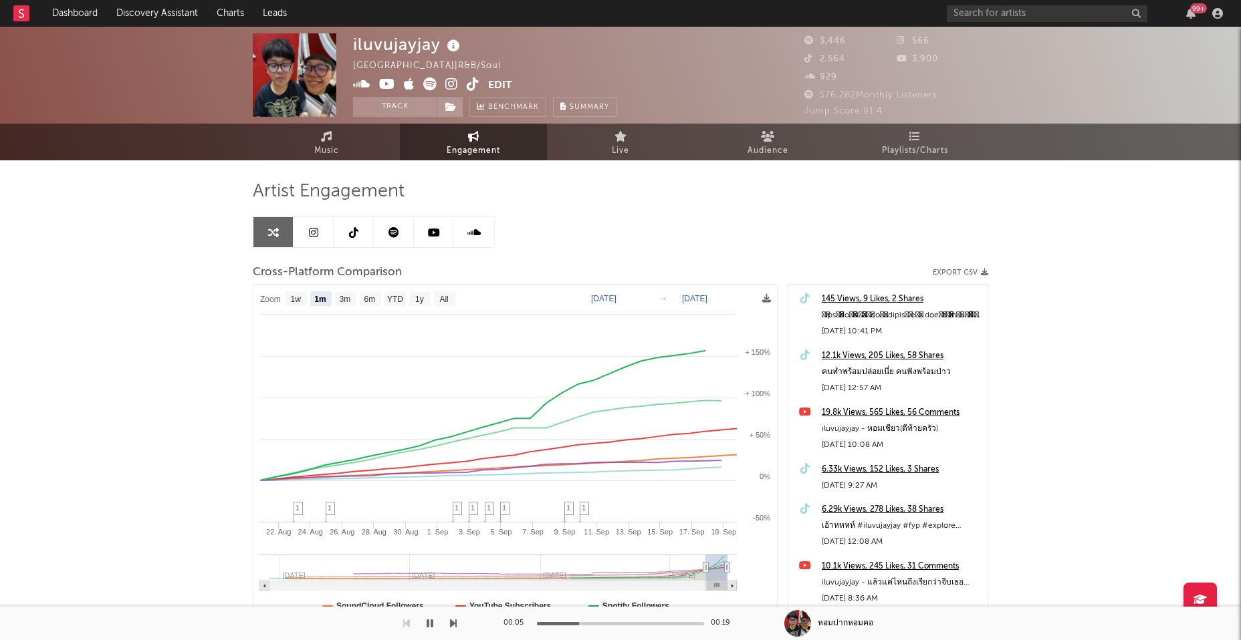
click at [451, 82] on icon at bounding box center [451, 84] width 13 height 13
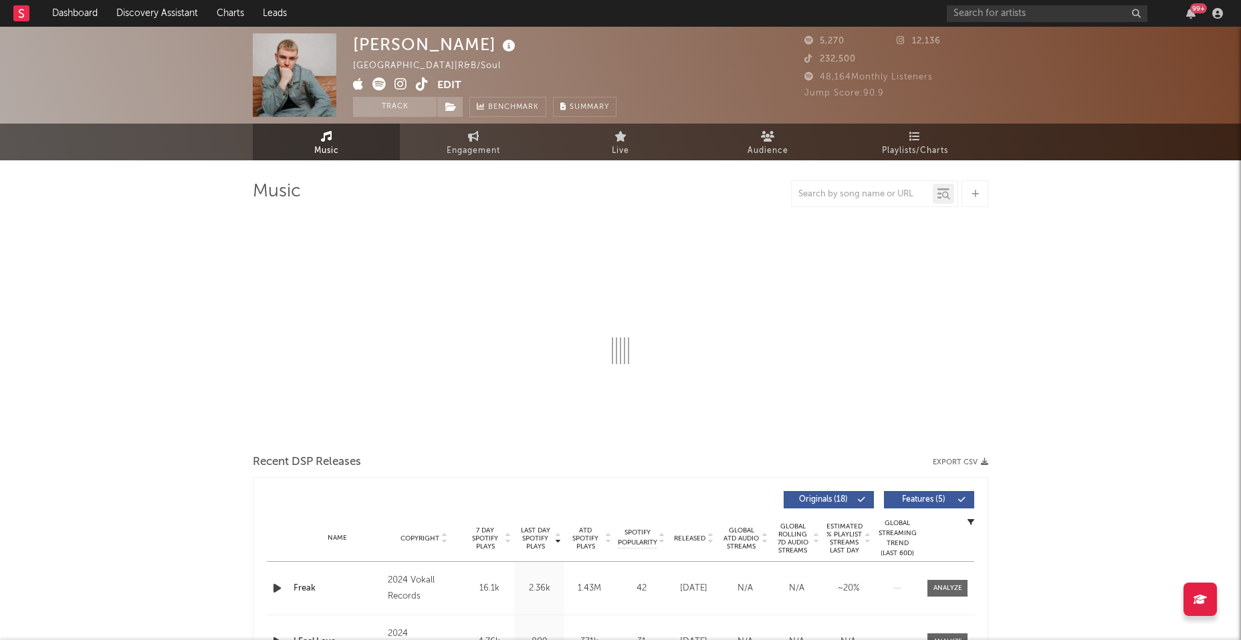
select select "6m"
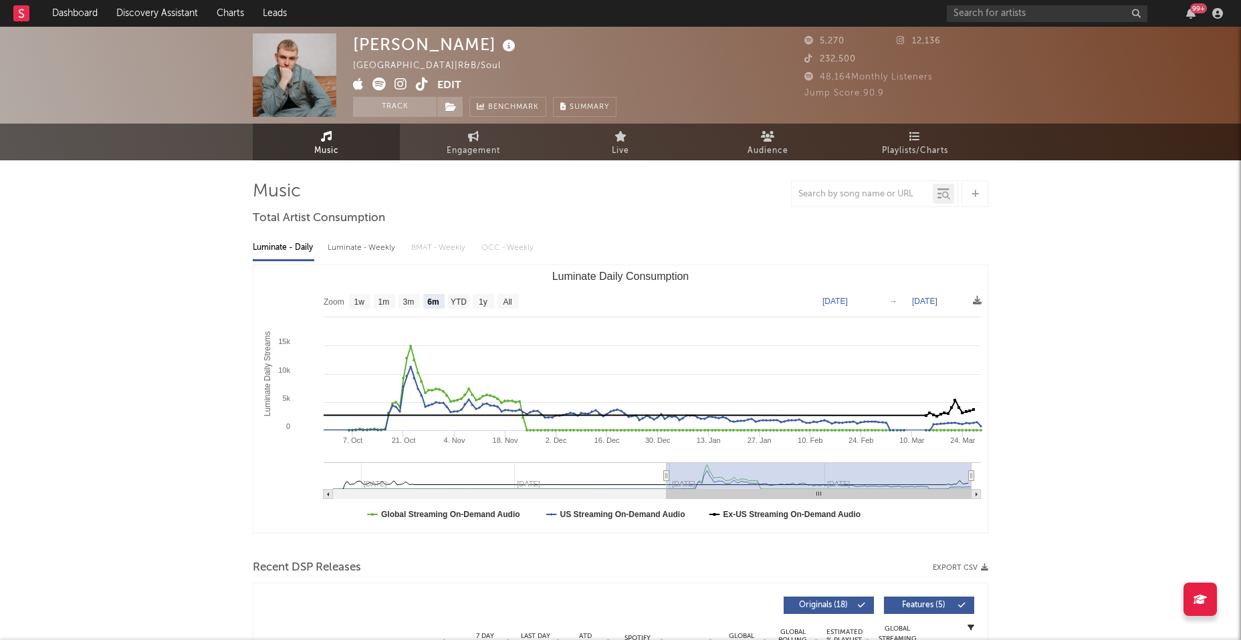
click at [401, 83] on icon at bounding box center [400, 84] width 13 height 13
click at [358, 250] on div "Luminate - Weekly" at bounding box center [363, 248] width 70 height 23
select select "6m"
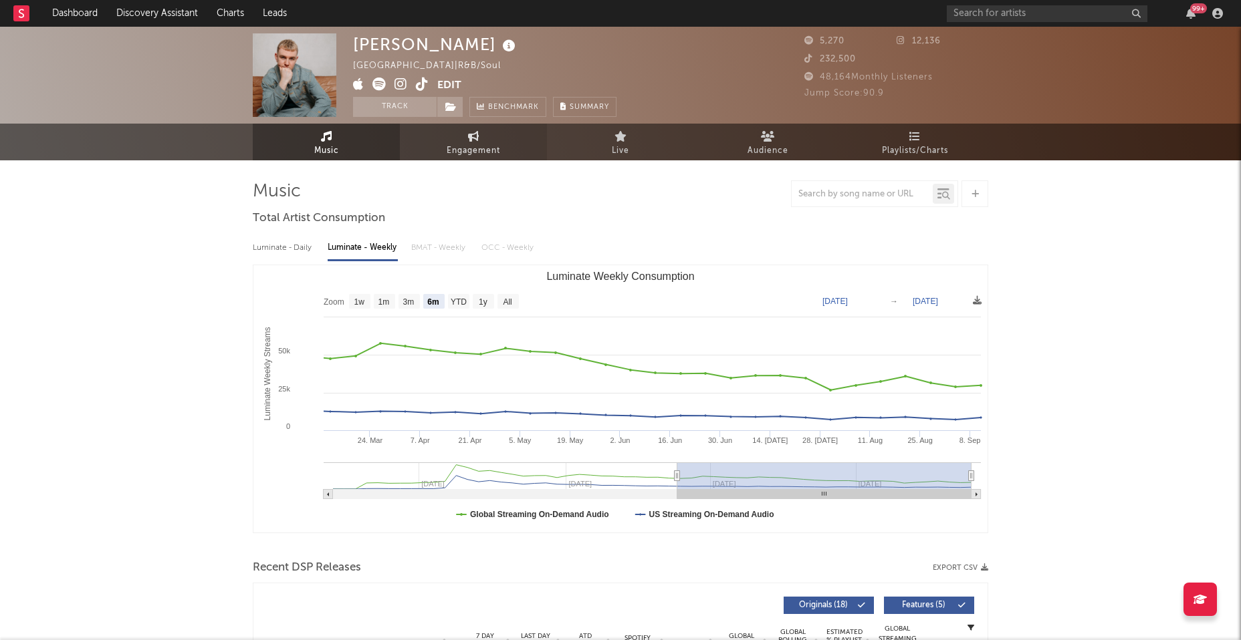
click at [463, 152] on span "Engagement" at bounding box center [473, 151] width 53 height 16
select select "1w"
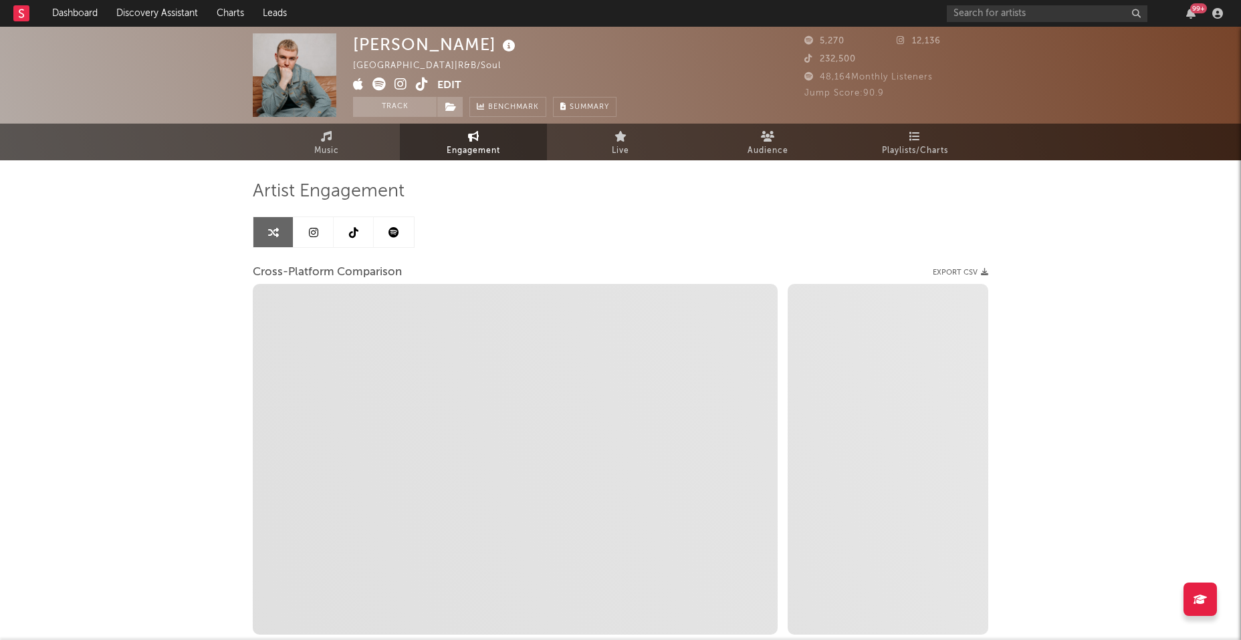
select select "1m"
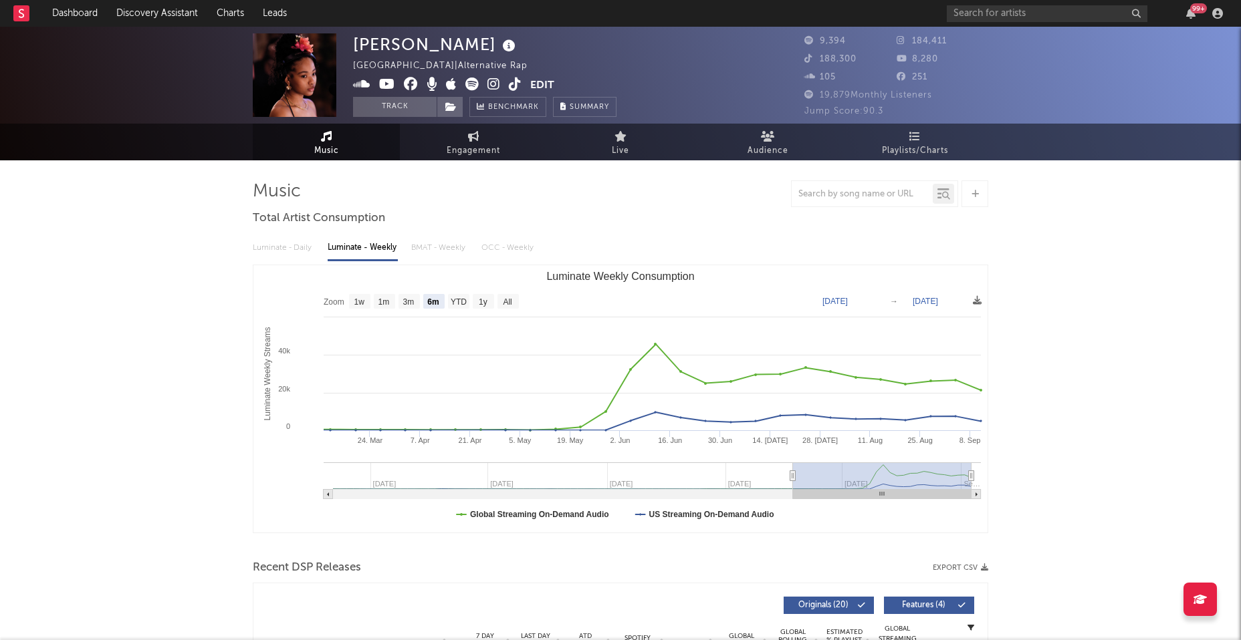
select select "6m"
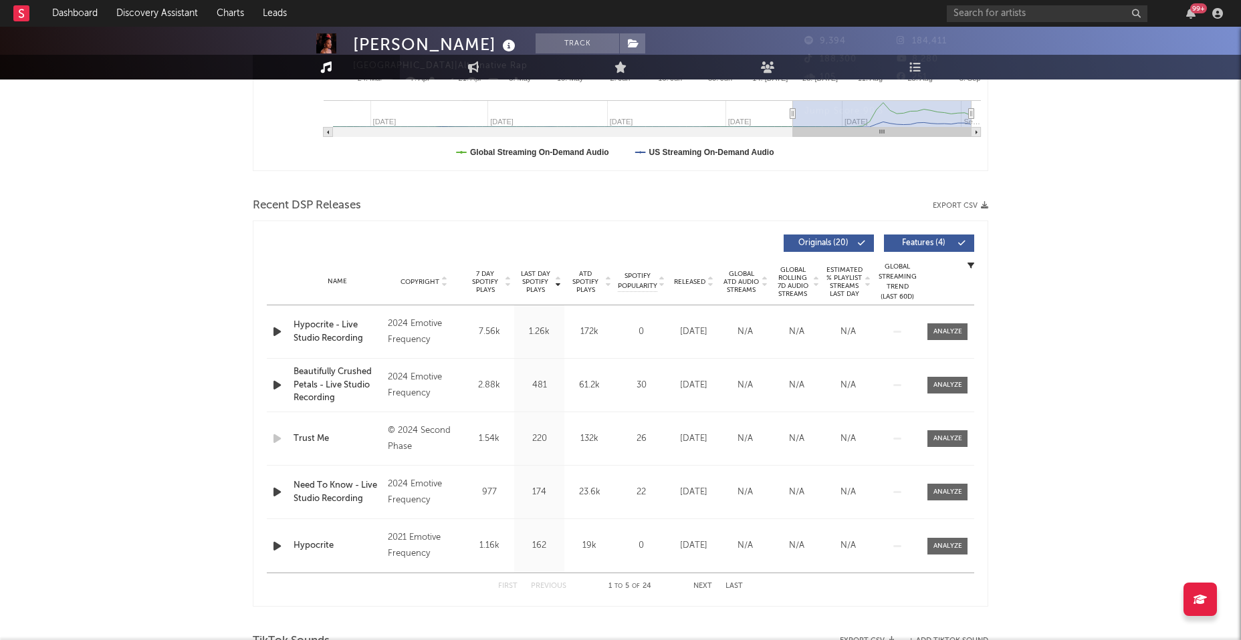
scroll to position [364, 0]
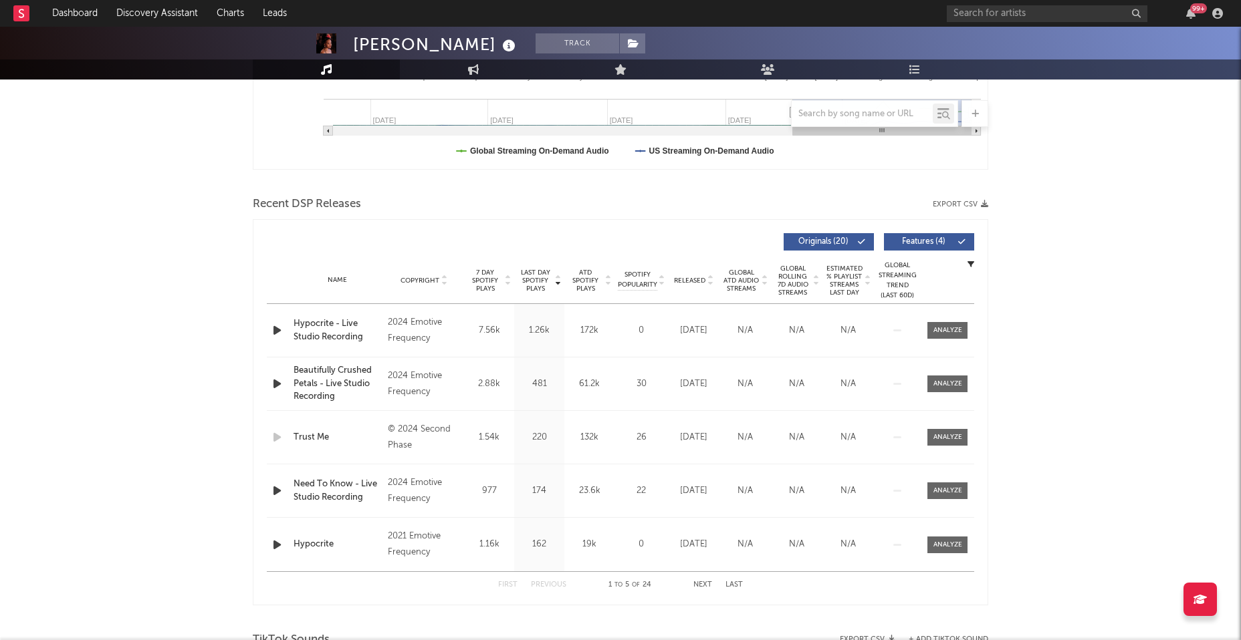
click at [268, 330] on div at bounding box center [278, 330] width 23 height 17
click at [271, 328] on icon "button" at bounding box center [277, 330] width 14 height 17
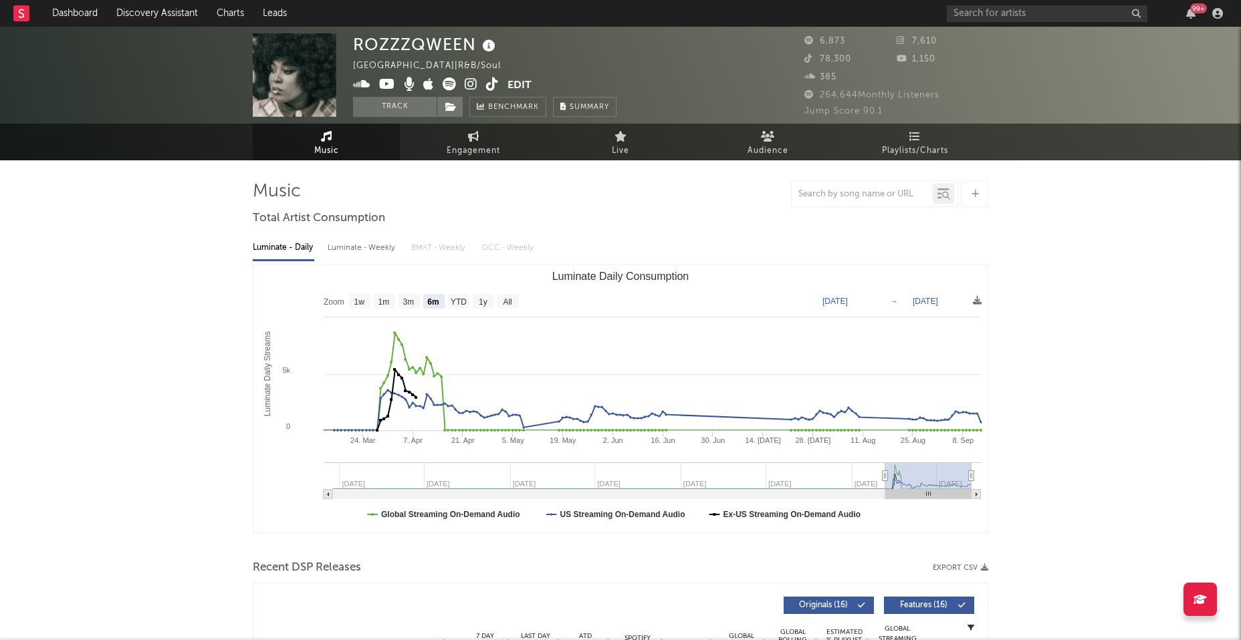
select select "6m"
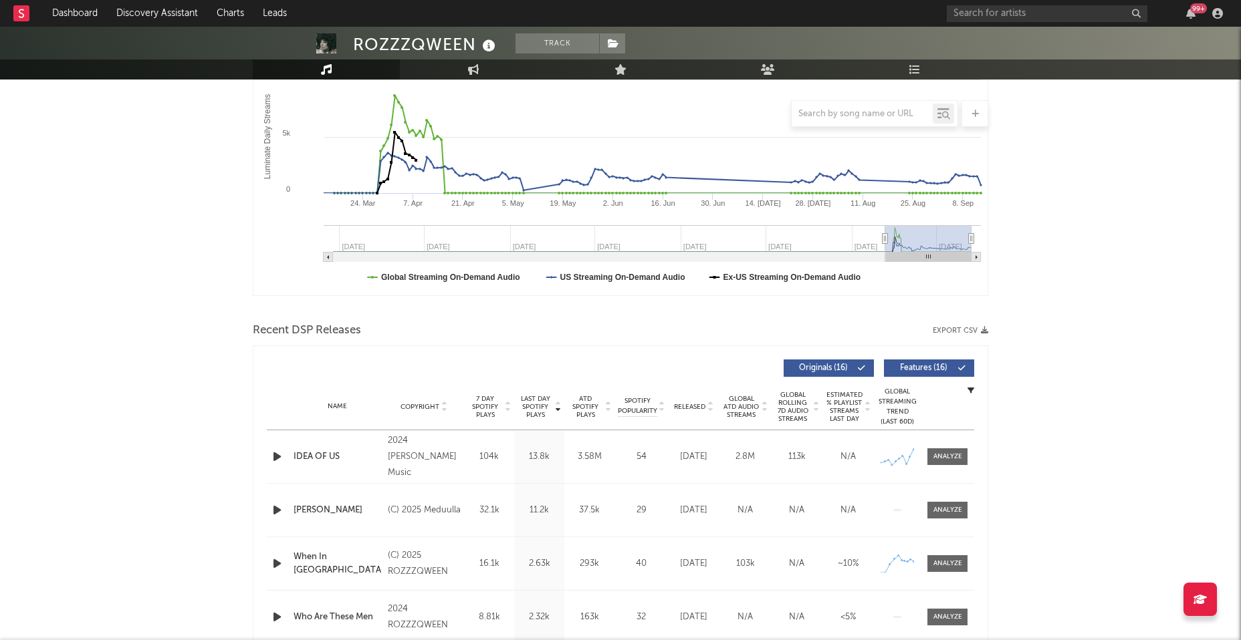
scroll to position [291, 0]
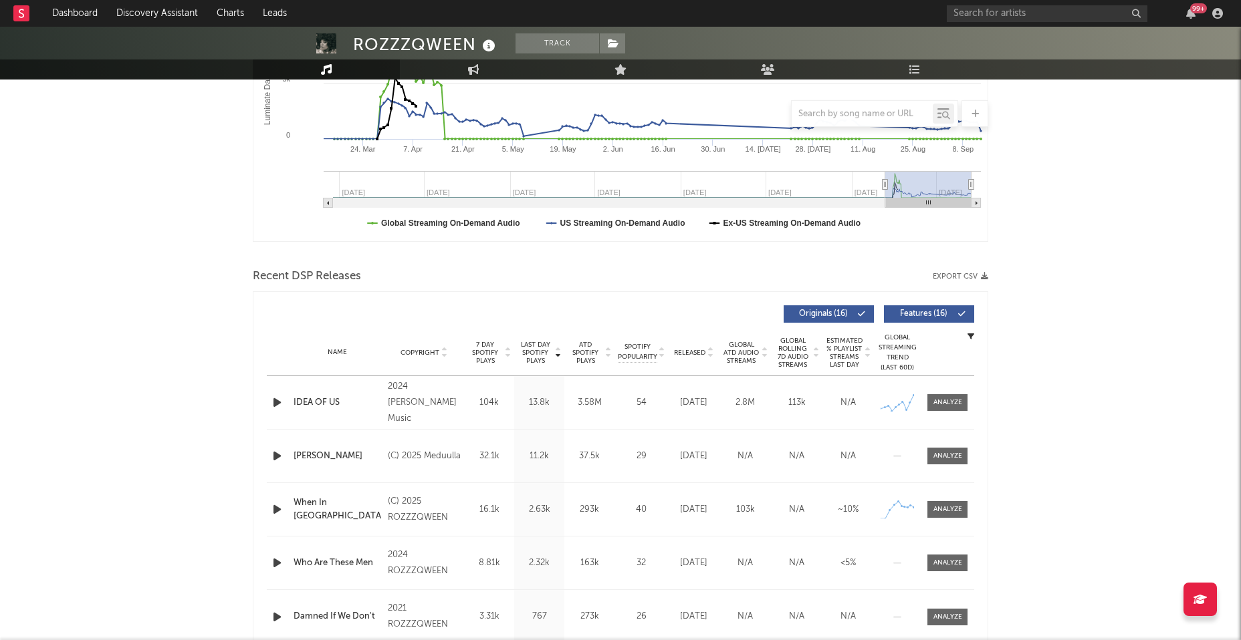
click at [277, 400] on icon "button" at bounding box center [277, 402] width 14 height 17
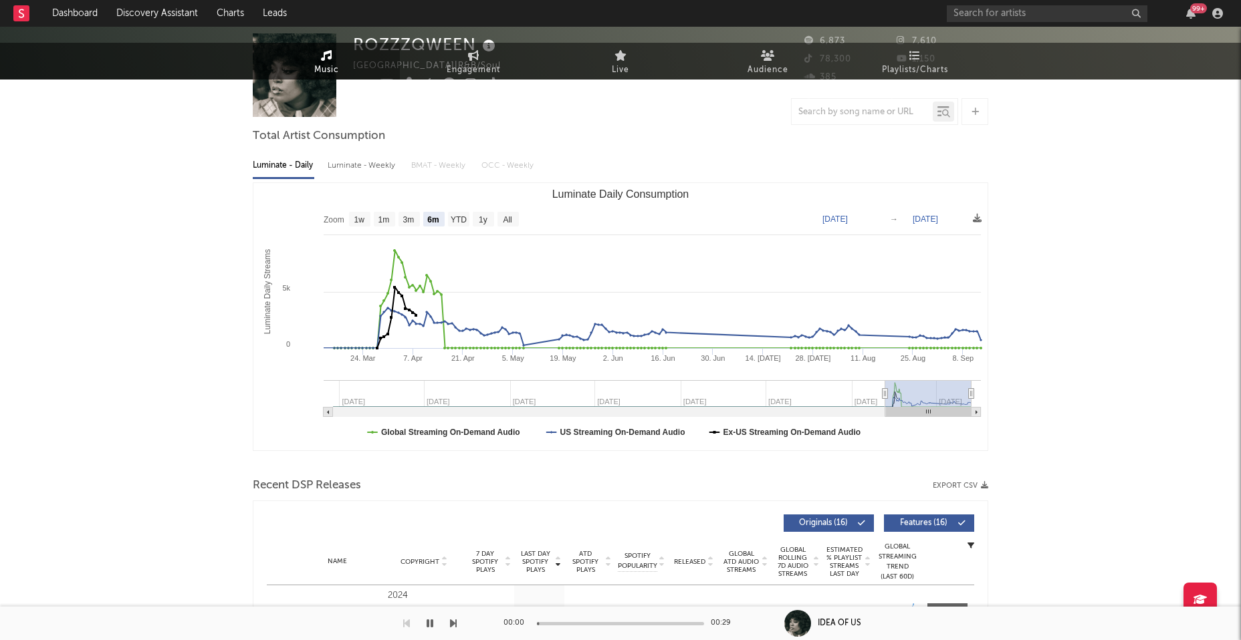
scroll to position [0, 0]
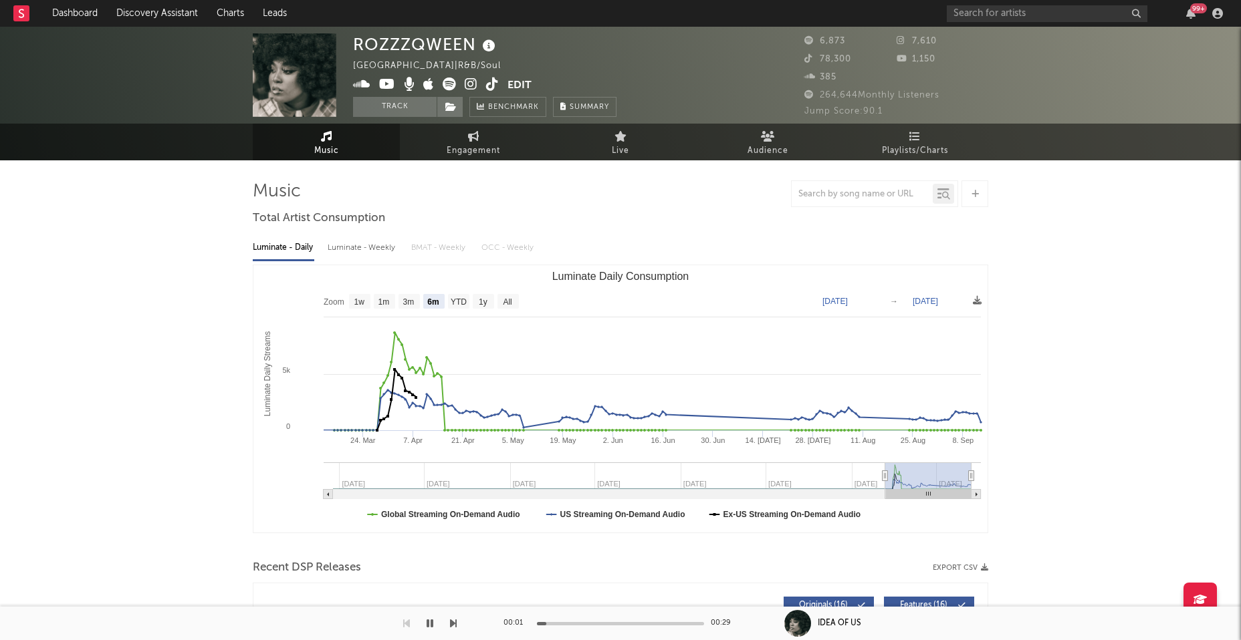
click at [469, 85] on icon at bounding box center [471, 84] width 13 height 13
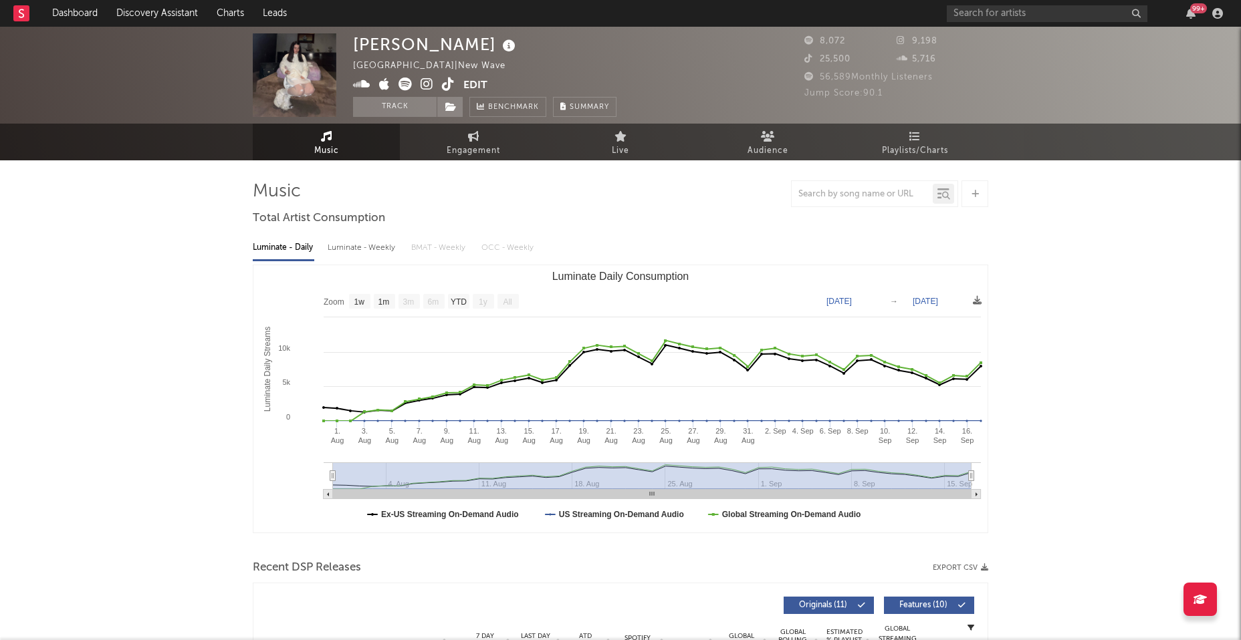
select select "1w"
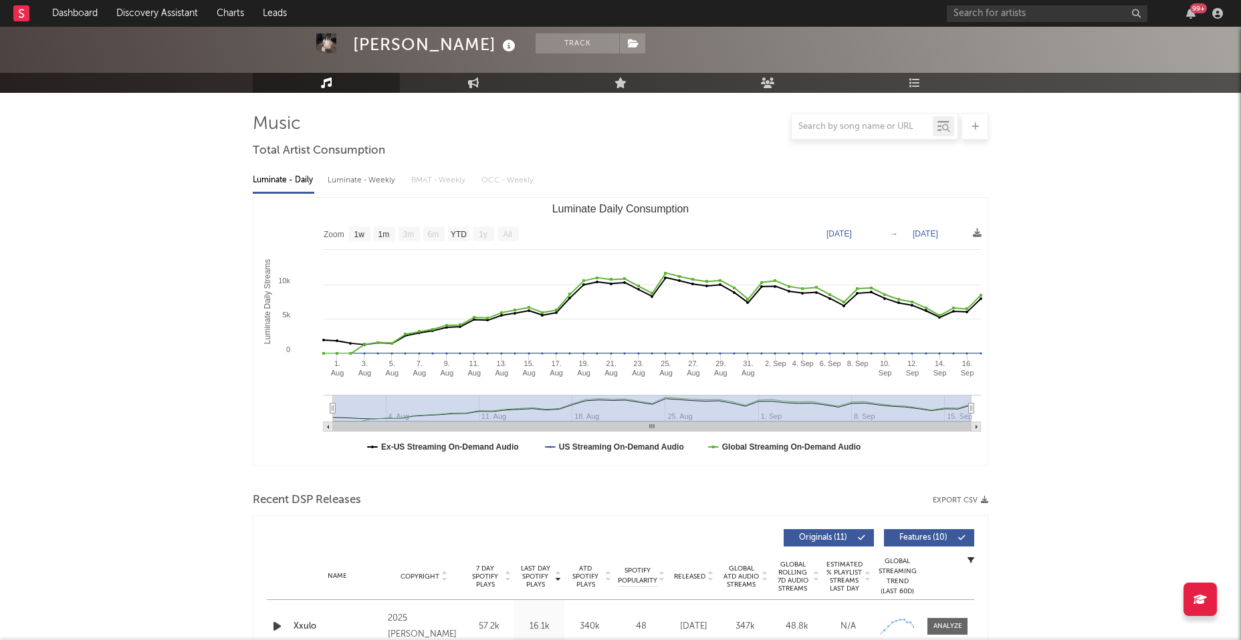
scroll to position [225, 0]
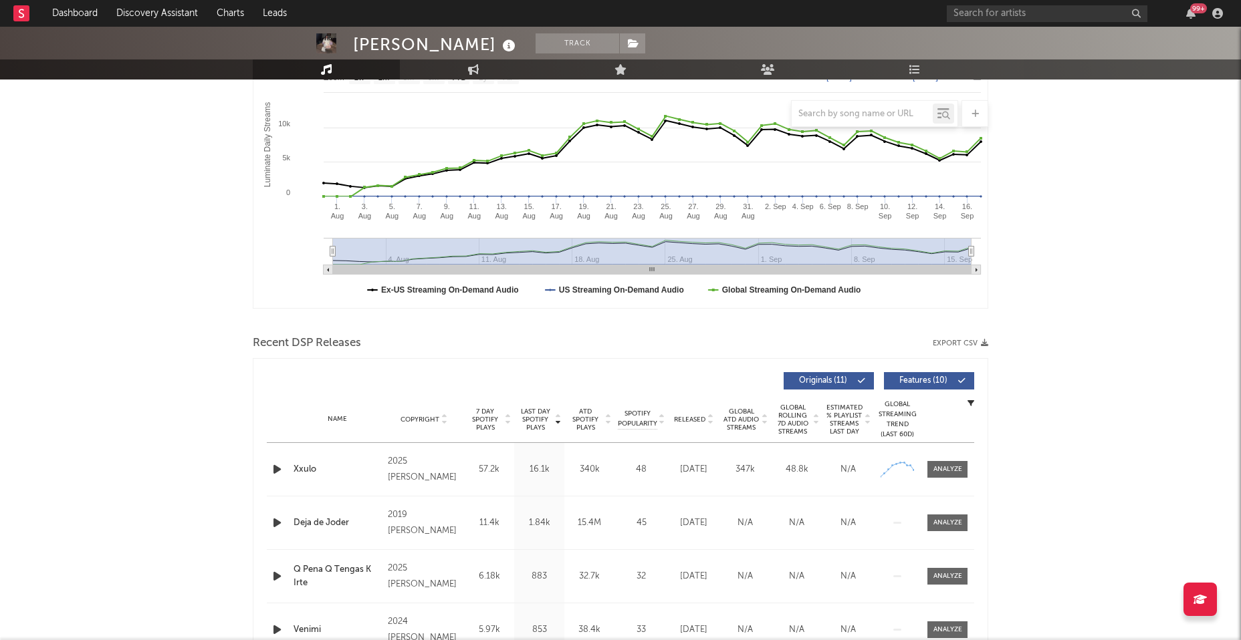
click at [276, 468] on icon "button" at bounding box center [277, 469] width 14 height 17
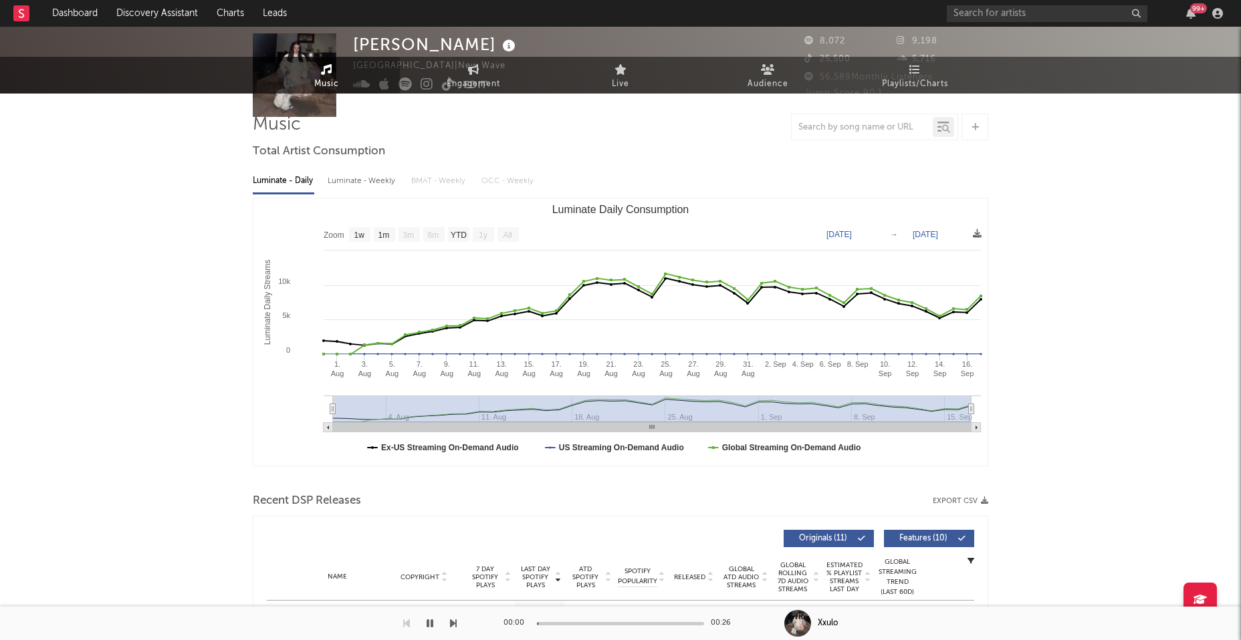
scroll to position [0, 0]
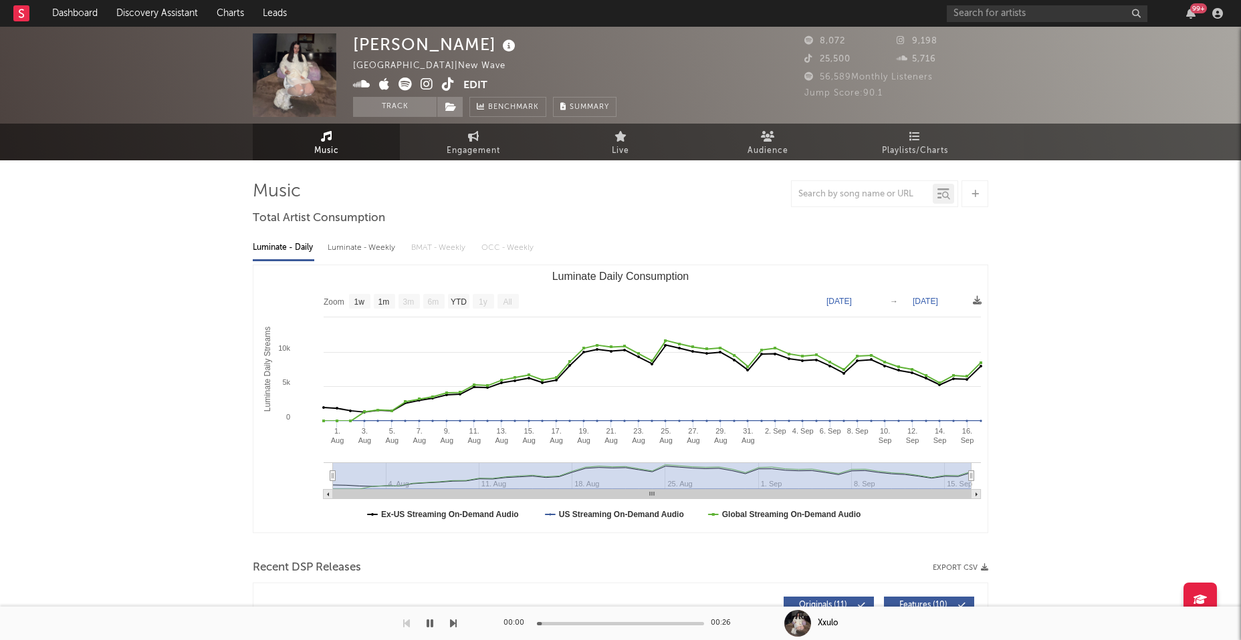
click at [360, 249] on div "Luminate - Weekly" at bounding box center [363, 248] width 70 height 23
select select "1w"
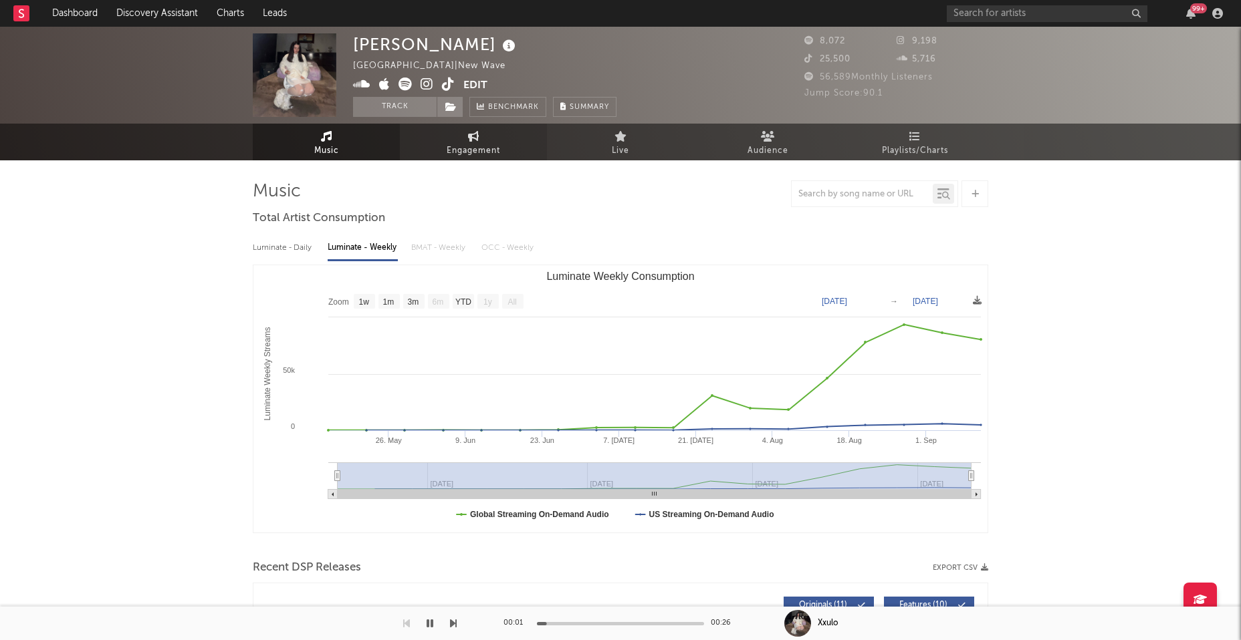
click at [467, 149] on span "Engagement" at bounding box center [473, 151] width 53 height 16
select select "1w"
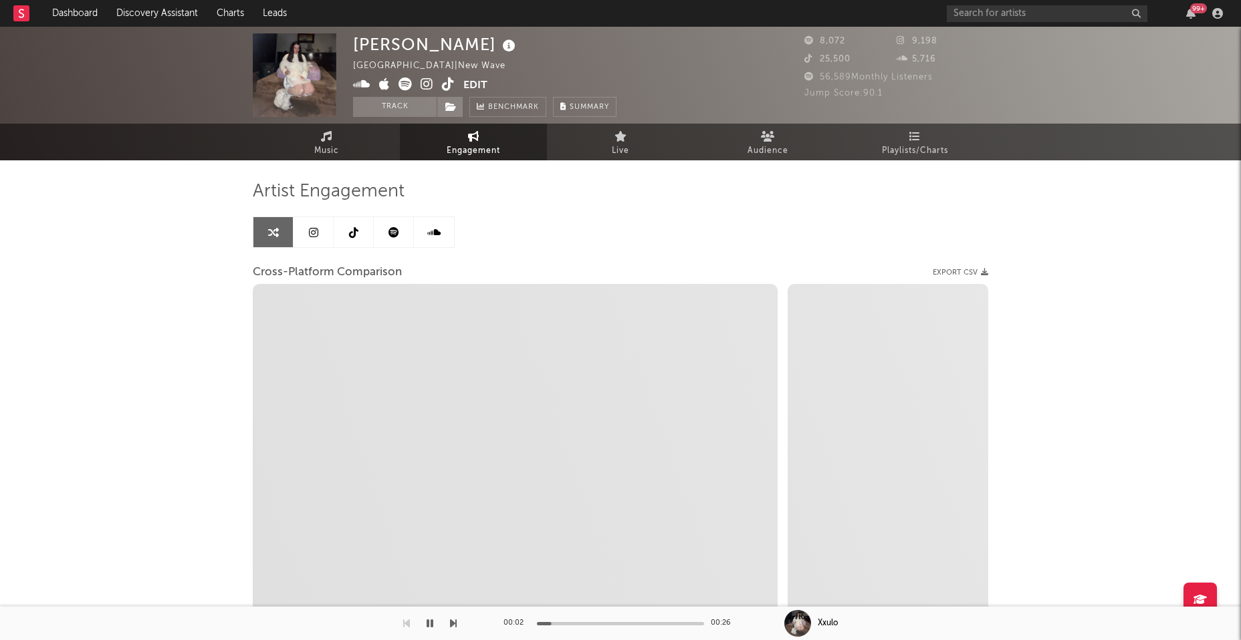
click at [430, 83] on icon at bounding box center [426, 84] width 13 height 13
select select "1m"
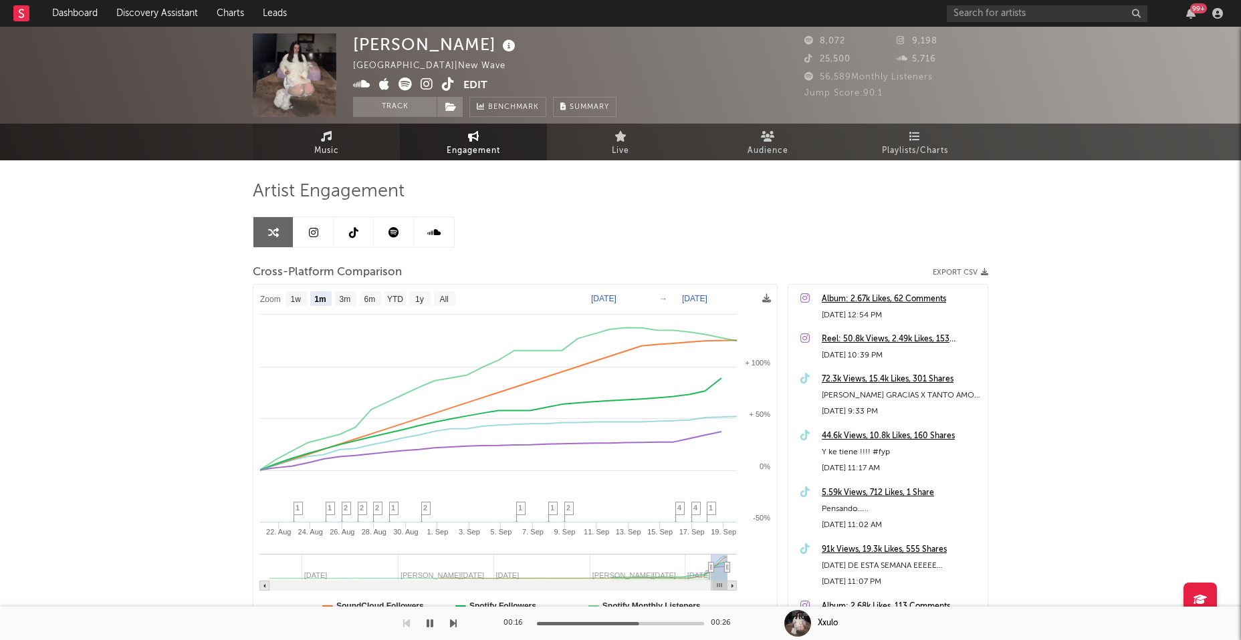
click at [346, 140] on link "Music" at bounding box center [326, 142] width 147 height 37
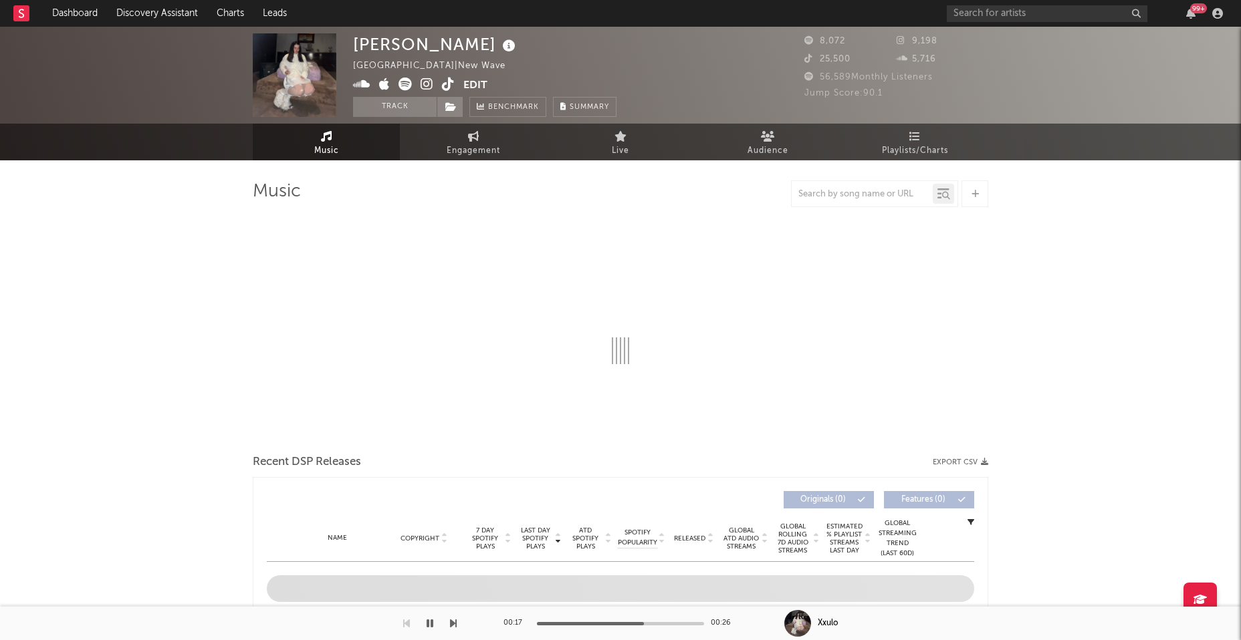
select select "1w"
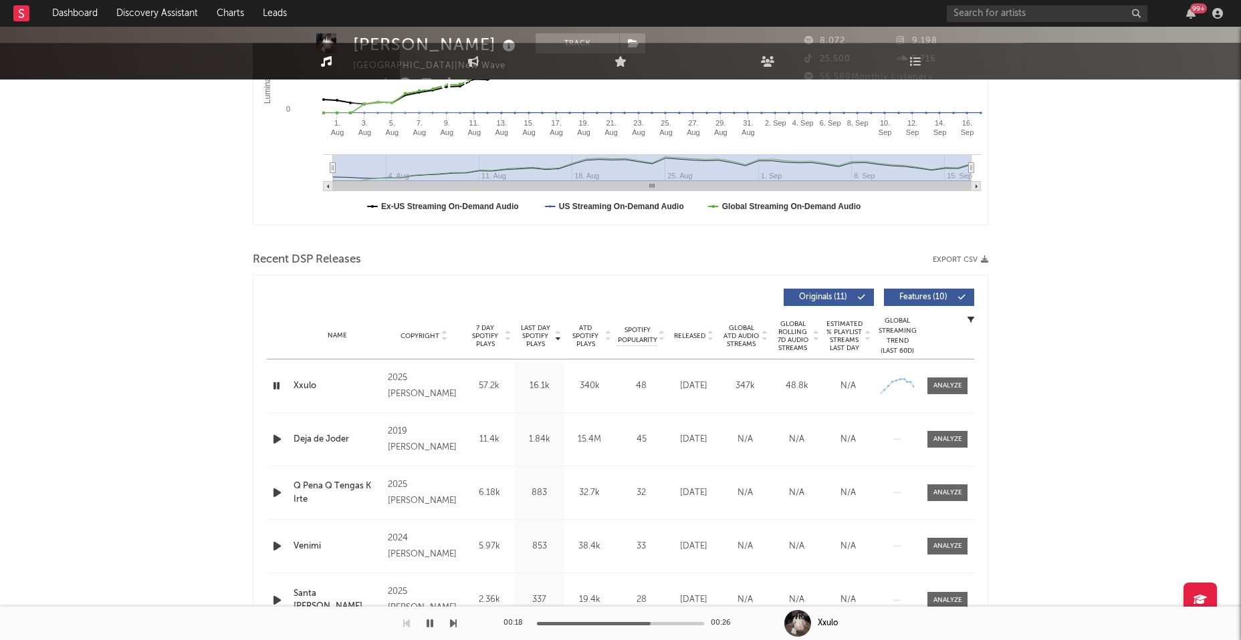
scroll to position [337, 0]
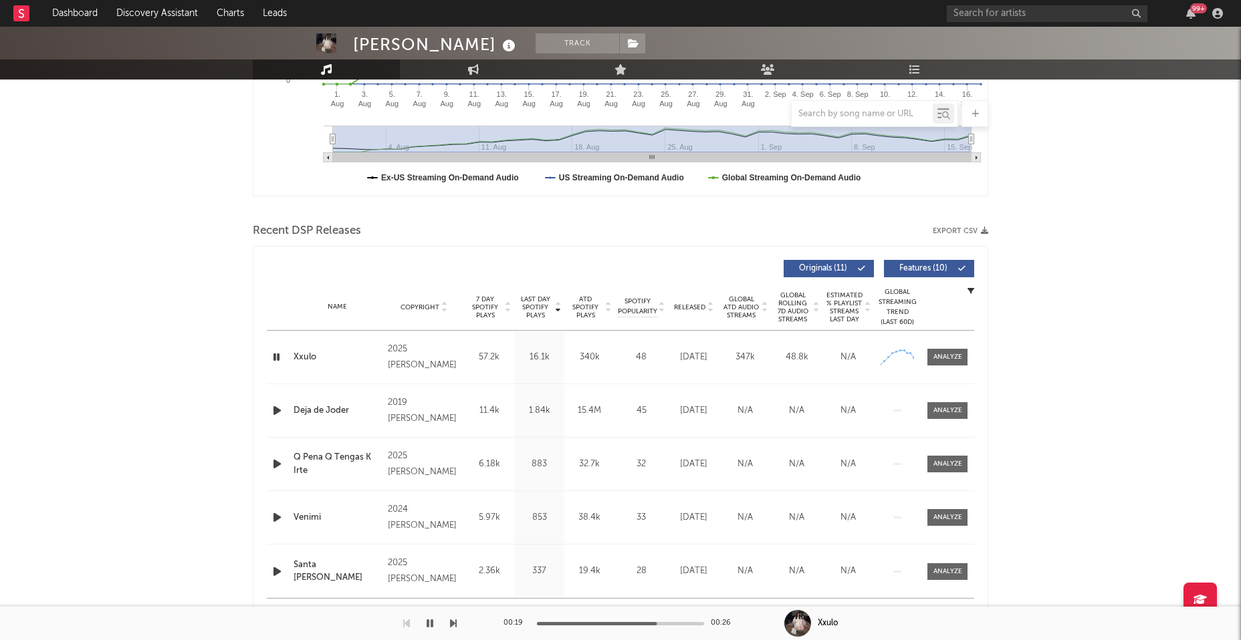
click at [276, 409] on icon "button" at bounding box center [277, 410] width 14 height 17
click at [273, 461] on icon "button" at bounding box center [277, 464] width 14 height 17
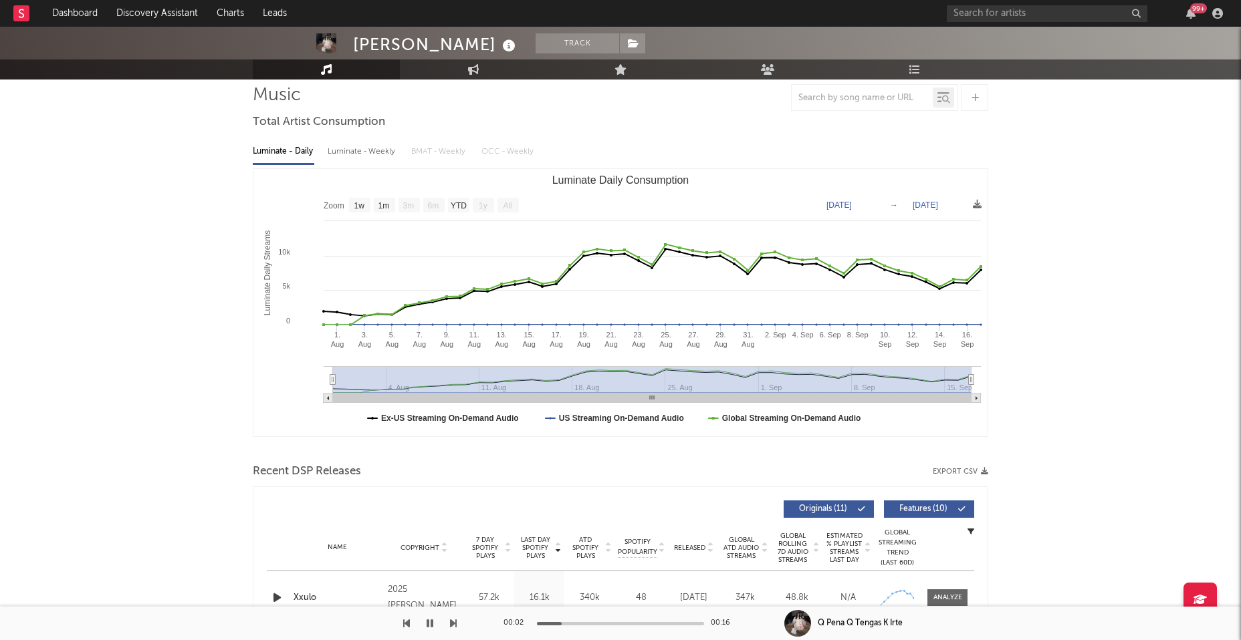
scroll to position [0, 0]
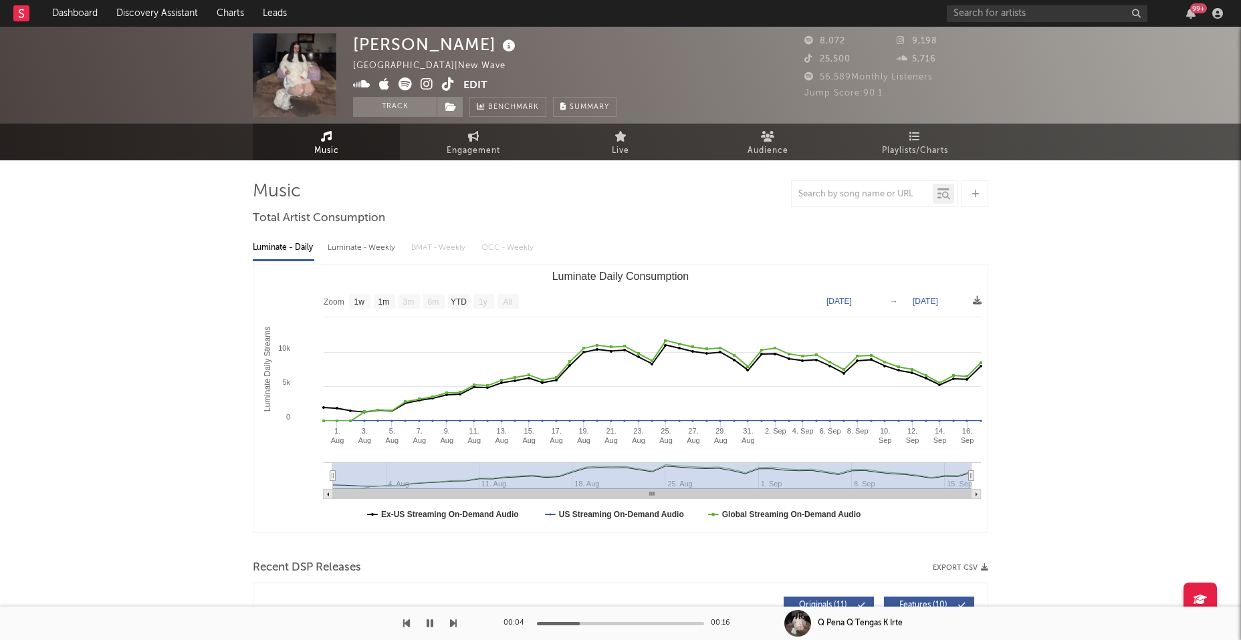
click at [358, 82] on icon at bounding box center [361, 84] width 17 height 13
click at [428, 622] on icon "button" at bounding box center [429, 623] width 7 height 11
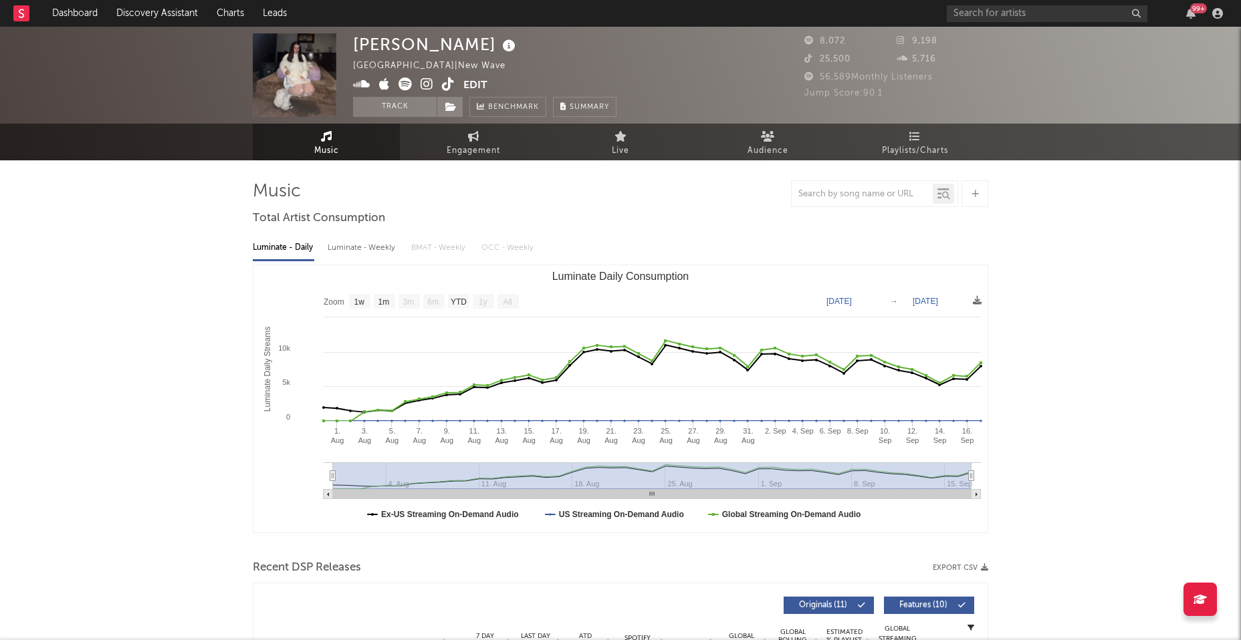
click at [364, 246] on div "Luminate - Weekly" at bounding box center [363, 248] width 70 height 23
select select "1w"
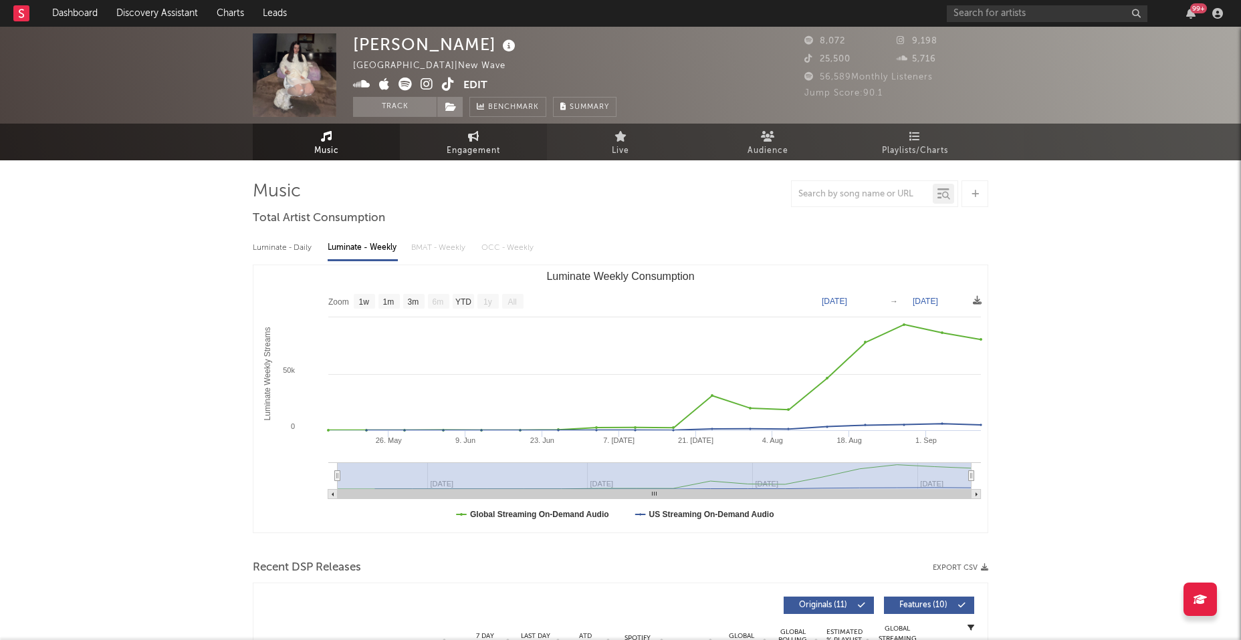
click at [468, 140] on icon at bounding box center [473, 136] width 11 height 11
select select "1w"
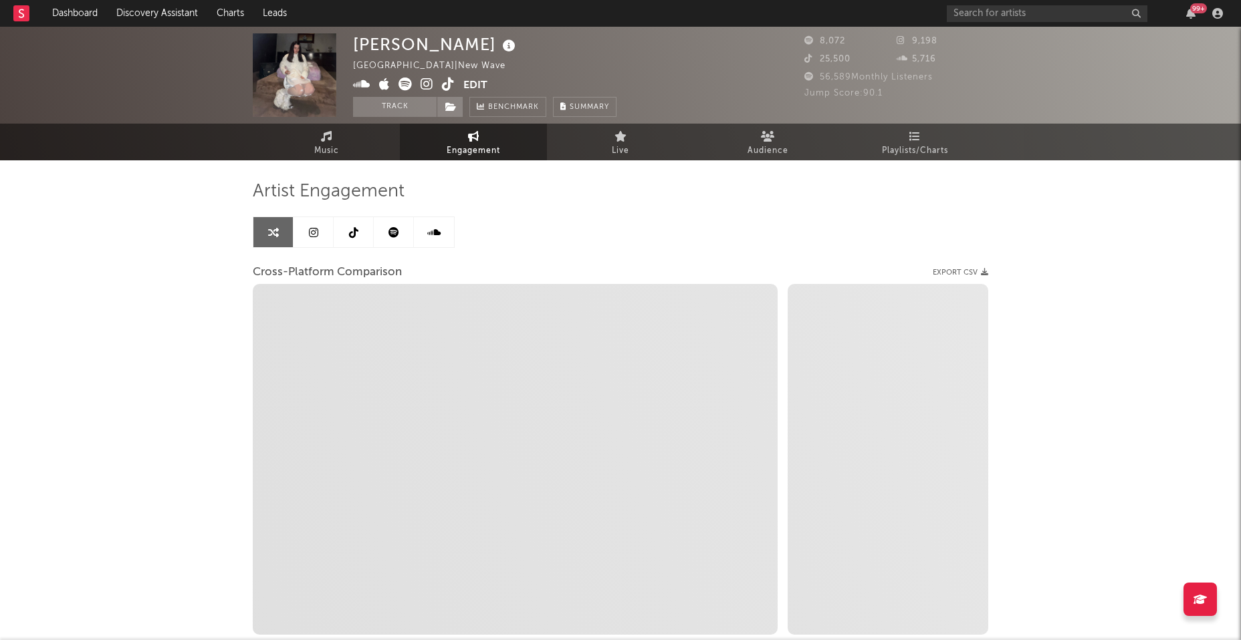
select select "1m"
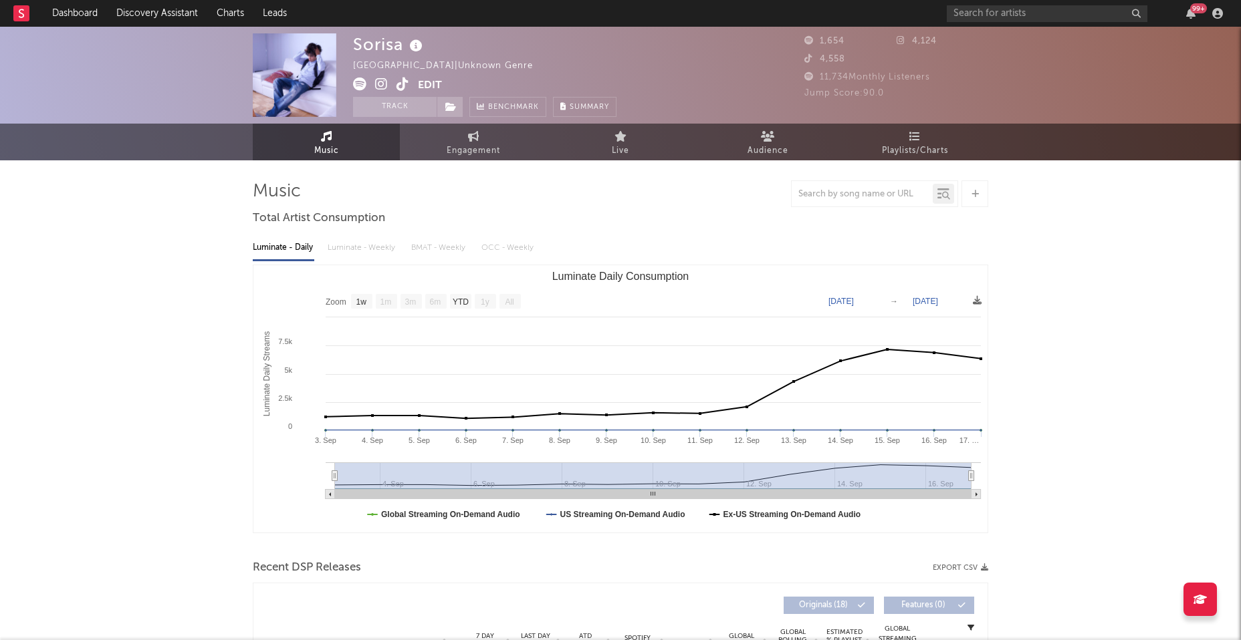
select select "1w"
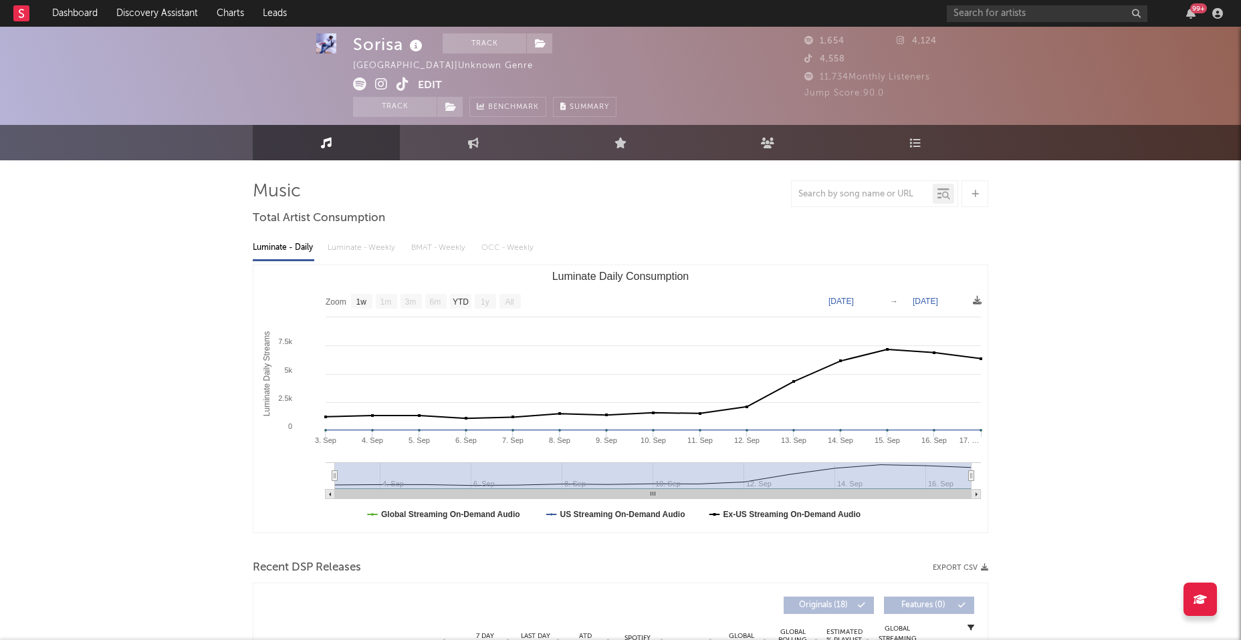
scroll to position [160, 0]
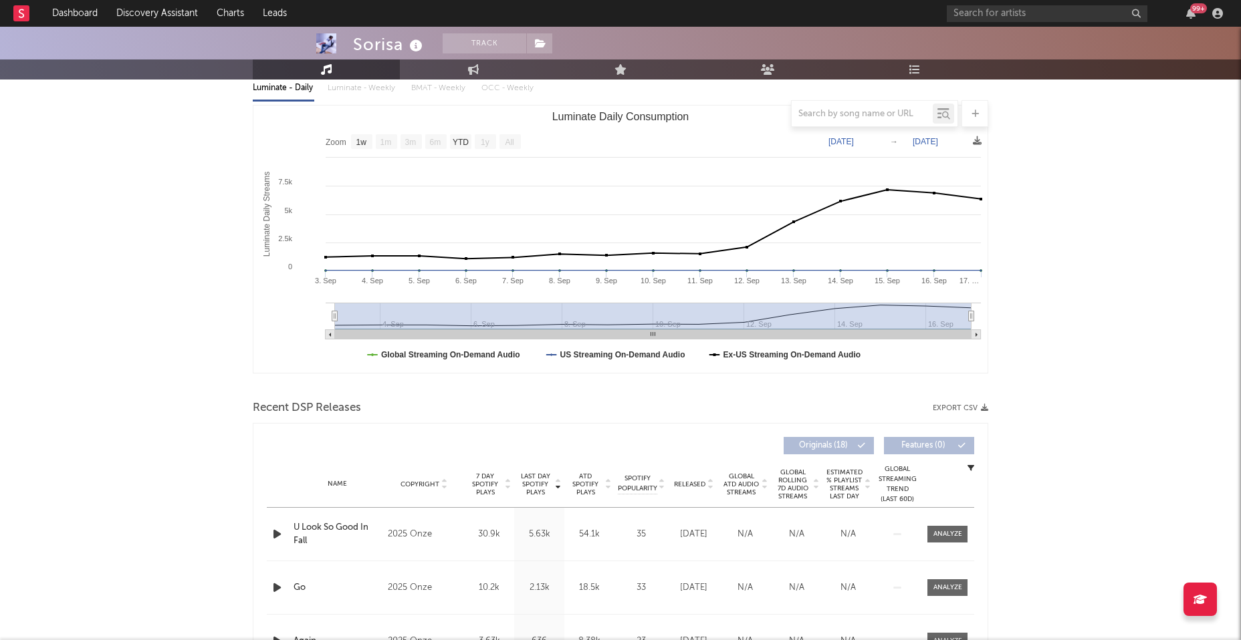
click at [275, 530] on icon "button" at bounding box center [277, 534] width 14 height 17
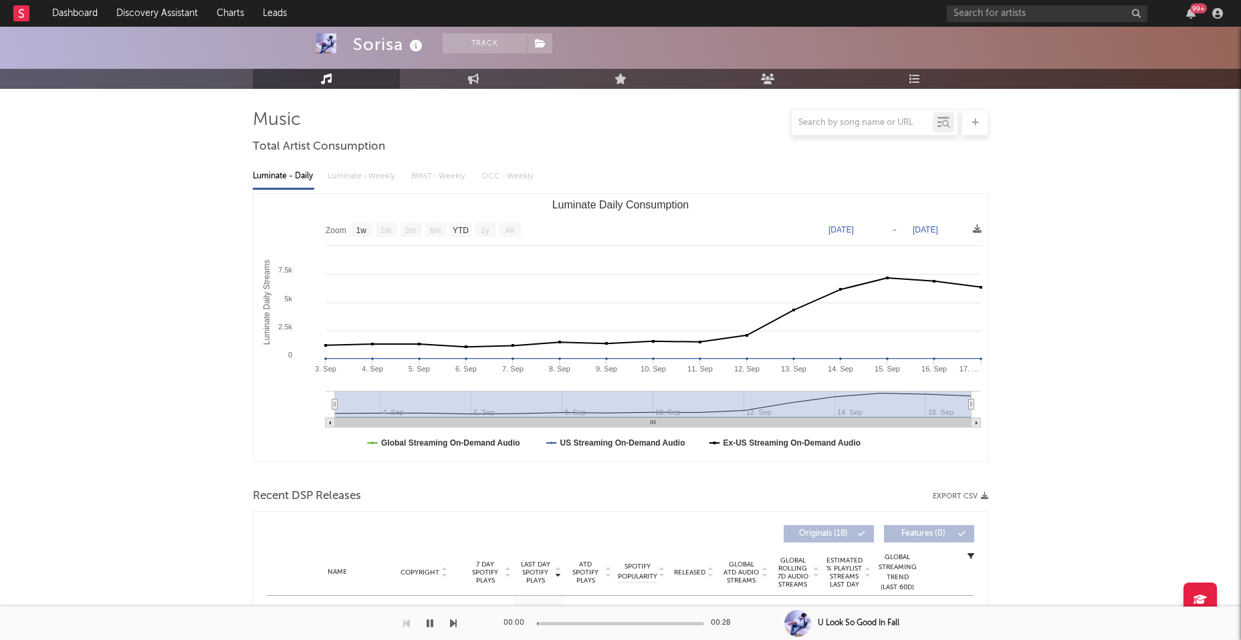
scroll to position [0, 0]
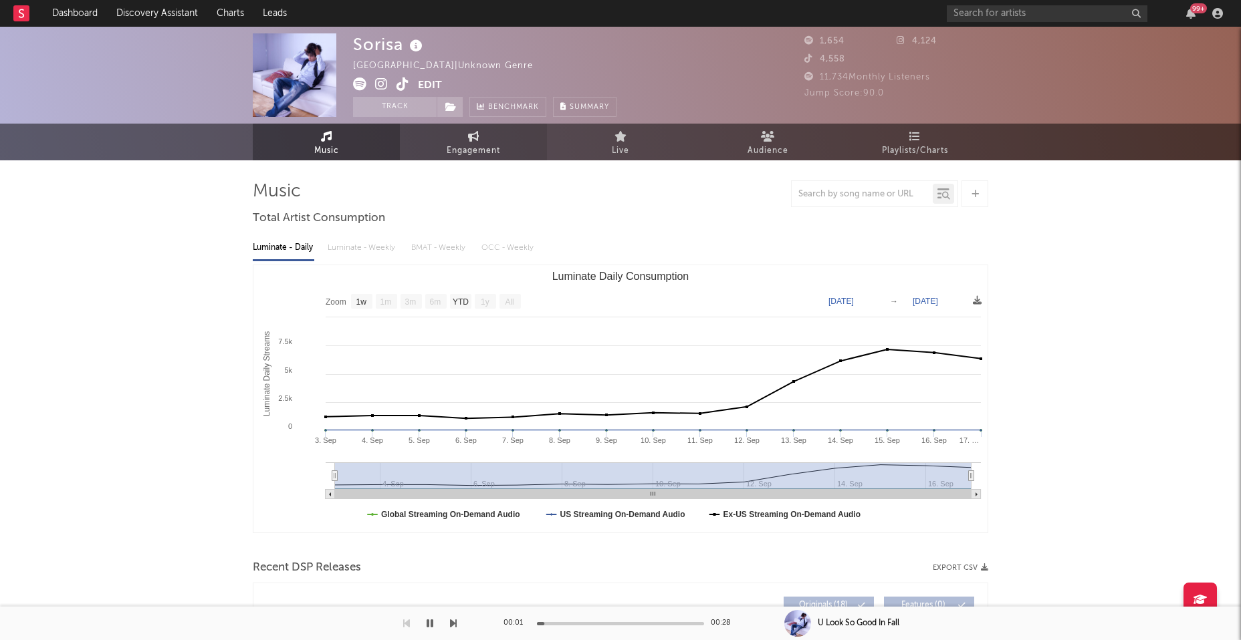
click at [460, 147] on span "Engagement" at bounding box center [473, 151] width 53 height 16
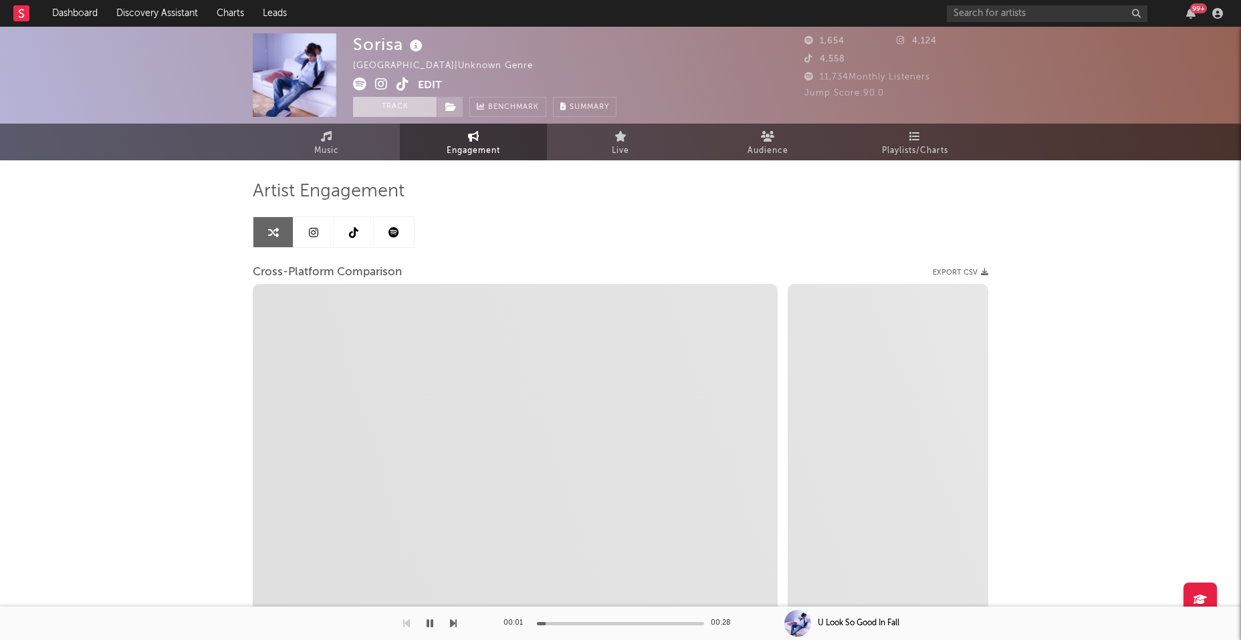
select select "1w"
select select "1m"
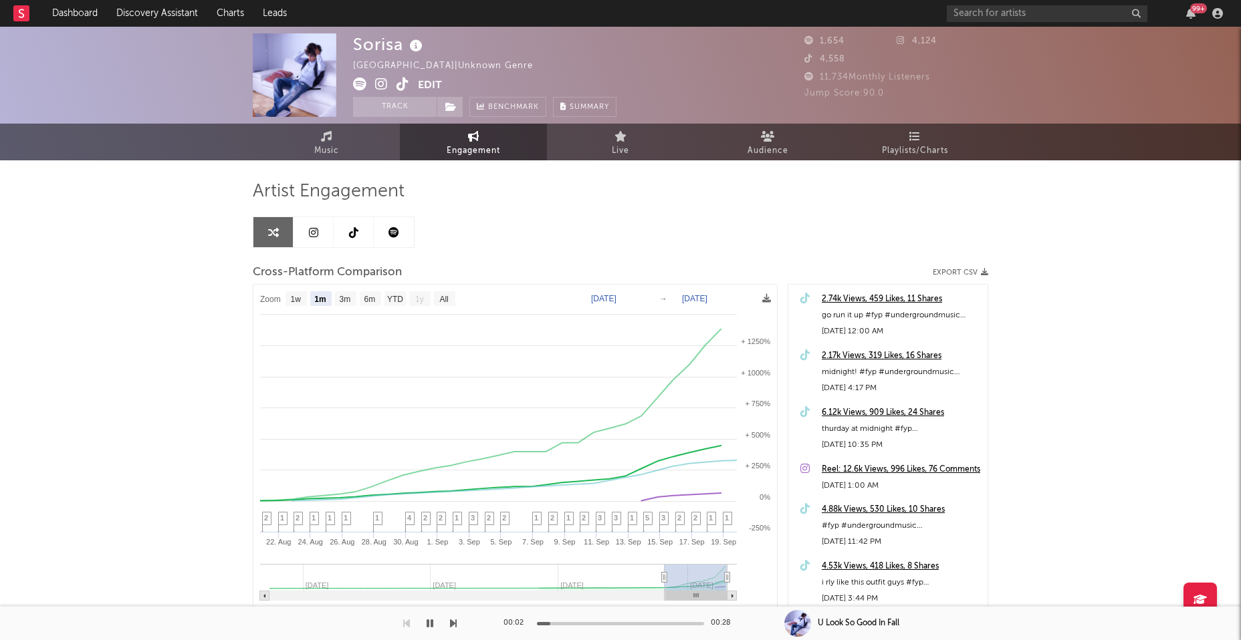
click at [380, 85] on icon at bounding box center [381, 84] width 13 height 13
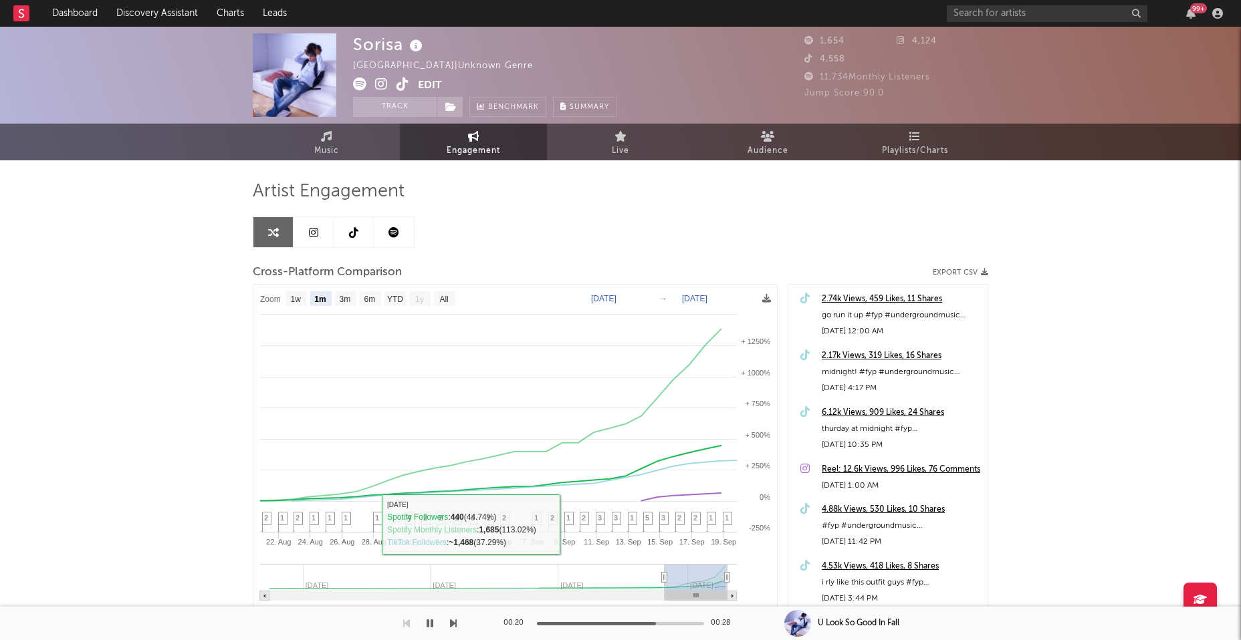
click at [429, 624] on icon "button" at bounding box center [429, 623] width 7 height 11
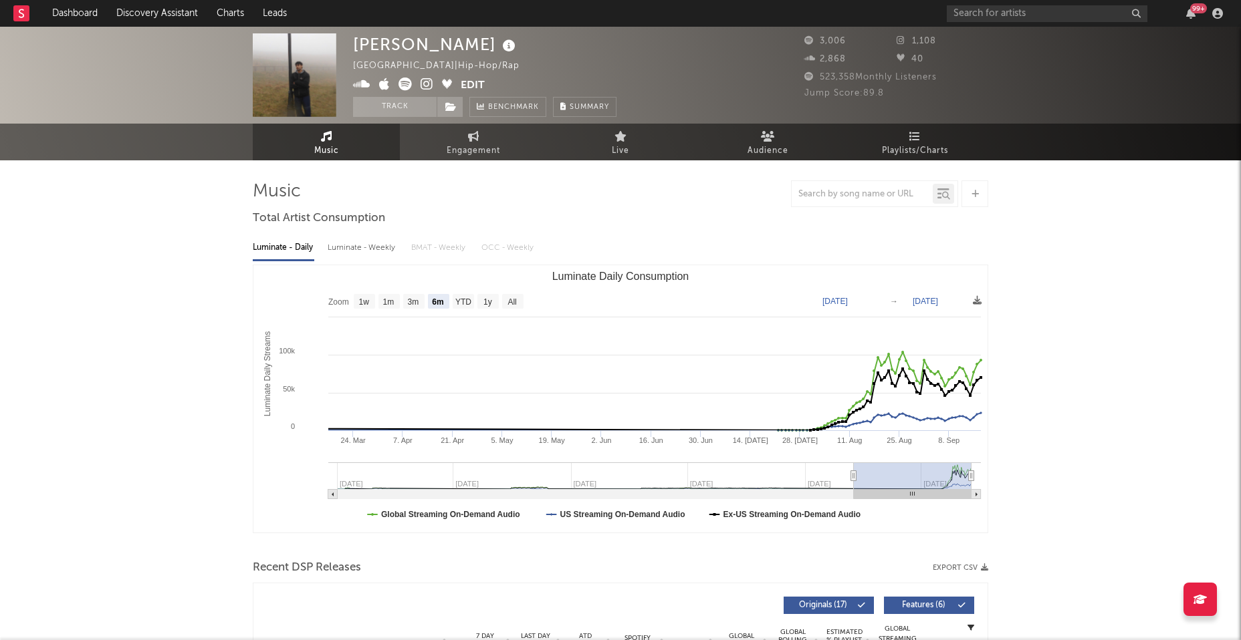
select select "6m"
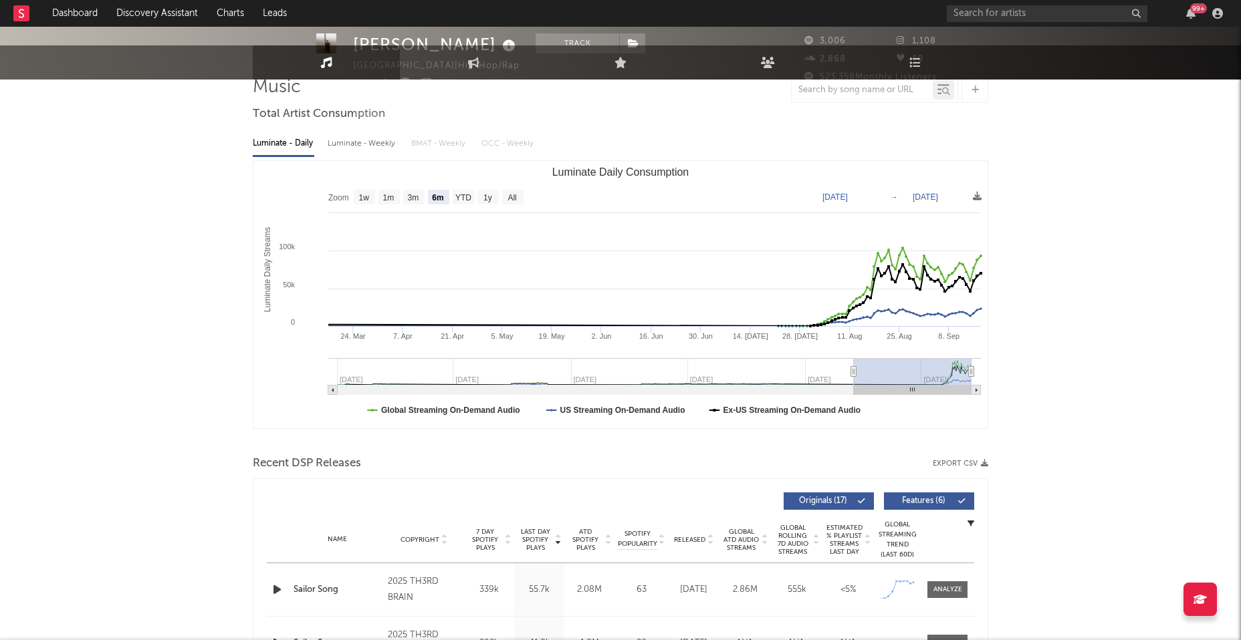
scroll to position [173, 0]
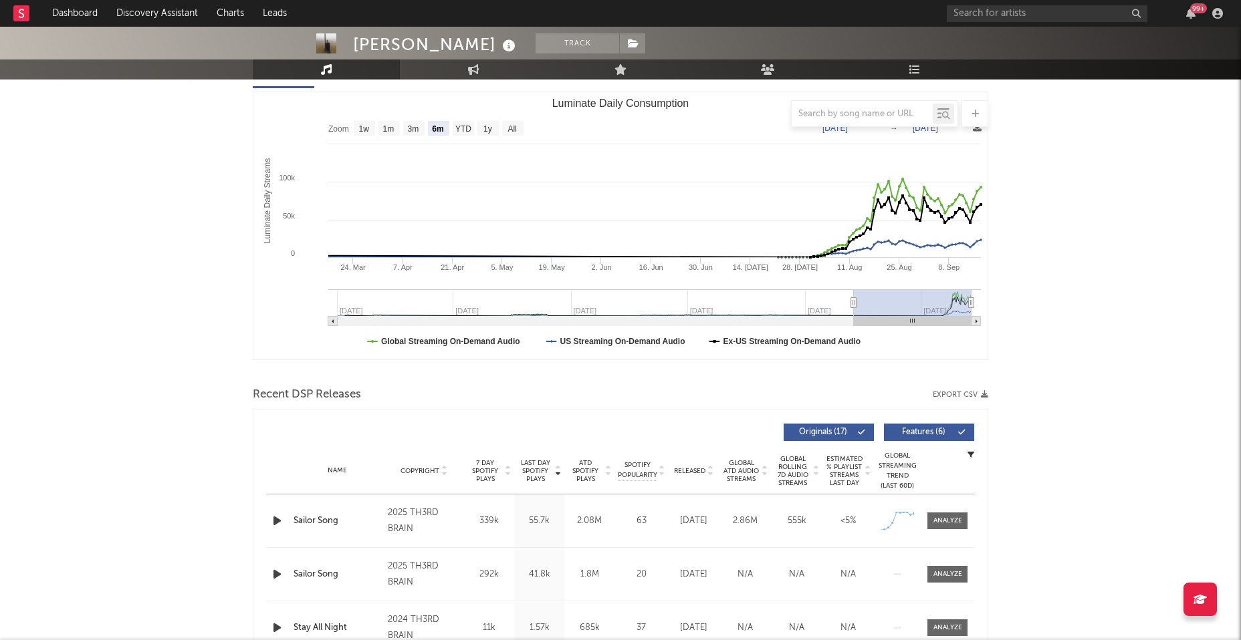
click at [278, 521] on icon "button" at bounding box center [277, 521] width 14 height 17
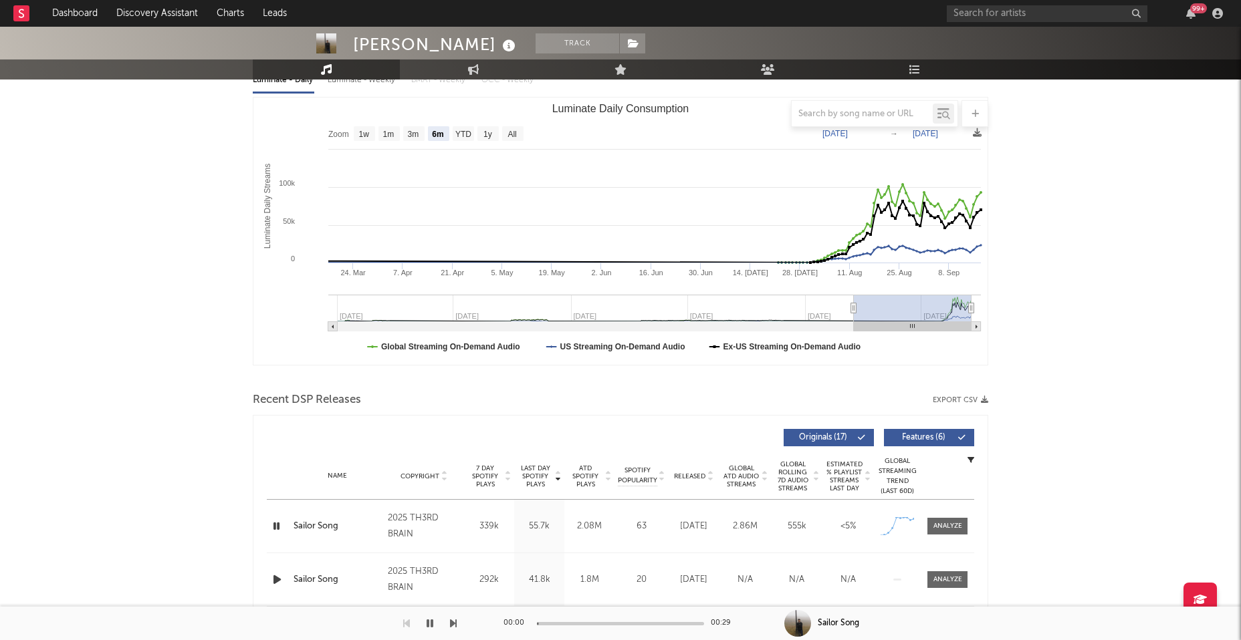
scroll to position [0, 0]
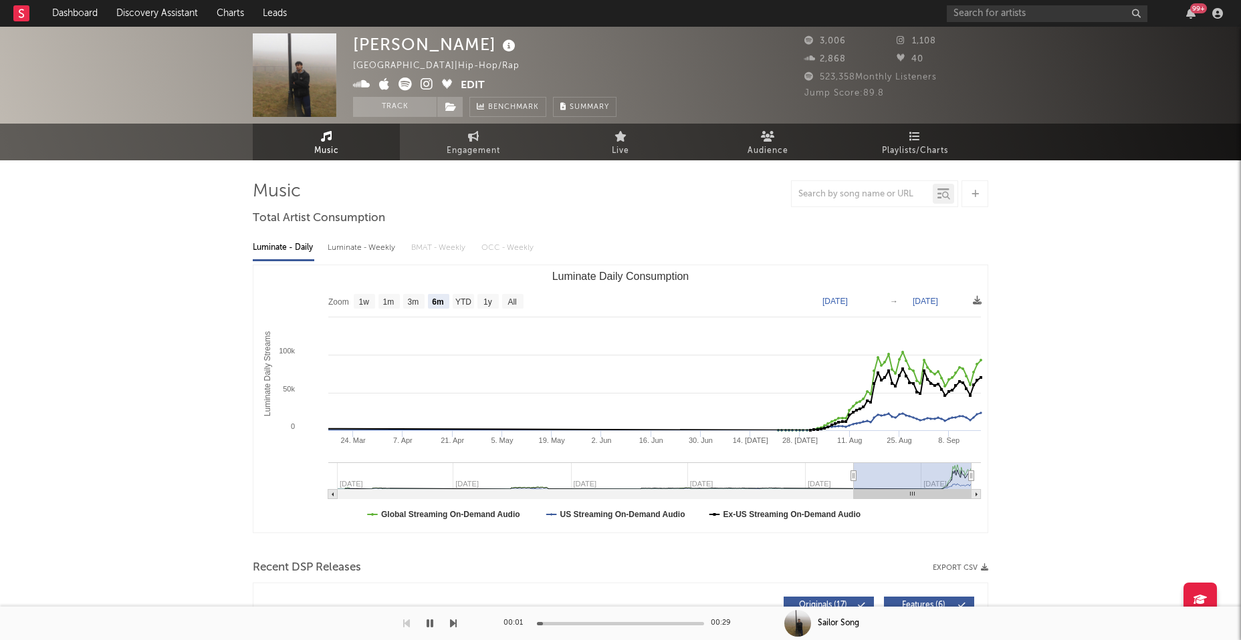
click at [360, 245] on div "Luminate - Weekly" at bounding box center [363, 248] width 70 height 23
select select "6m"
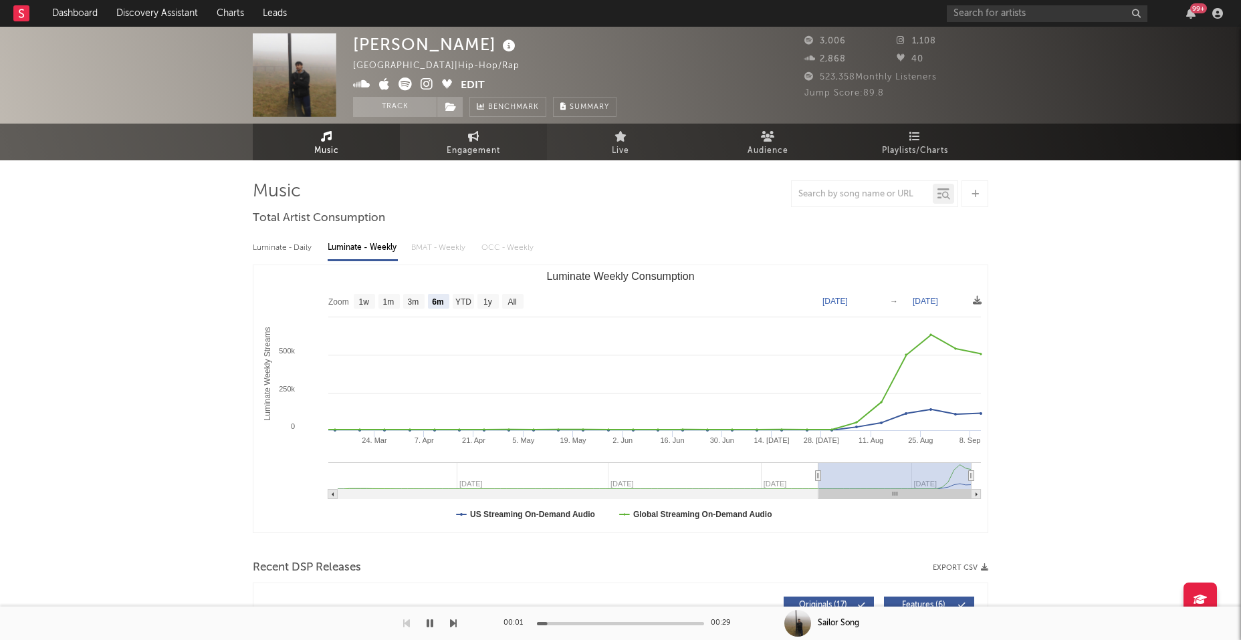
click at [452, 144] on span "Engagement" at bounding box center [473, 151] width 53 height 16
select select "1w"
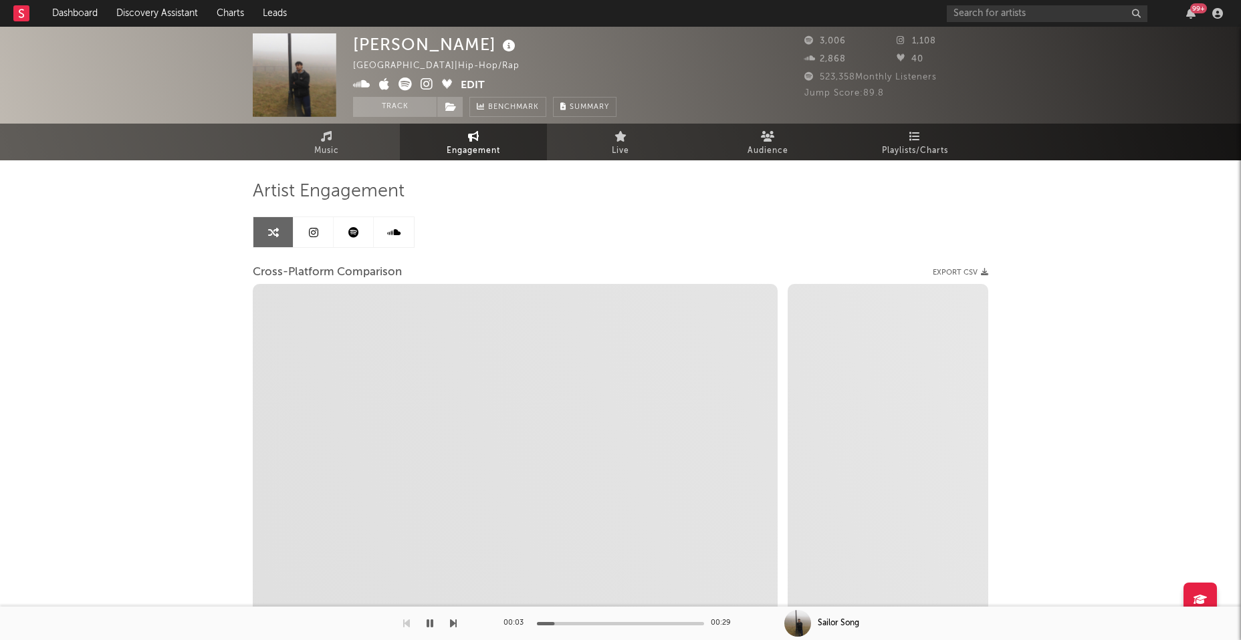
click at [424, 78] on icon at bounding box center [426, 84] width 13 height 13
select select "1m"
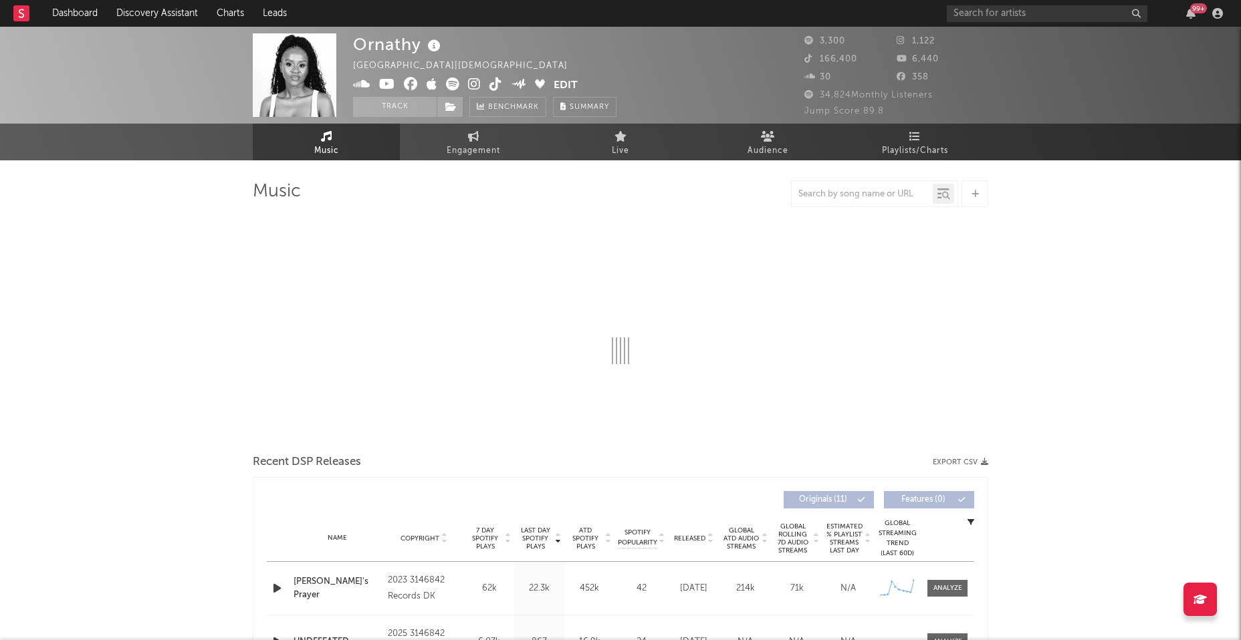
select select "6m"
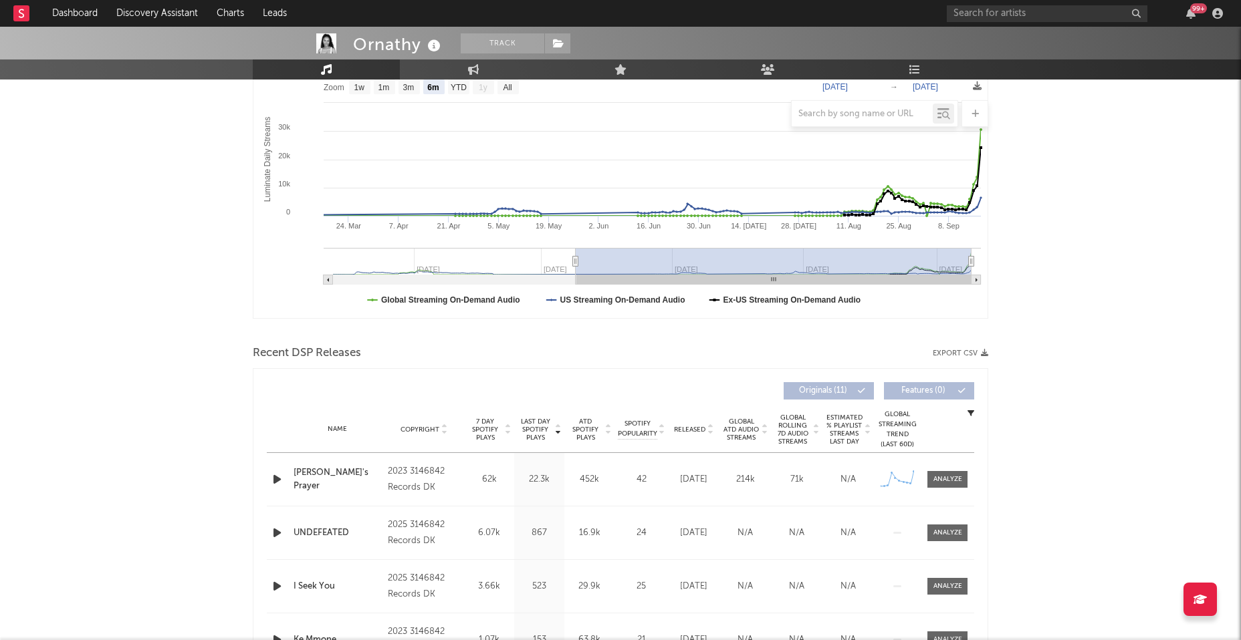
scroll to position [231, 0]
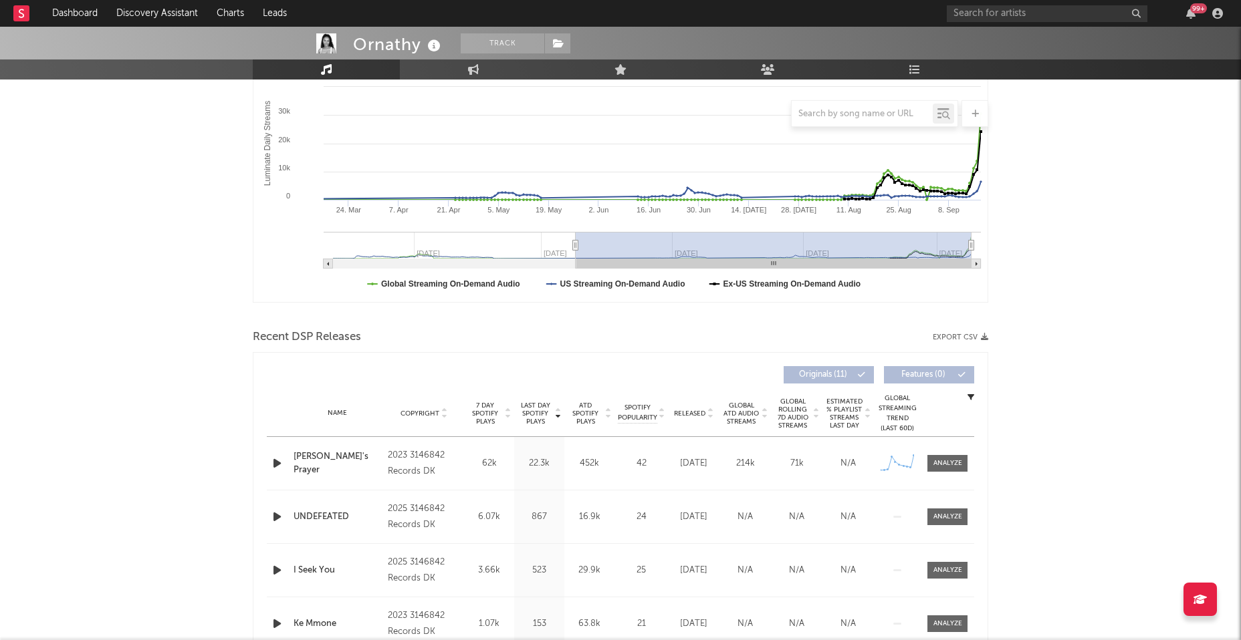
click at [276, 462] on icon "button" at bounding box center [277, 463] width 14 height 17
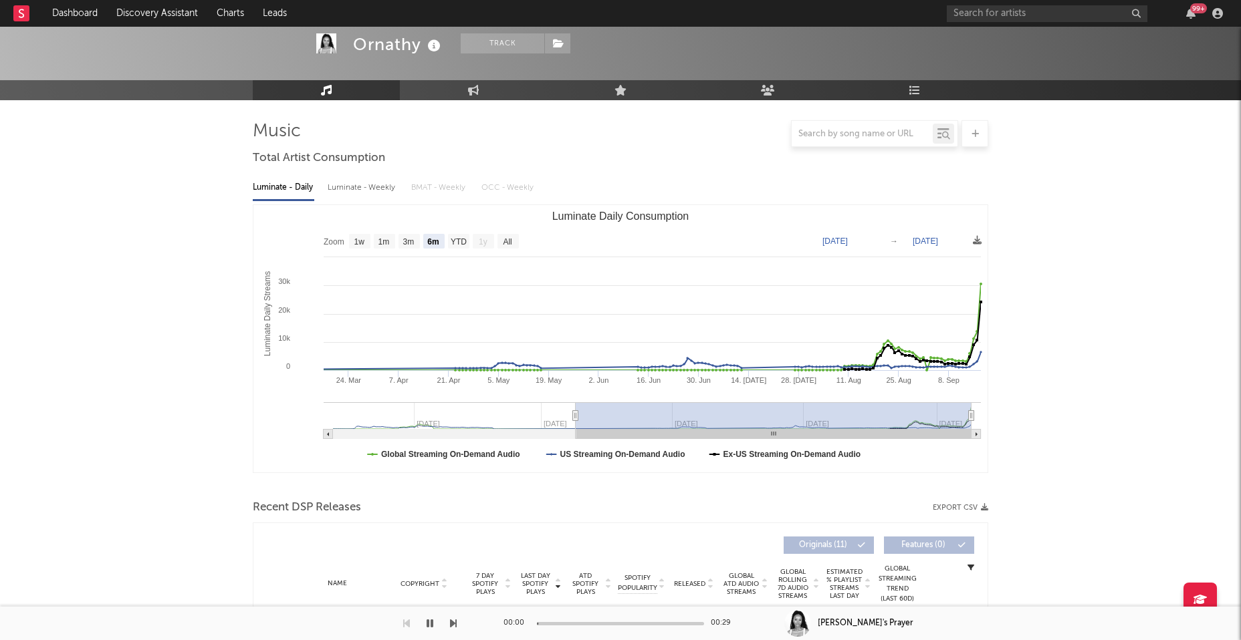
scroll to position [0, 0]
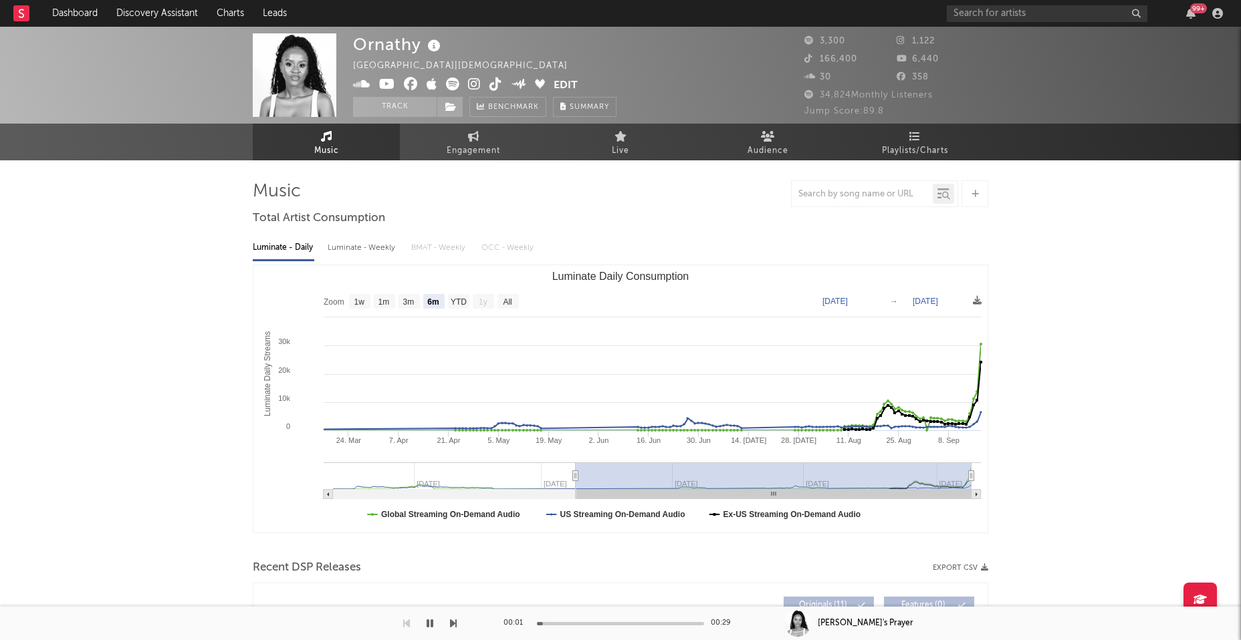
click at [354, 247] on div "Luminate - Weekly" at bounding box center [363, 248] width 70 height 23
select select "6m"
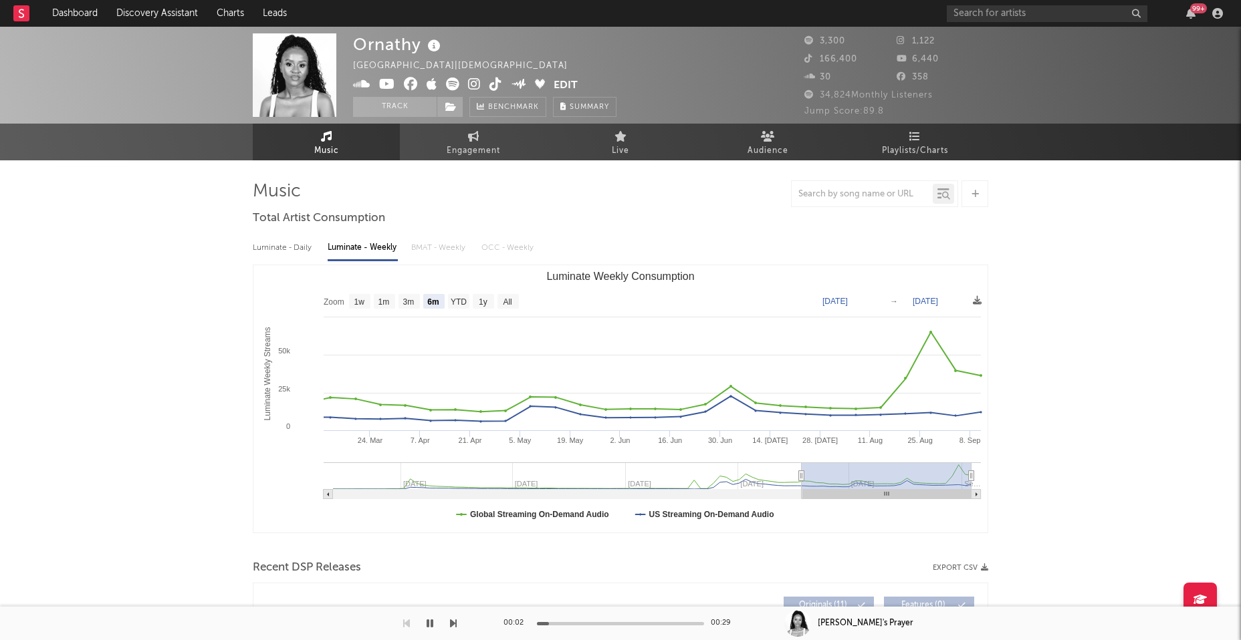
click at [477, 79] on icon at bounding box center [474, 84] width 13 height 13
click at [385, 82] on icon at bounding box center [387, 84] width 16 height 13
click at [429, 623] on icon "button" at bounding box center [429, 623] width 7 height 11
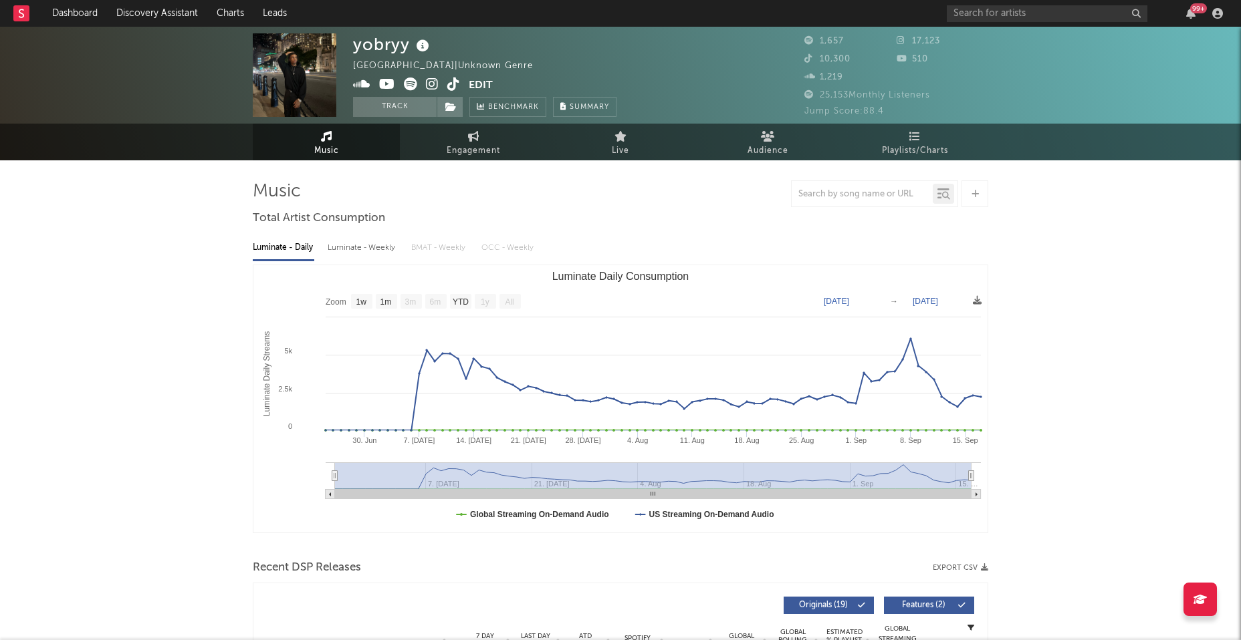
select select "1w"
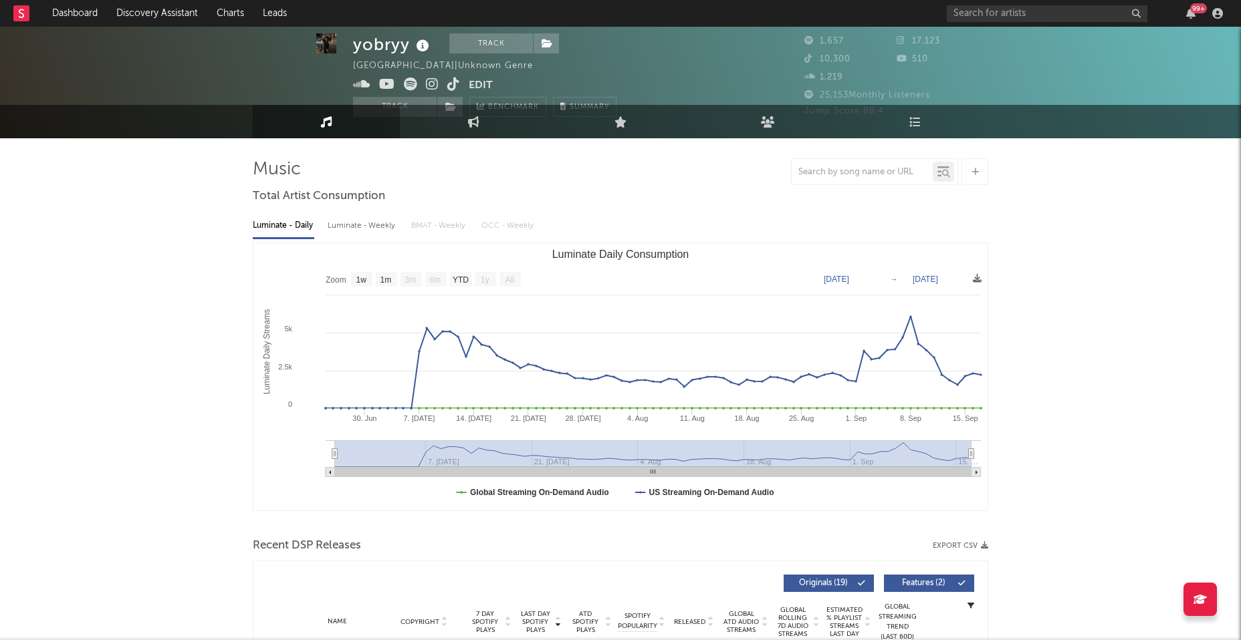
scroll to position [209, 0]
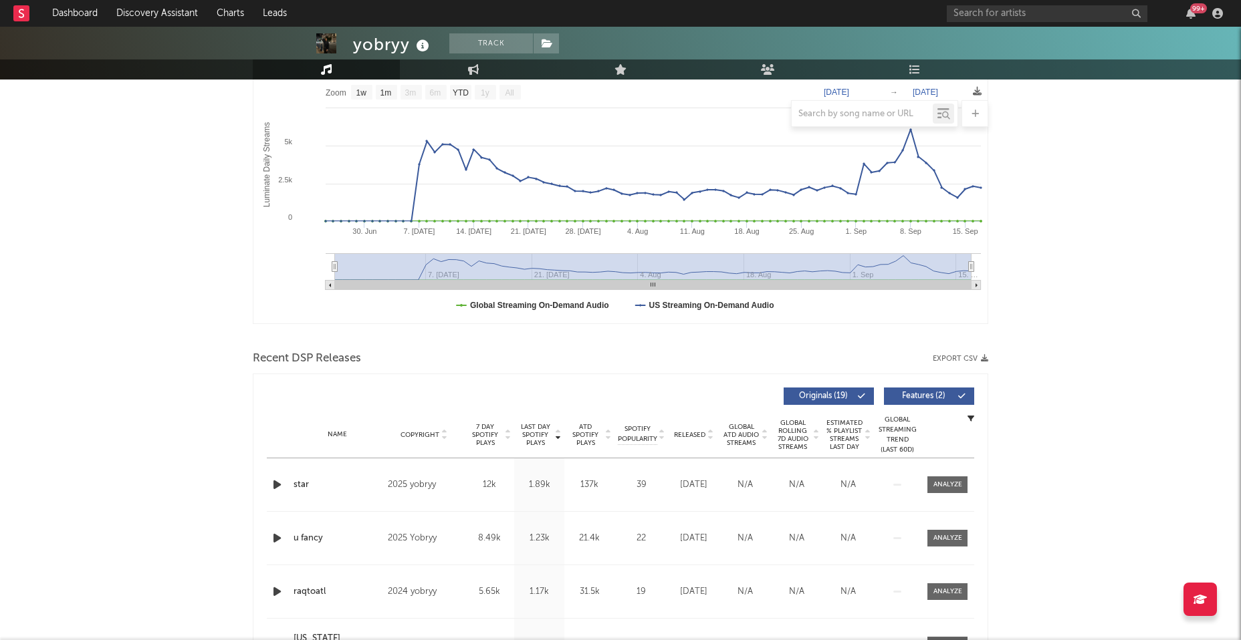
click at [279, 479] on icon "button" at bounding box center [277, 485] width 14 height 17
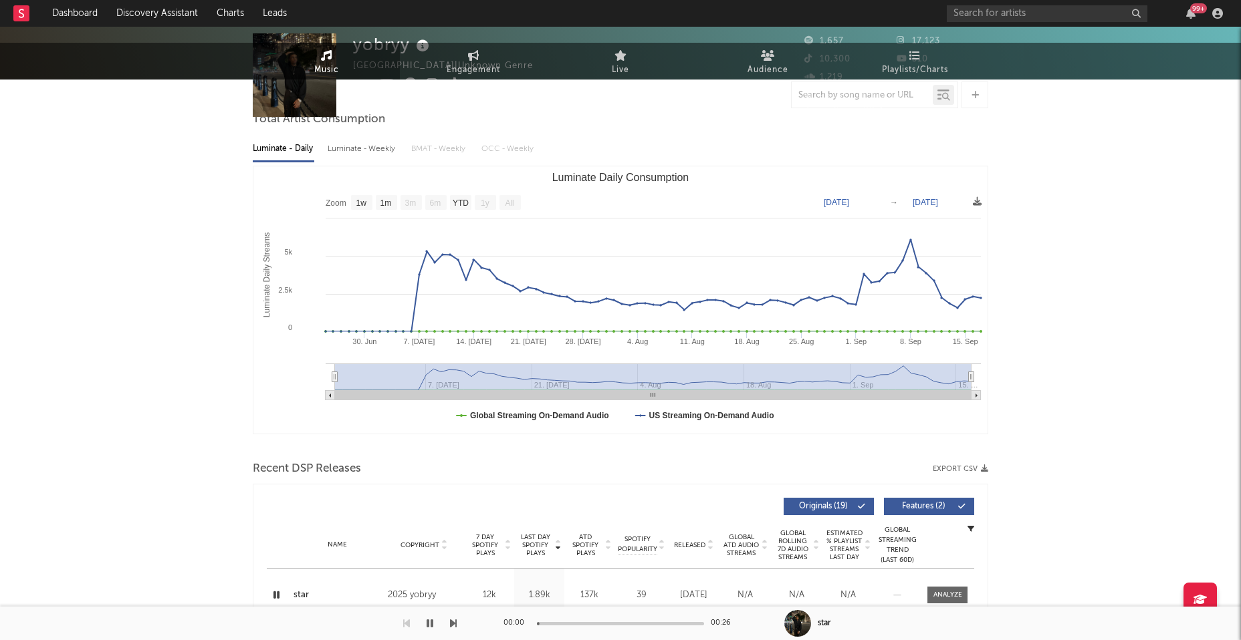
scroll to position [0, 0]
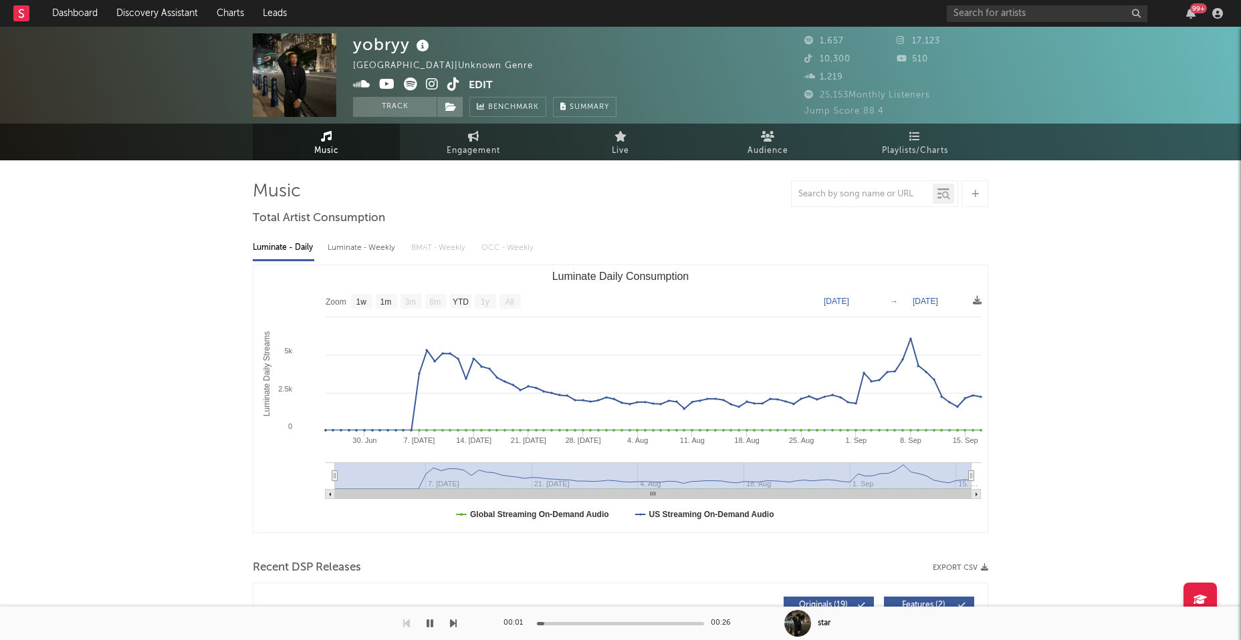
click at [370, 245] on div "Luminate - Weekly" at bounding box center [363, 248] width 70 height 23
select select "1w"
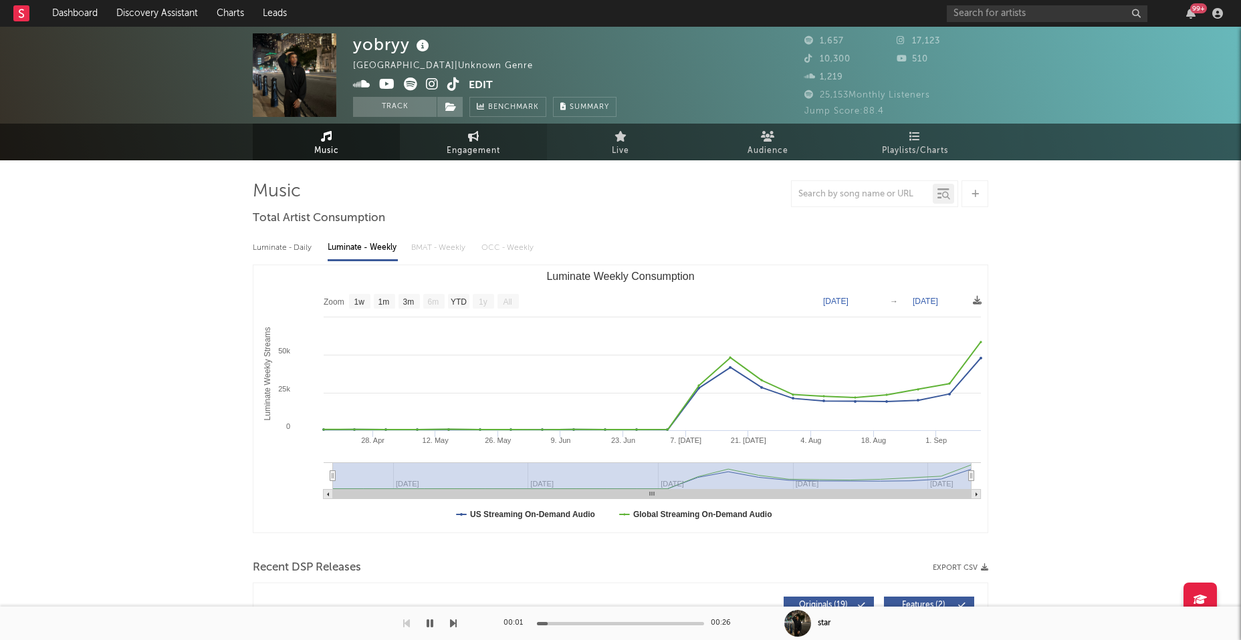
click at [482, 134] on link "Engagement" at bounding box center [473, 142] width 147 height 37
select select "1w"
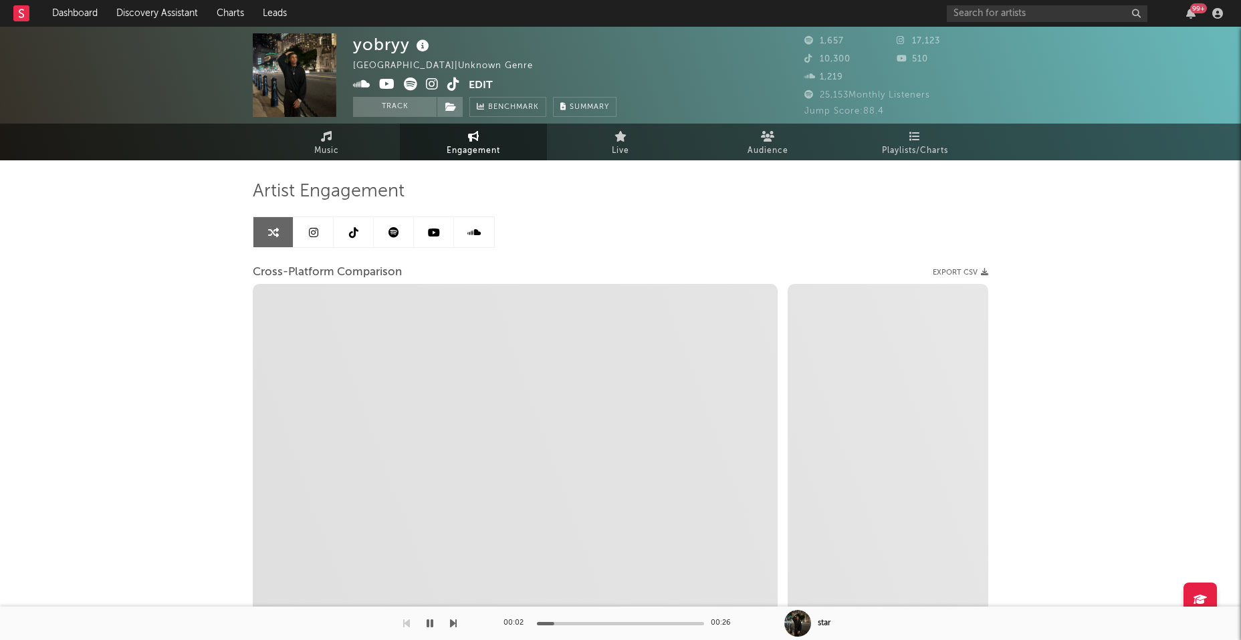
click at [430, 83] on icon at bounding box center [432, 84] width 13 height 13
select select "1m"
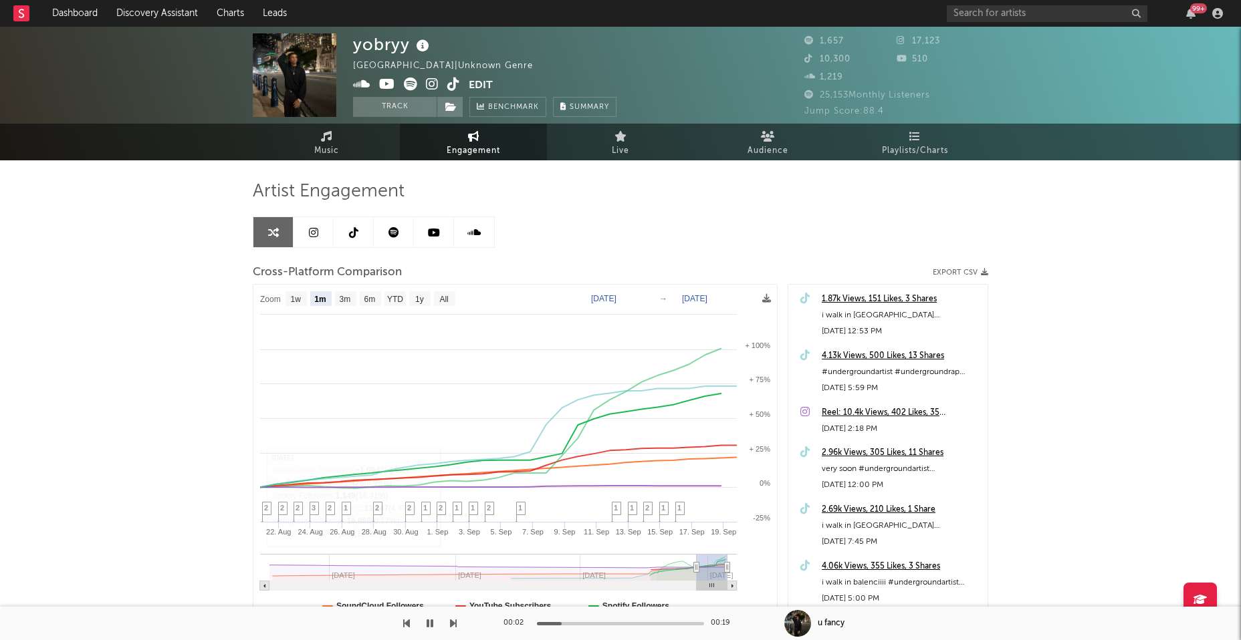
click at [430, 629] on icon "button" at bounding box center [429, 623] width 7 height 11
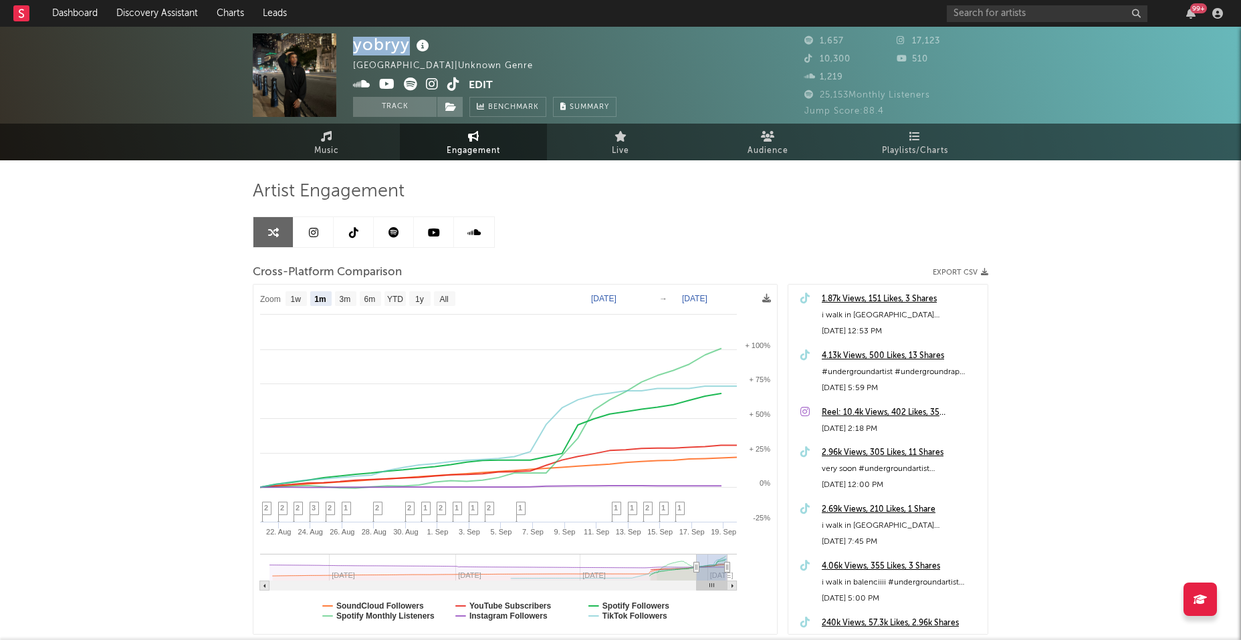
drag, startPoint x: 353, startPoint y: 45, endPoint x: 404, endPoint y: 43, distance: 51.5
click at [404, 43] on div "yobryy" at bounding box center [393, 44] width 80 height 22
copy div "yobryy"
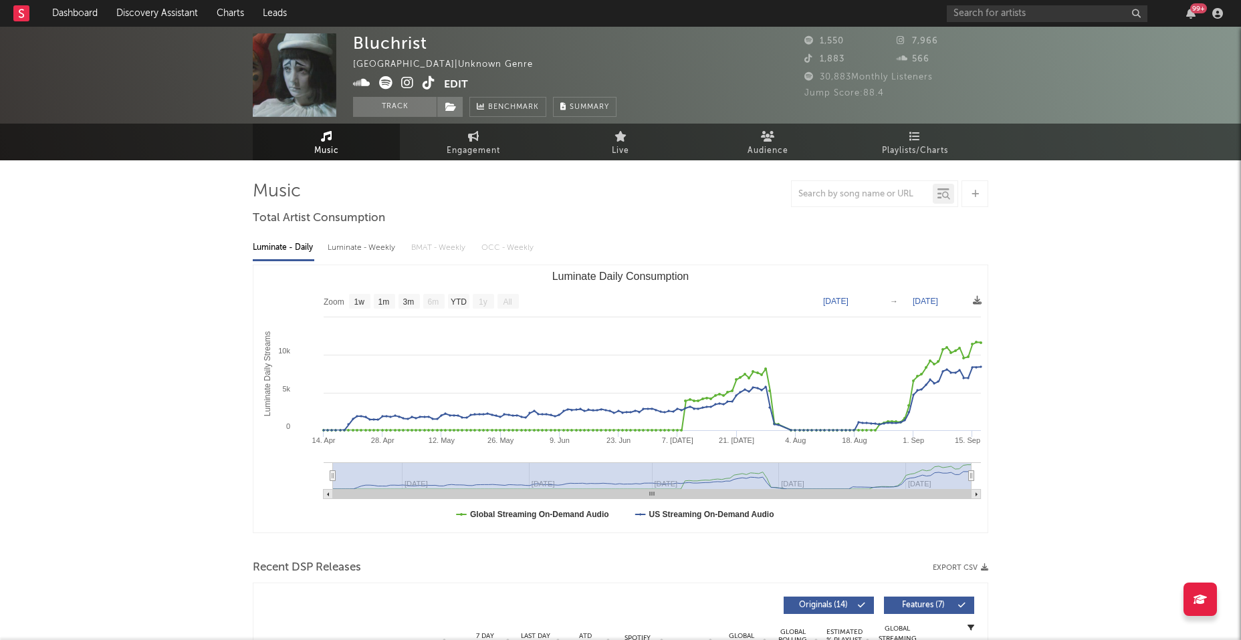
select select "1w"
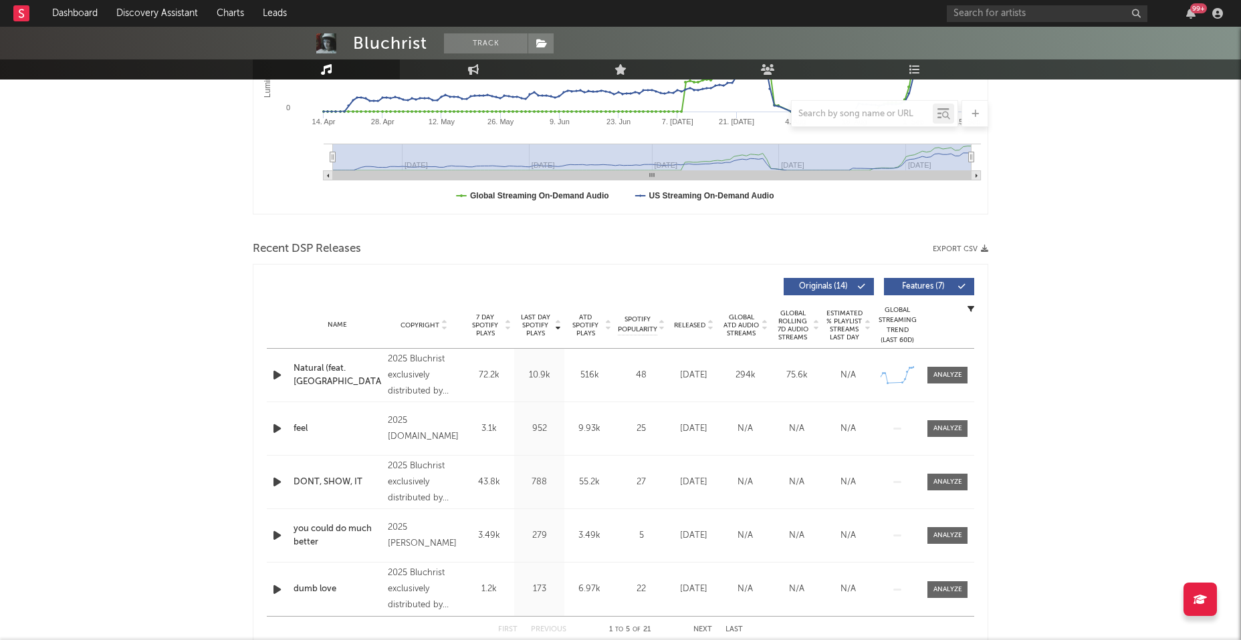
scroll to position [340, 0]
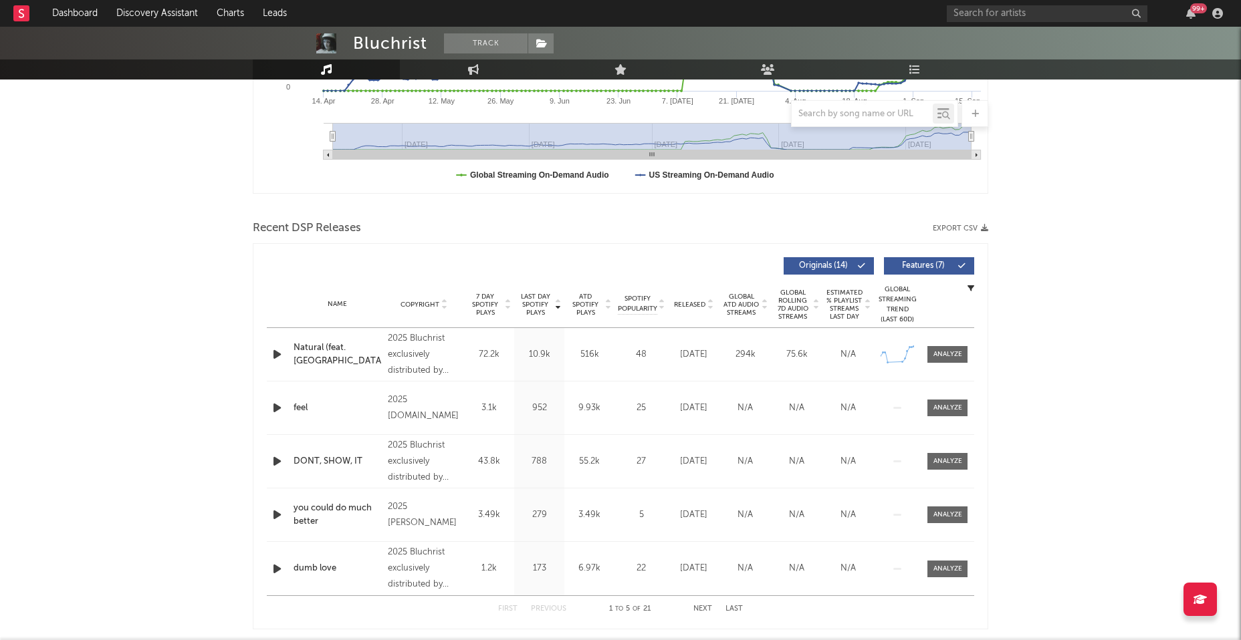
click at [273, 350] on icon "button" at bounding box center [277, 354] width 14 height 17
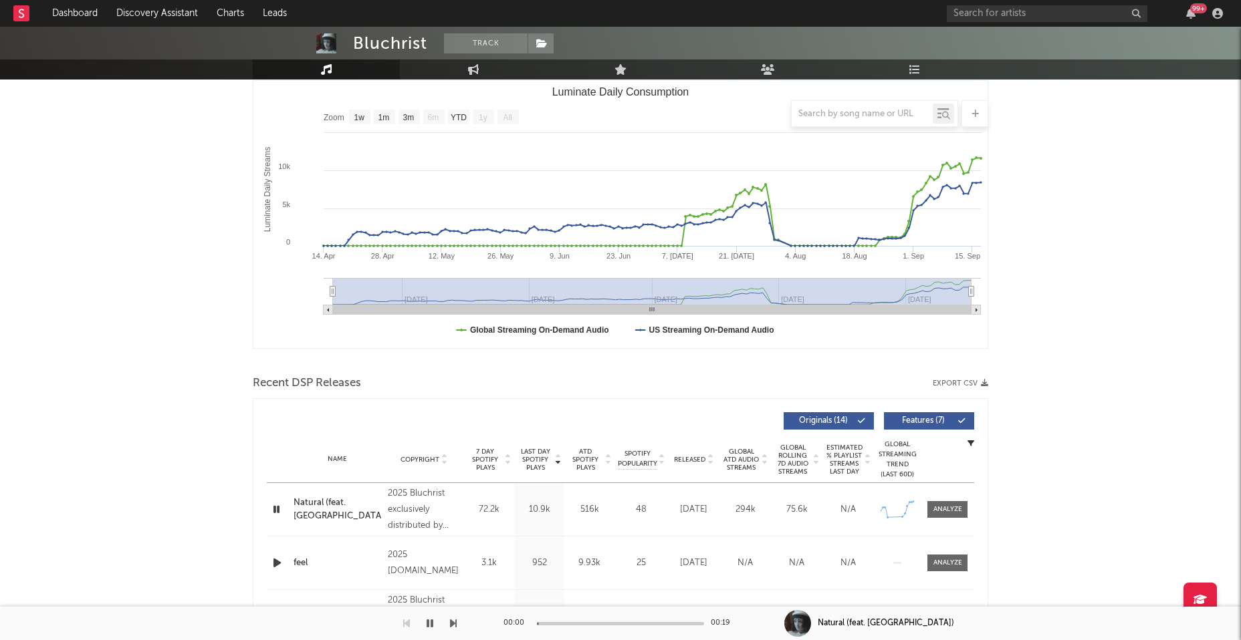
scroll to position [0, 0]
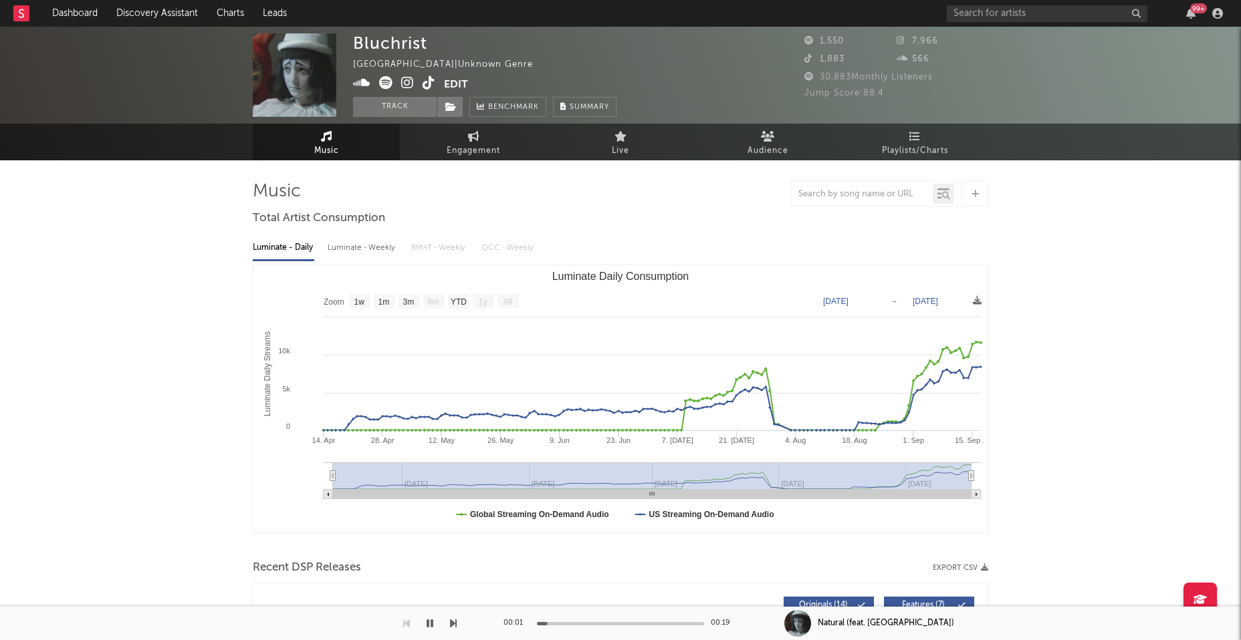
click at [407, 84] on icon at bounding box center [407, 82] width 13 height 13
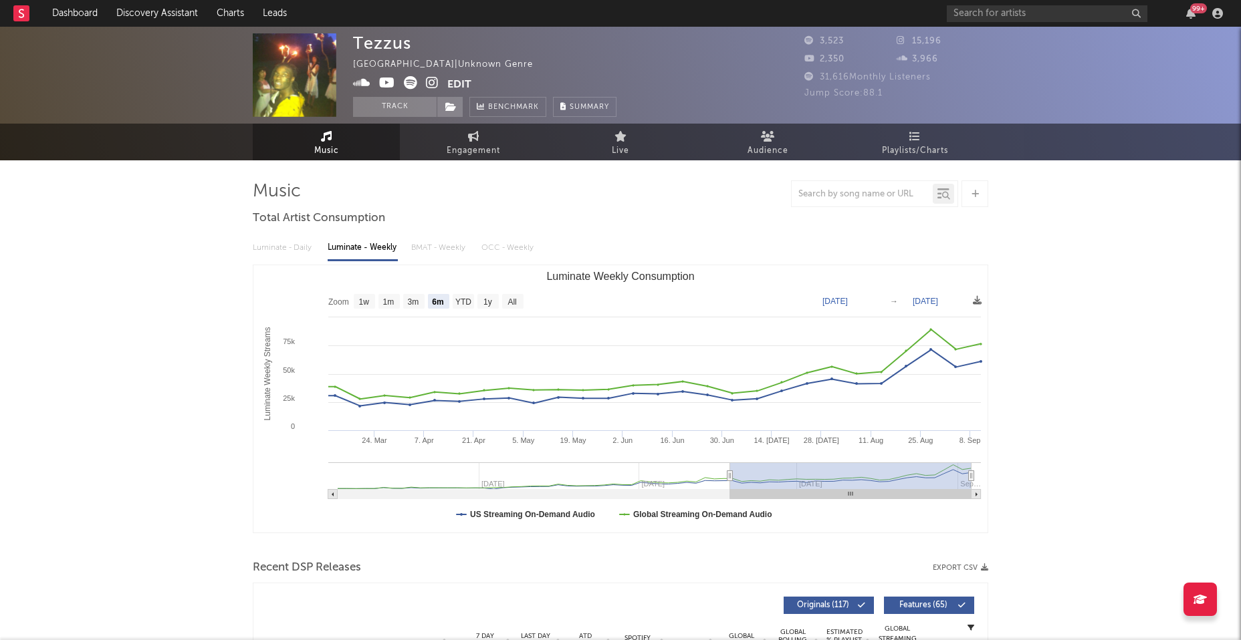
select select "6m"
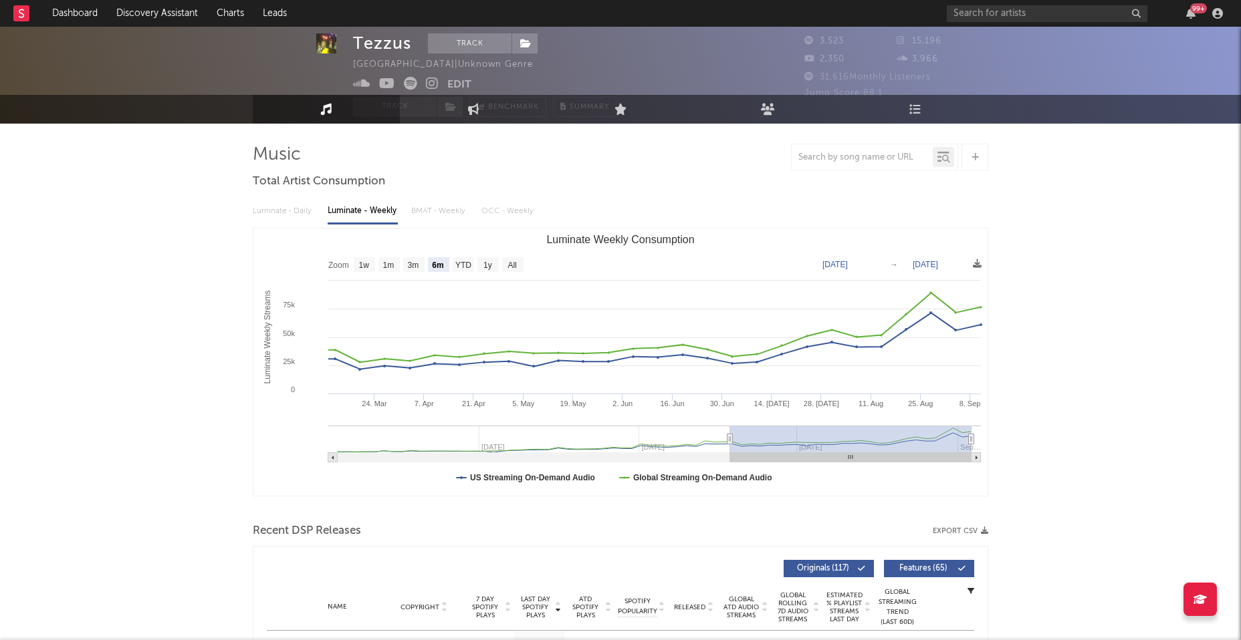
scroll to position [136, 0]
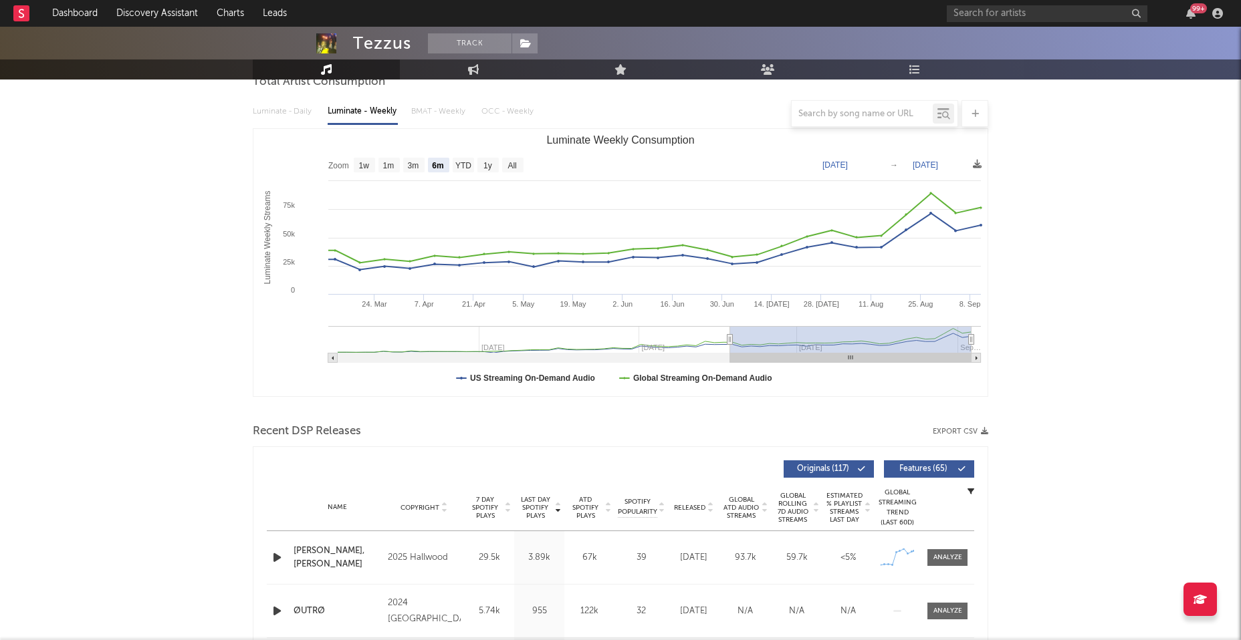
click at [272, 557] on icon "button" at bounding box center [277, 557] width 14 height 17
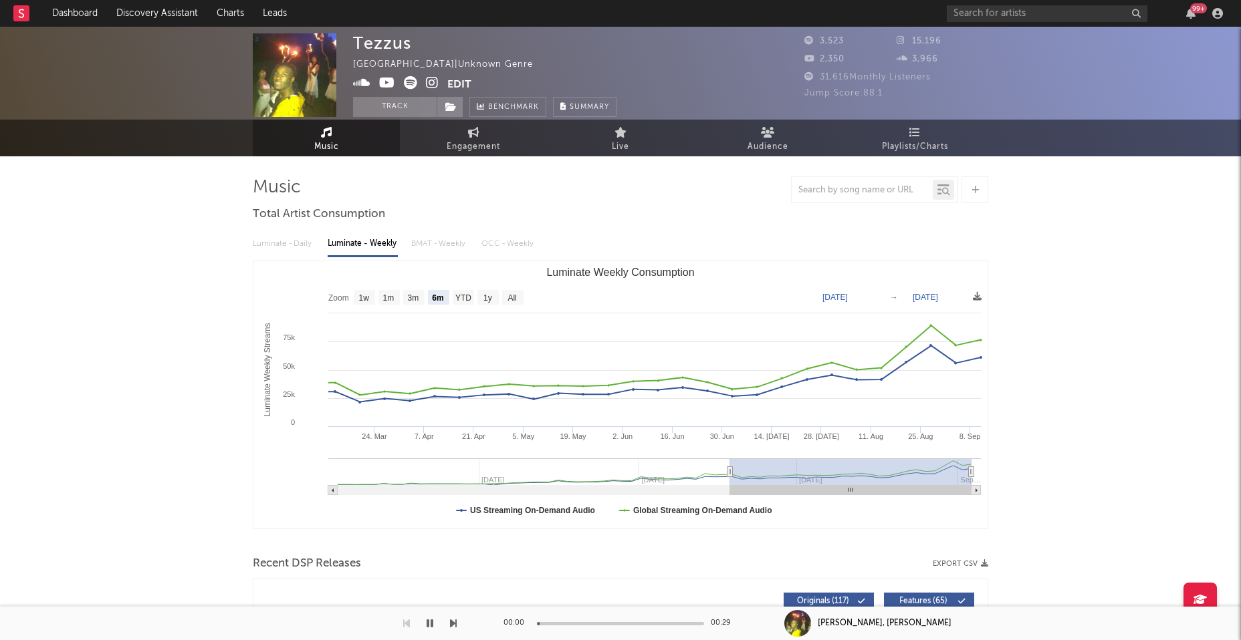
scroll to position [0, 0]
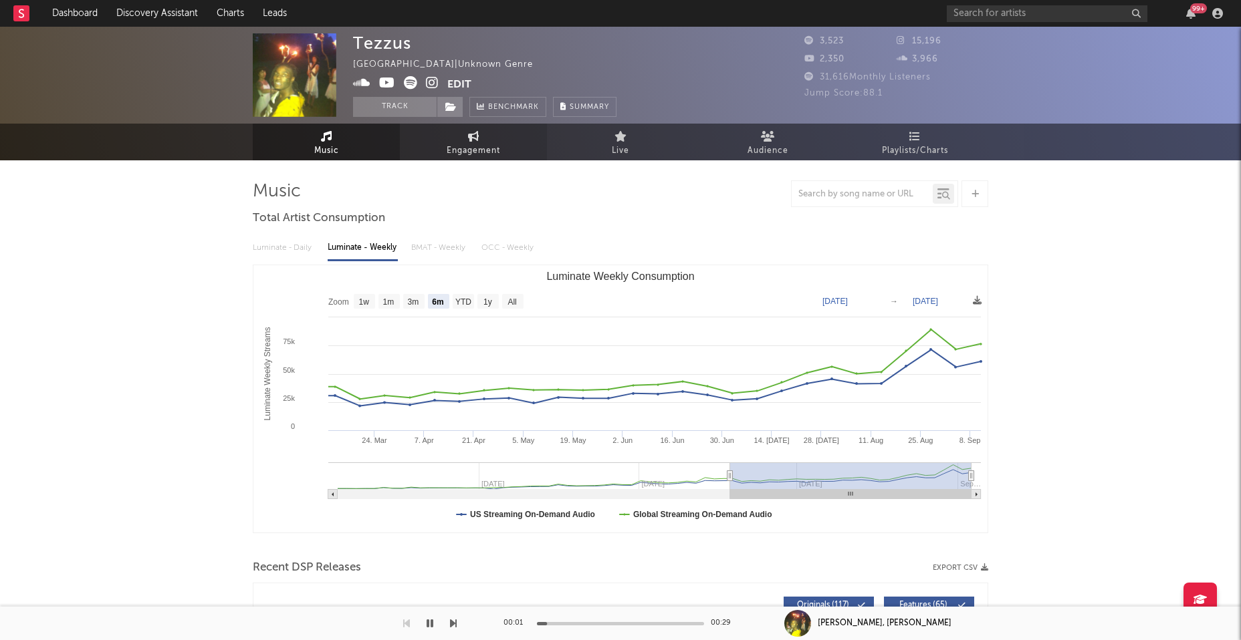
click at [480, 143] on span "Engagement" at bounding box center [473, 151] width 53 height 16
select select "1w"
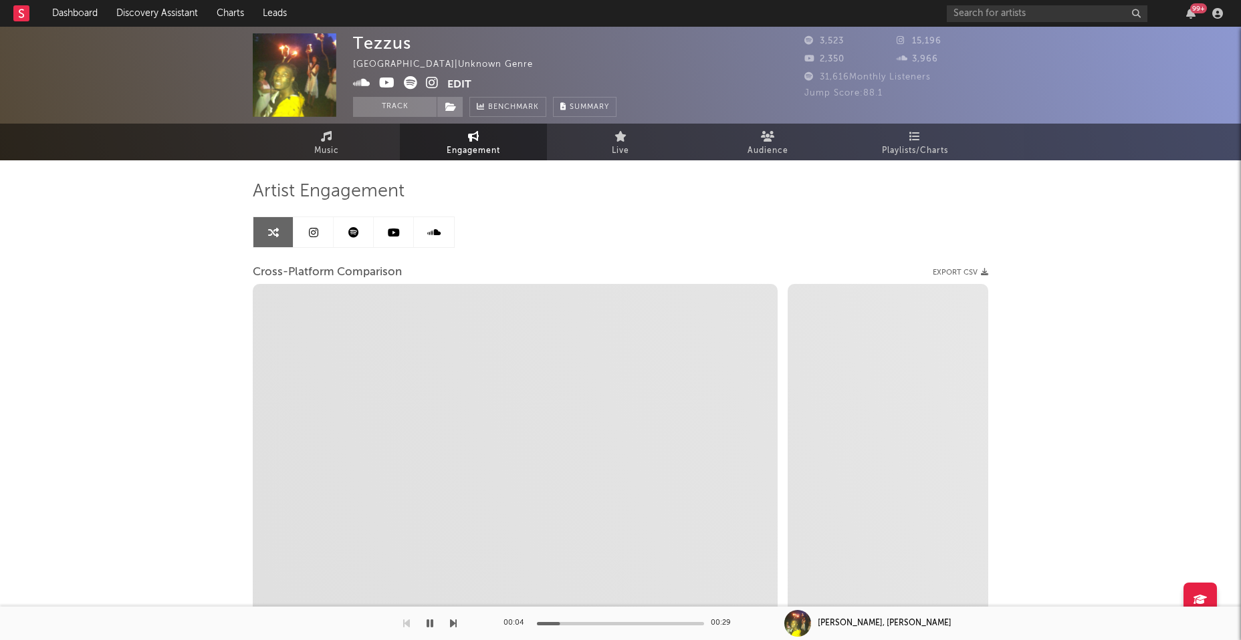
select select "1m"
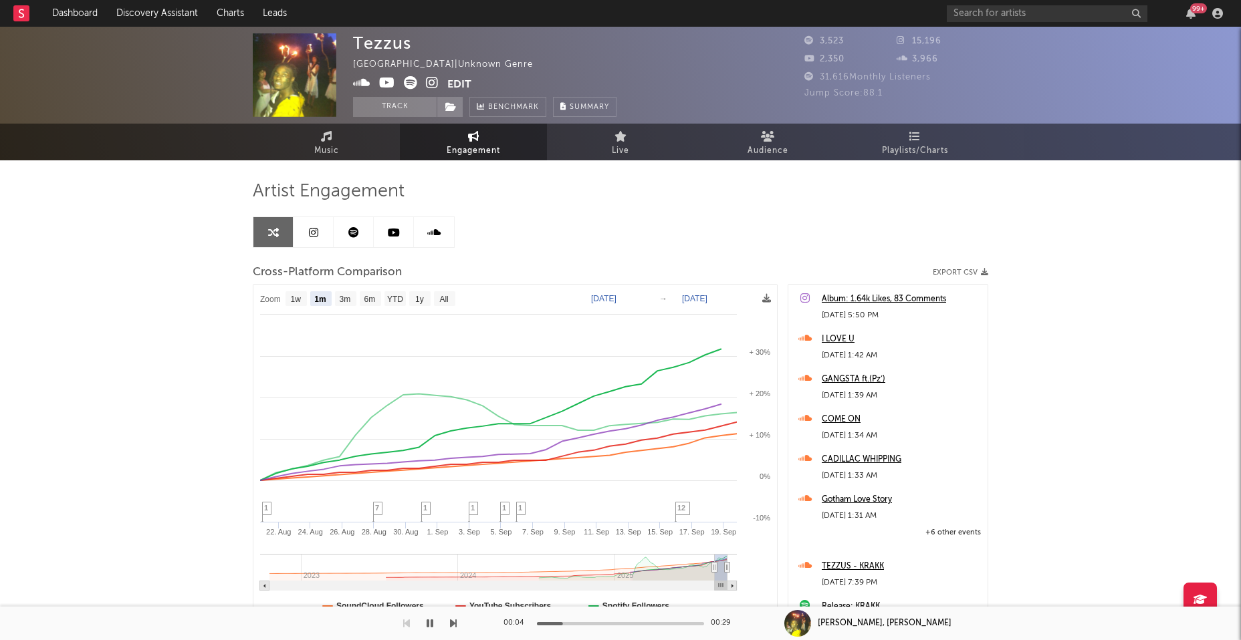
click at [430, 80] on icon at bounding box center [432, 82] width 13 height 13
drag, startPoint x: 356, startPoint y: 41, endPoint x: 413, endPoint y: 52, distance: 58.5
click at [413, 52] on div "Tezzus United States | Unknown Genre Edit Track Benchmark Summary" at bounding box center [484, 75] width 263 height 84
copy div "Tezzus"
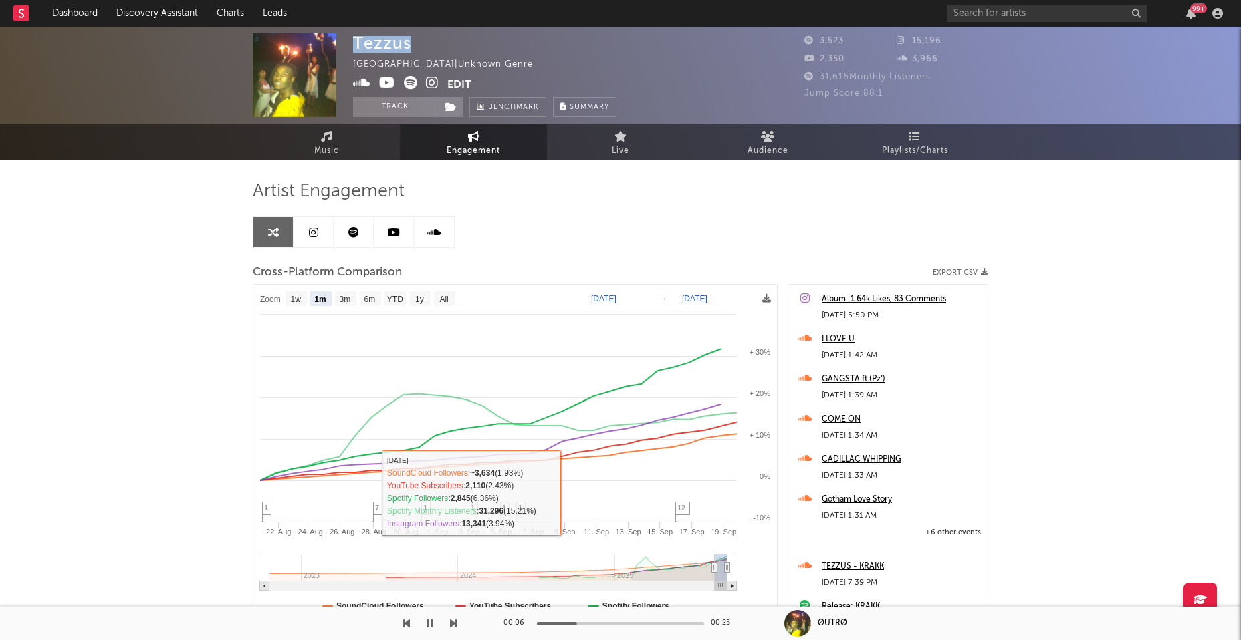
click at [432, 622] on icon "button" at bounding box center [429, 623] width 7 height 11
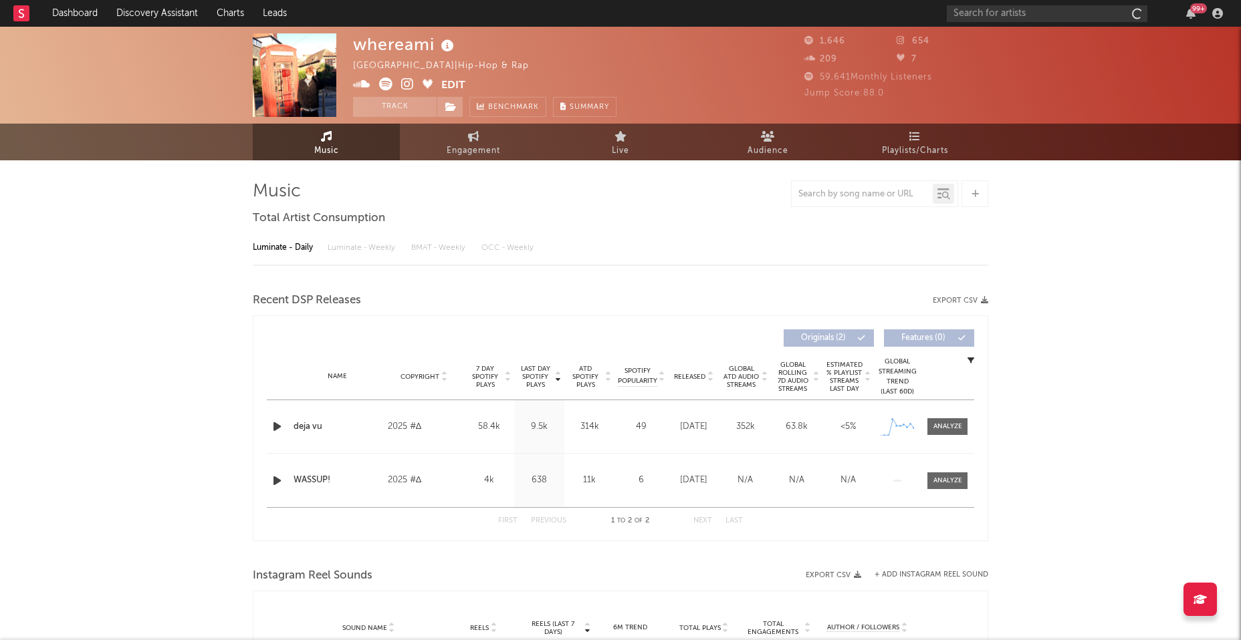
select select "1w"
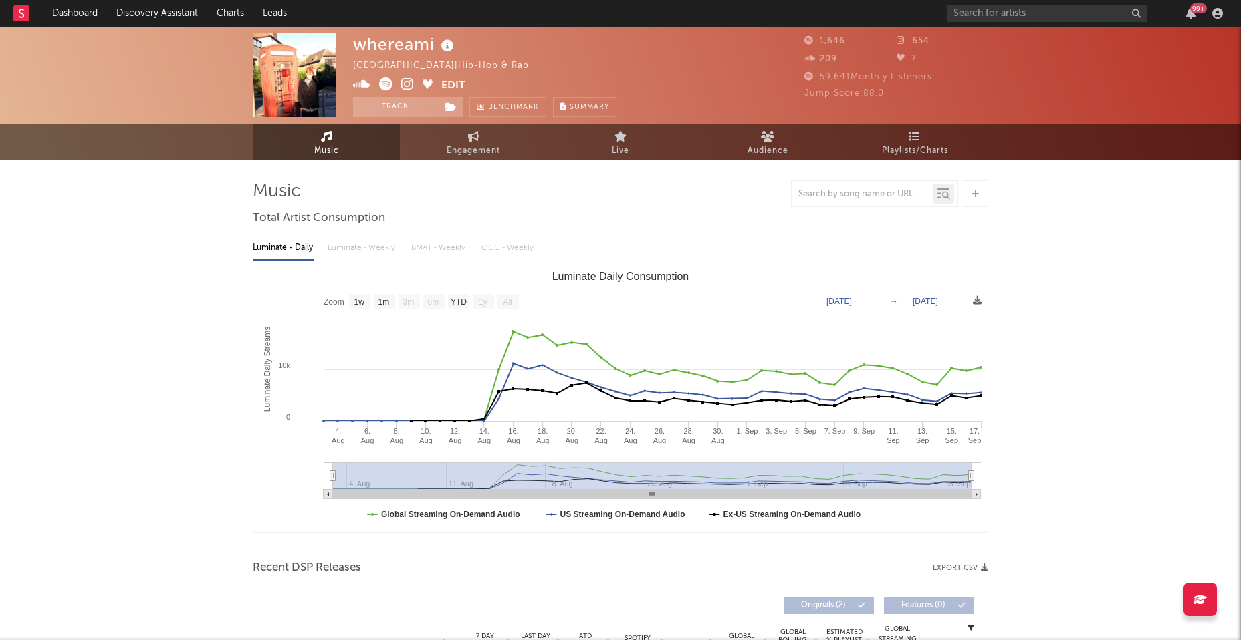
click at [410, 83] on icon at bounding box center [407, 84] width 13 height 13
drag, startPoint x: 357, startPoint y: 45, endPoint x: 433, endPoint y: 47, distance: 76.2
click at [433, 47] on div "whereami" at bounding box center [405, 44] width 104 height 22
copy div "whereami"
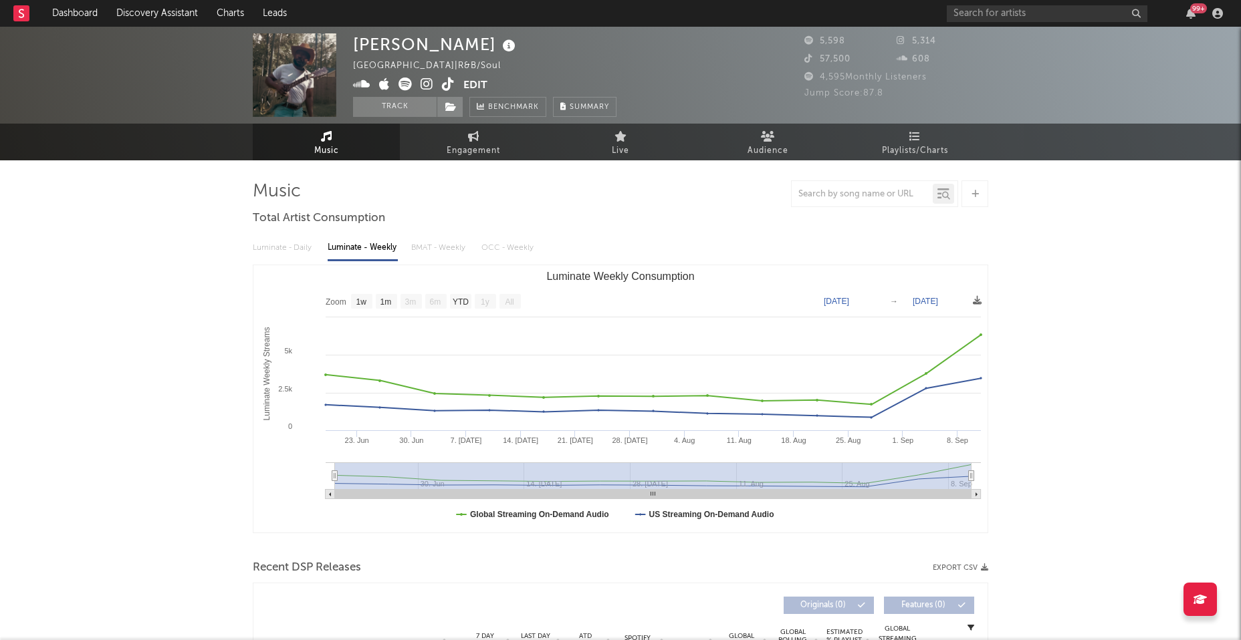
select select "1w"
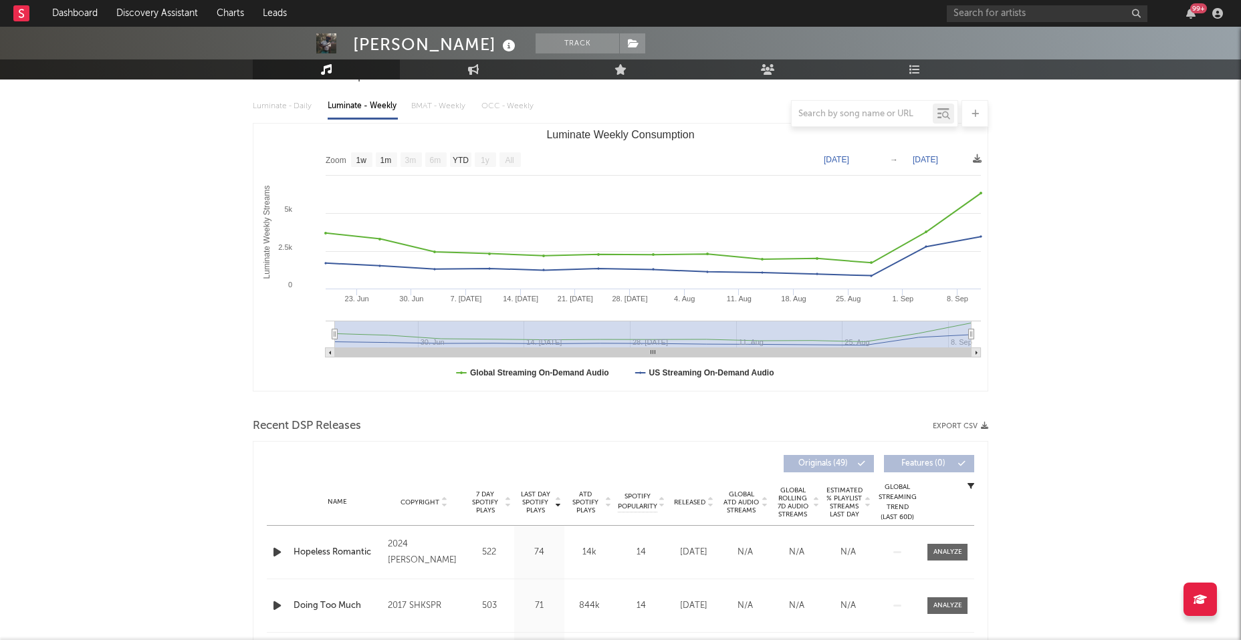
scroll to position [145, 0]
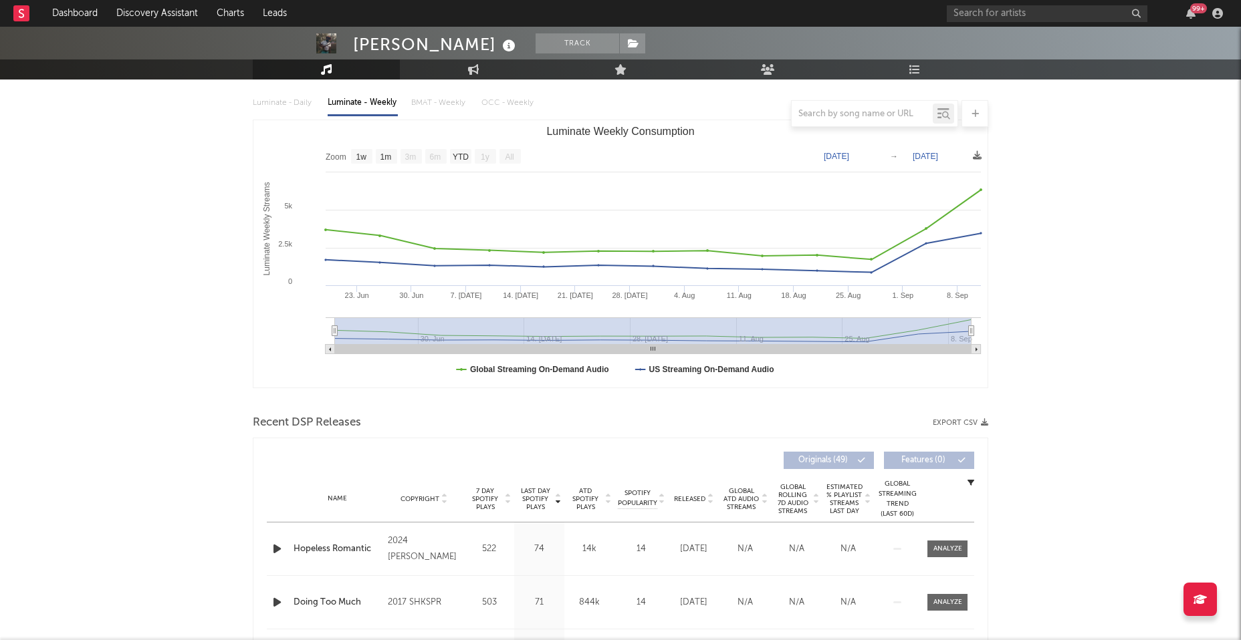
click at [278, 549] on icon "button" at bounding box center [277, 549] width 14 height 17
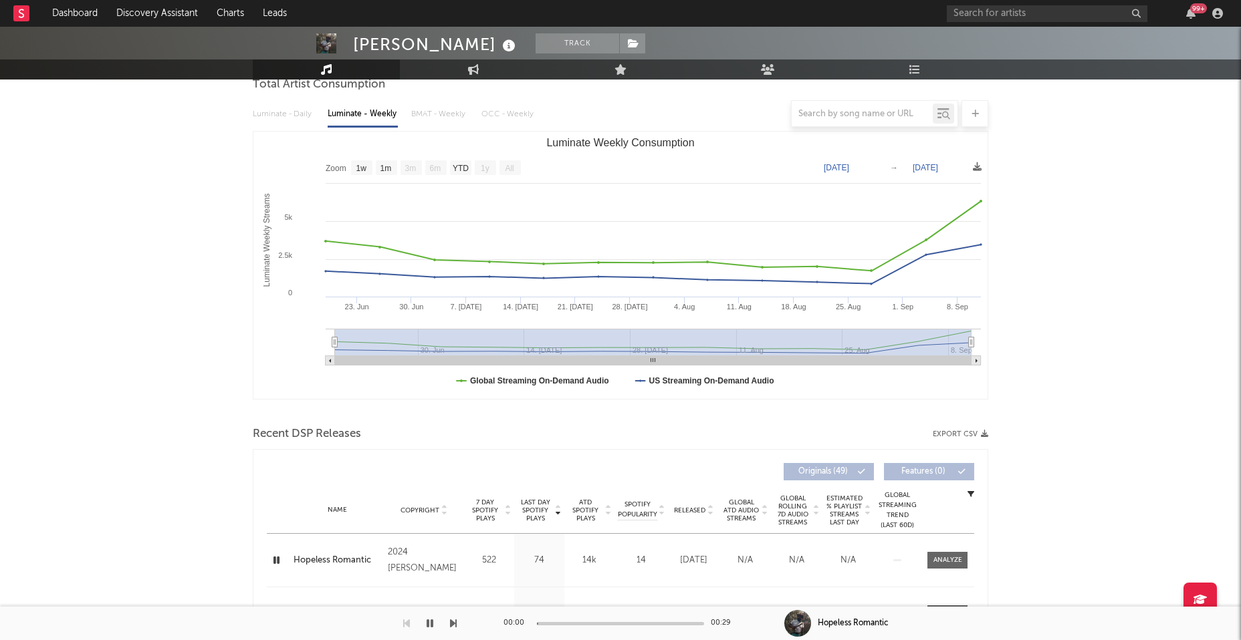
scroll to position [0, 0]
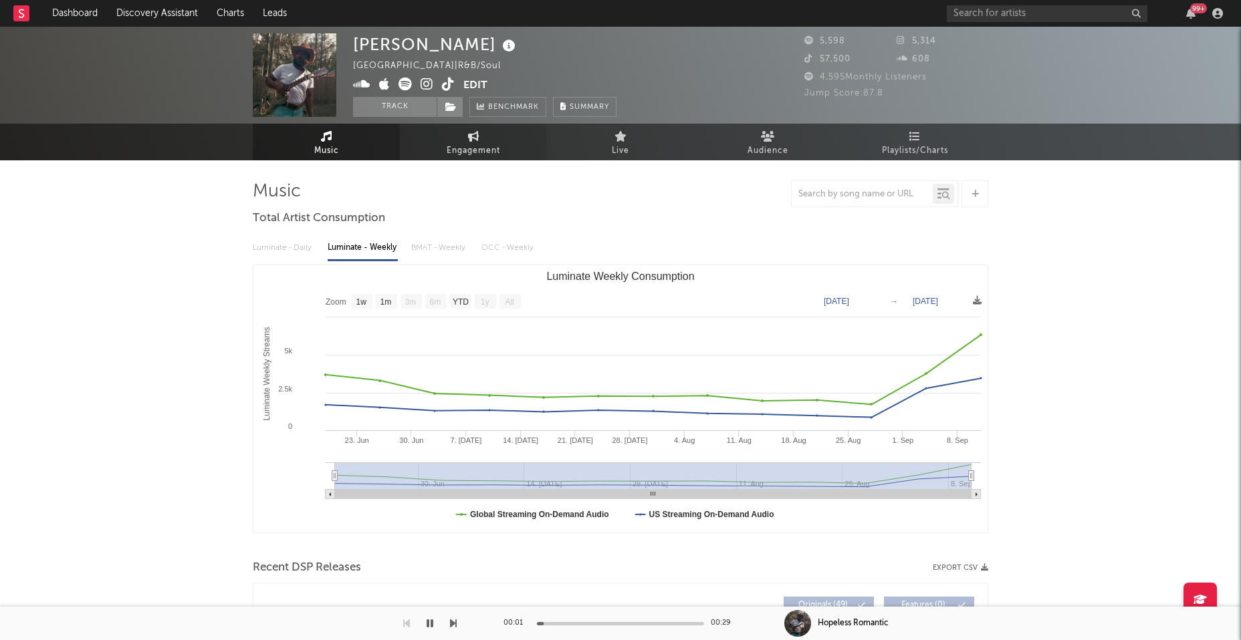
click at [482, 157] on span "Engagement" at bounding box center [473, 151] width 53 height 16
select select "1w"
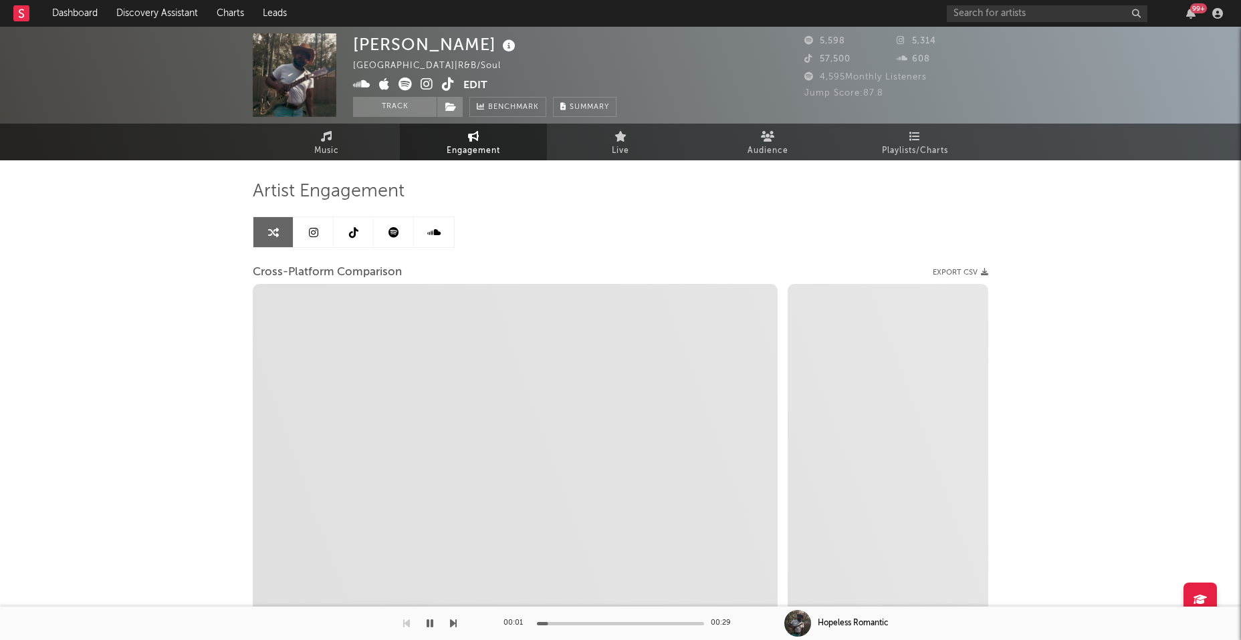
click at [422, 84] on icon at bounding box center [426, 84] width 13 height 13
select select "1m"
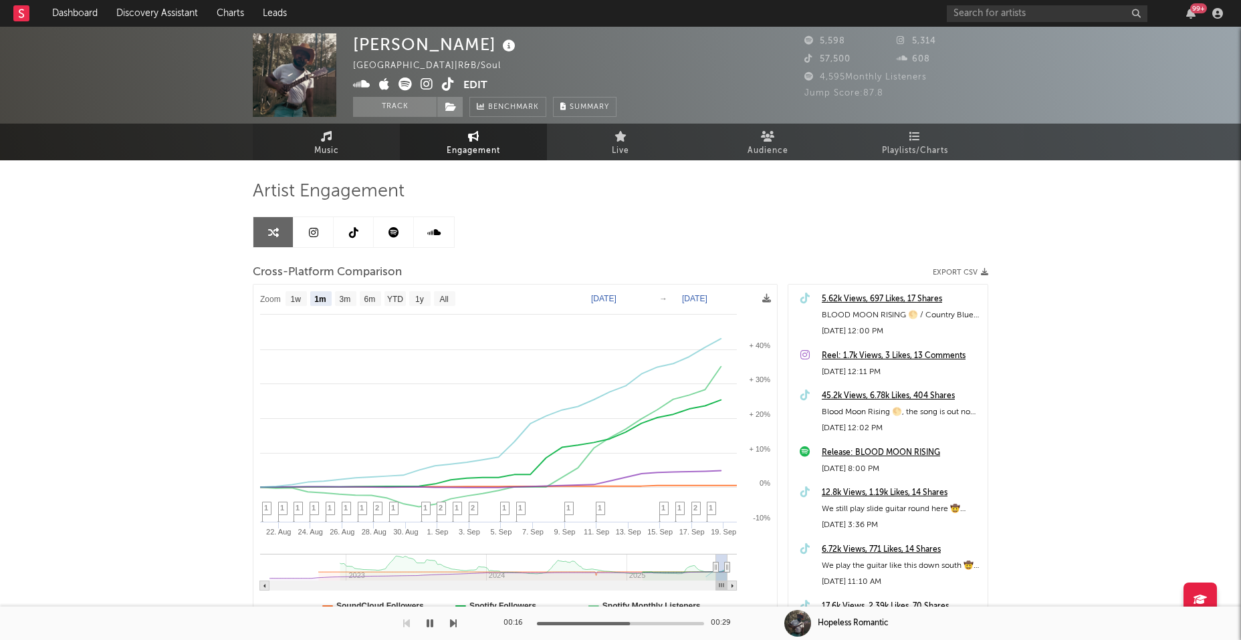
drag, startPoint x: 325, startPoint y: 142, endPoint x: 261, endPoint y: 158, distance: 66.1
click at [325, 143] on span "Music" at bounding box center [326, 151] width 25 height 16
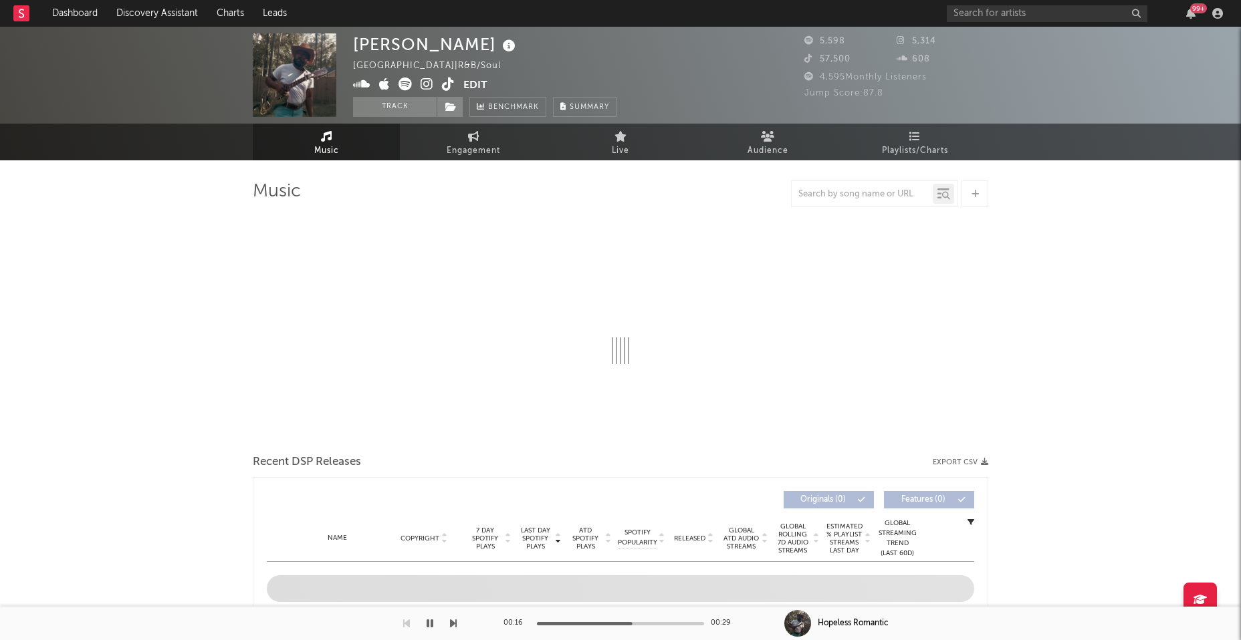
select select "1w"
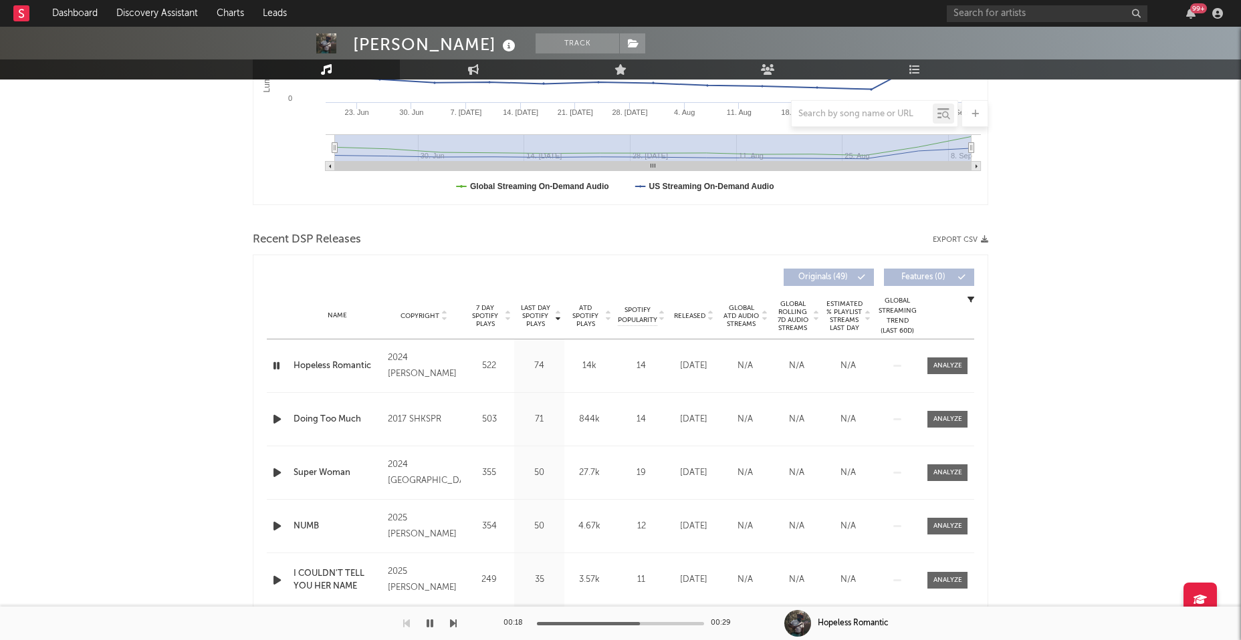
scroll to position [329, 0]
click at [273, 415] on icon "button" at bounding box center [277, 418] width 14 height 17
click at [273, 473] on icon "button" at bounding box center [277, 472] width 14 height 17
click at [590, 623] on div at bounding box center [620, 623] width 167 height 3
click at [431, 622] on icon "button" at bounding box center [429, 623] width 7 height 11
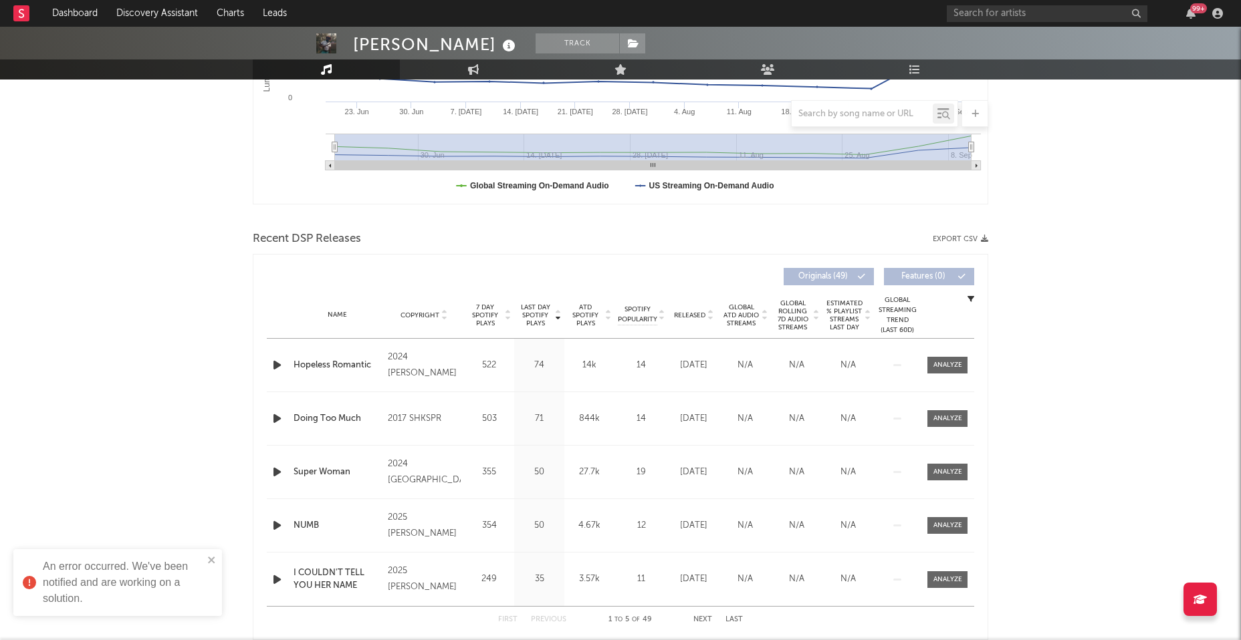
scroll to position [0, 0]
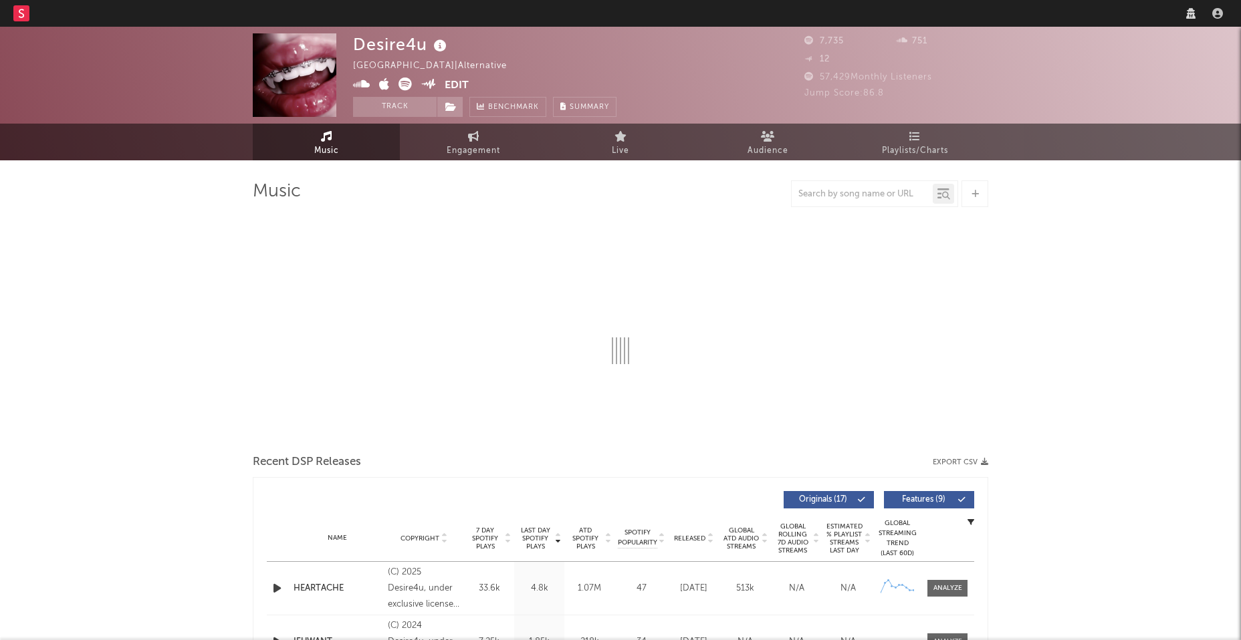
select select "6m"
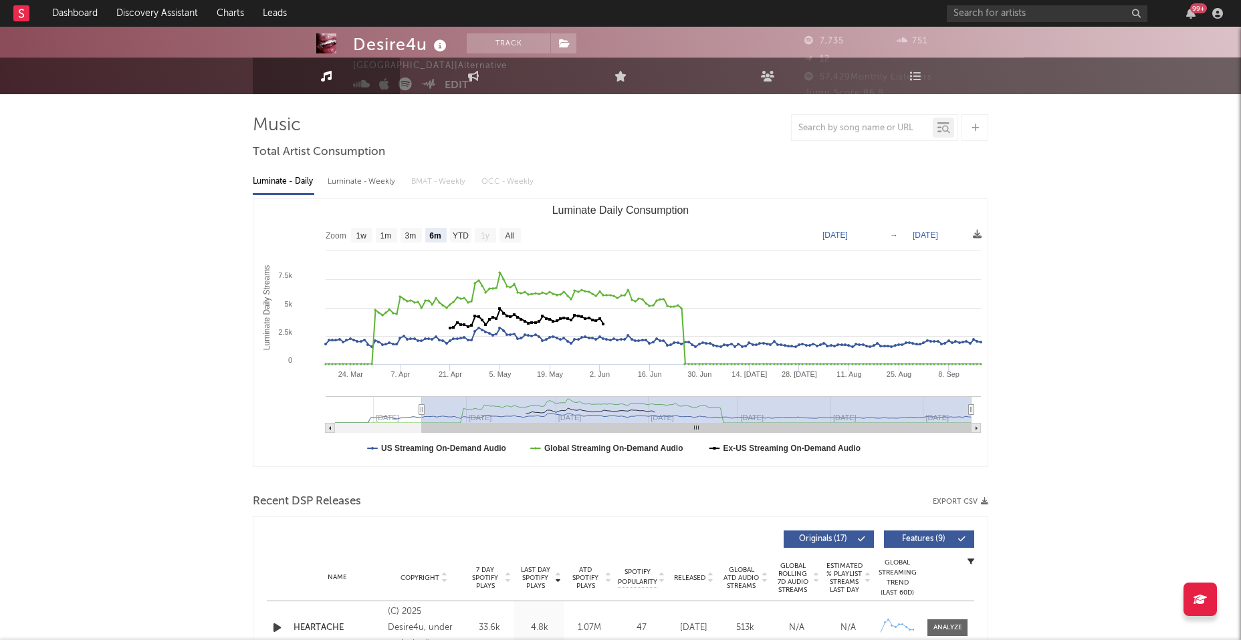
scroll to position [86, 0]
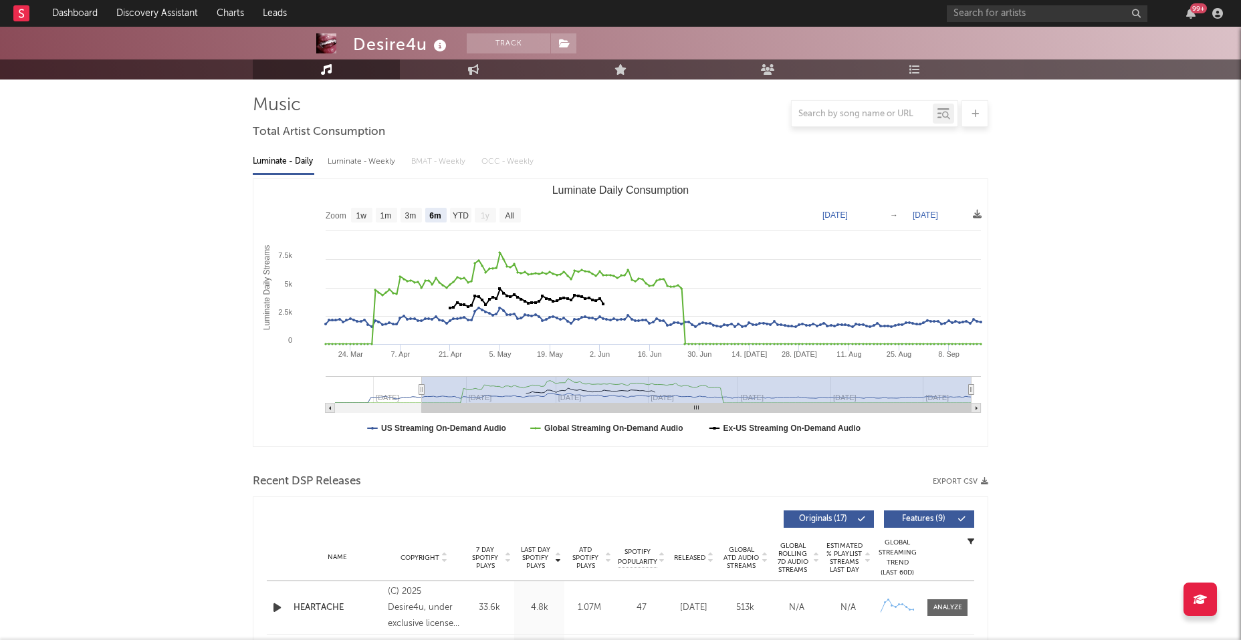
click at [277, 604] on icon "button" at bounding box center [277, 608] width 14 height 17
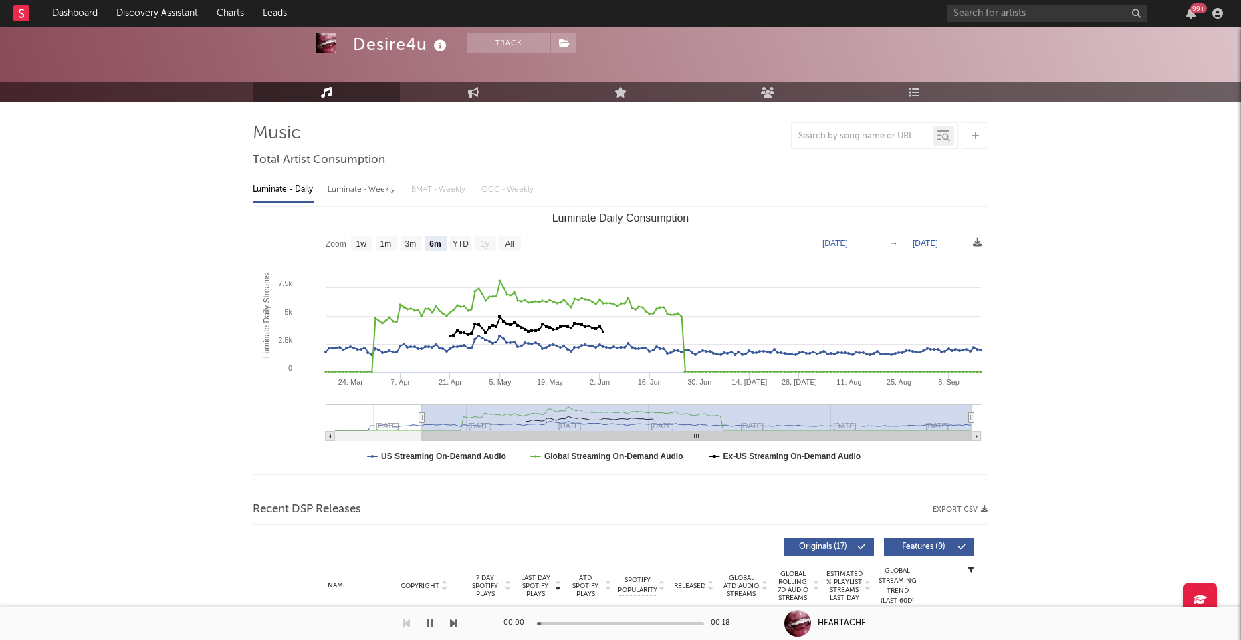
scroll to position [0, 0]
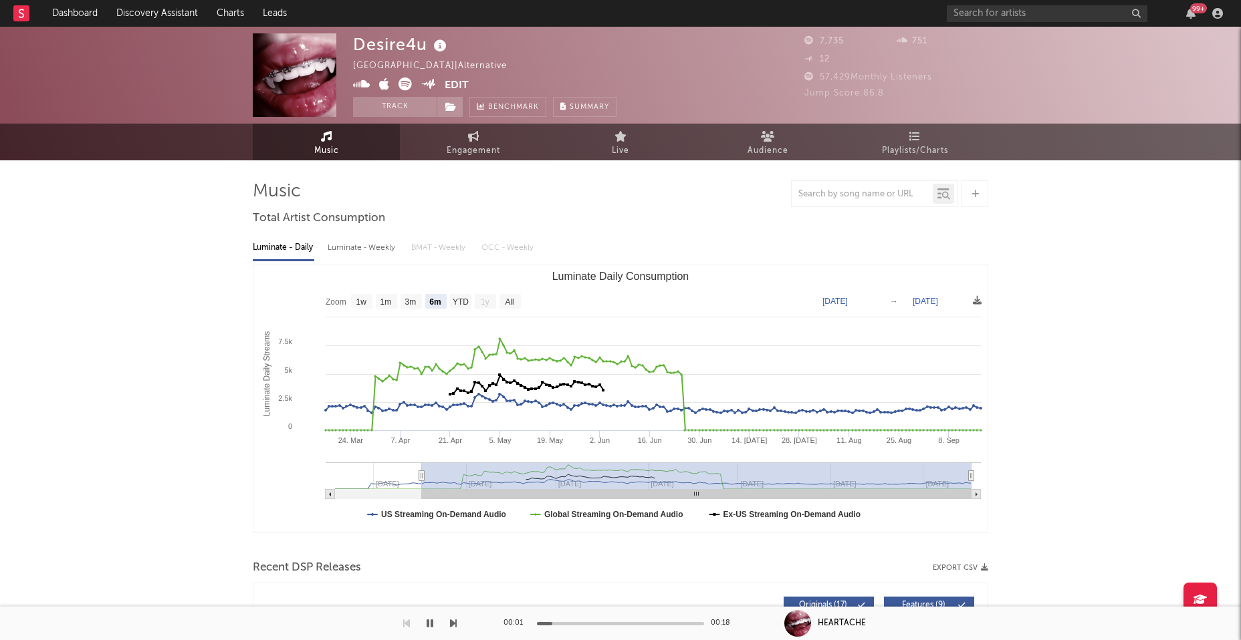
click at [368, 84] on icon at bounding box center [361, 84] width 17 height 13
click at [430, 620] on icon "button" at bounding box center [429, 623] width 7 height 11
